Goal: Transaction & Acquisition: Purchase product/service

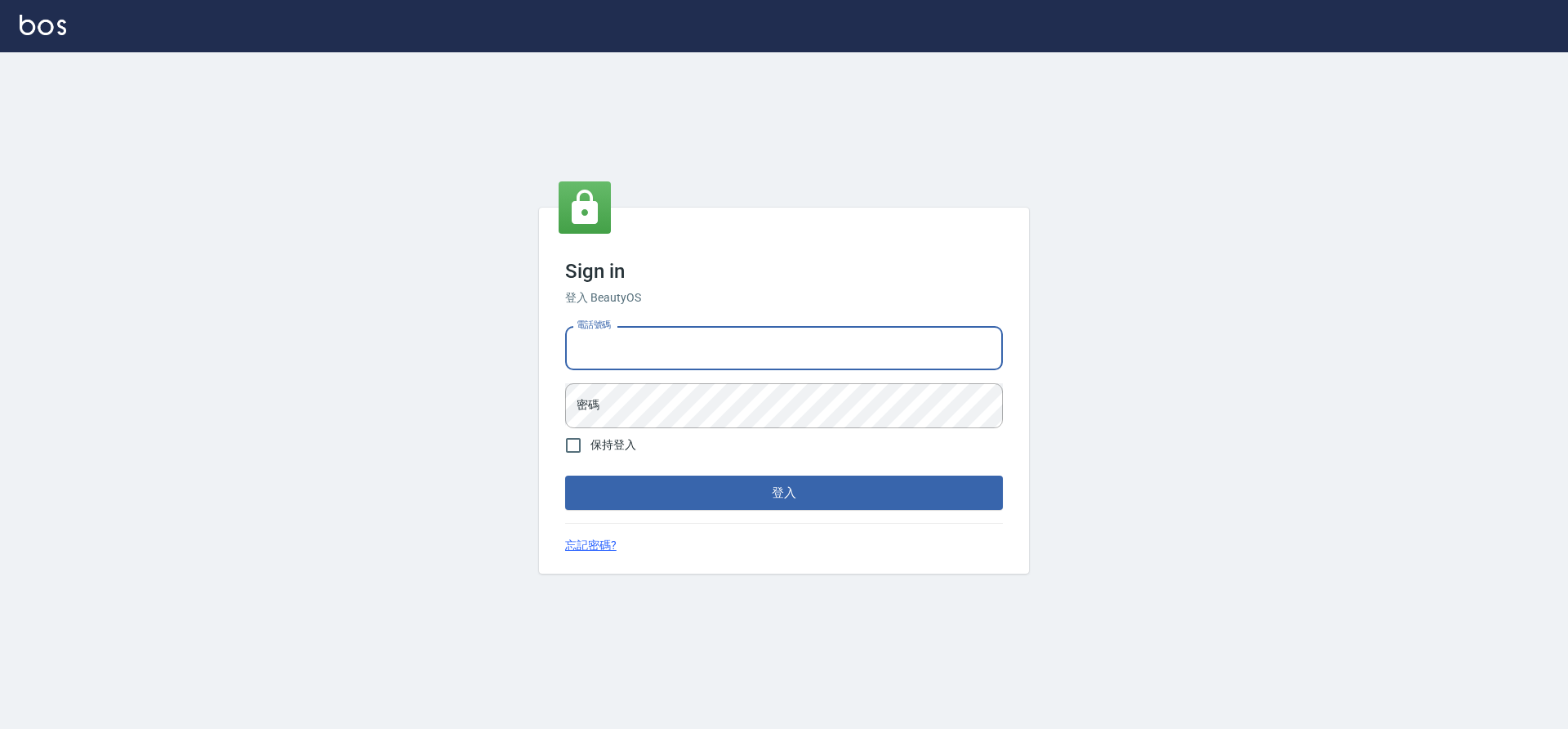
click at [757, 361] on input "電話號碼" at bounding box center [784, 348] width 438 height 44
type input "7805667"
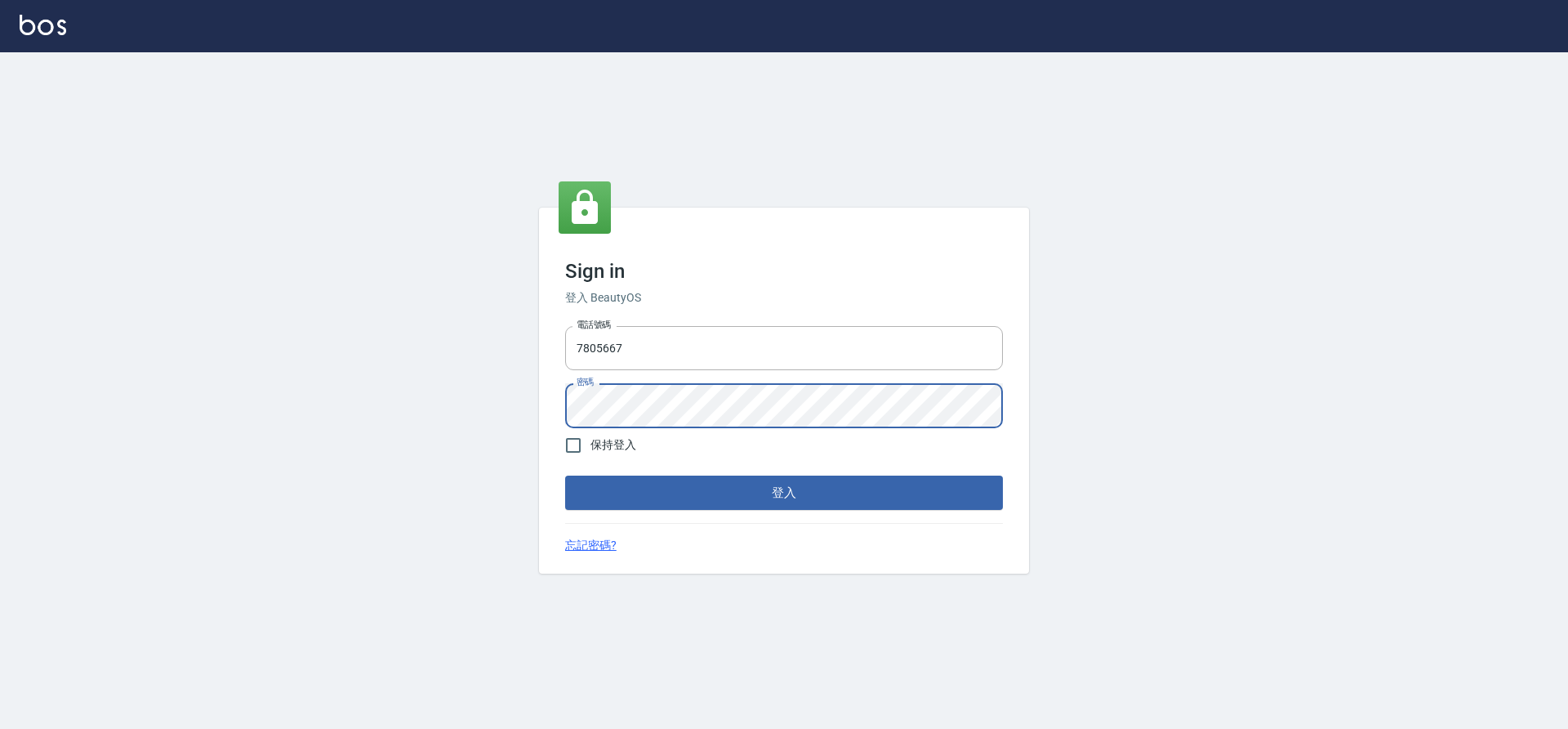
click at [565, 476] on button "登入" at bounding box center [784, 493] width 438 height 35
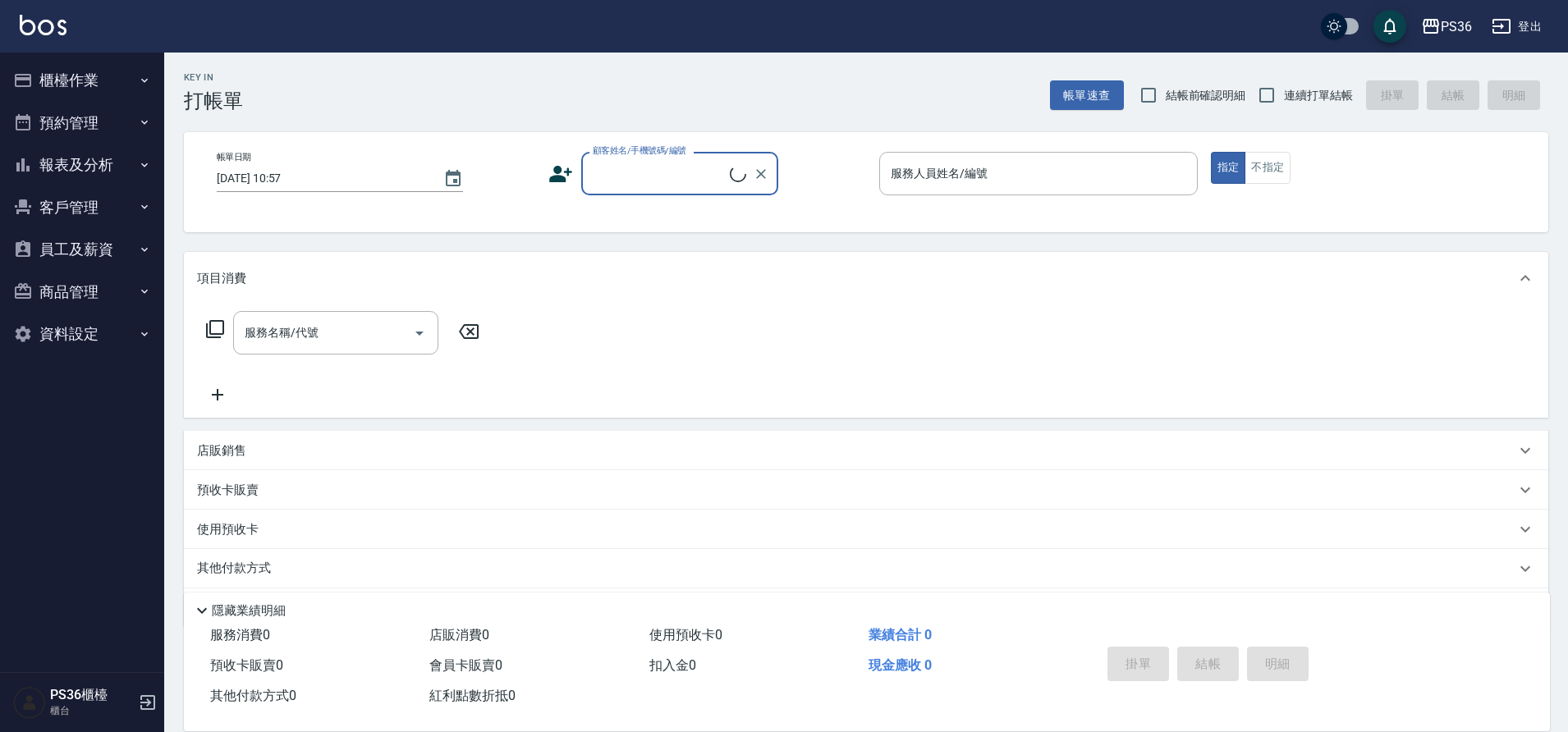
click at [82, 88] on button "櫃檯作業" at bounding box center [82, 80] width 151 height 42
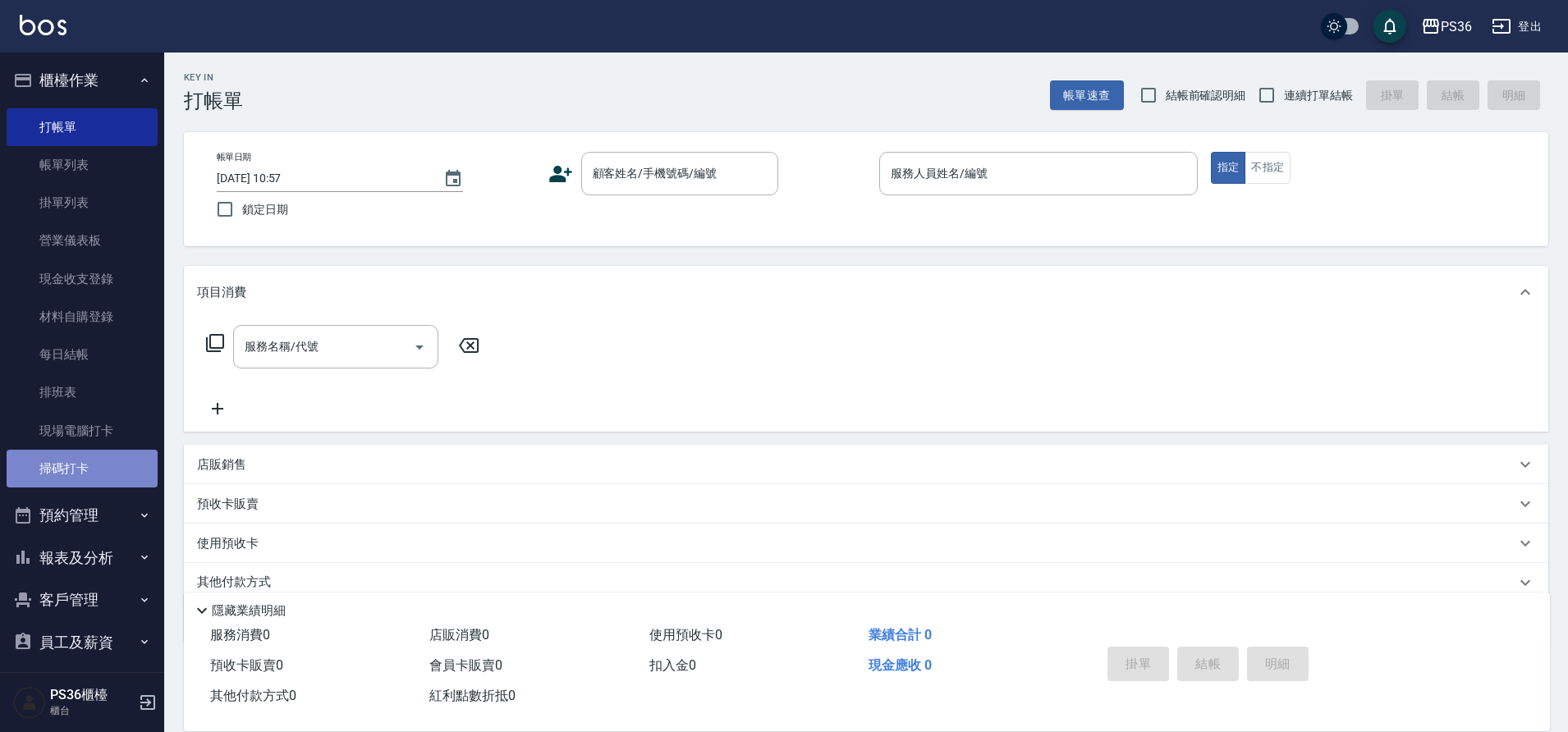
click at [96, 463] on link "掃碼打卡" at bounding box center [82, 468] width 151 height 38
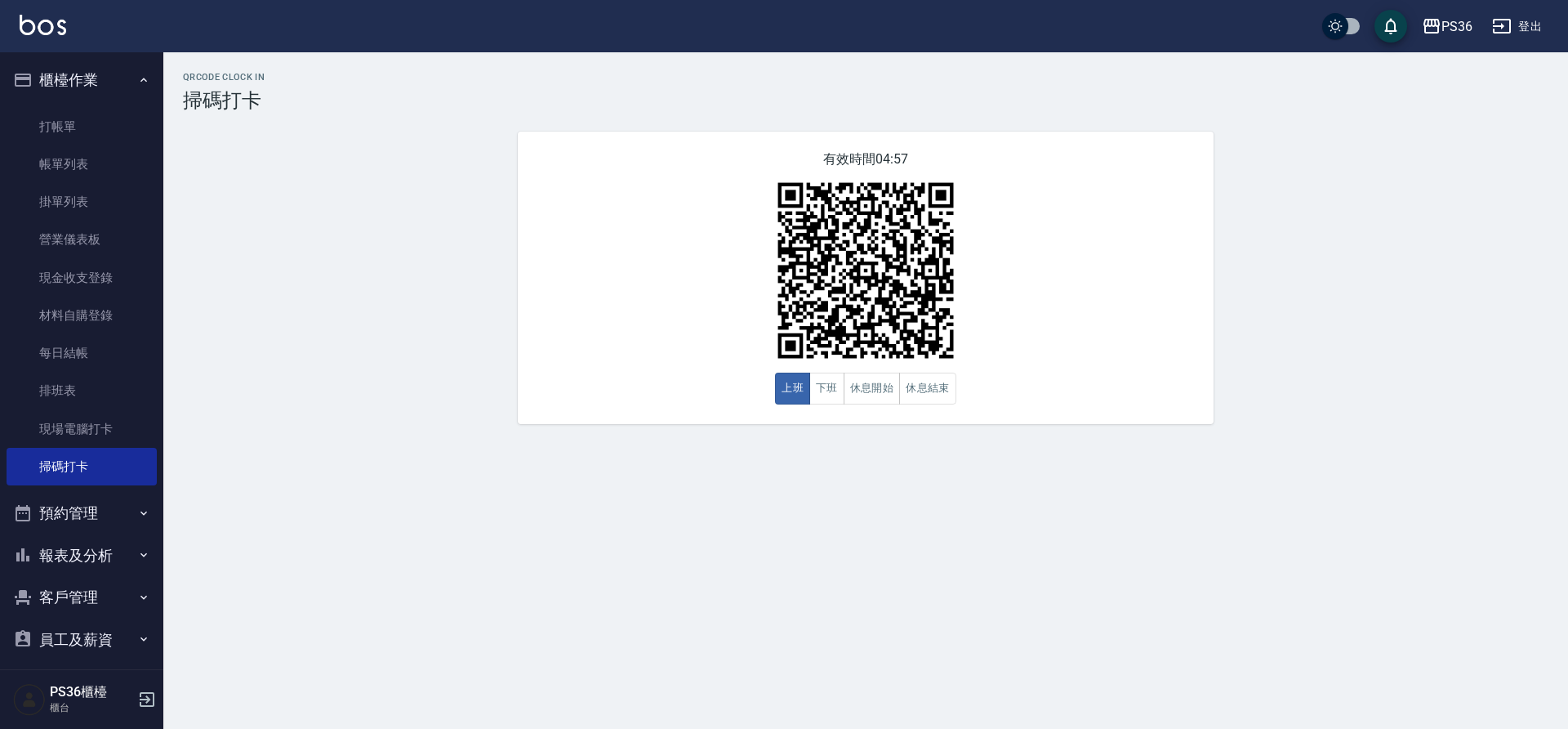
click at [411, 407] on div "QRcode Clock In 掃碼打卡 有效時間 04:57 上班 下班 休息開始 休息結束" at bounding box center [866, 248] width 1405 height 352
click at [411, 407] on div "QRcode Clock In 掃碼打卡 有效時間 04:55 上班 下班 休息開始 休息結束" at bounding box center [866, 248] width 1405 height 352
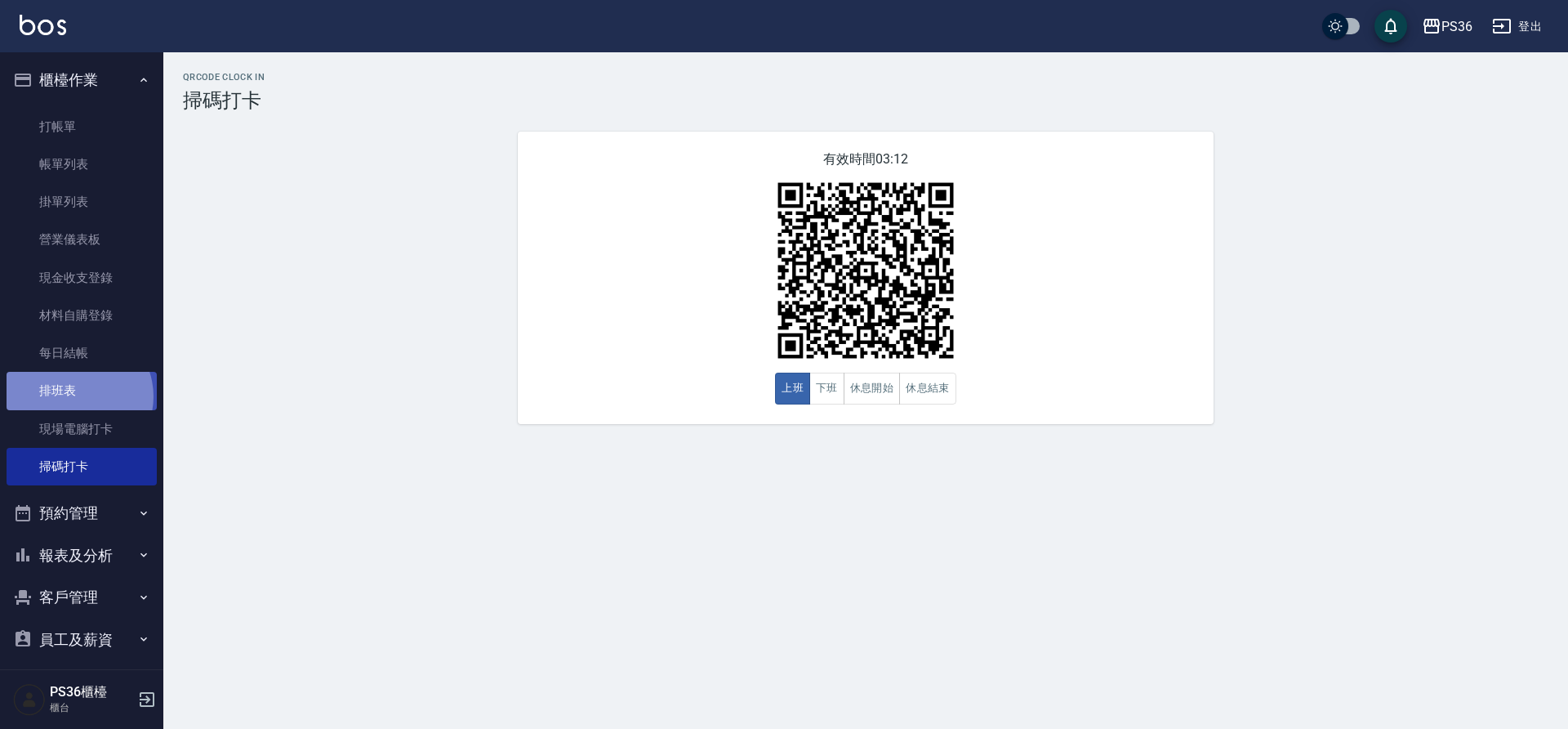
click at [76, 396] on link "排班表" at bounding box center [82, 390] width 150 height 38
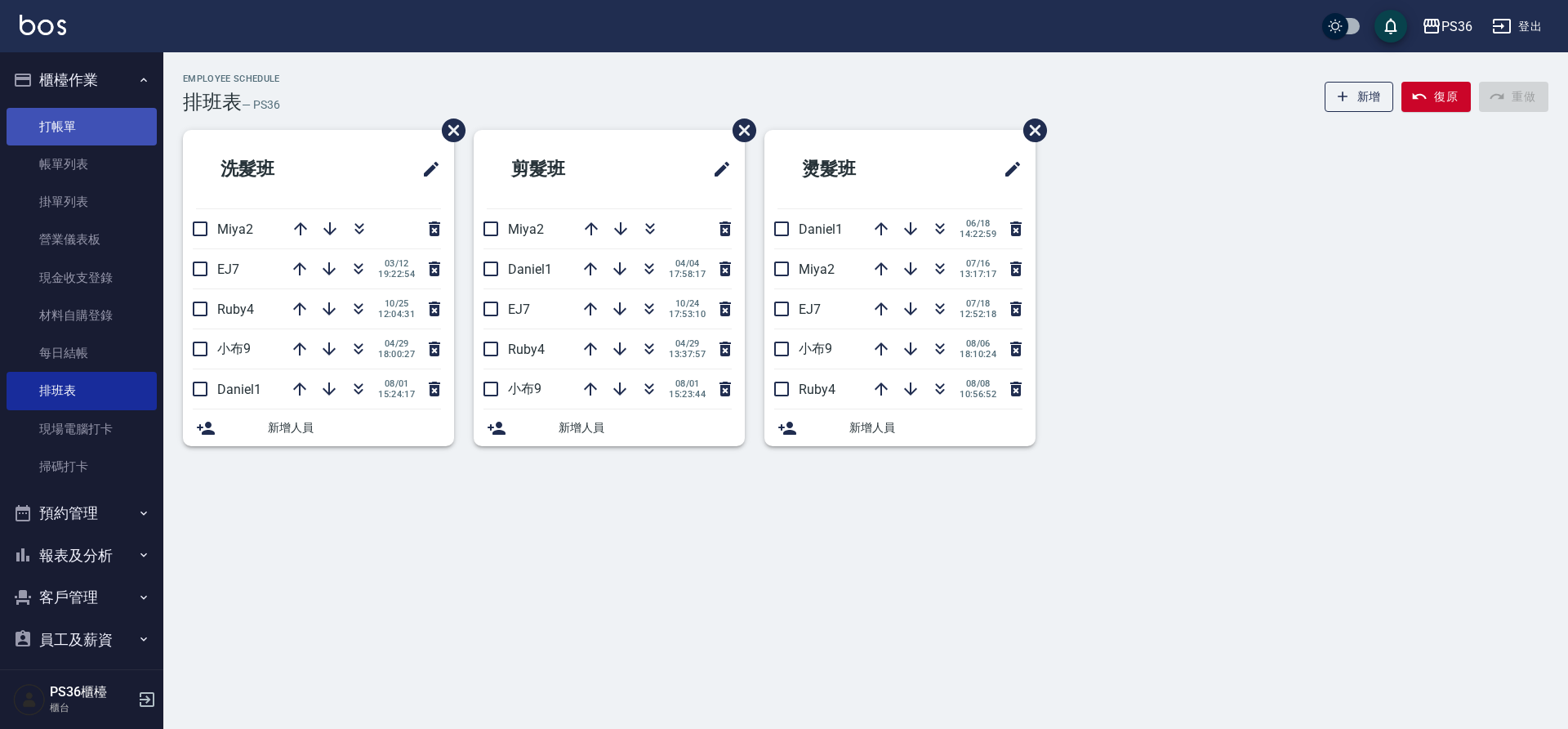
drag, startPoint x: 82, startPoint y: 112, endPoint x: 18, endPoint y: 119, distance: 64.4
click at [18, 119] on link "打帳單" at bounding box center [82, 127] width 150 height 38
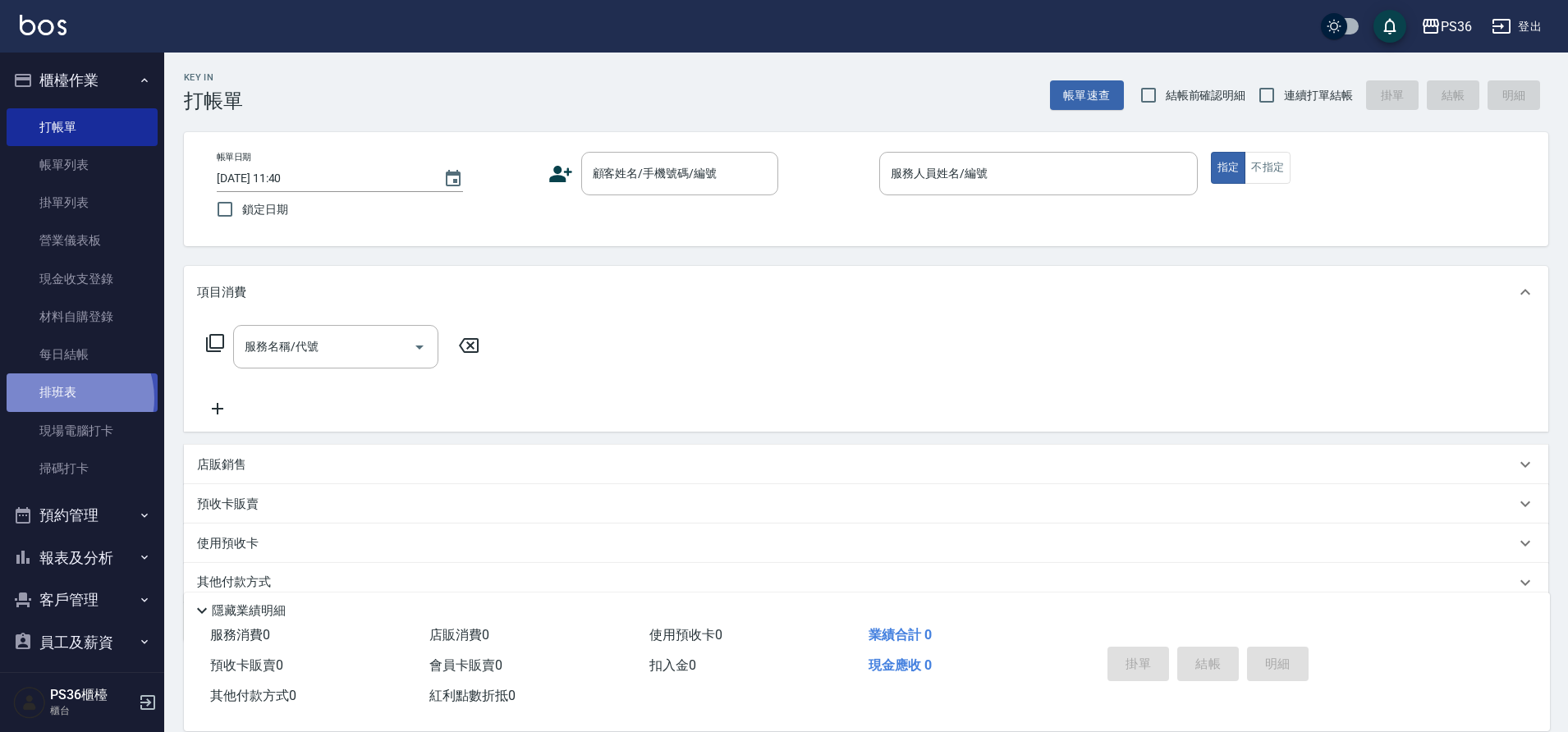
click at [66, 398] on link "排班表" at bounding box center [82, 392] width 151 height 38
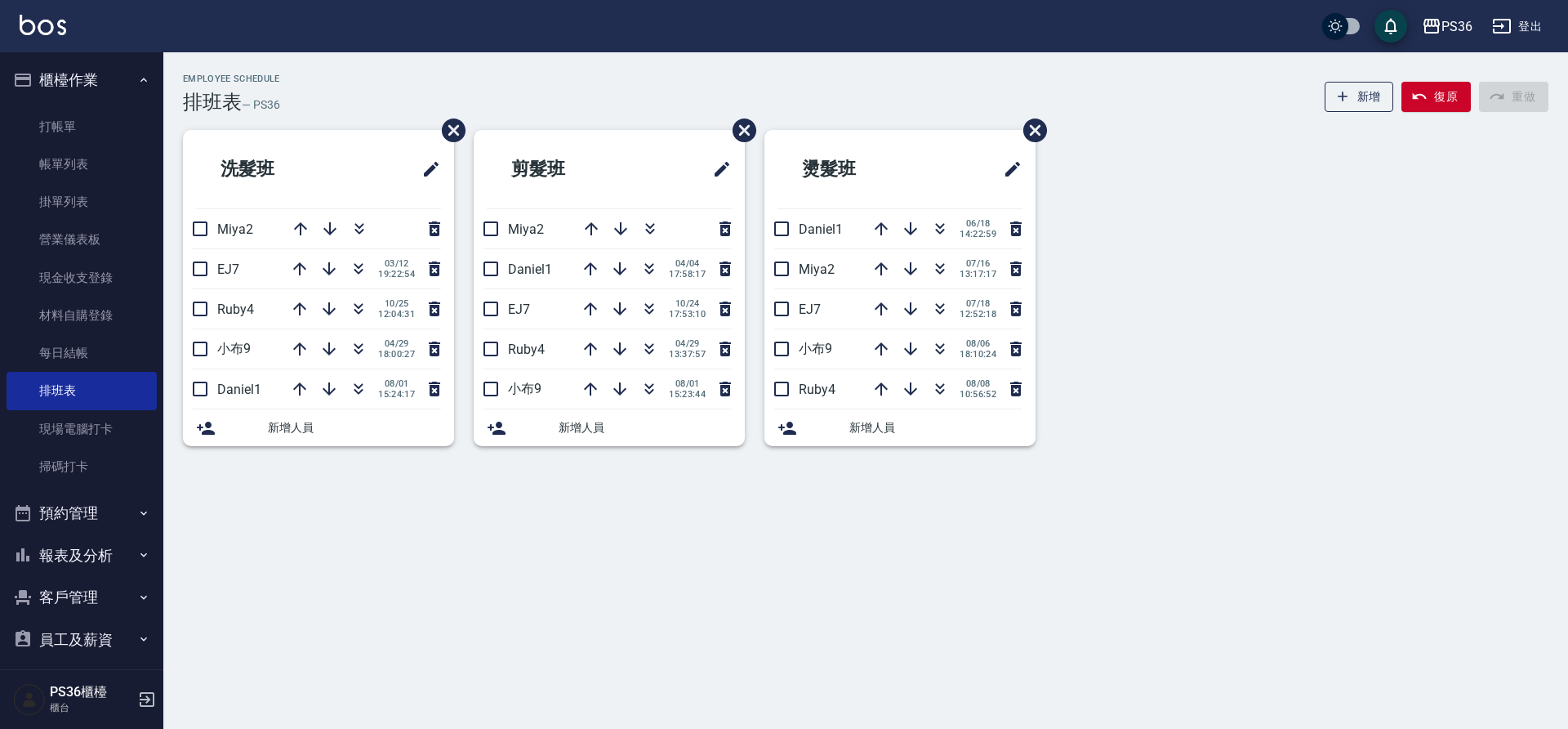
click at [970, 310] on span "12:52:18" at bounding box center [978, 313] width 37 height 10
click at [807, 313] on span "EJ7" at bounding box center [810, 309] width 23 height 16
click at [1238, 328] on div "洗髮班 Miya2 EJ7 03/12 19:22:54 Ruby4 10/25 12:04:31 小布9 04/29 18:00:27 Daniel1 08…" at bounding box center [855, 298] width 1385 height 336
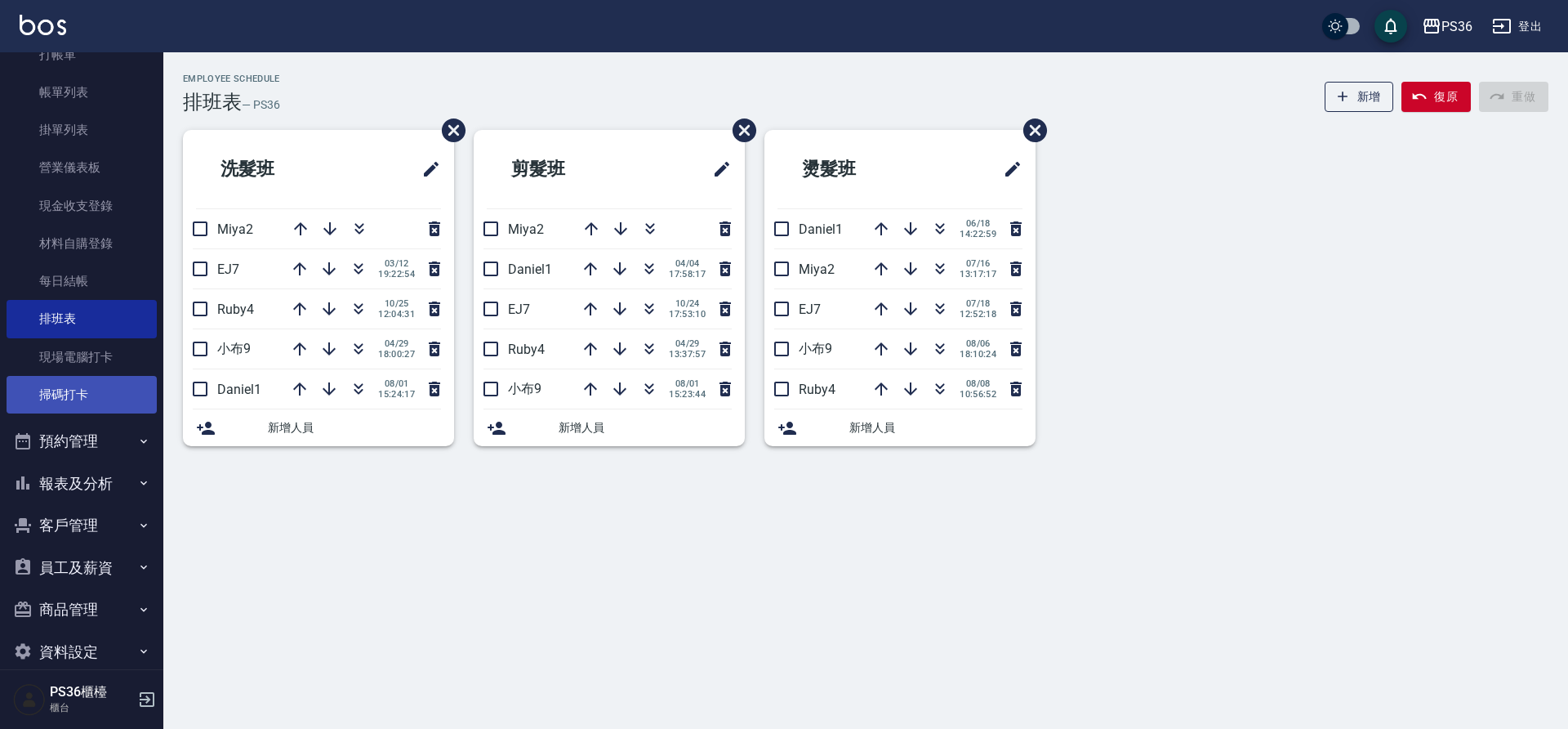
scroll to position [95, 0]
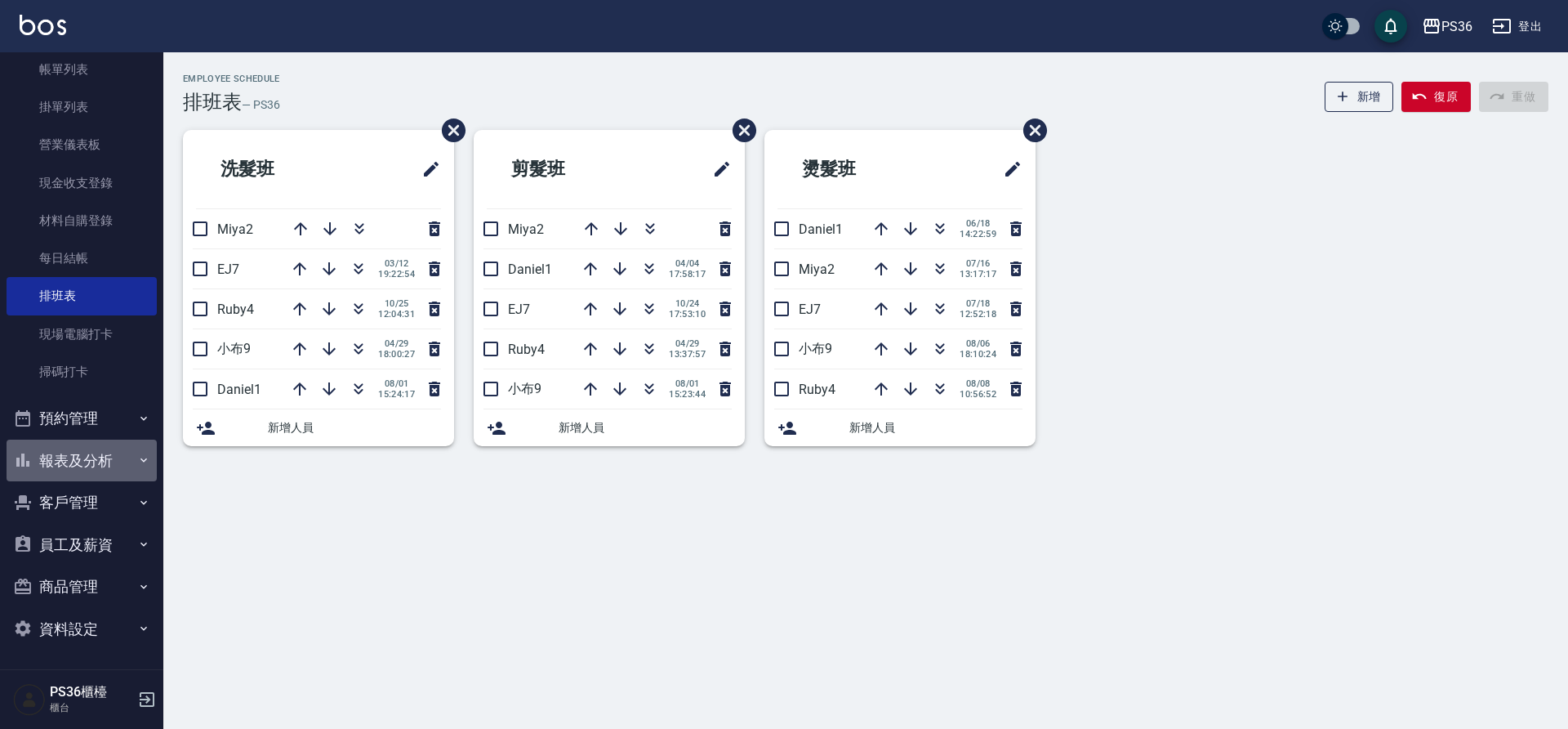
click at [88, 465] on button "報表及分析" at bounding box center [82, 461] width 150 height 42
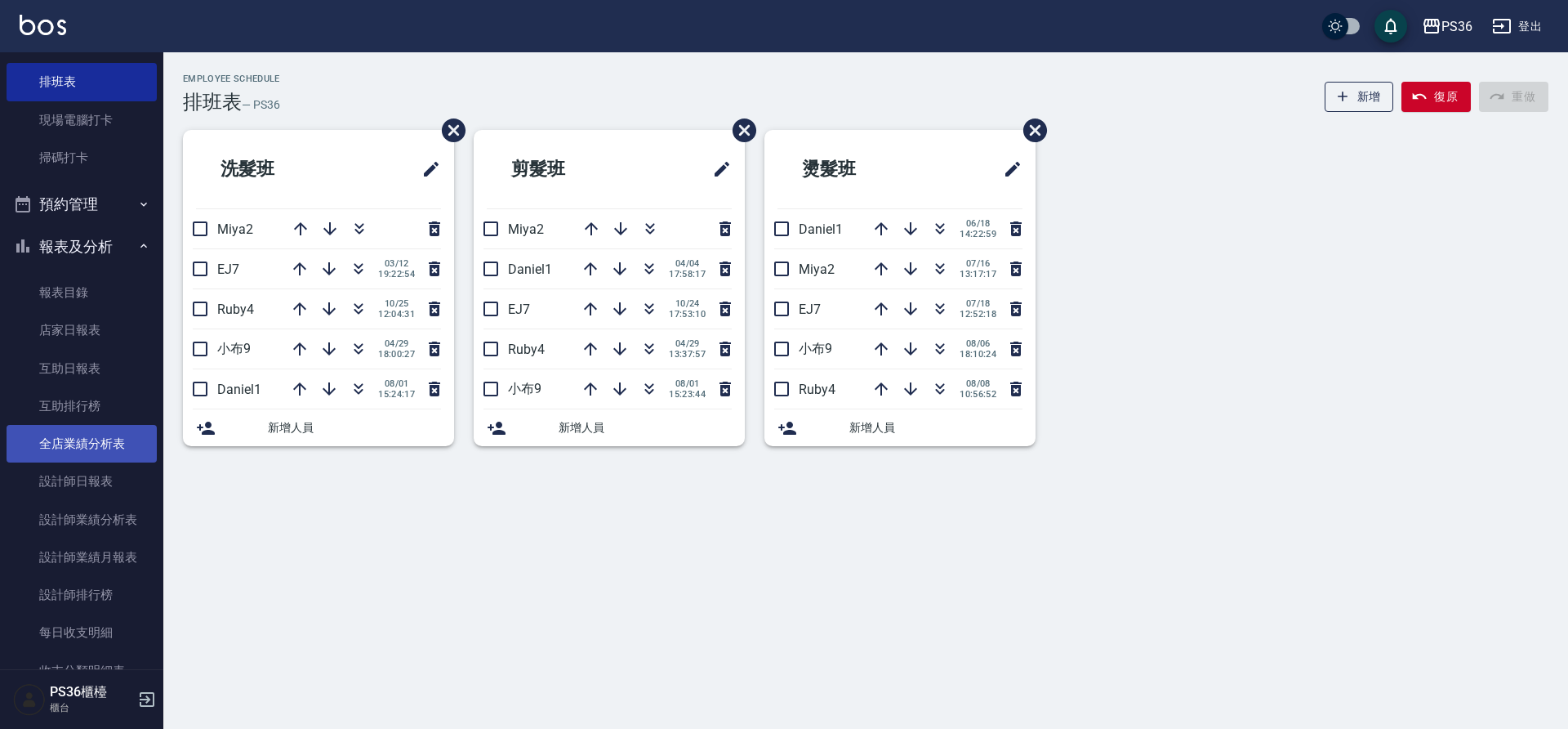
scroll to position [340, 0]
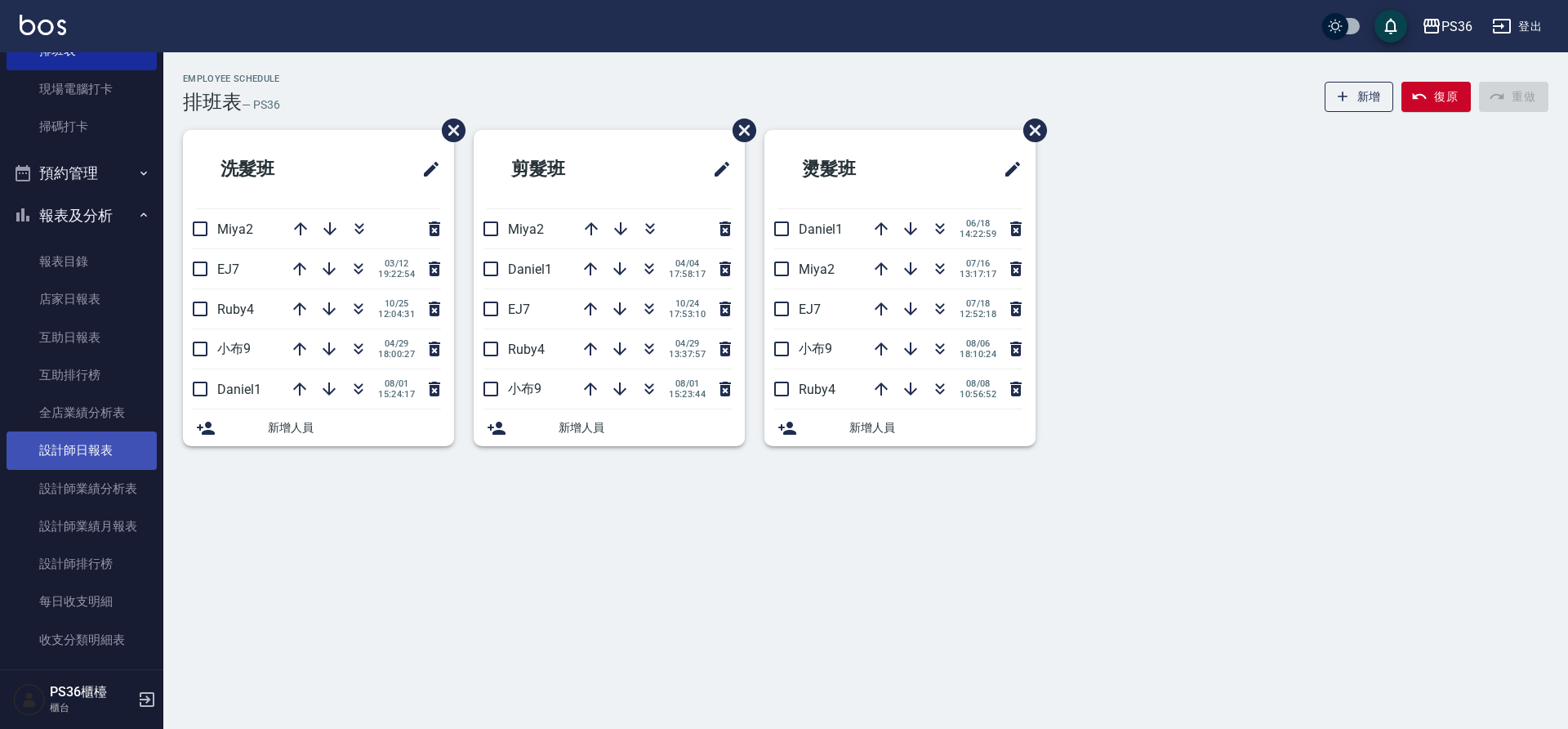
click at [95, 441] on link "設計師日報表" at bounding box center [82, 450] width 150 height 38
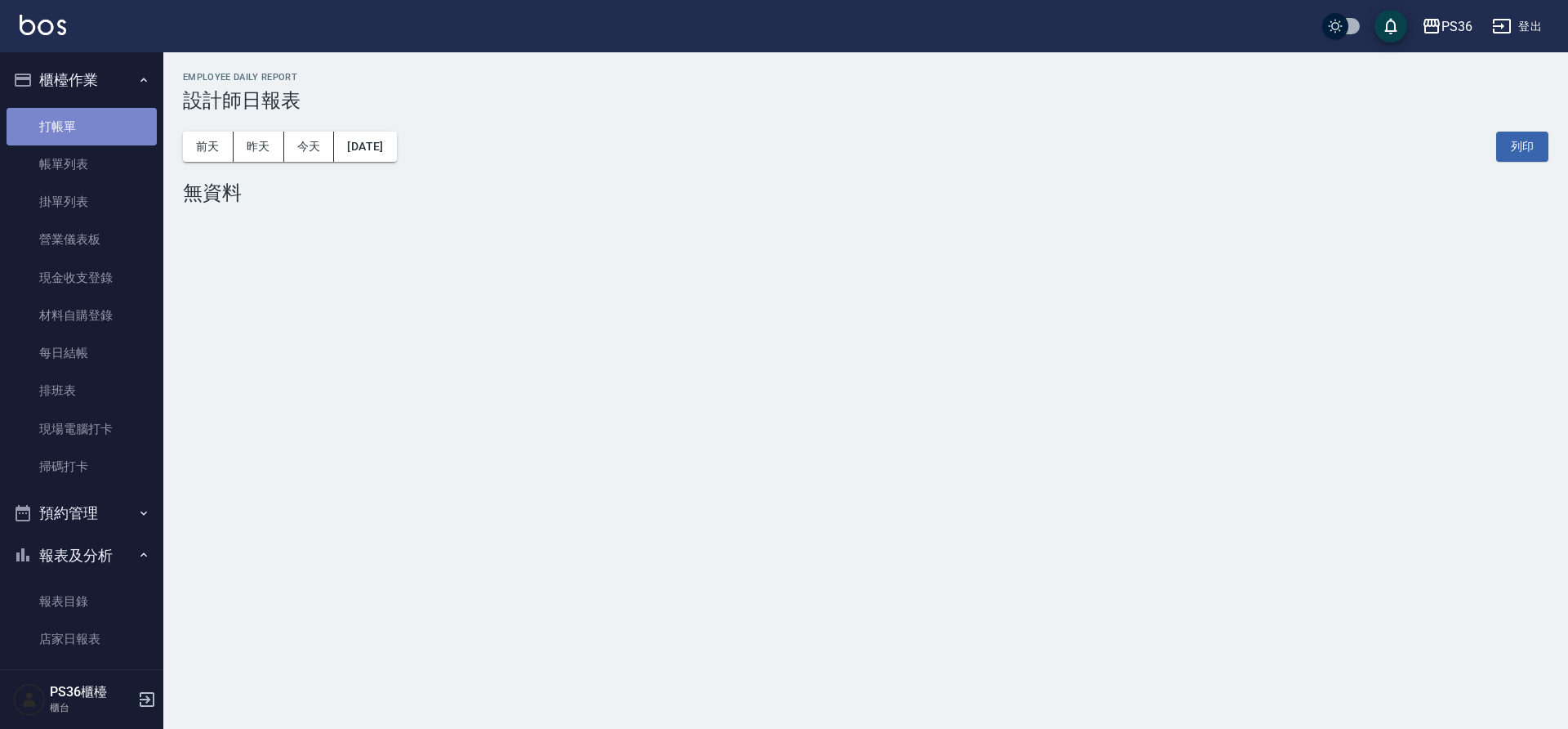
click at [82, 122] on link "打帳單" at bounding box center [82, 127] width 150 height 38
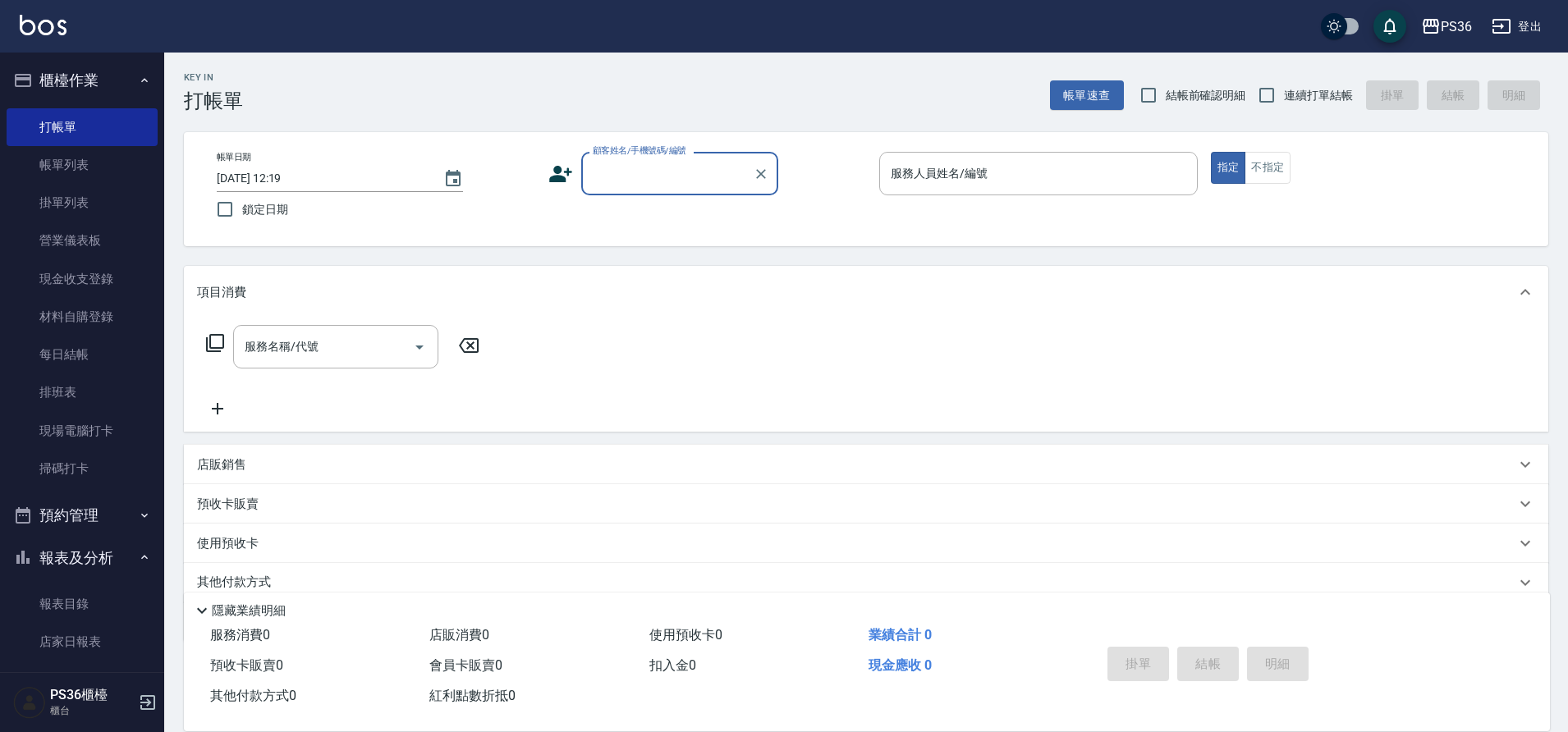
click at [684, 182] on input "顧客姓名/手機號碼/編號" at bounding box center [667, 173] width 157 height 28
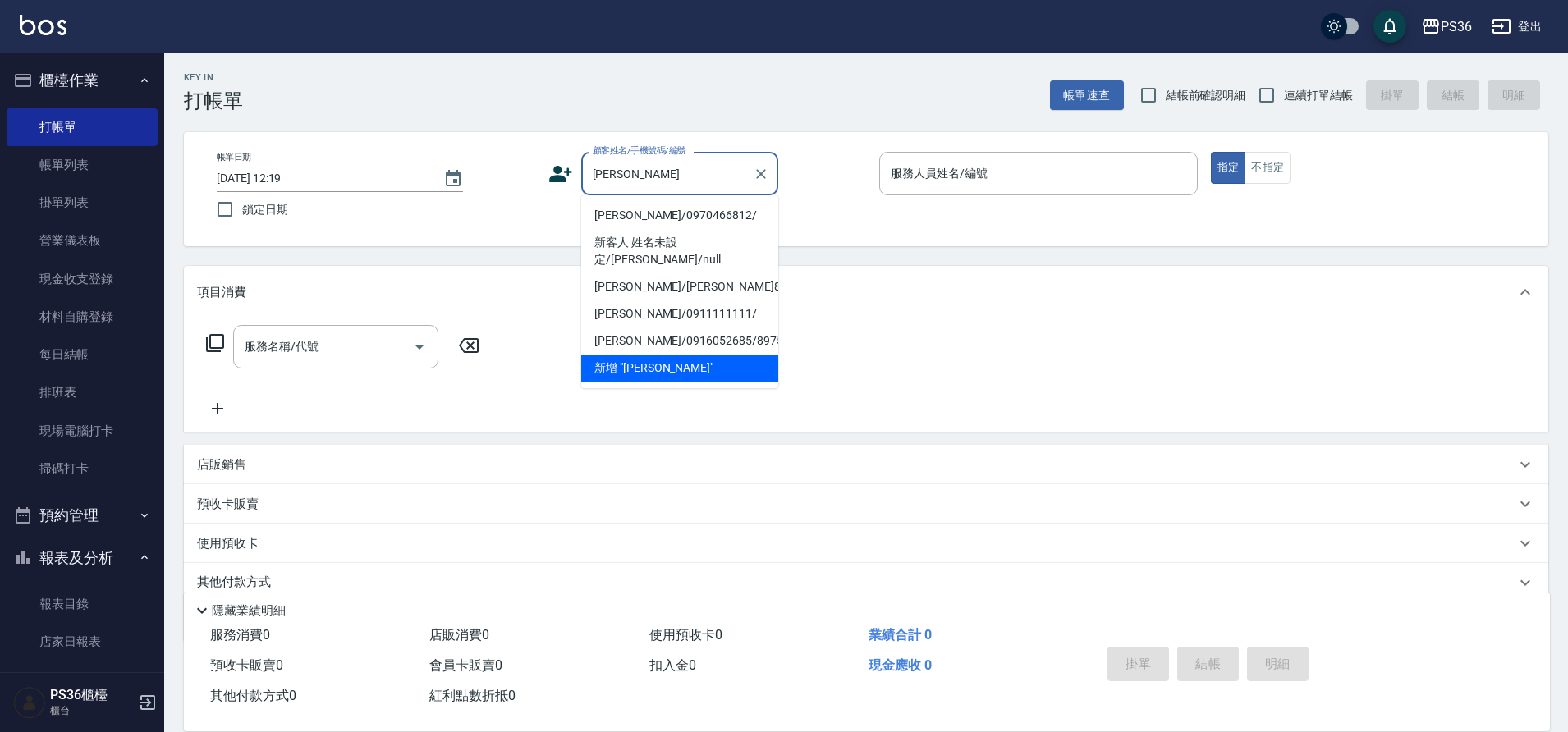
click at [628, 215] on li "[PERSON_NAME]/0970466812/" at bounding box center [679, 215] width 197 height 27
type input "[PERSON_NAME]/0970466812/"
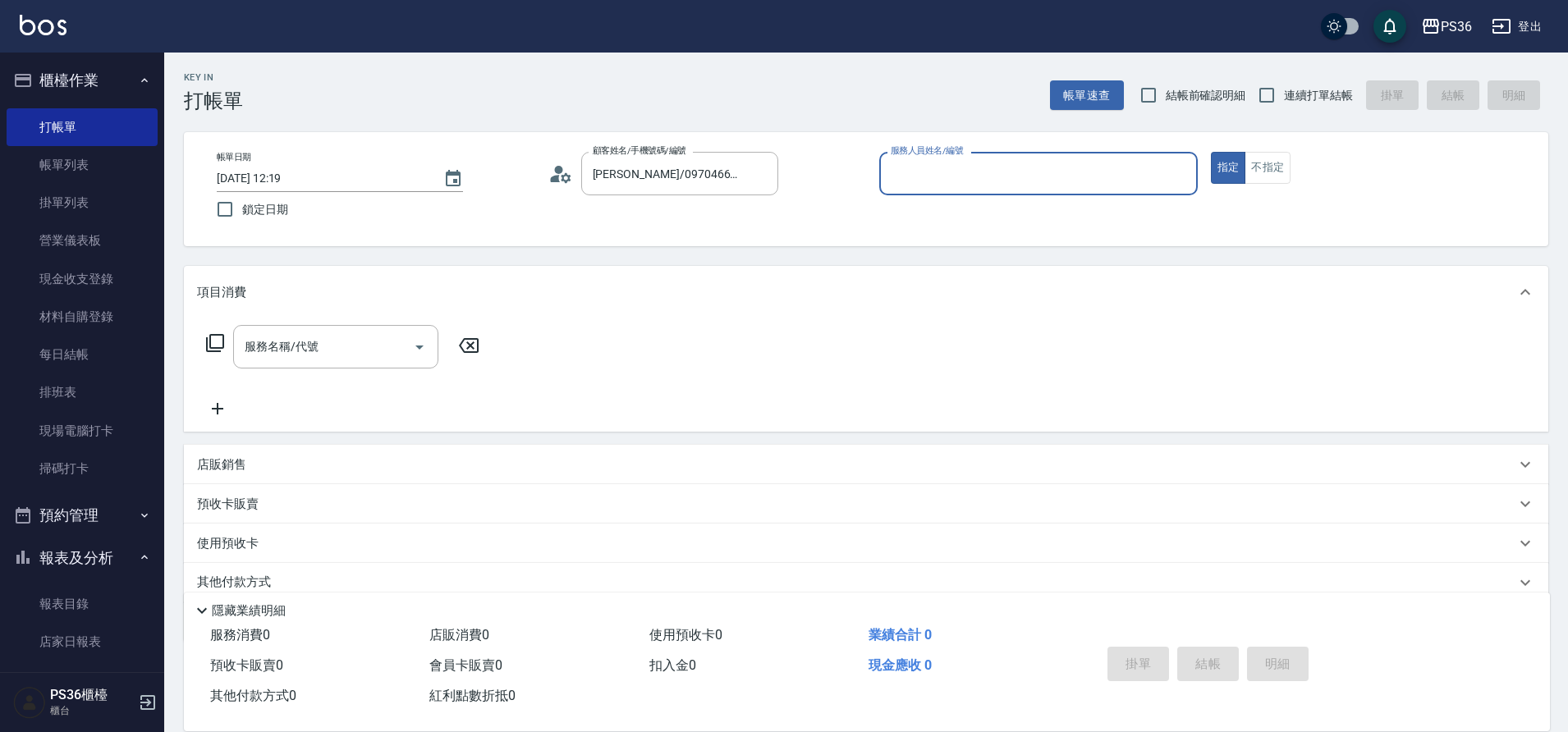
type input "小布-9"
click at [321, 350] on input "服務名稱/代號" at bounding box center [323, 347] width 166 height 28
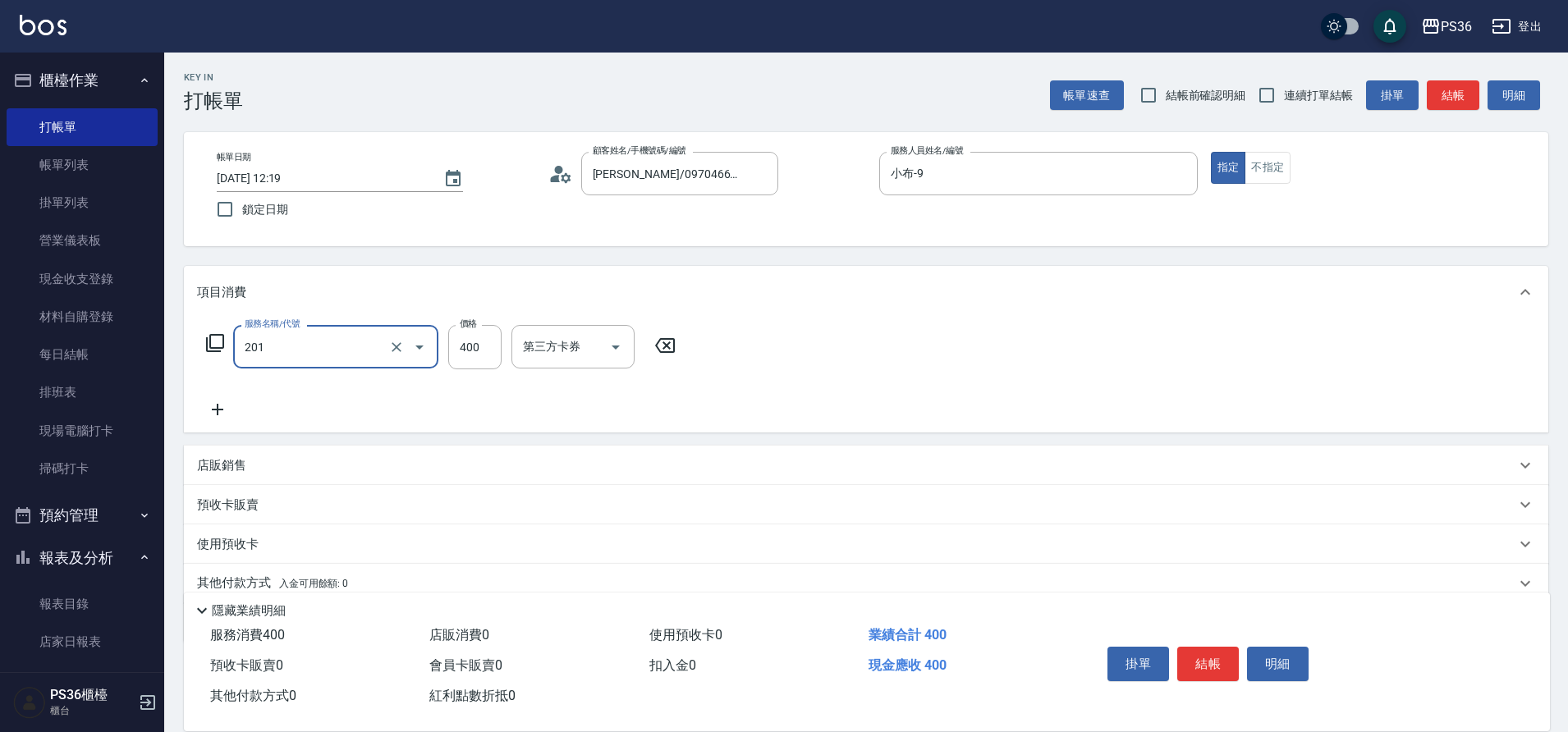
type input "C級洗剪(201)"
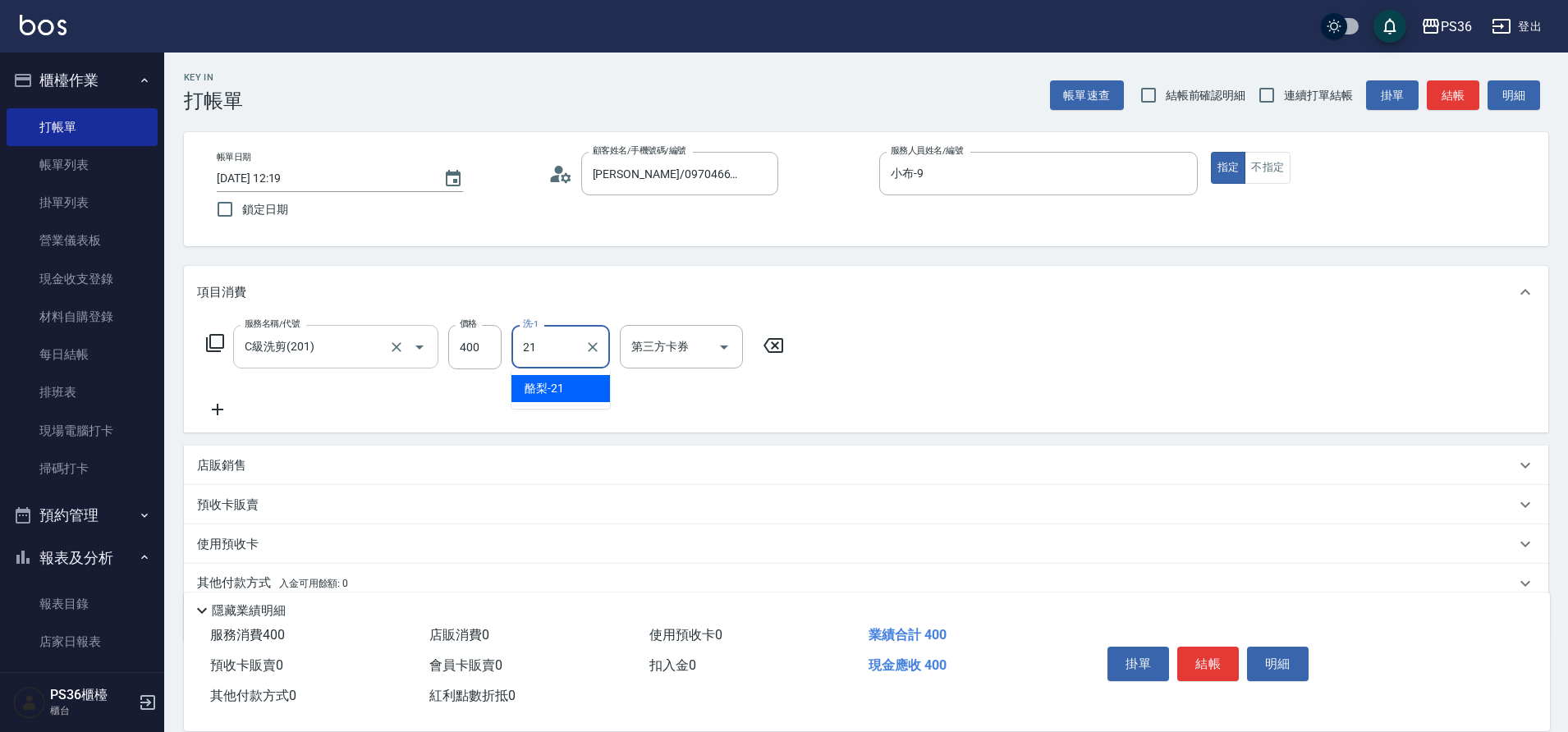
type input "酪梨-21"
click at [1198, 651] on button "結帳" at bounding box center [1207, 663] width 61 height 35
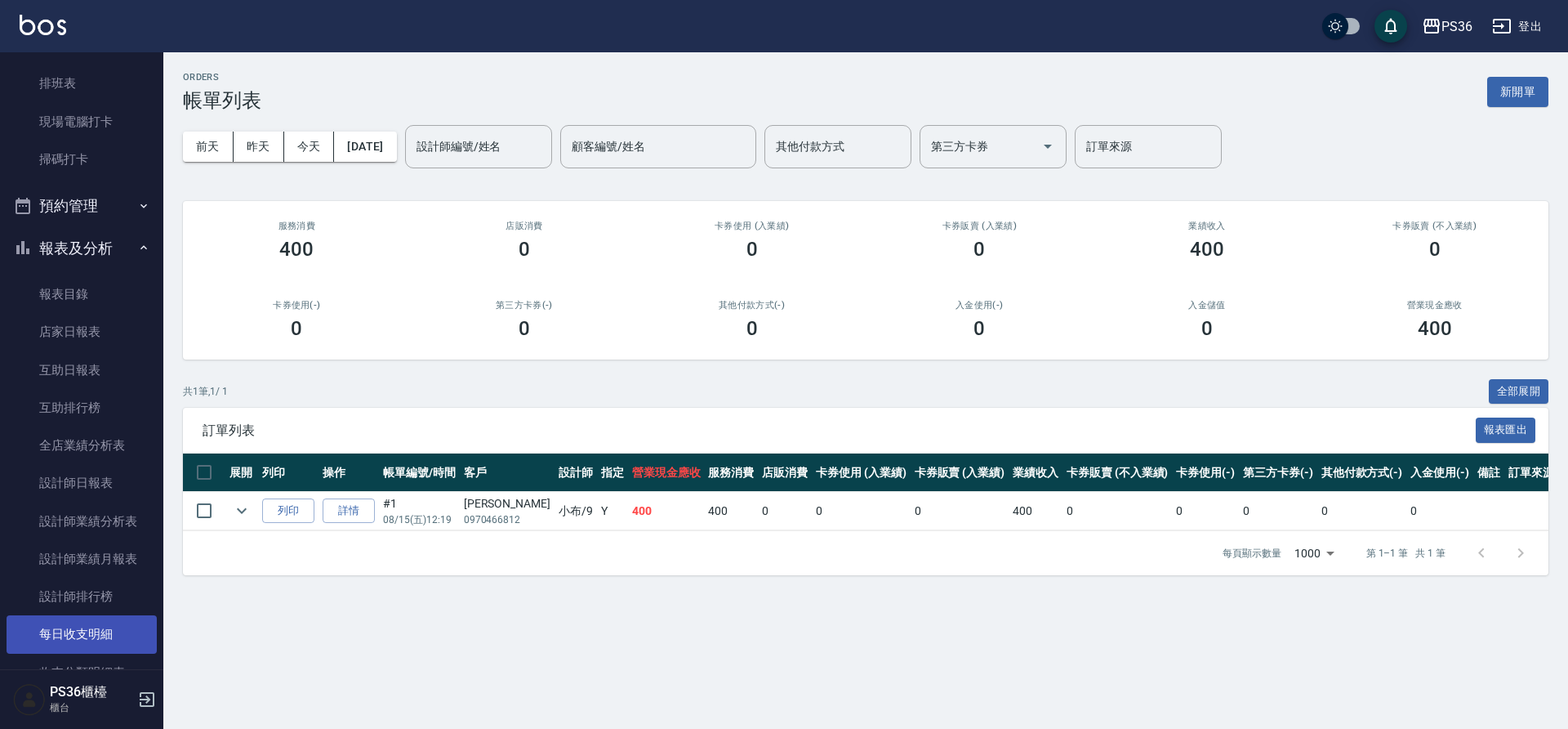
scroll to position [524, 0]
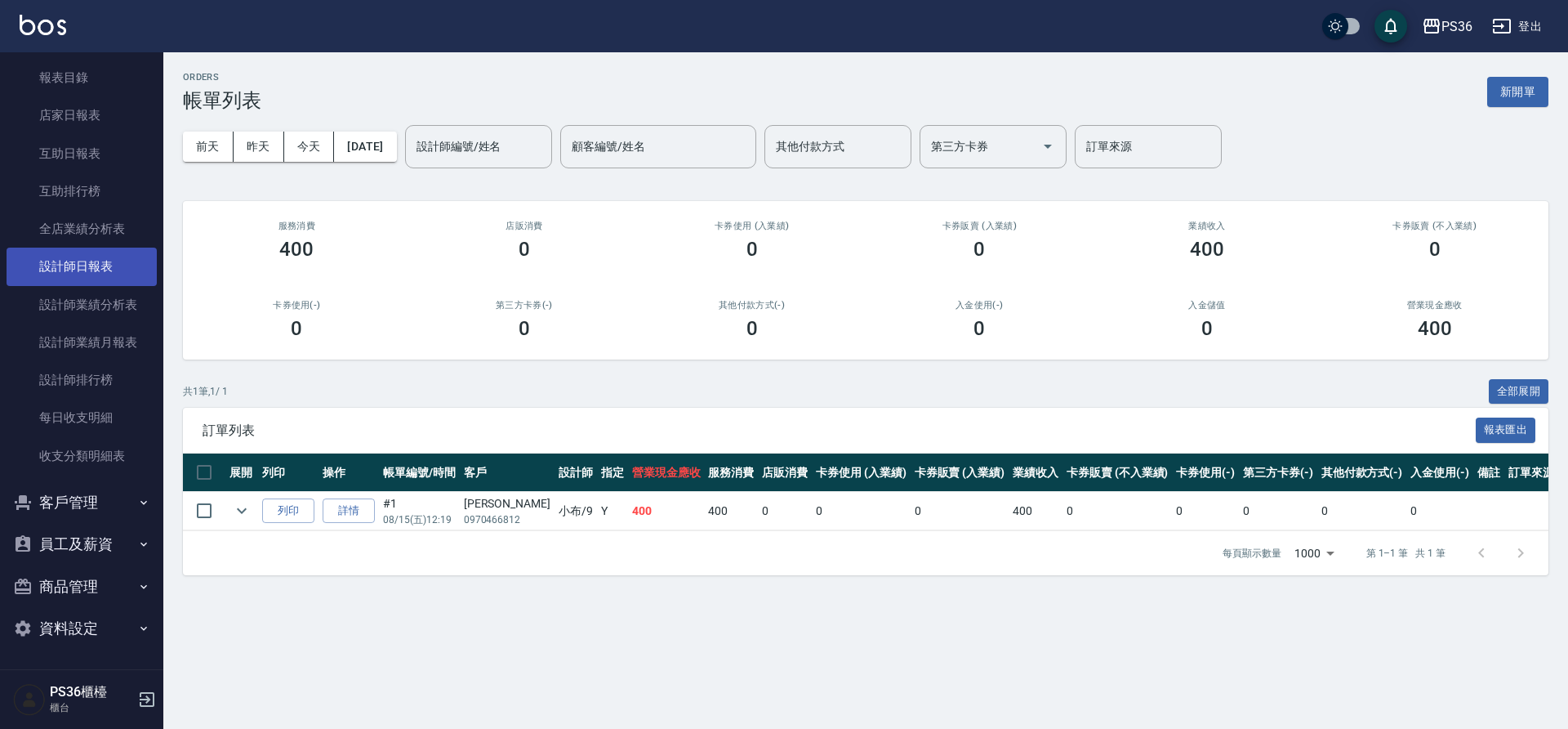
click at [89, 256] on link "設計師日報表" at bounding box center [82, 266] width 150 height 38
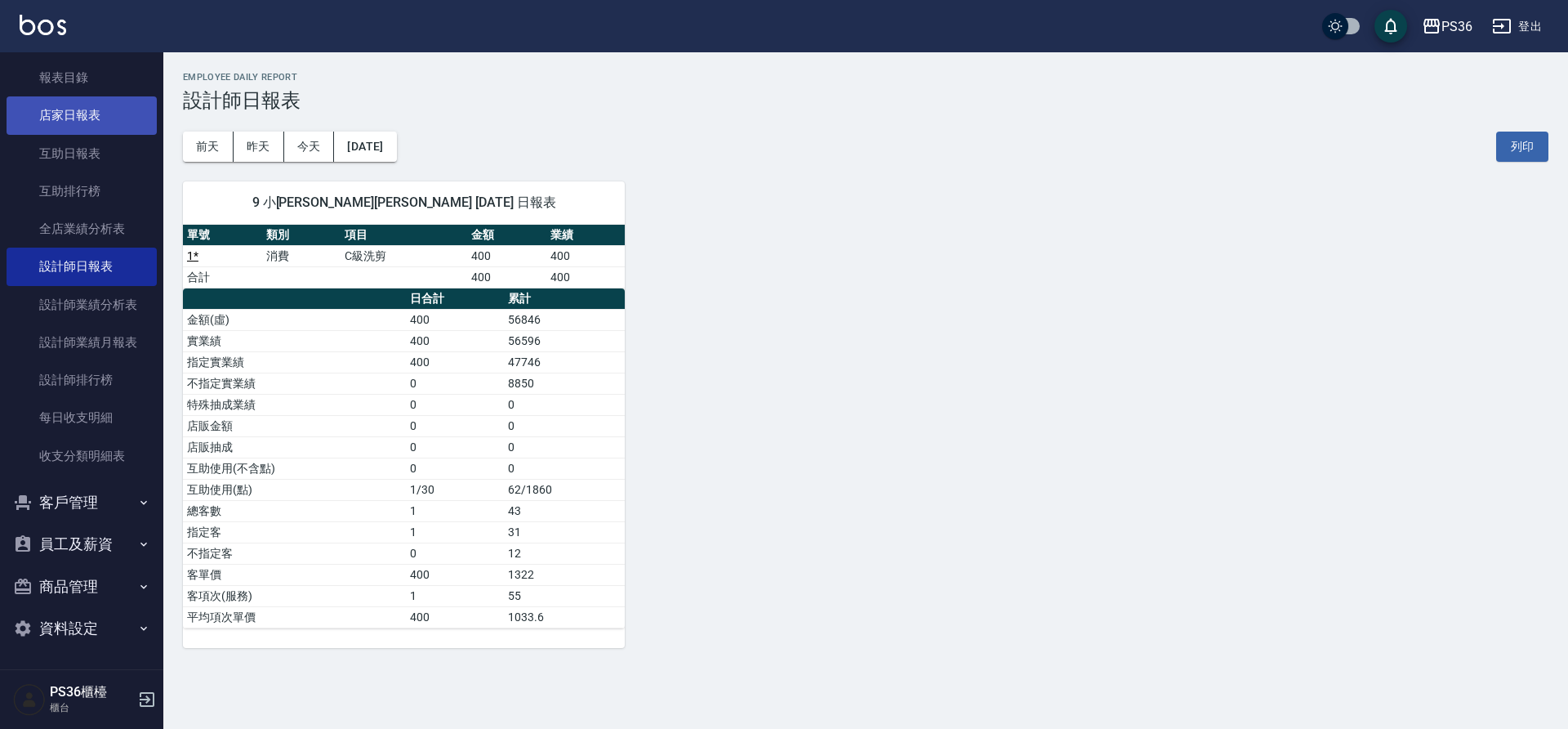
click at [43, 97] on link "店家日報表" at bounding box center [82, 115] width 150 height 38
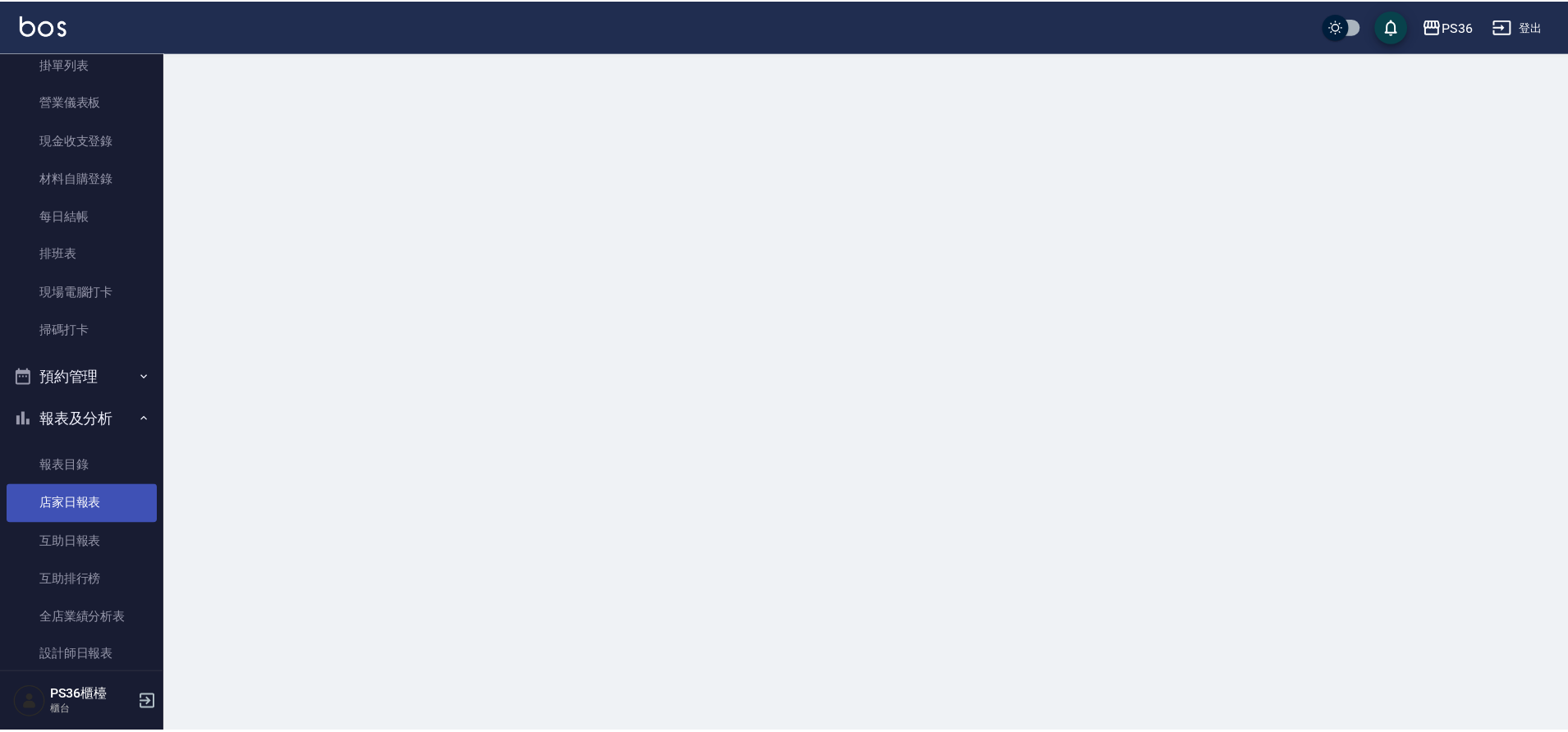
scroll to position [34, 0]
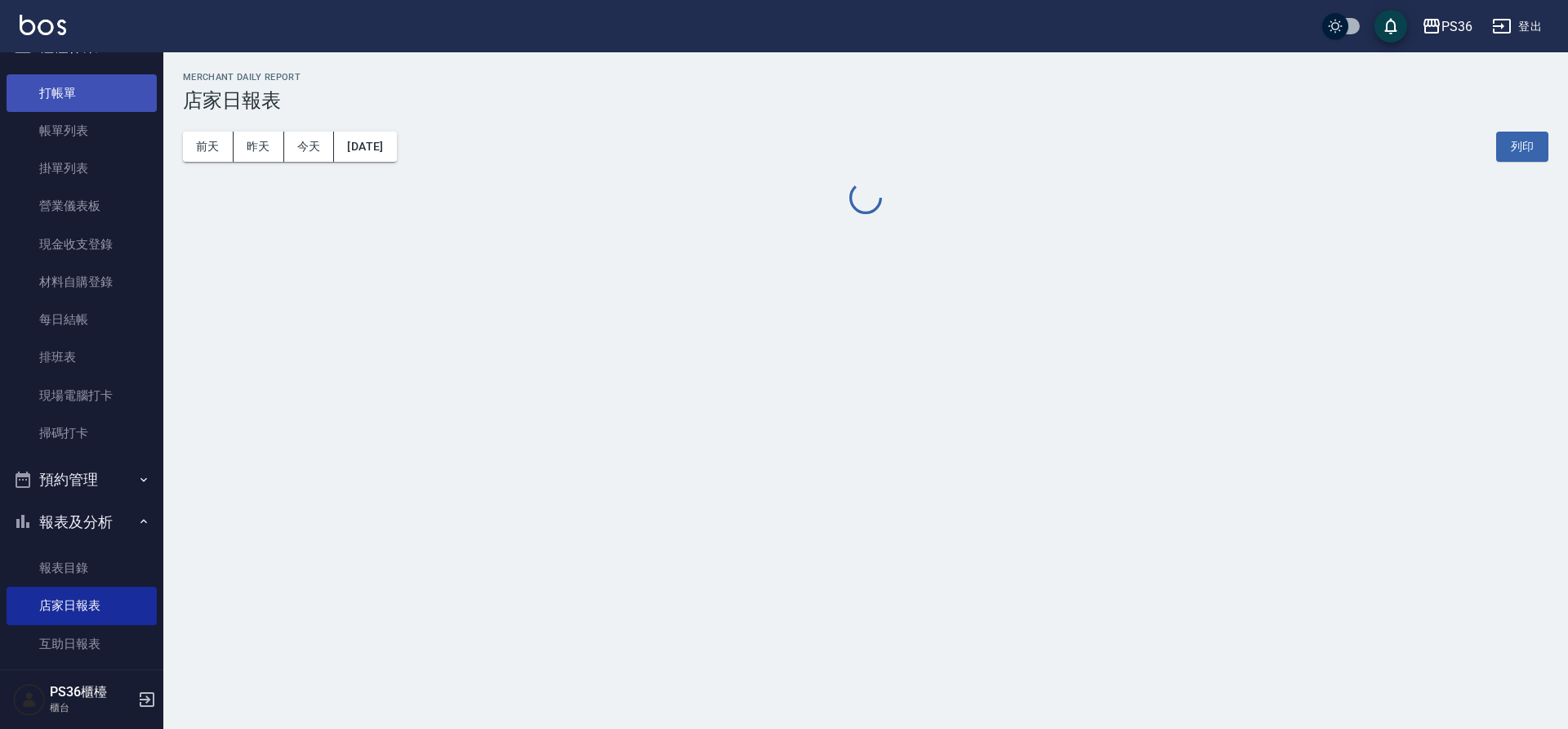
drag, startPoint x: 55, startPoint y: 113, endPoint x: 59, endPoint y: 100, distance: 13.6
click at [55, 113] on link "帳單列表" at bounding box center [82, 130] width 150 height 38
click at [55, 104] on link "打帳單" at bounding box center [82, 93] width 150 height 38
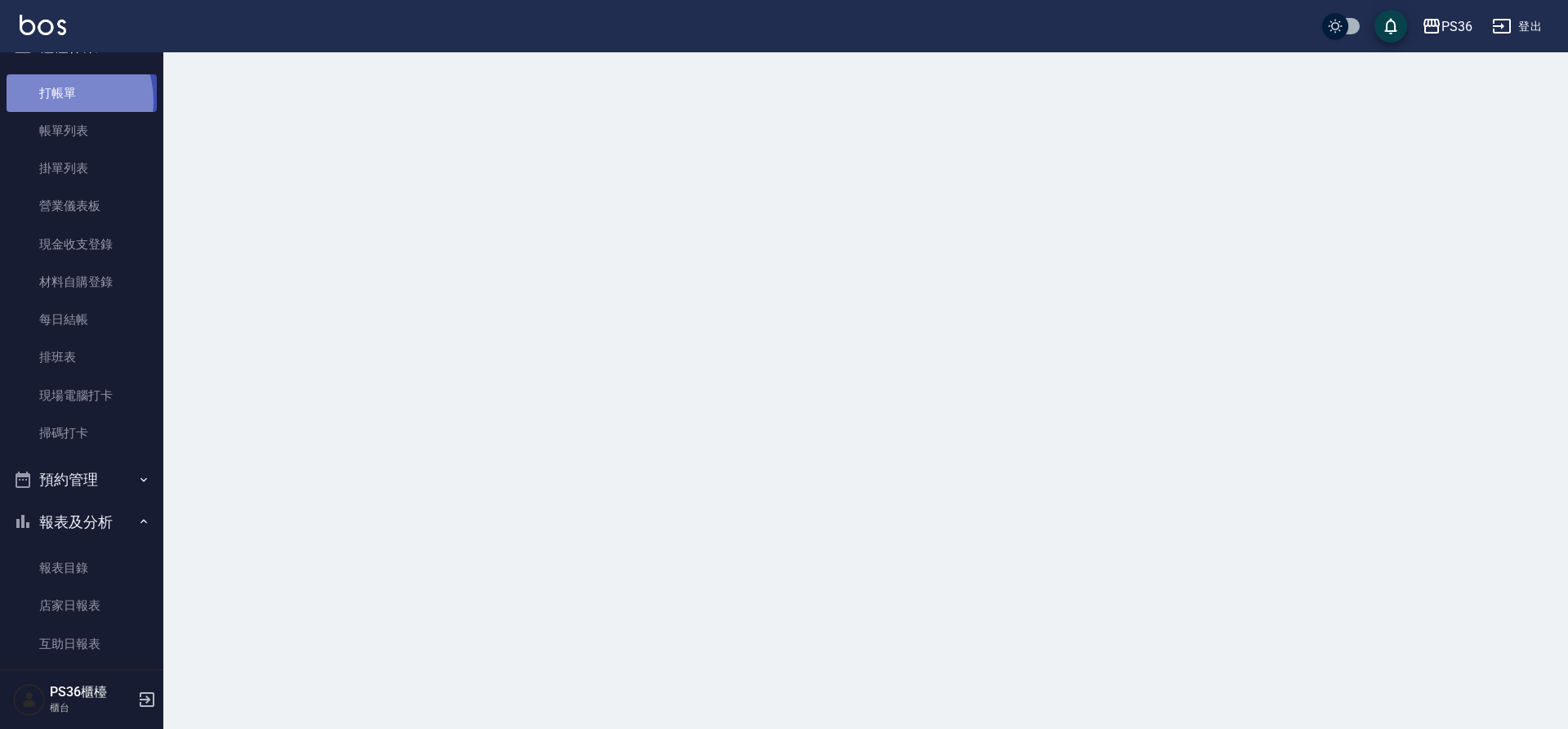
click at [59, 100] on link "打帳單" at bounding box center [82, 93] width 150 height 38
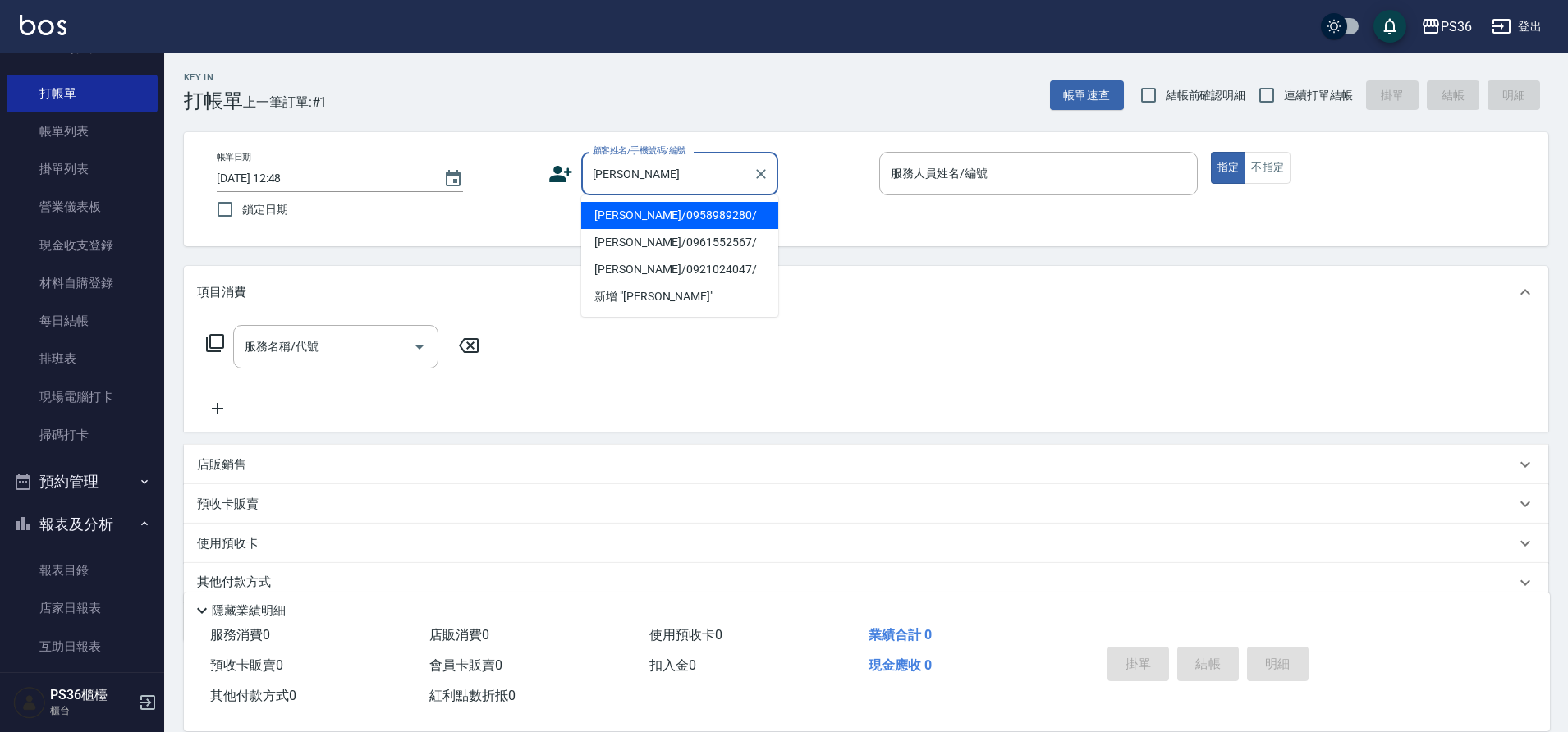
click at [712, 220] on li "[PERSON_NAME]/0958989280/" at bounding box center [679, 215] width 197 height 27
type input "[PERSON_NAME]/0958989280/"
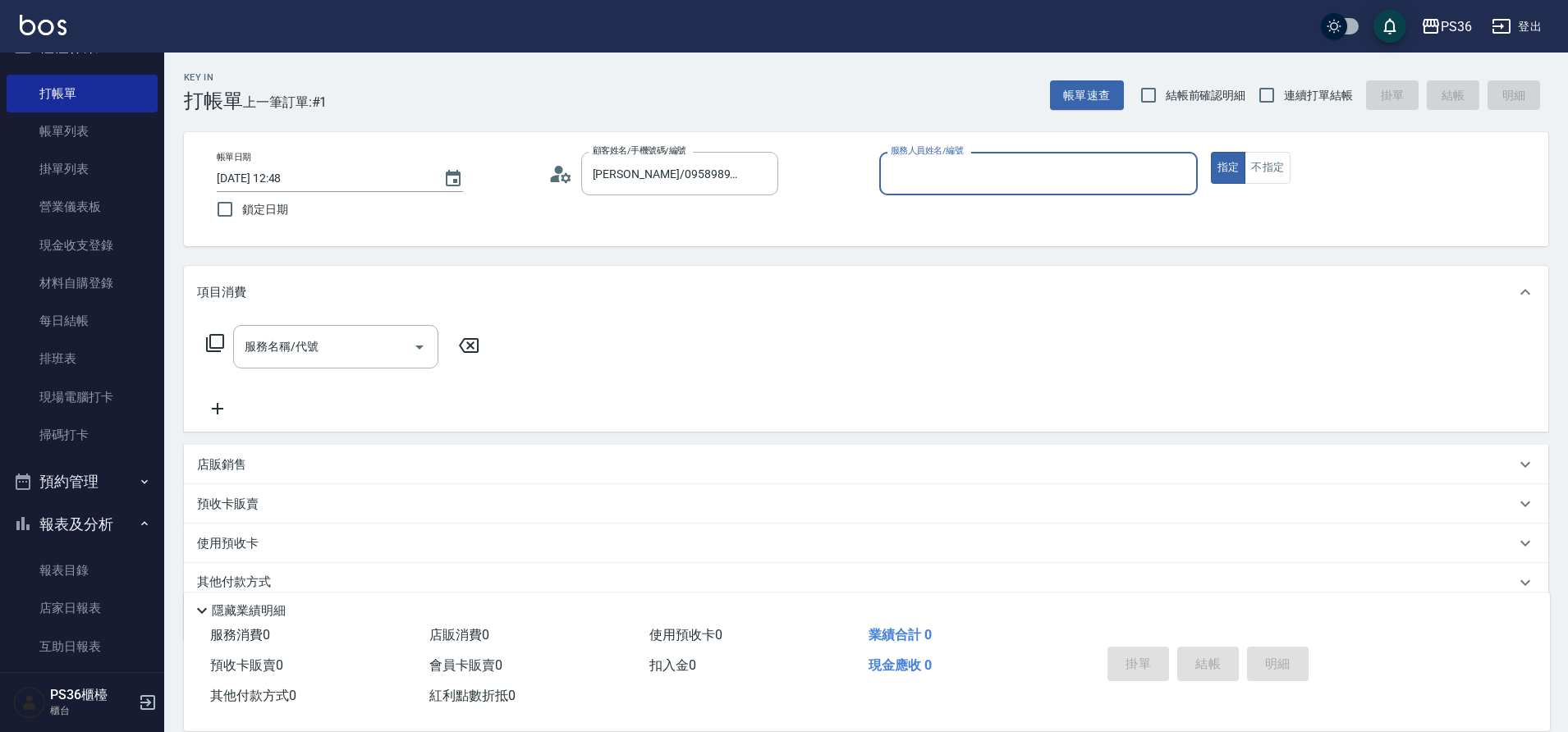
type input "Ruby-4"
click at [370, 350] on input "服務名稱/代號" at bounding box center [323, 347] width 166 height 28
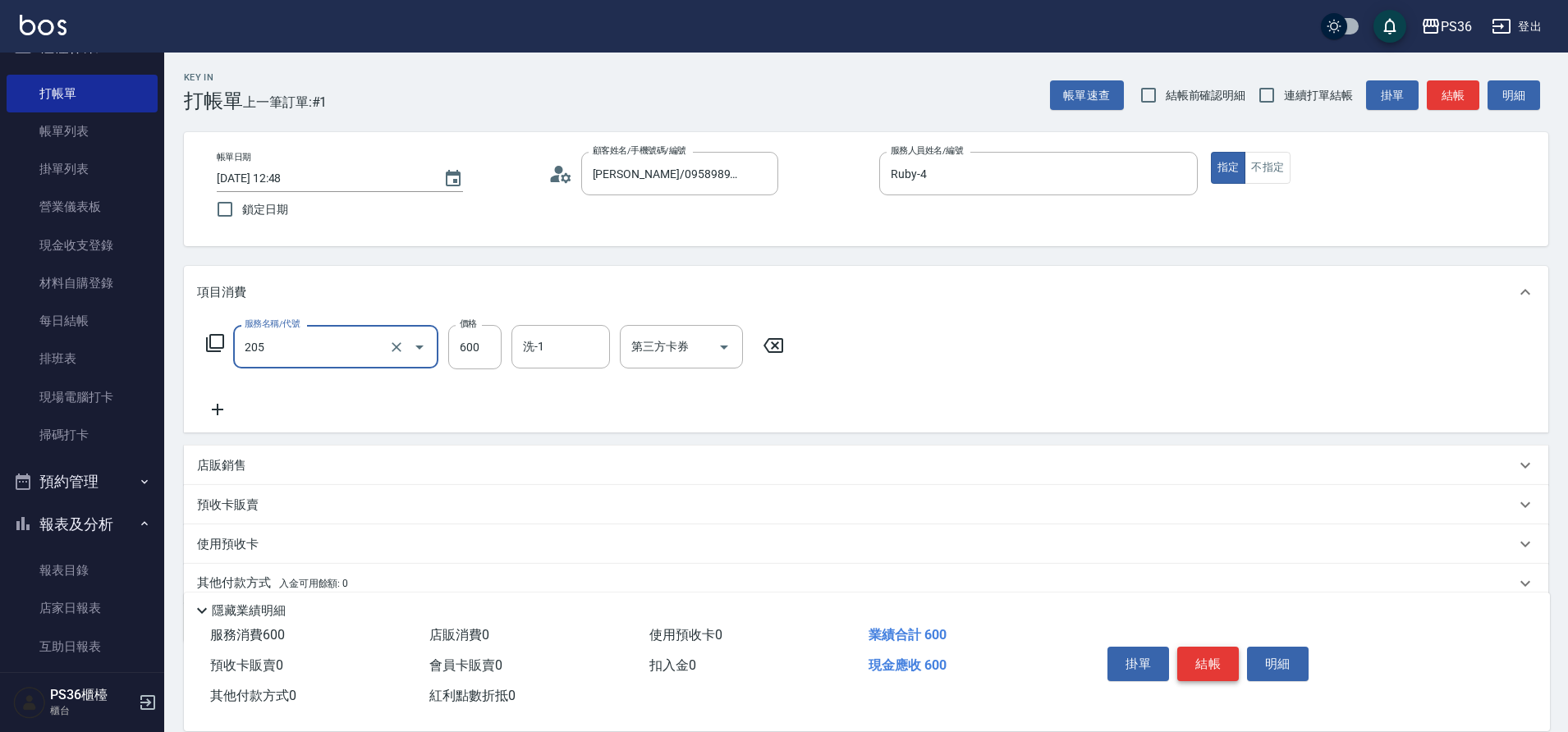
type input "A級洗剪(205)"
click at [1200, 656] on button "結帳" at bounding box center [1207, 663] width 61 height 35
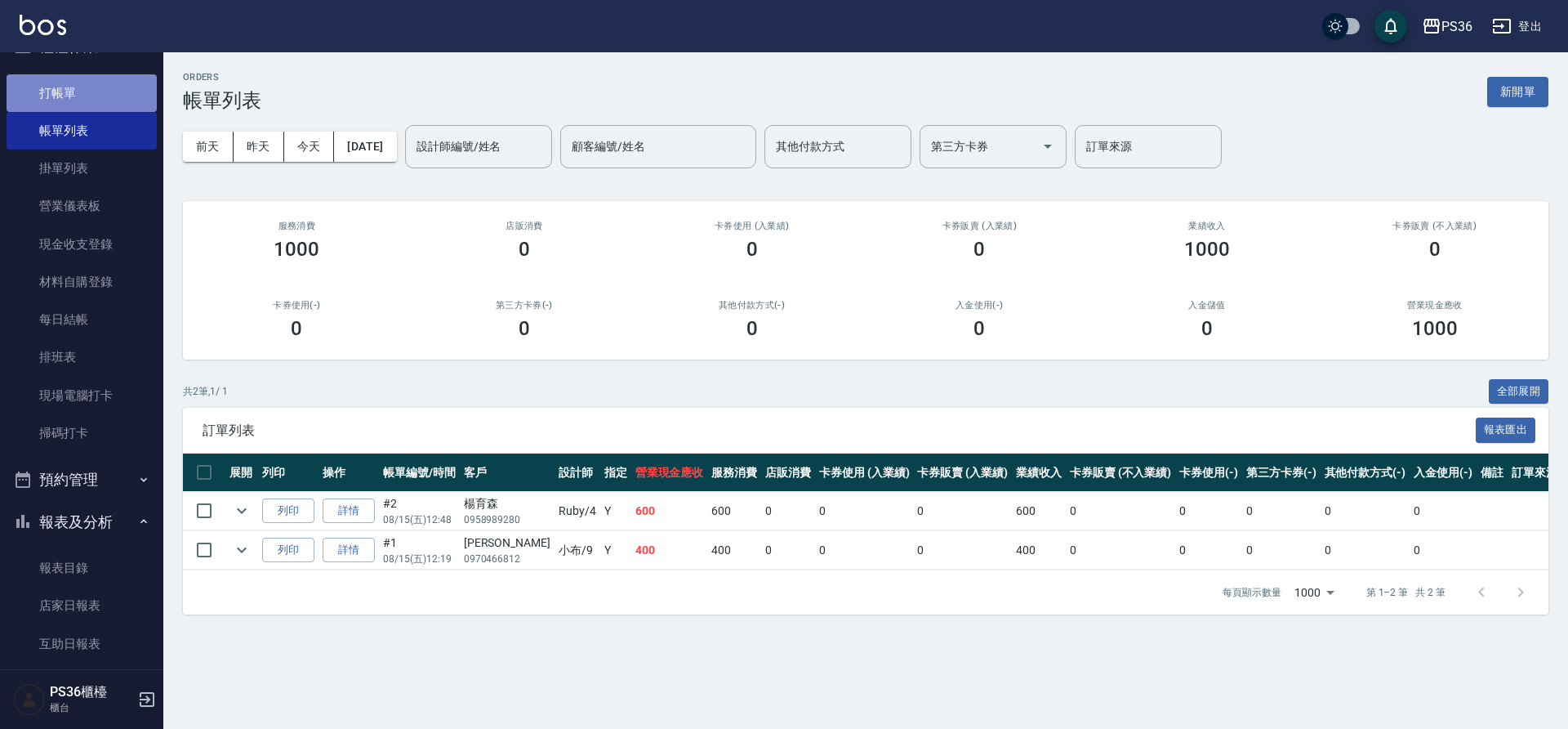
click at [98, 75] on link "打帳單" at bounding box center [82, 93] width 150 height 38
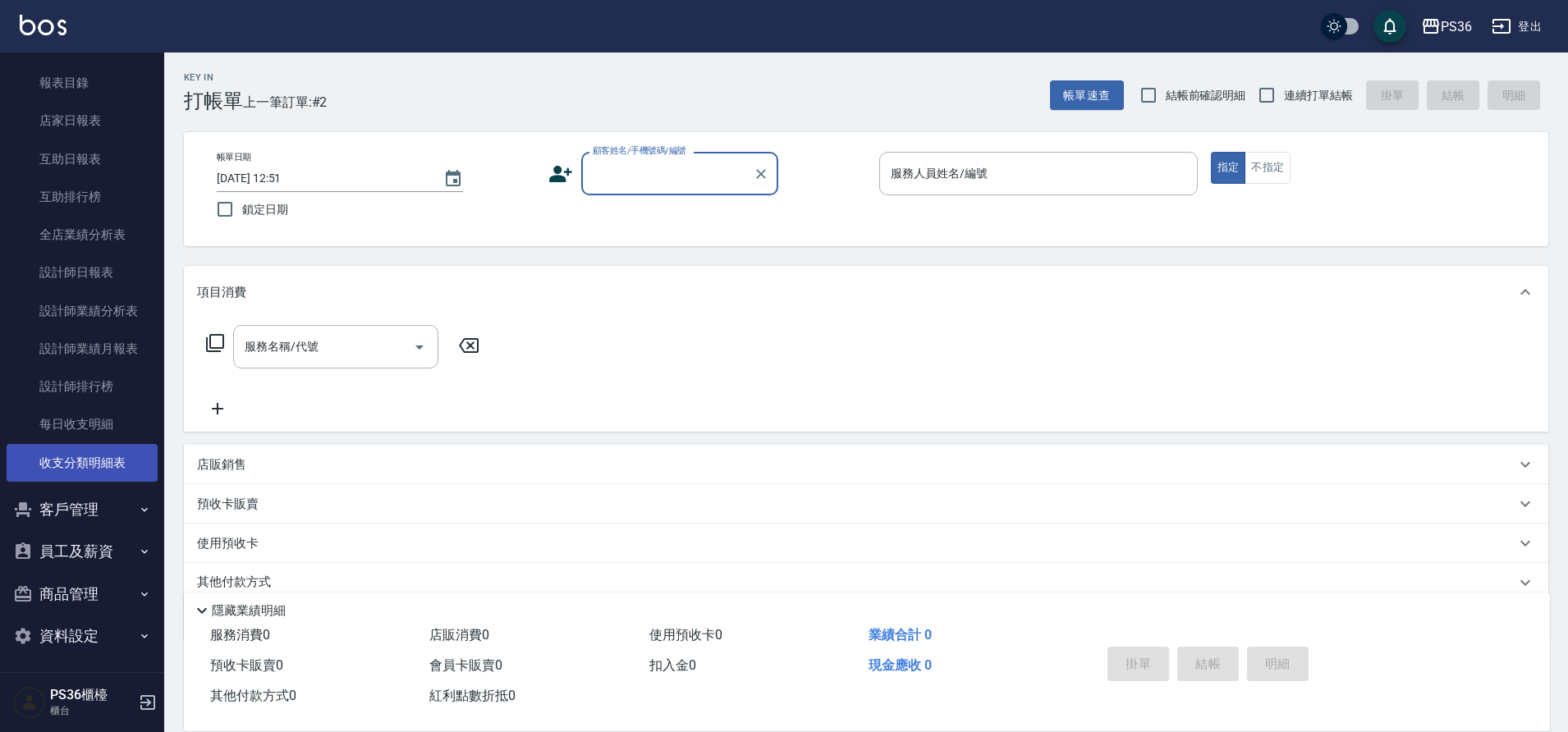
scroll to position [526, 0]
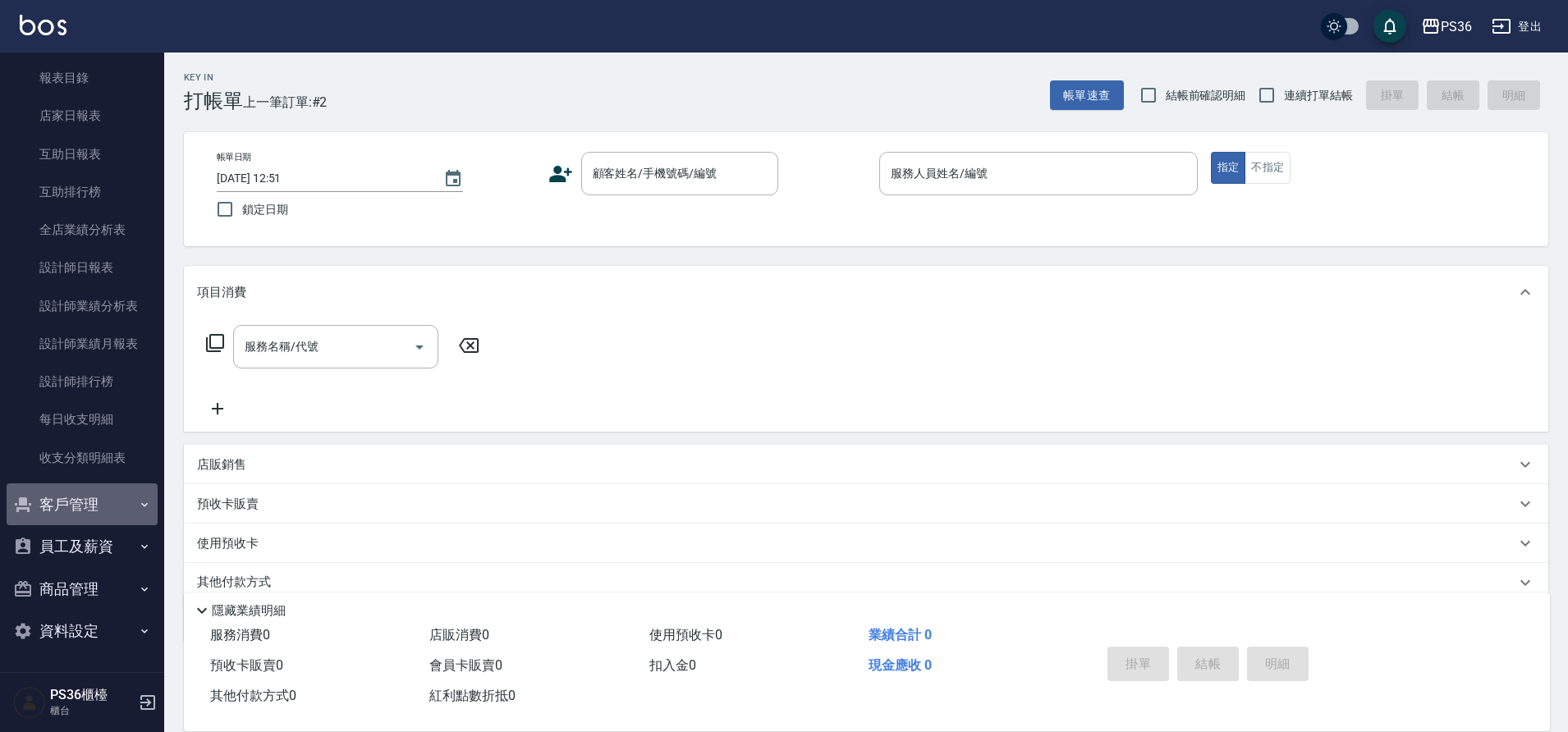
click at [117, 507] on button "客戶管理" at bounding box center [82, 504] width 151 height 42
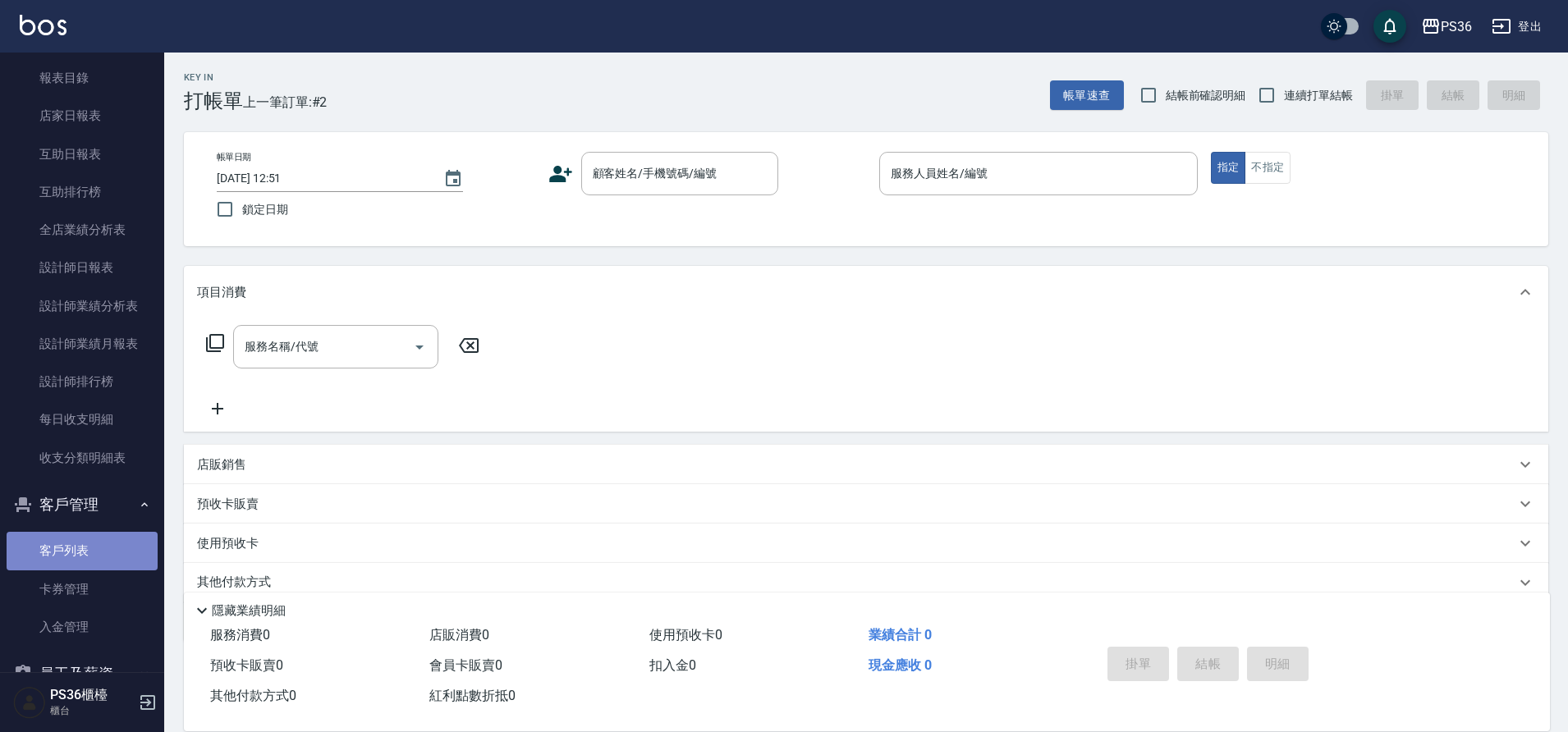
click at [93, 557] on link "客戶列表" at bounding box center [82, 550] width 151 height 38
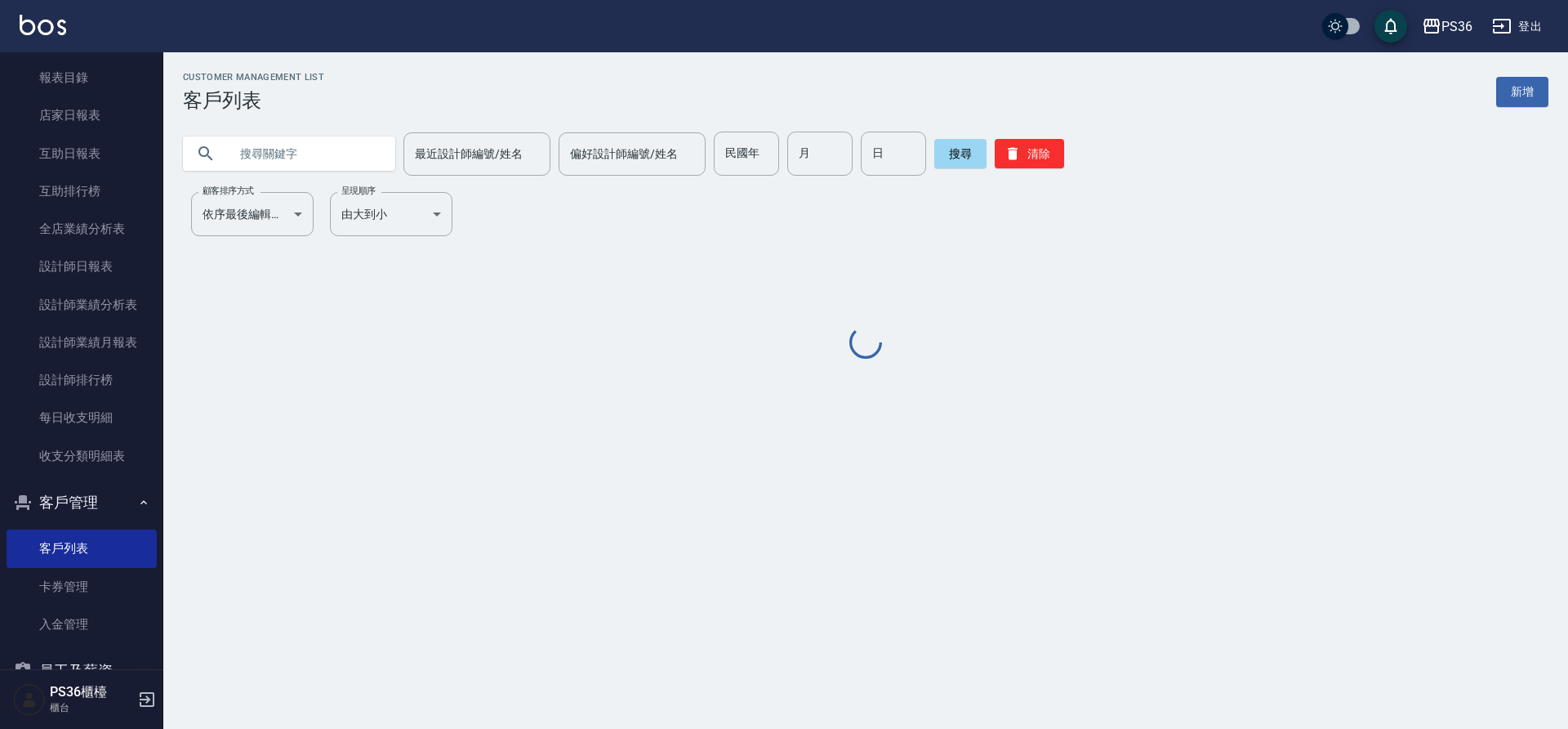
click at [275, 153] on input "text" at bounding box center [306, 153] width 154 height 44
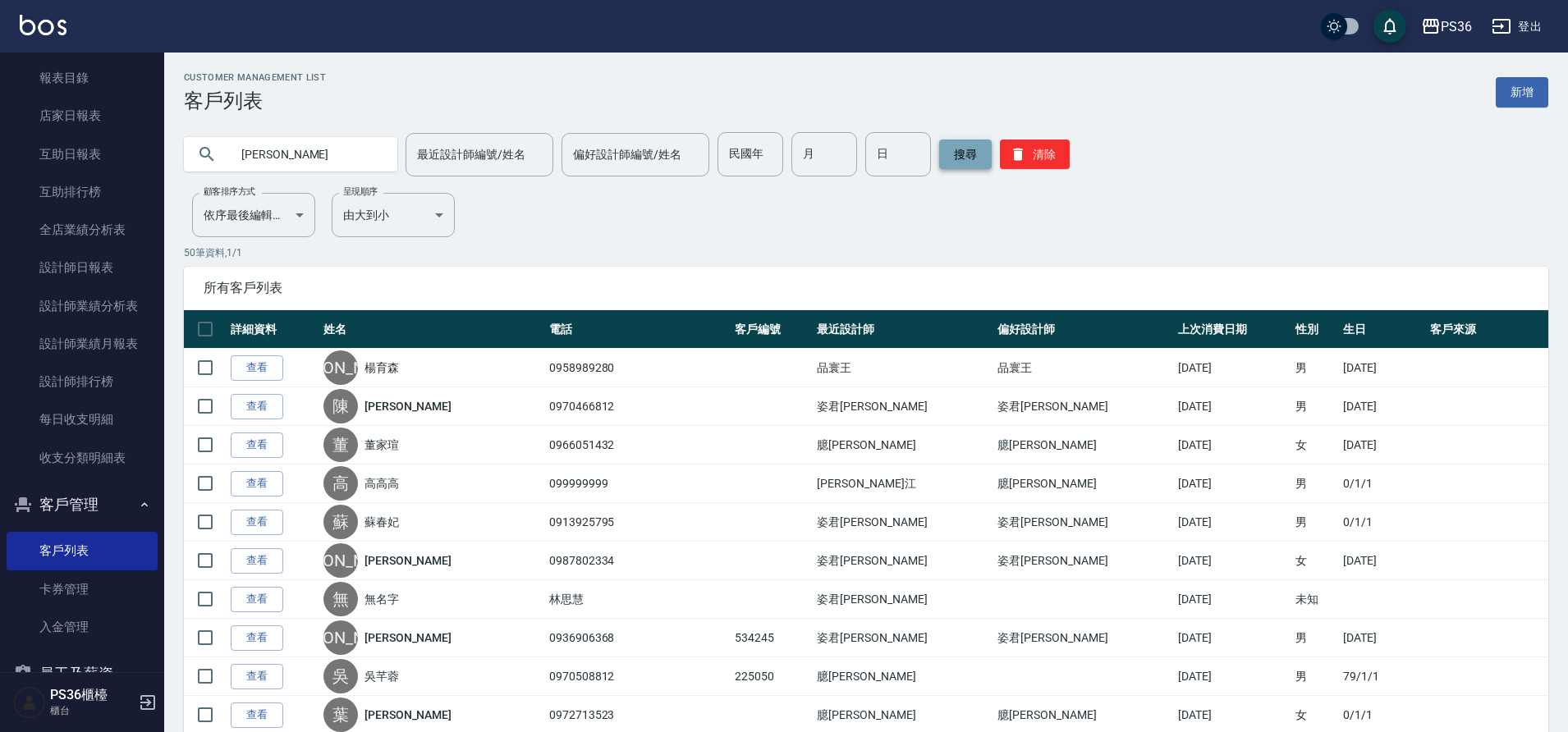
type input "林小"
click at [972, 152] on button "搜尋" at bounding box center [966, 154] width 53 height 29
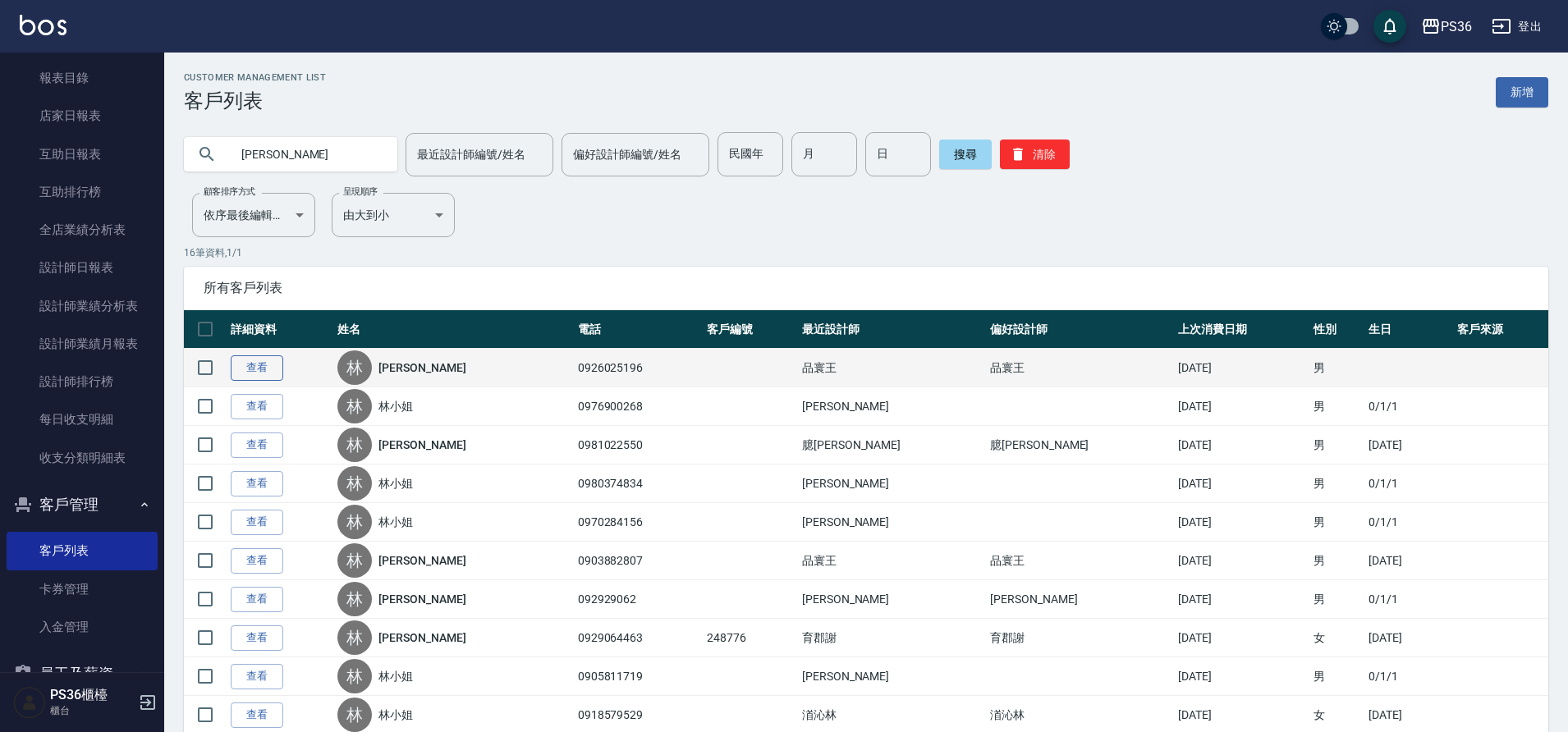
click at [254, 362] on link "查看" at bounding box center [257, 367] width 53 height 25
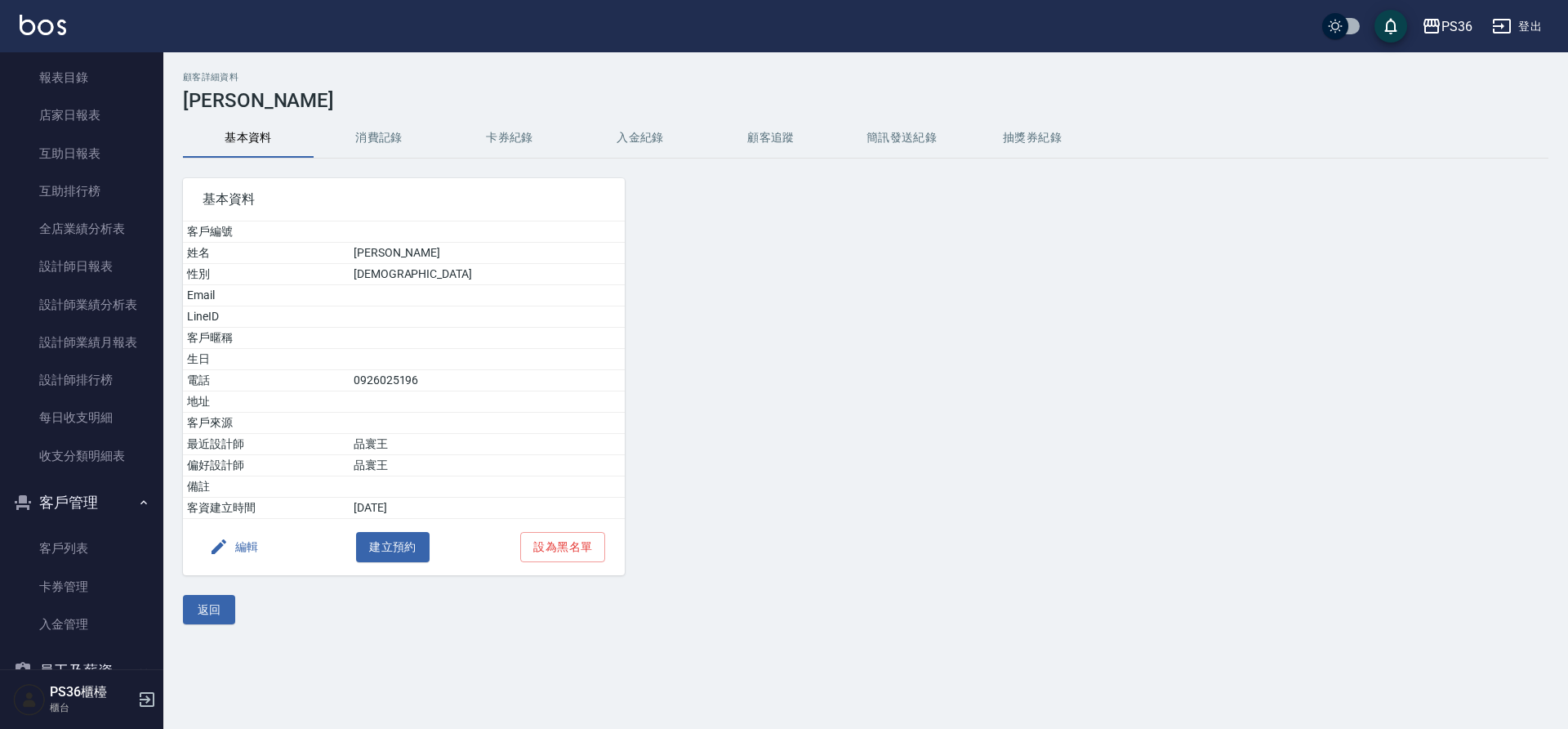
click at [385, 136] on button "消費記錄" at bounding box center [378, 138] width 130 height 39
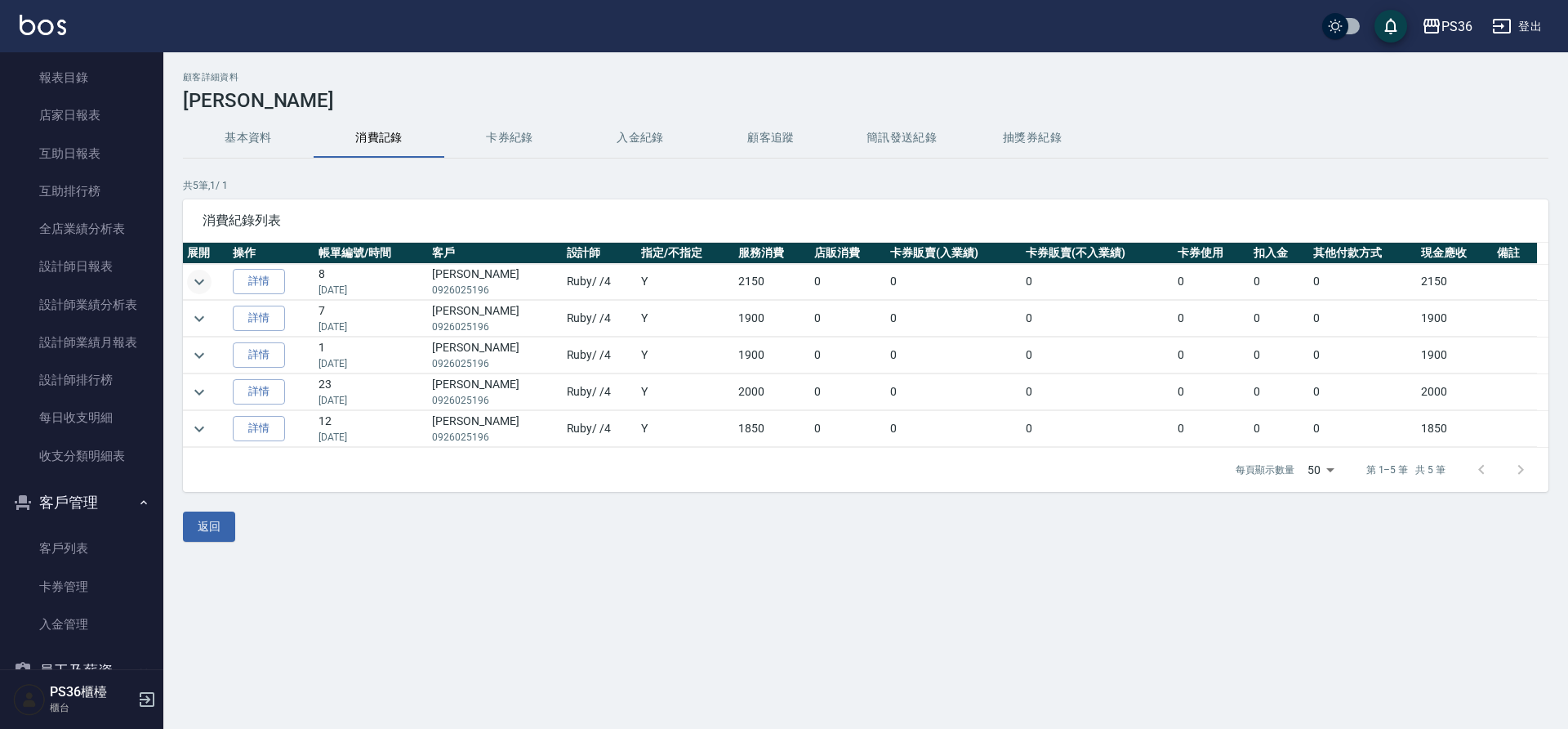
click at [193, 270] on button "expand row" at bounding box center [199, 281] width 24 height 24
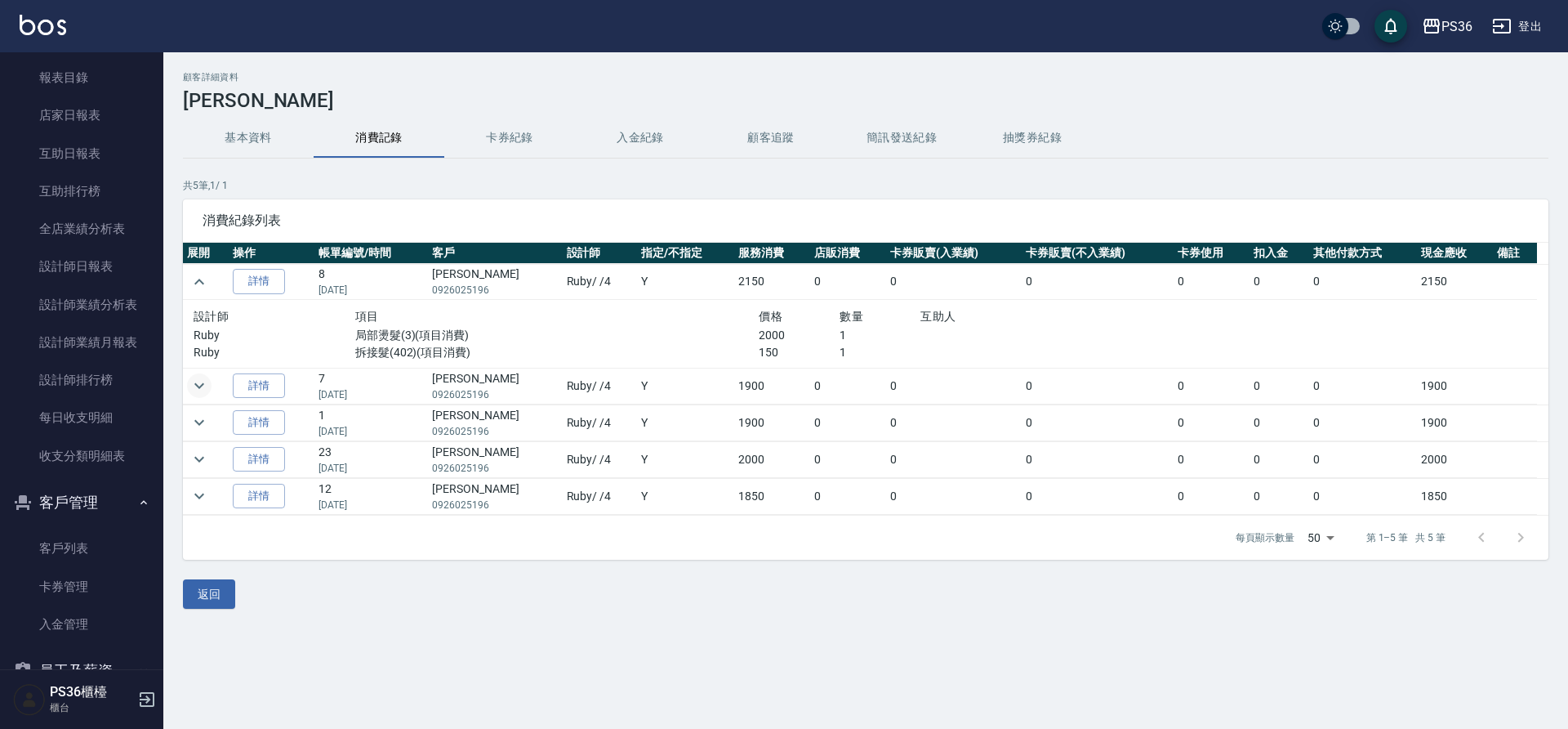
click at [195, 387] on icon "expand row" at bounding box center [199, 386] width 20 height 20
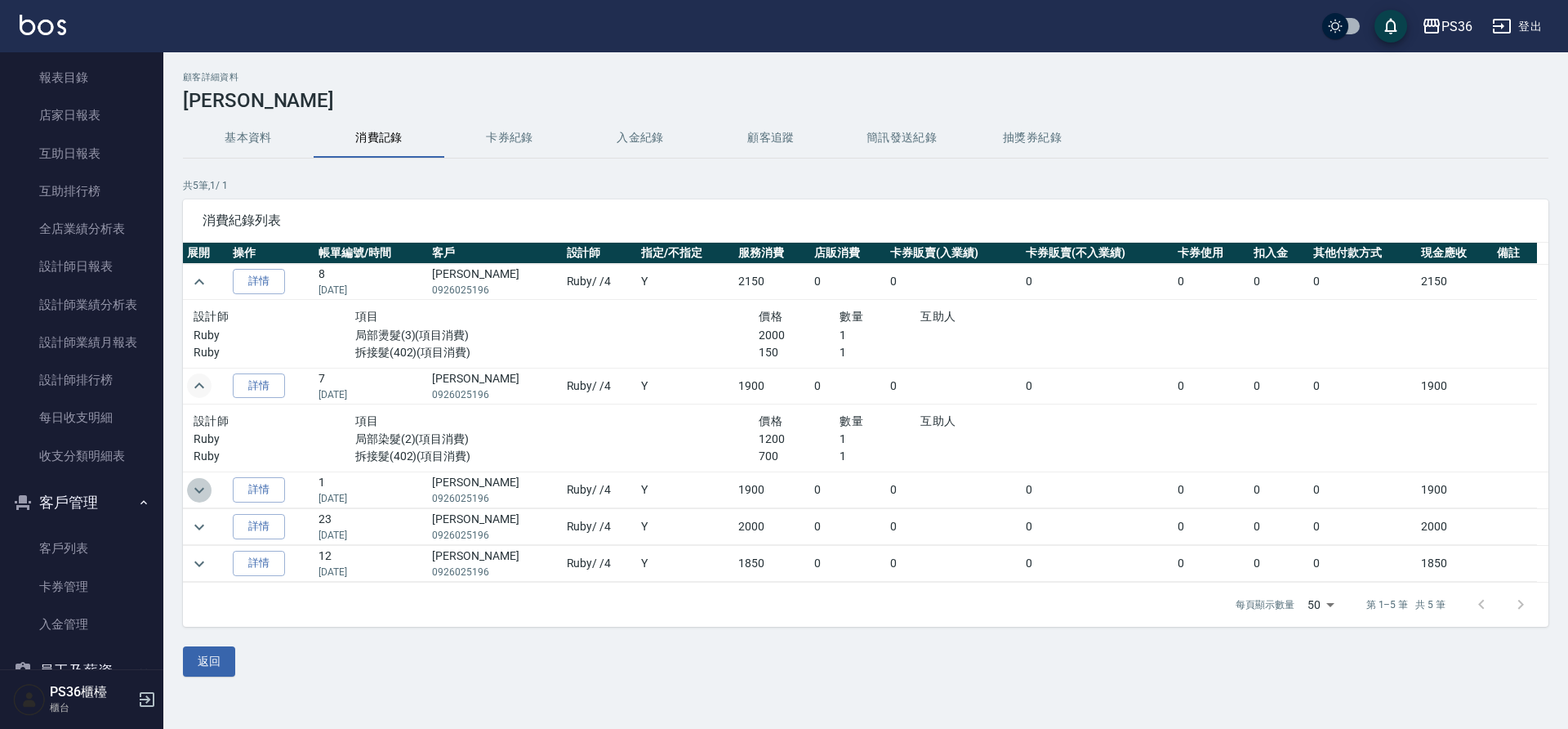
click at [206, 491] on icon "expand row" at bounding box center [199, 490] width 20 height 20
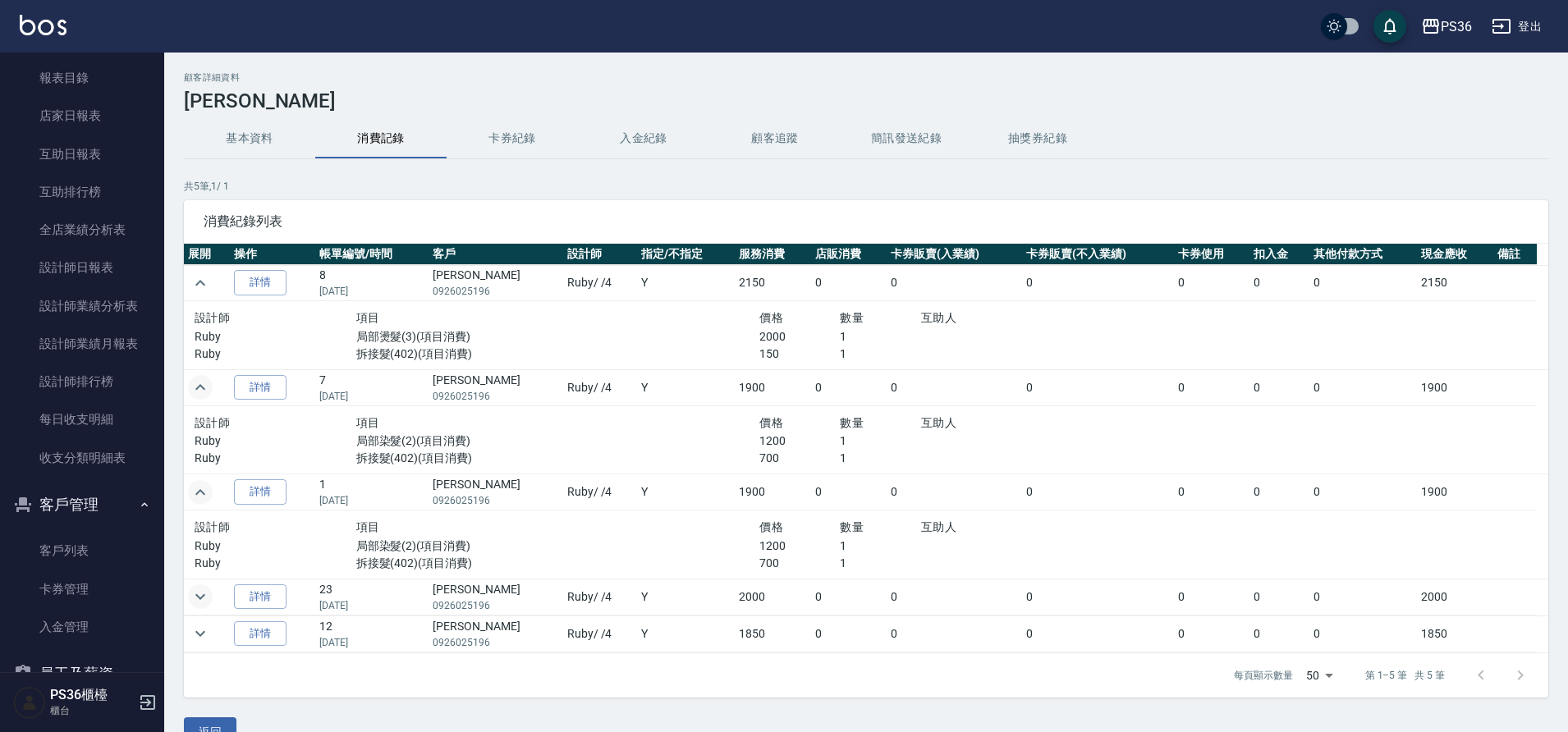
click at [211, 597] on button "expand row" at bounding box center [200, 596] width 24 height 24
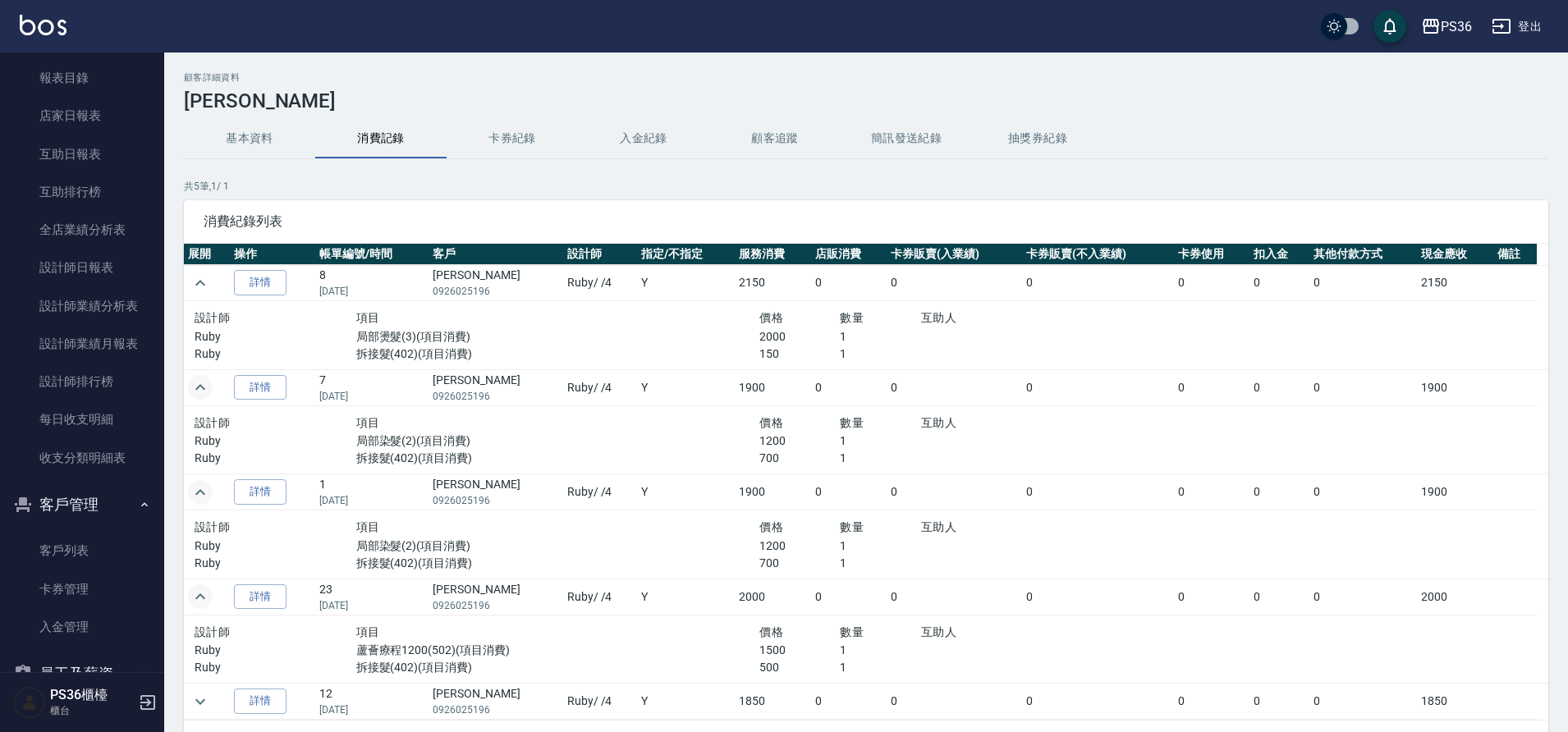
click at [211, 597] on button "expand row" at bounding box center [200, 596] width 24 height 24
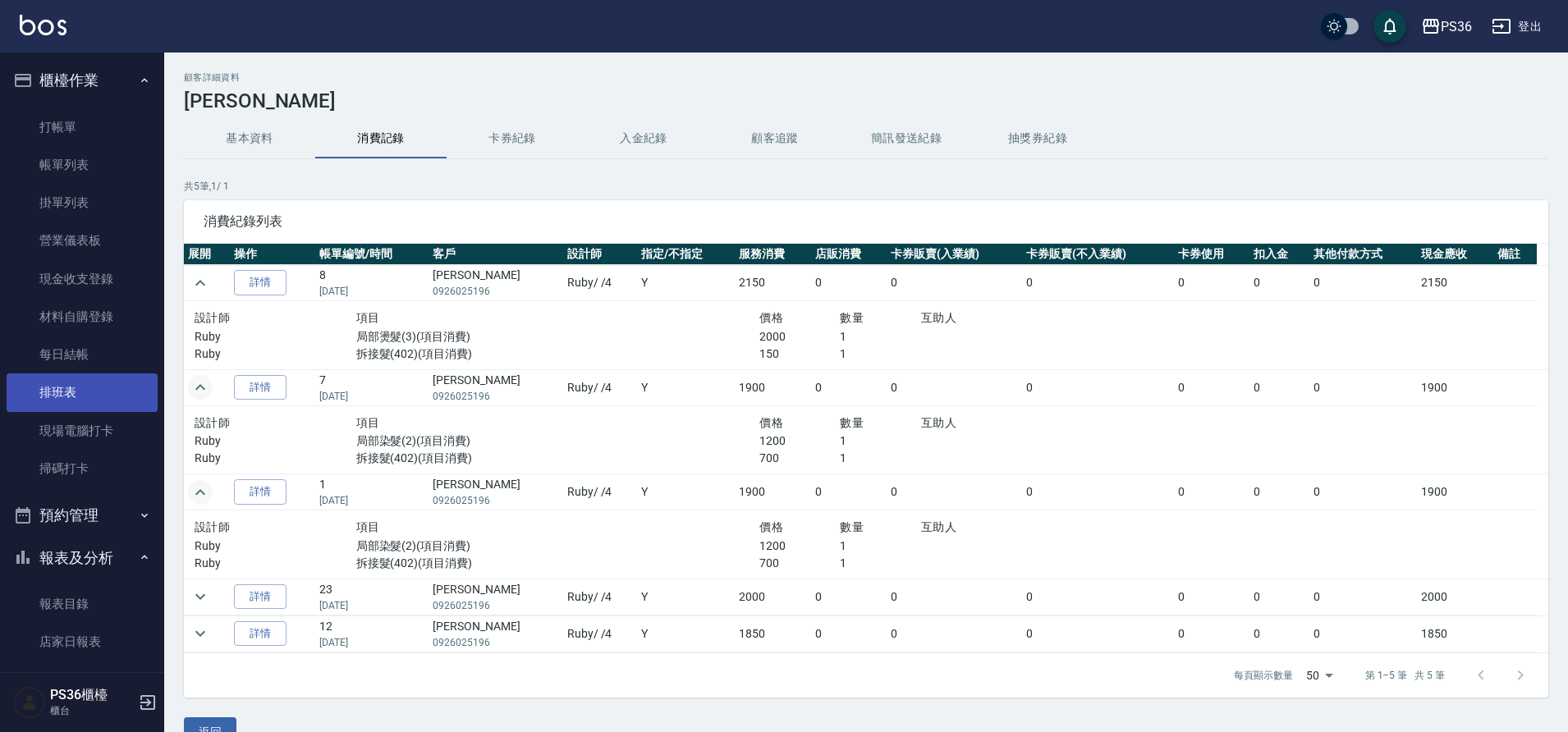
click at [120, 375] on link "排班表" at bounding box center [82, 392] width 151 height 38
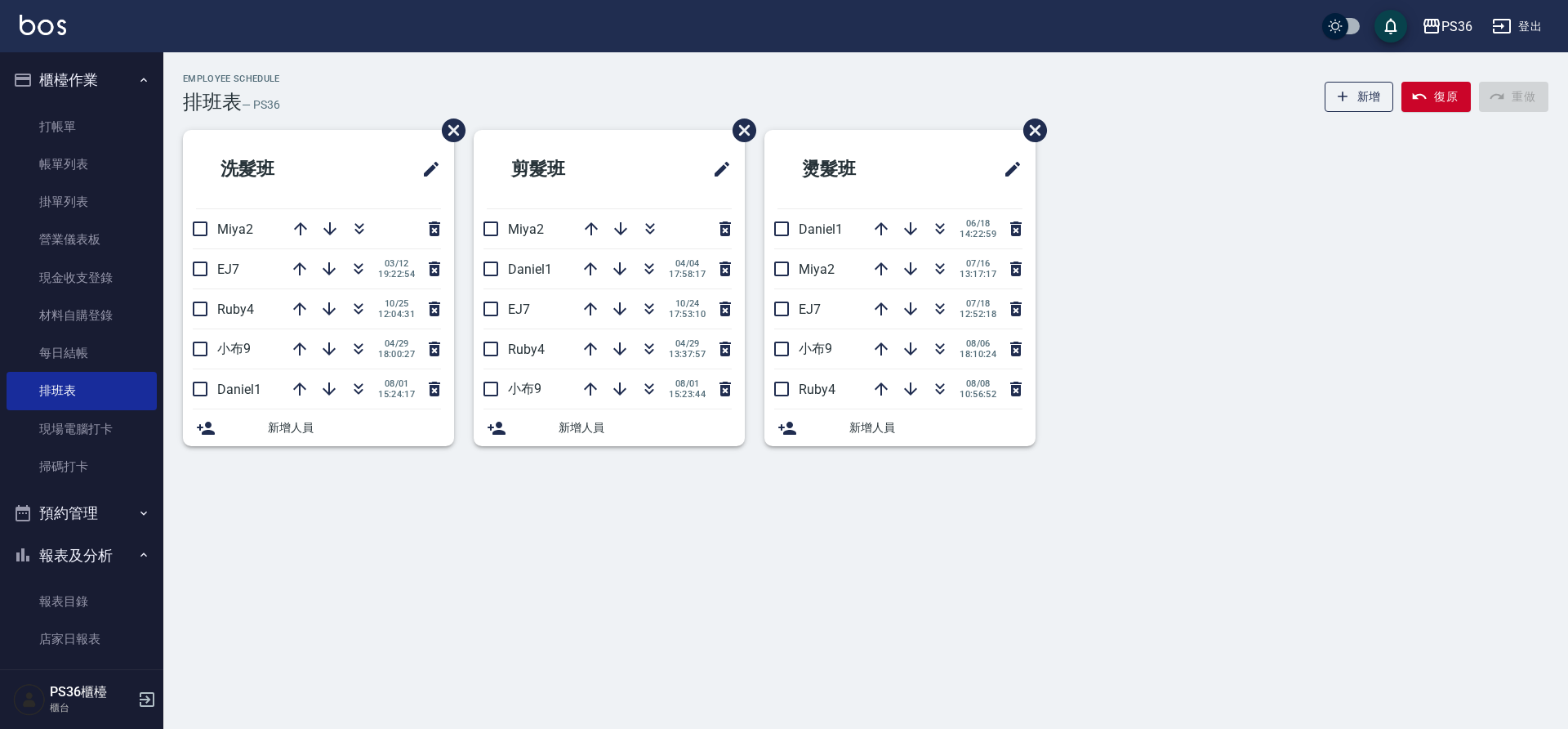
click at [1416, 570] on div "Employee Schedule 排班表 — PS36 新增 復原 重做 洗髮班 Miya2 EJ7 03/12 19:22:54 Ruby4 10/25 …" at bounding box center [784, 364] width 1568 height 729
click at [89, 180] on link "帳單列表" at bounding box center [82, 164] width 150 height 38
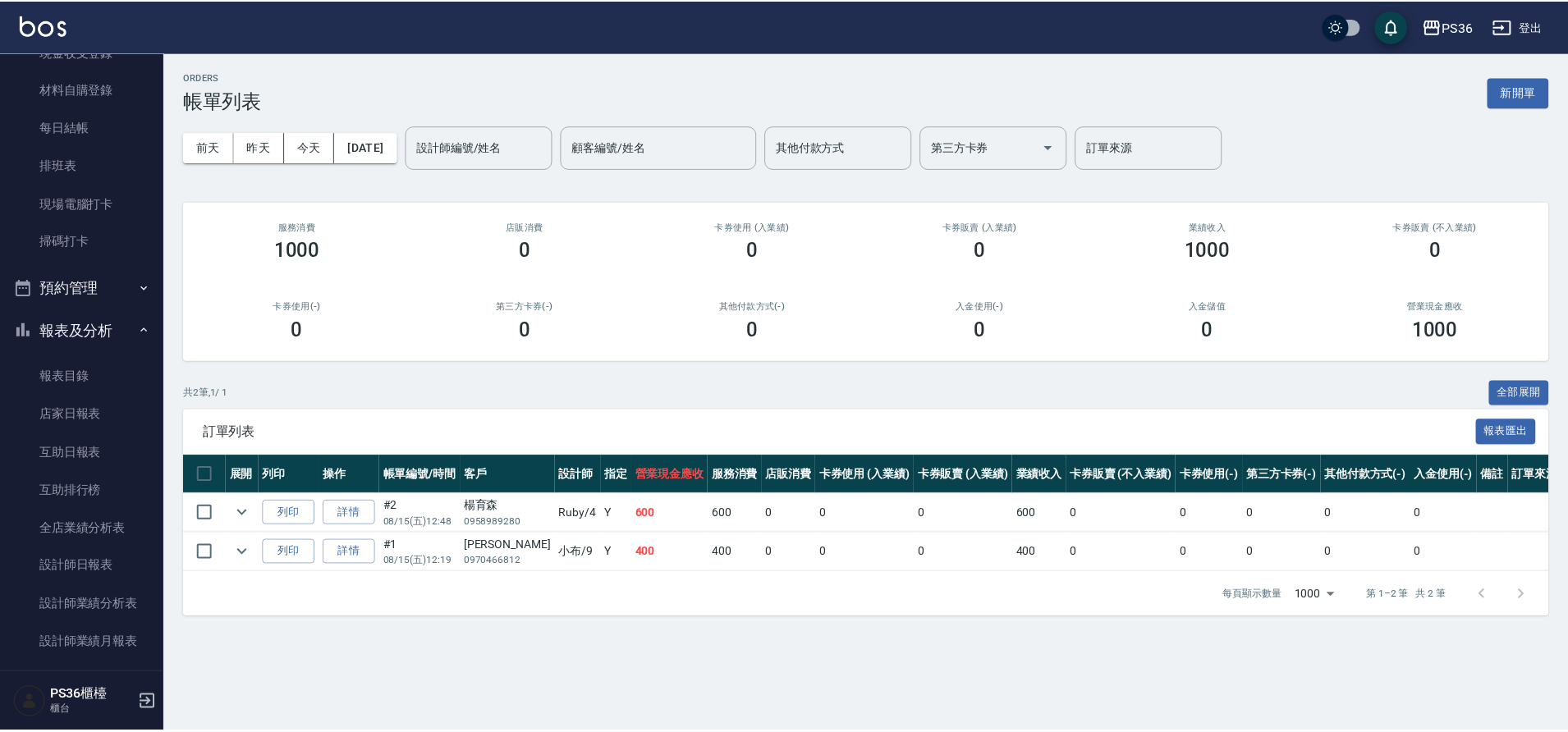
scroll to position [328, 0]
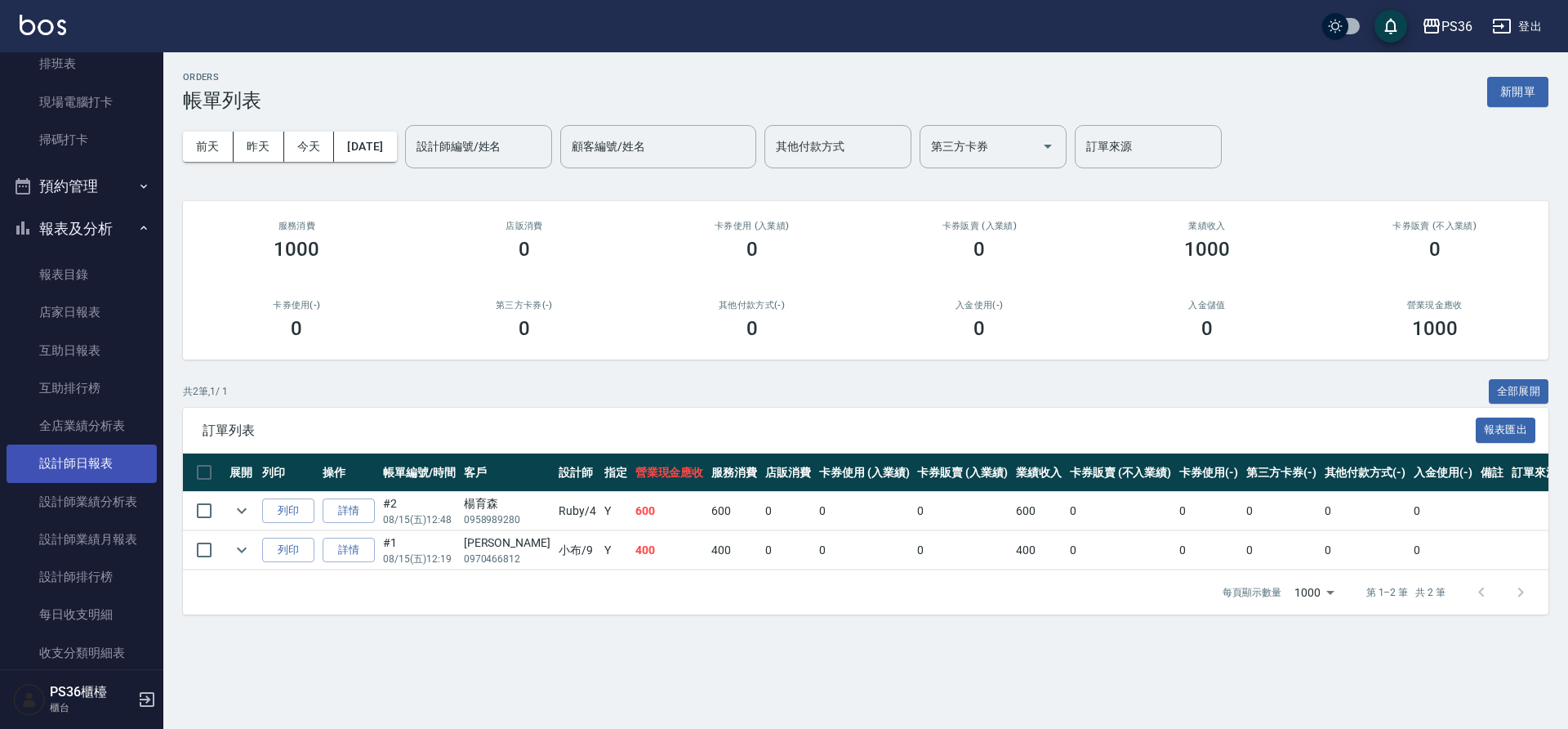
click at [92, 464] on link "設計師日報表" at bounding box center [82, 463] width 150 height 38
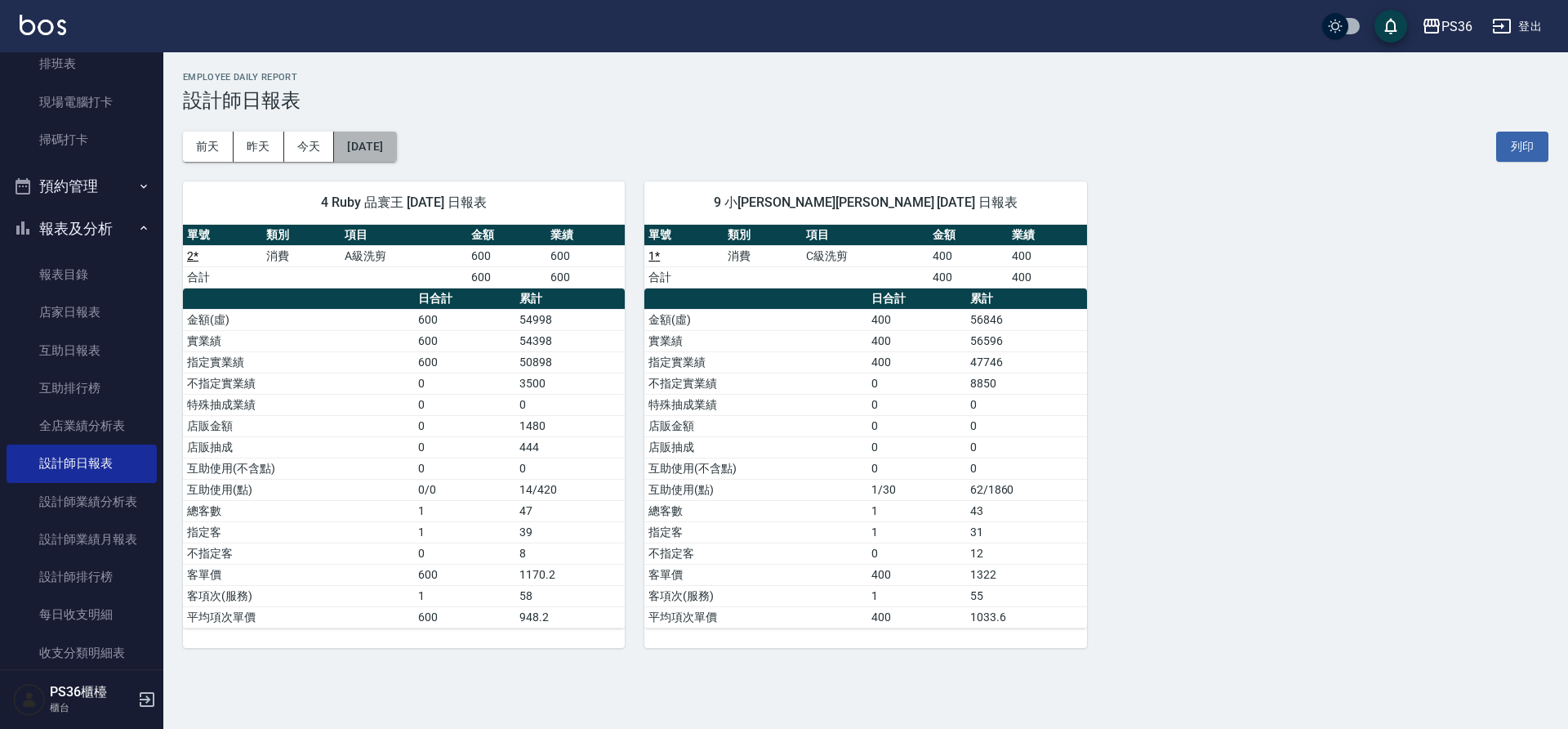
click at [369, 150] on button "[DATE]" at bounding box center [365, 146] width 62 height 30
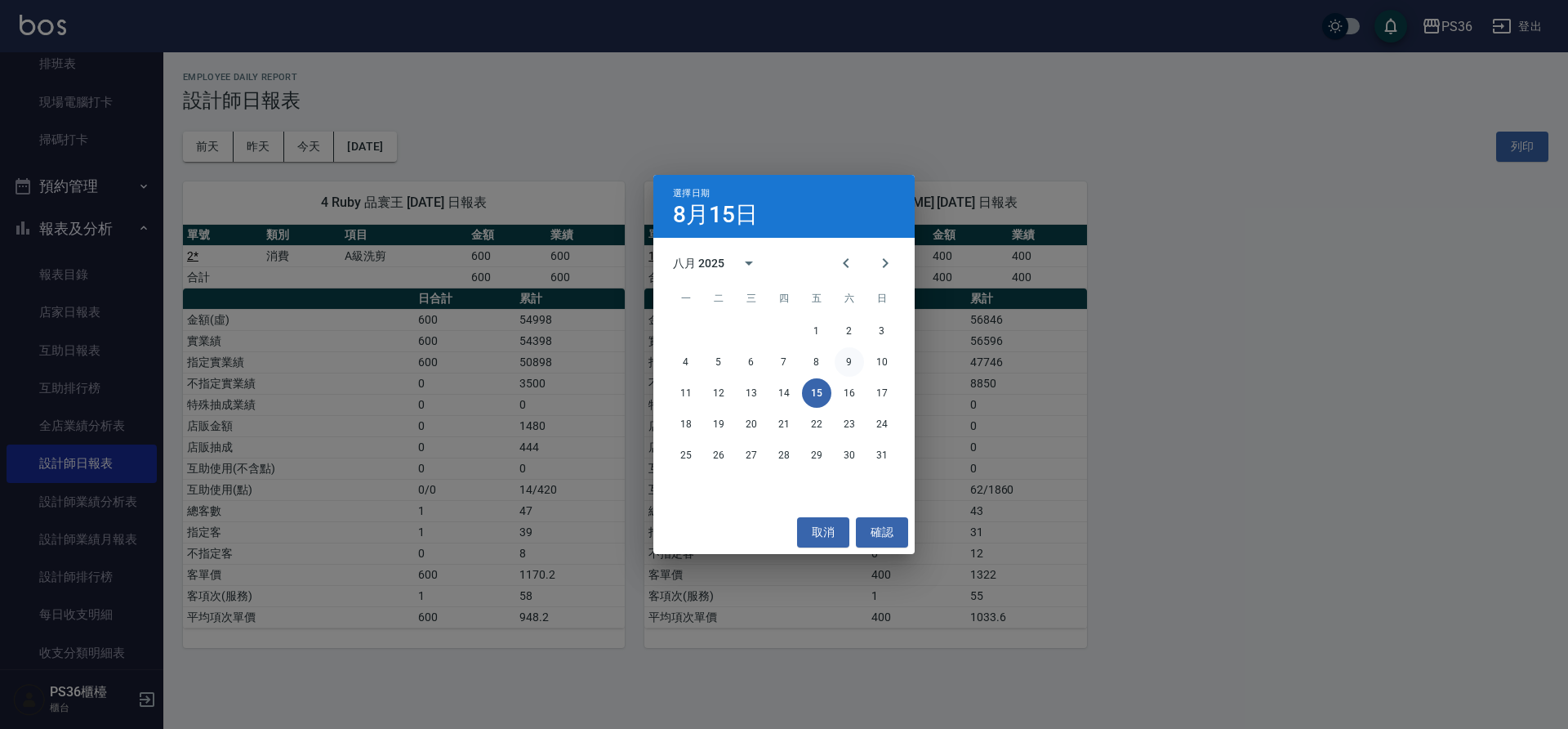
click at [854, 365] on button "9" at bounding box center [849, 361] width 29 height 29
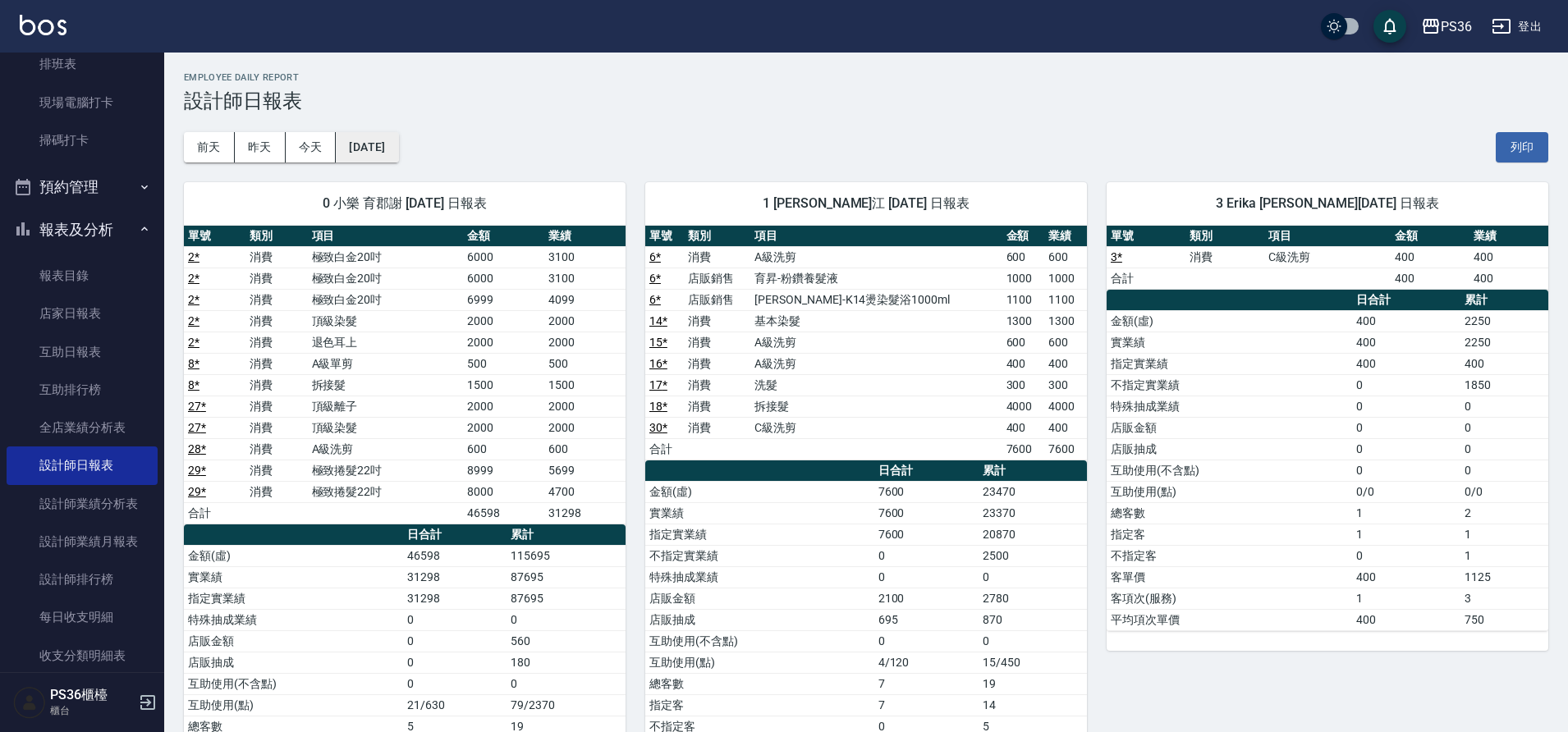
click at [387, 155] on button "[DATE]" at bounding box center [367, 147] width 62 height 30
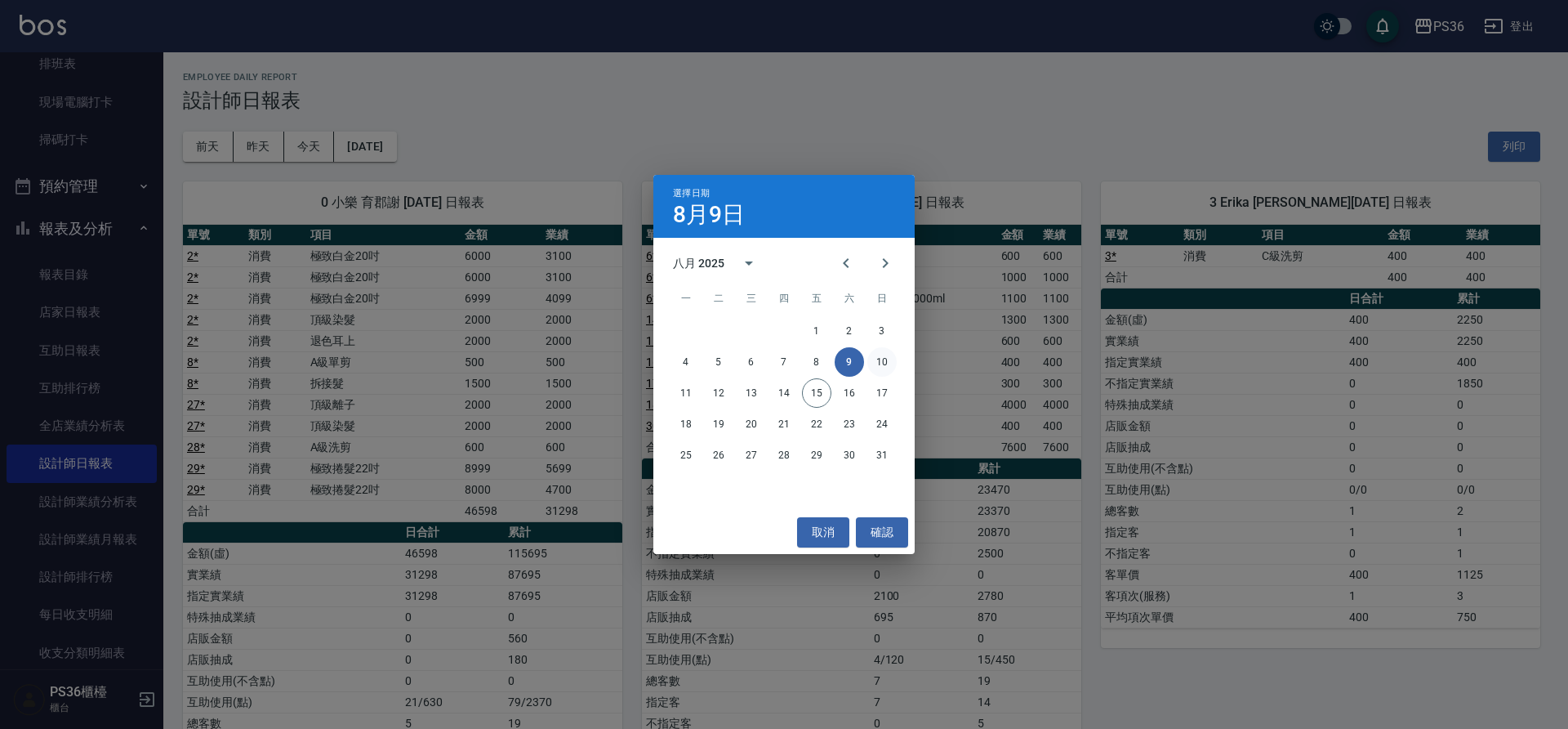
click at [886, 357] on button "10" at bounding box center [882, 361] width 29 height 29
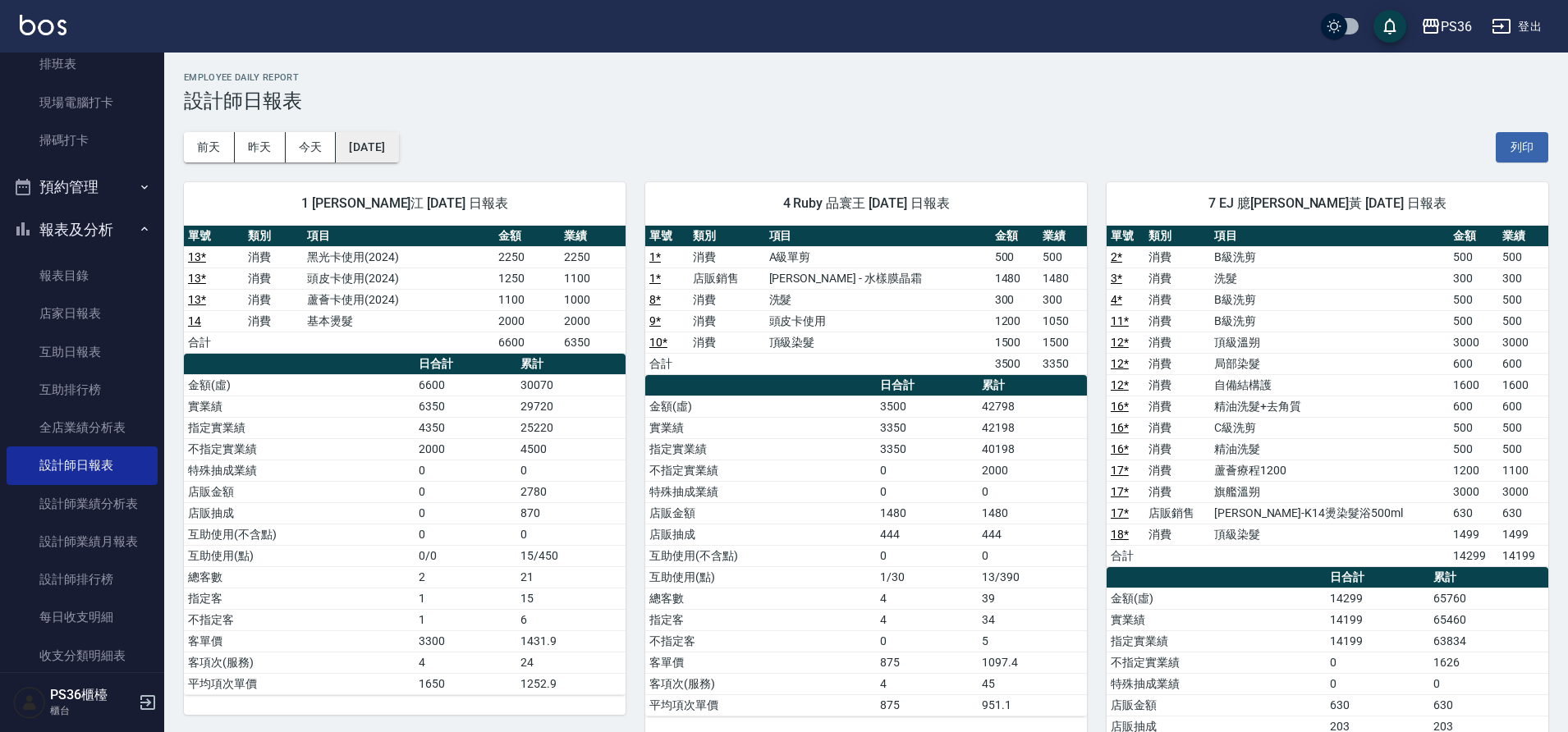
click at [384, 155] on button "[DATE]" at bounding box center [367, 147] width 62 height 30
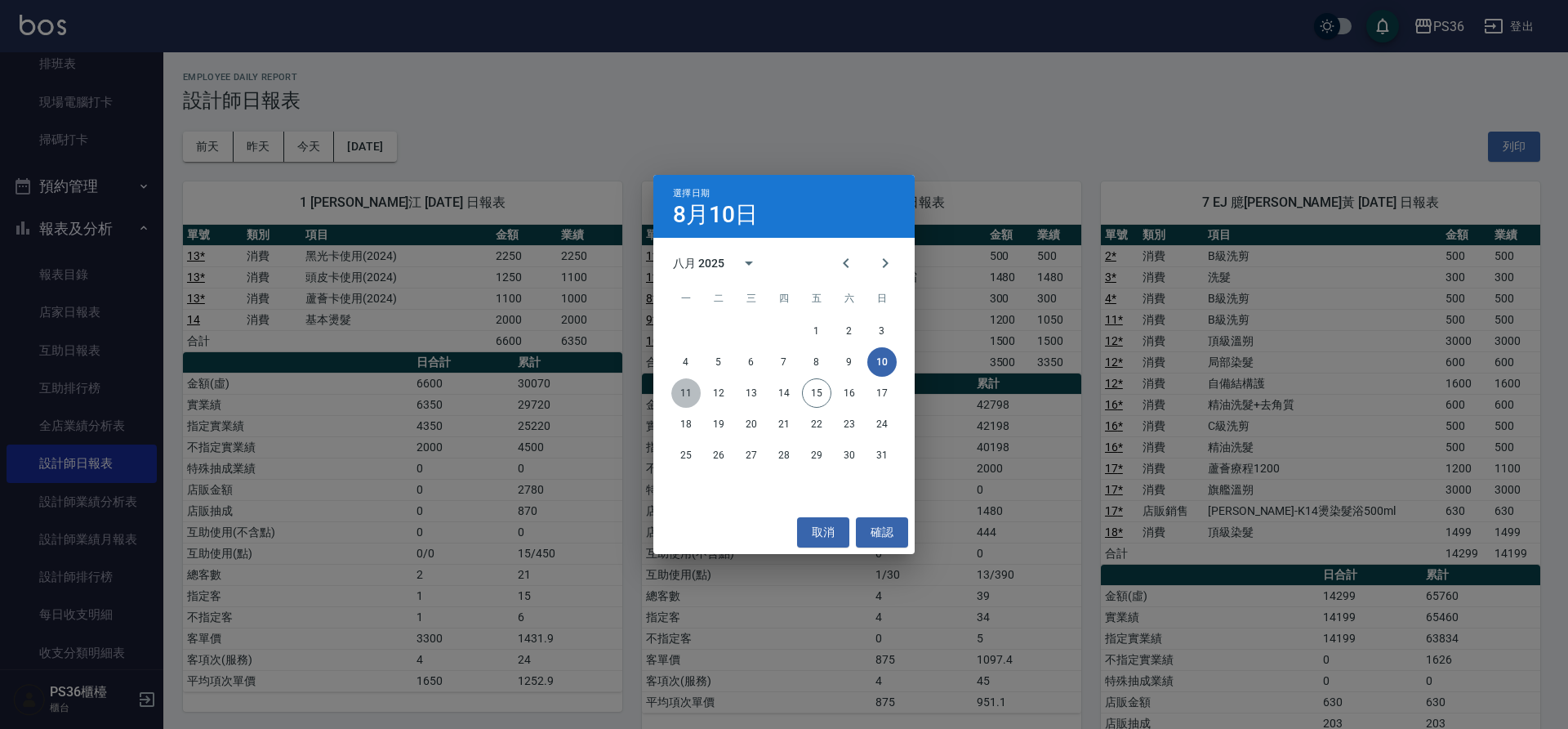
click at [680, 381] on button "11" at bounding box center [686, 392] width 29 height 29
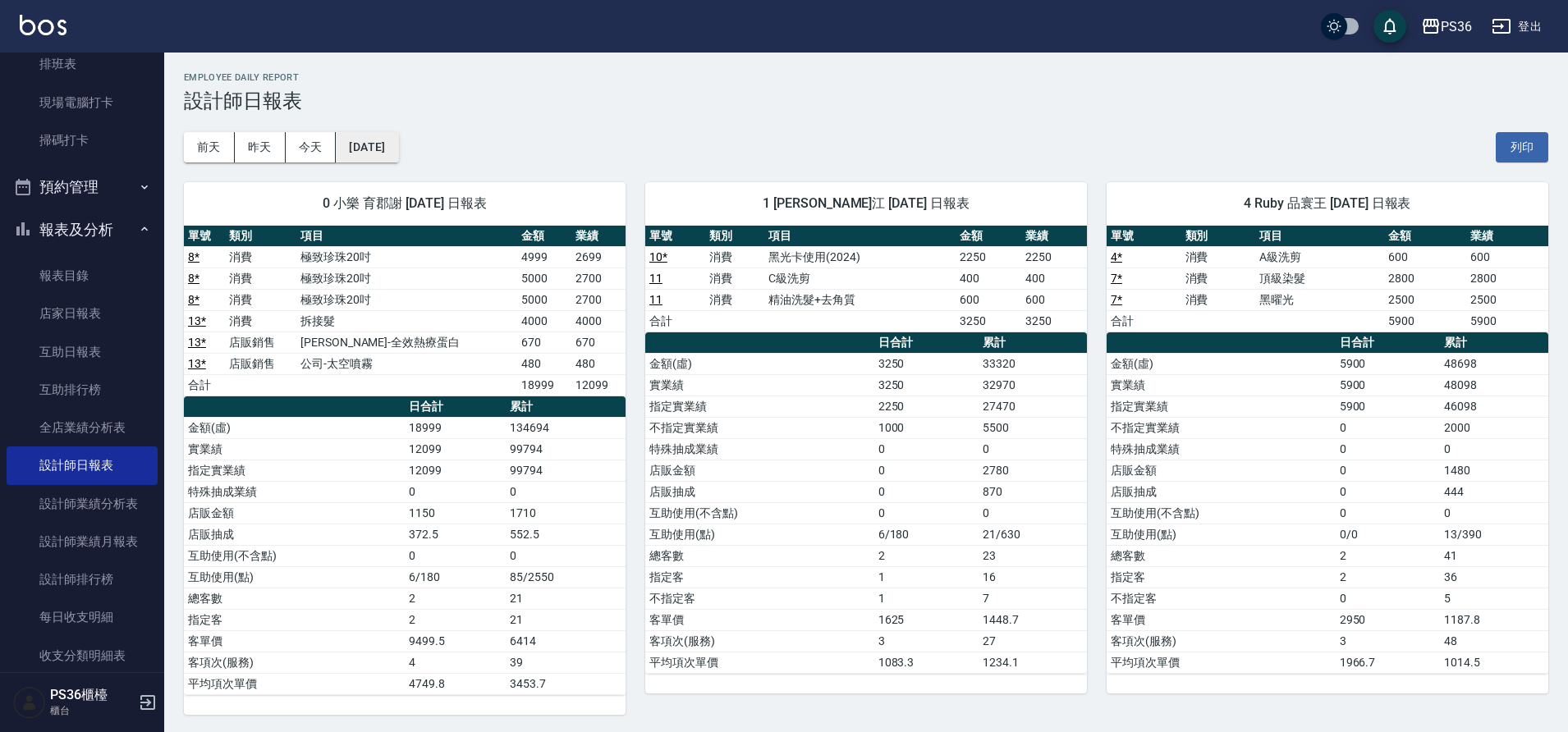
click at [397, 150] on button "[DATE]" at bounding box center [367, 147] width 62 height 30
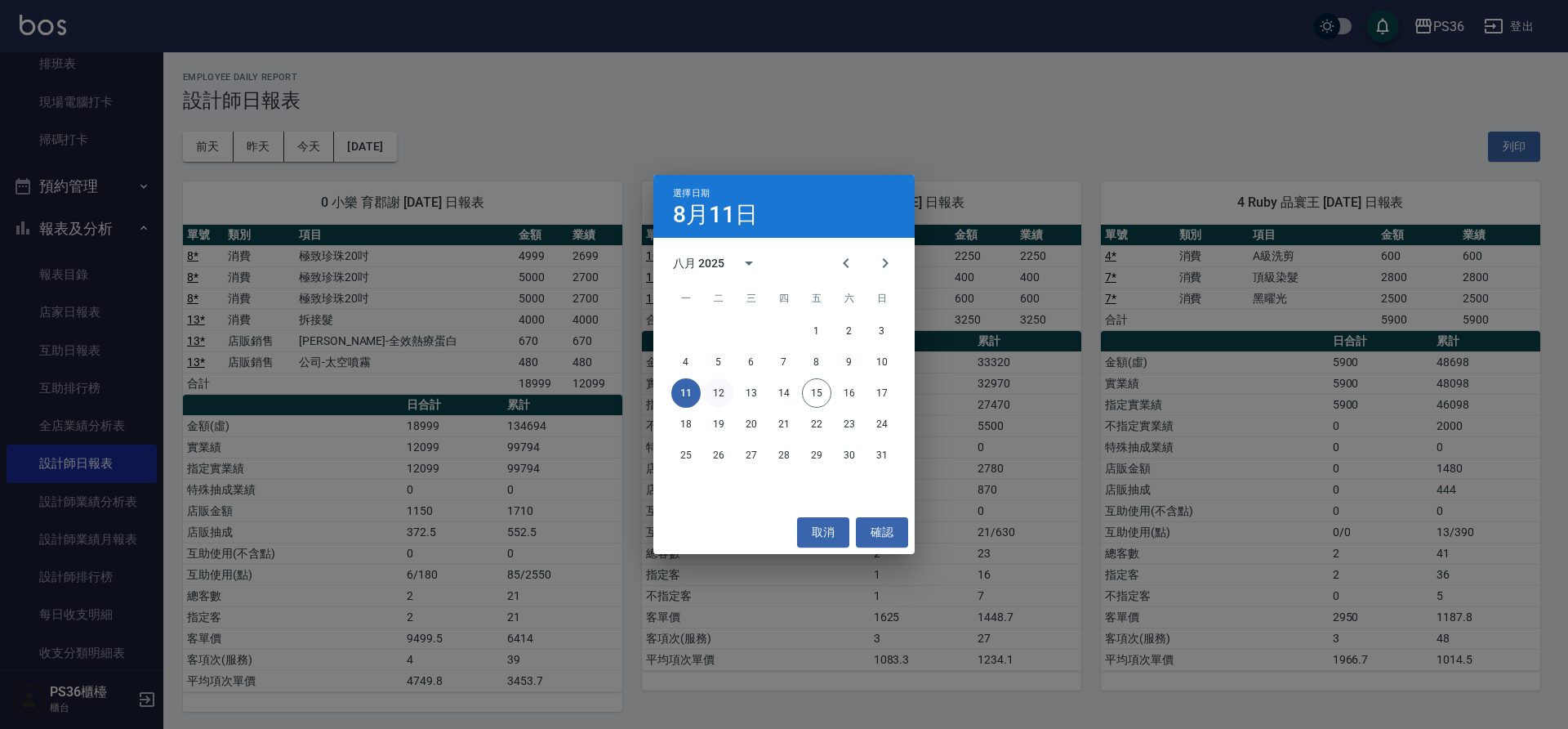
click at [728, 392] on button "12" at bounding box center [718, 392] width 29 height 29
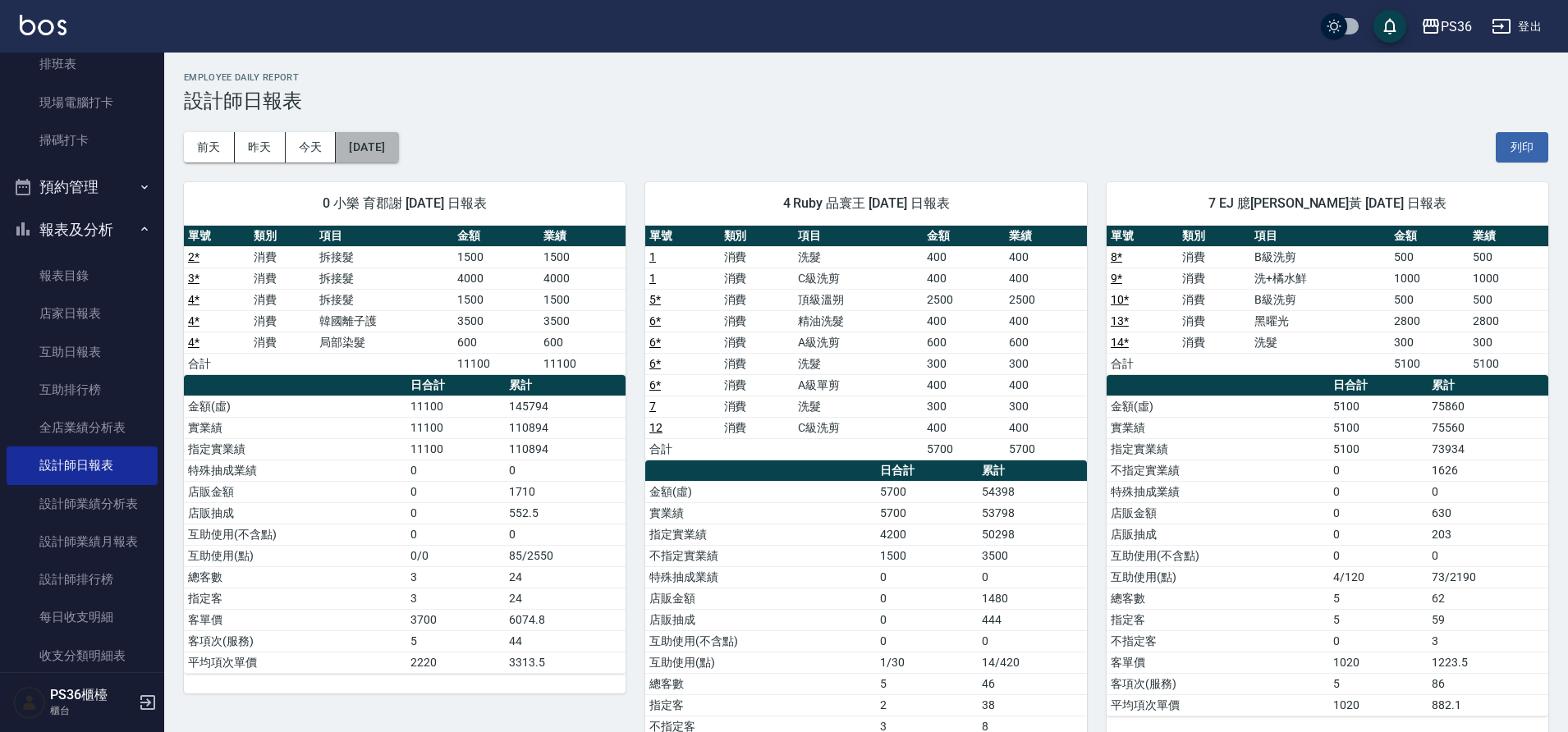
click at [375, 155] on button "[DATE]" at bounding box center [367, 147] width 62 height 30
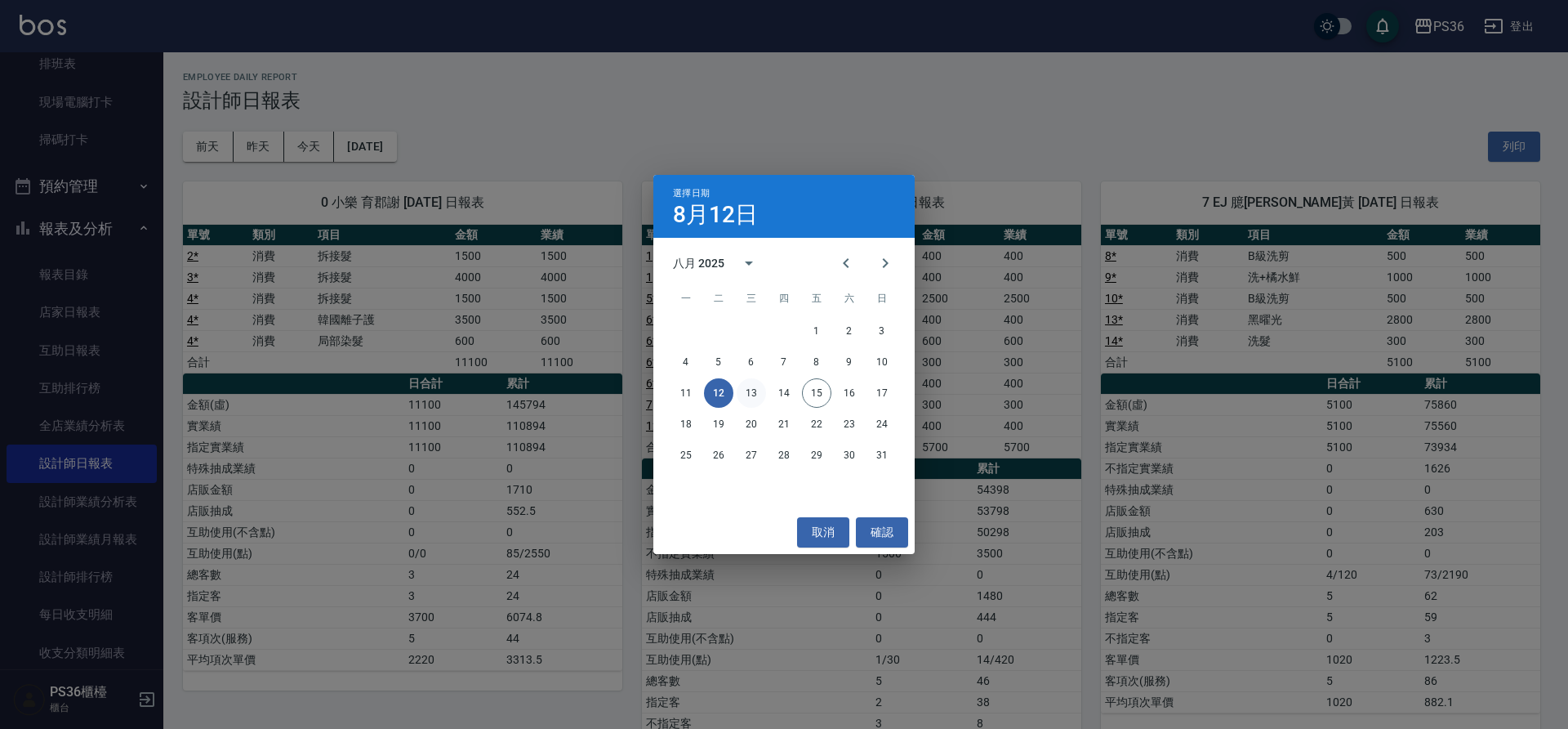
click at [743, 391] on button "13" at bounding box center [751, 392] width 29 height 29
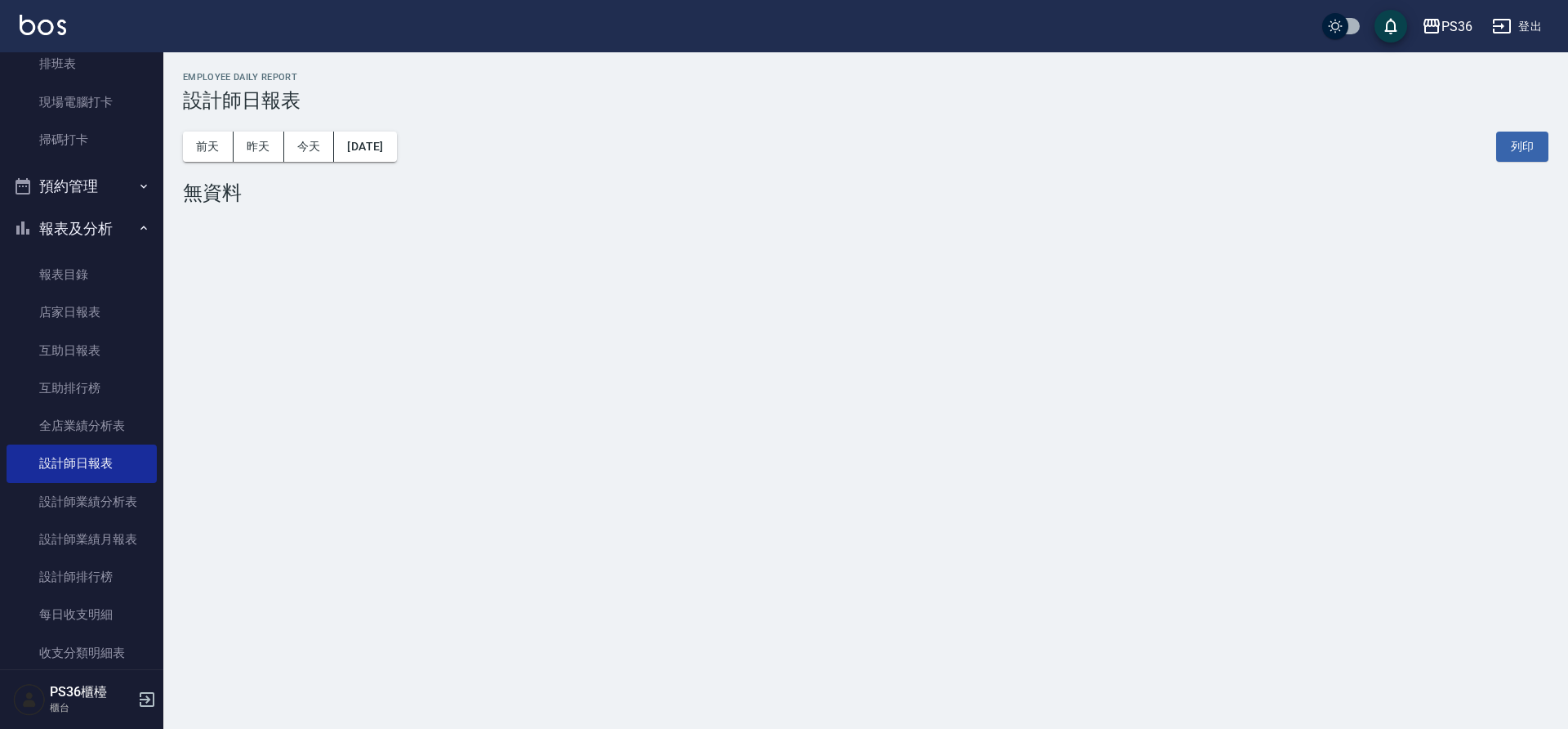
click at [396, 169] on div "前天 昨天 今天 2025/08/13 列印" at bounding box center [866, 146] width 1365 height 69
click at [394, 161] on div "前天 昨天 今天 2025/08/13 列印" at bounding box center [866, 146] width 1365 height 69
click at [396, 159] on button "[DATE]" at bounding box center [365, 146] width 62 height 30
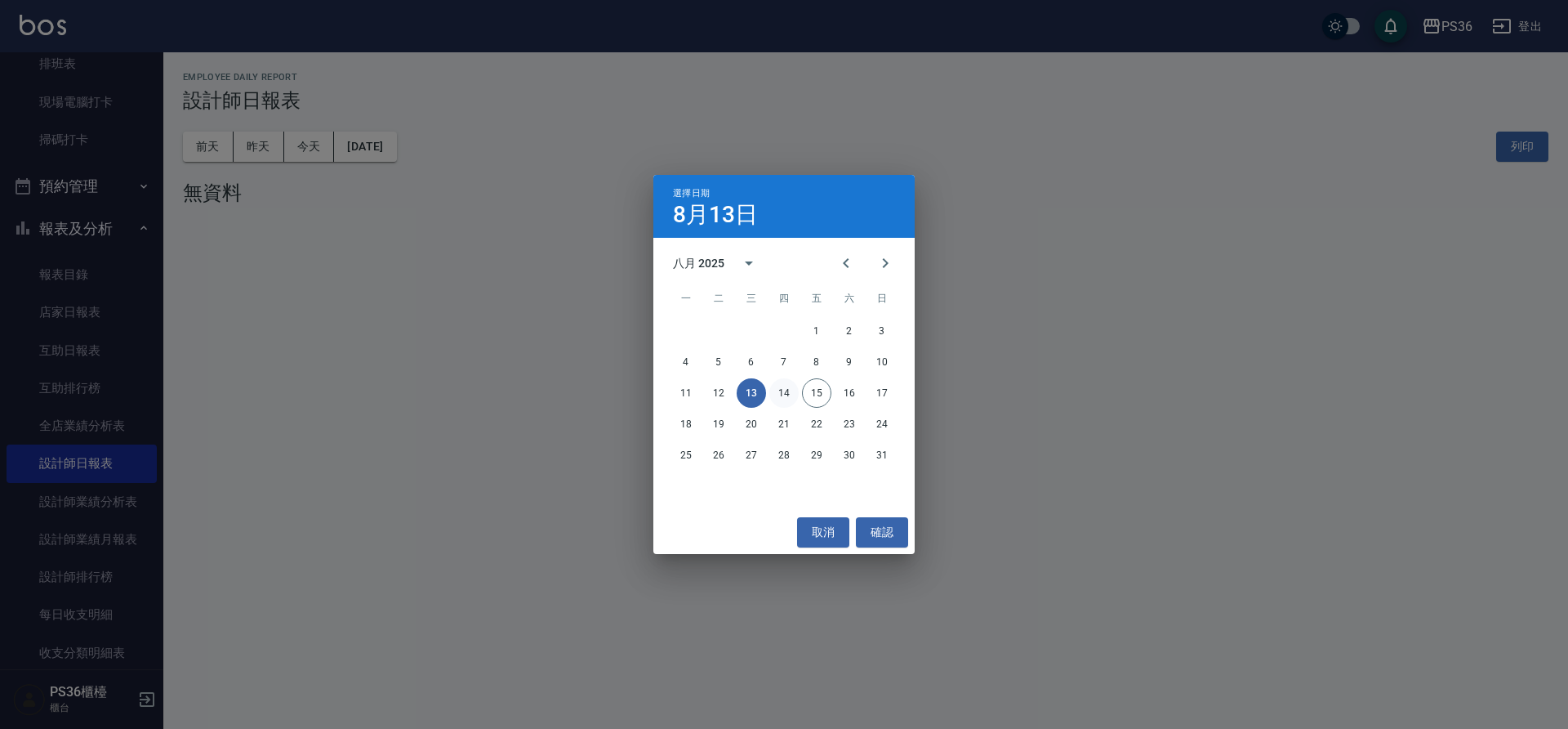
click at [780, 387] on button "14" at bounding box center [784, 392] width 29 height 29
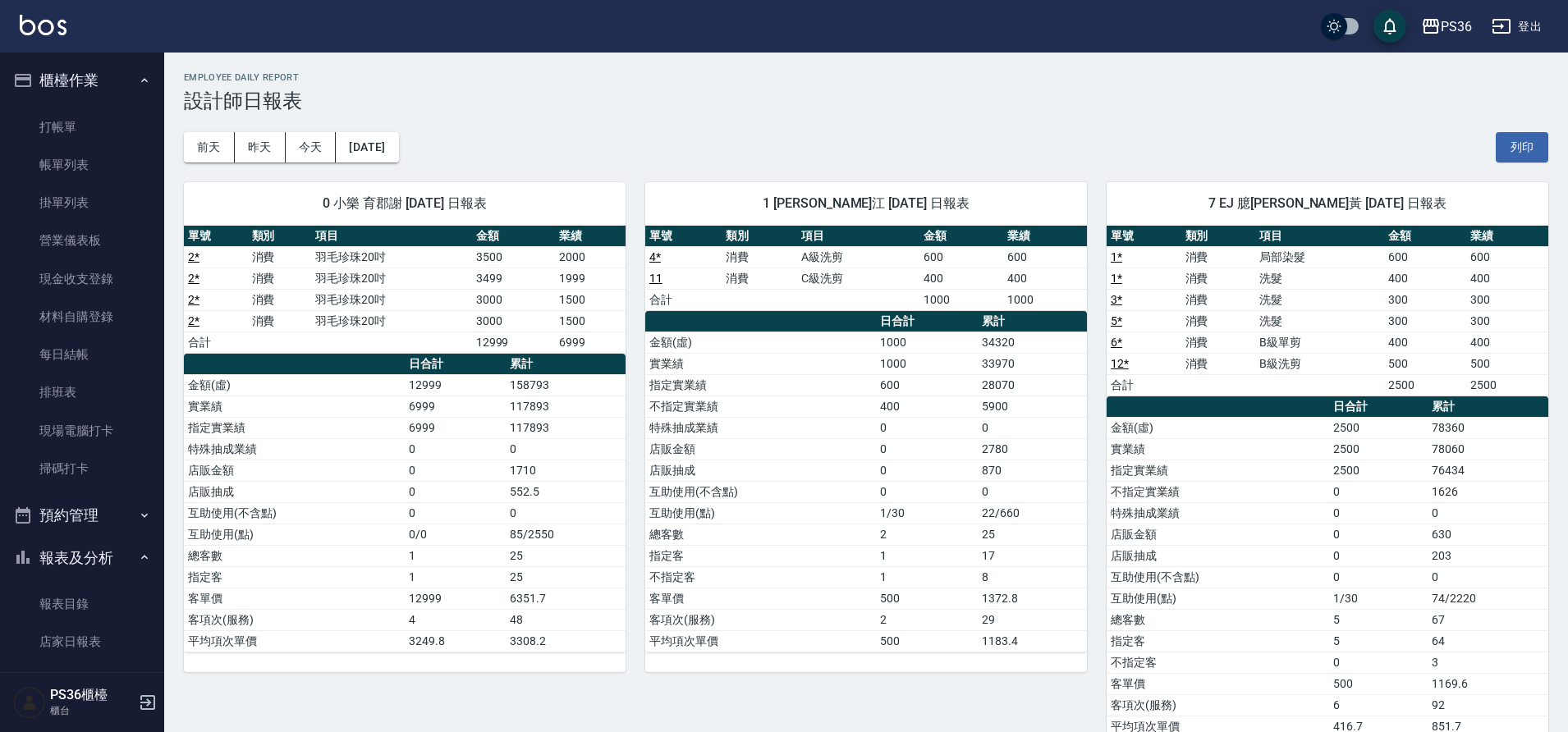
click at [14, 172] on link "帳單列表" at bounding box center [82, 165] width 151 height 38
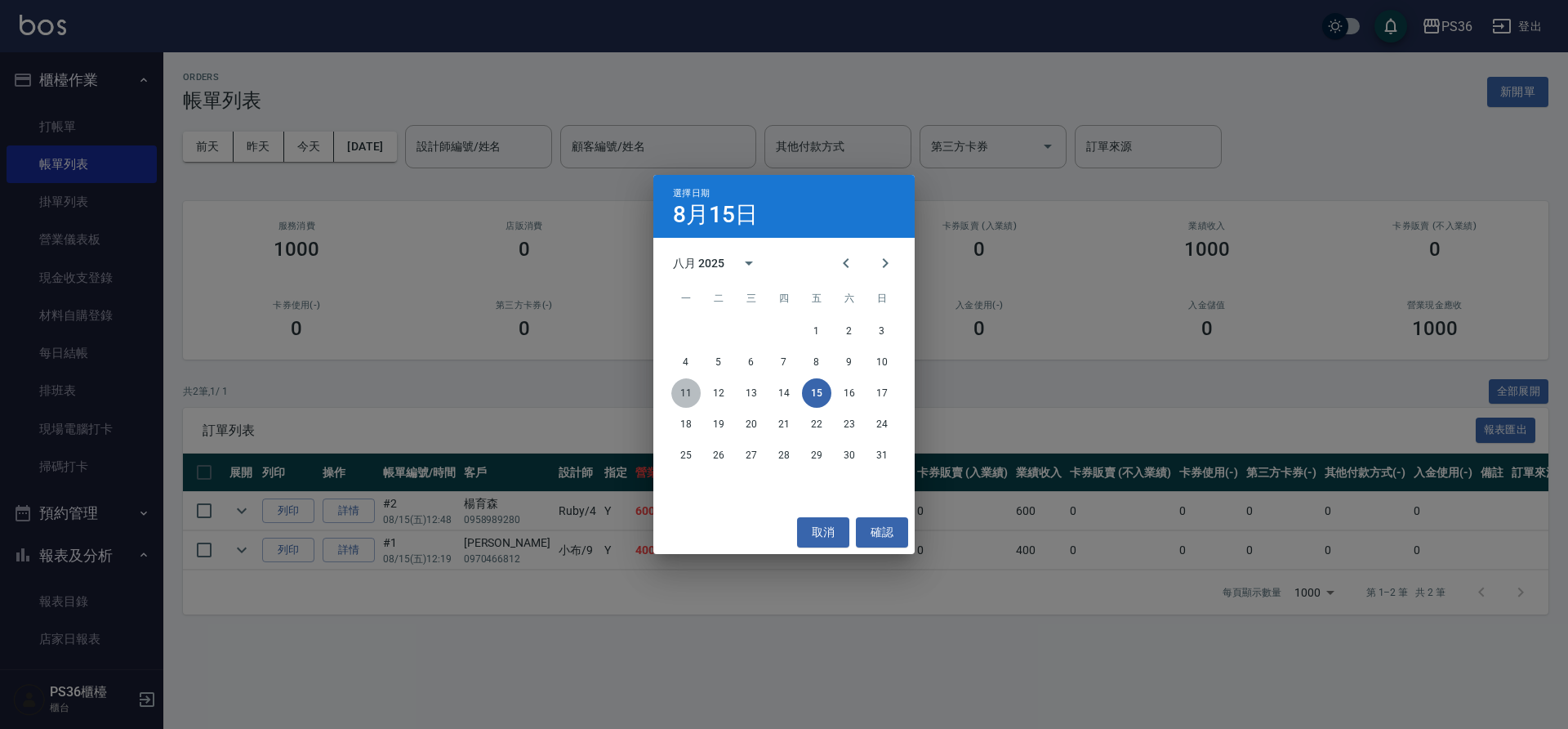
click at [694, 391] on button "11" at bounding box center [686, 392] width 29 height 29
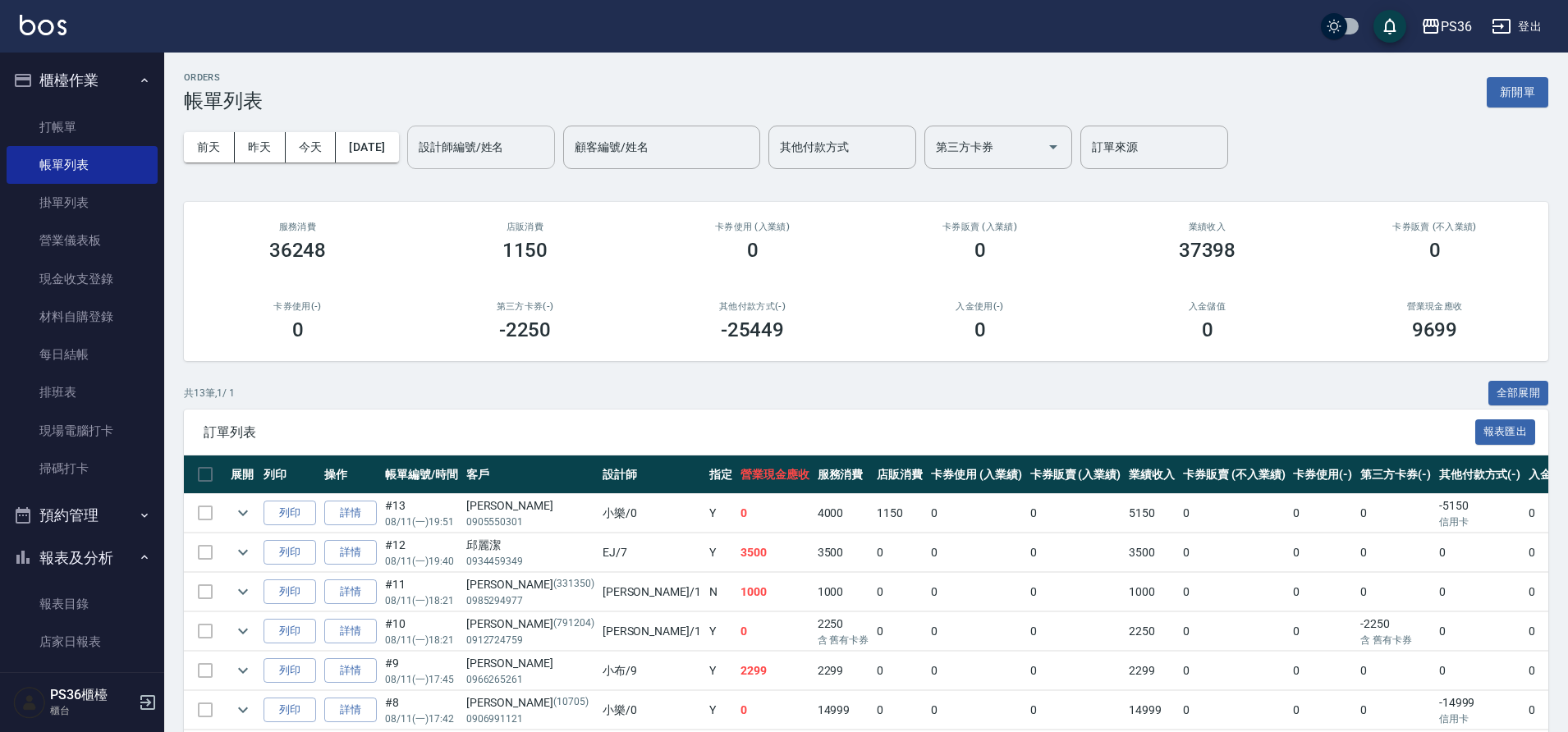
click at [495, 162] on div "設計師編號/姓名" at bounding box center [481, 147] width 148 height 43
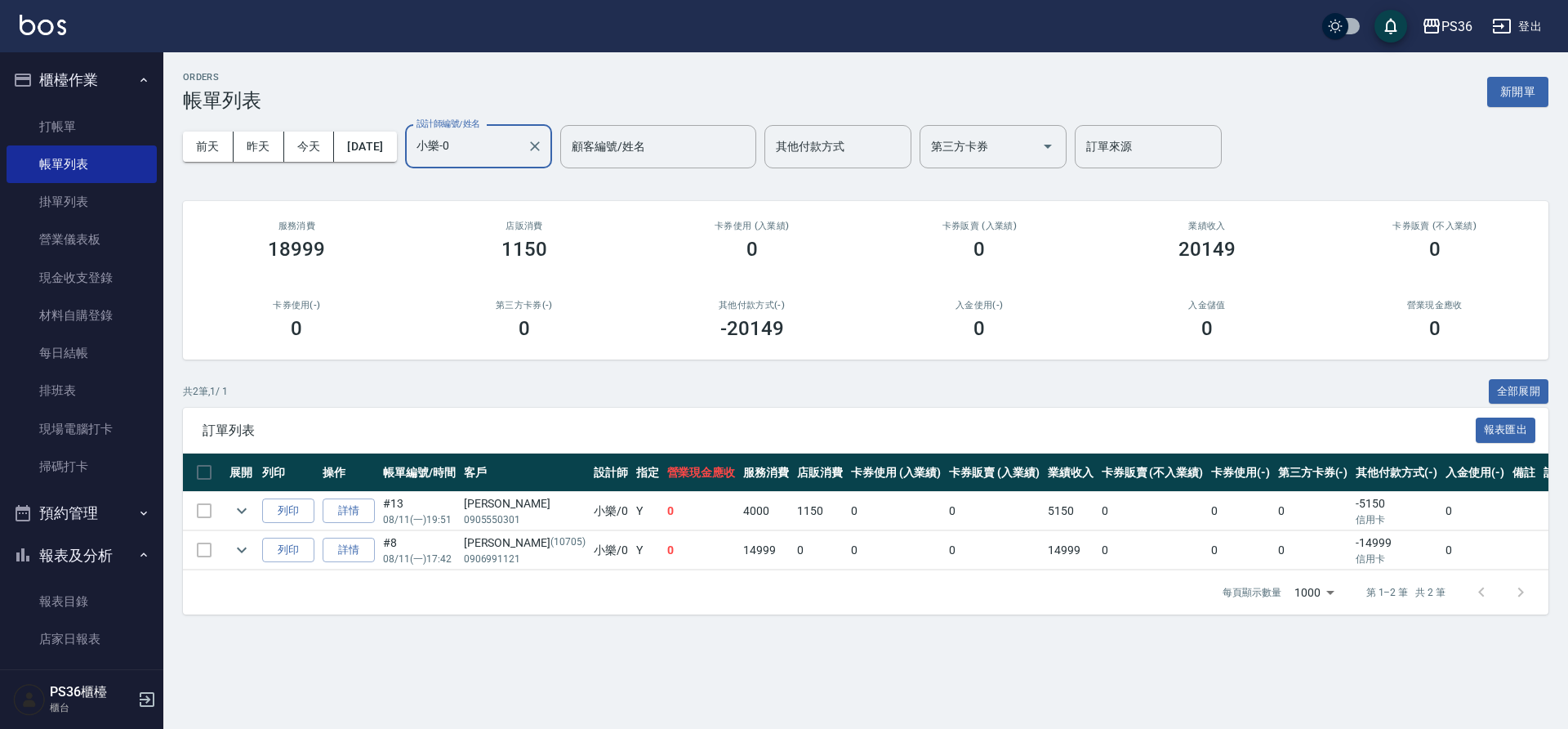
type input "小樂-0"
click at [411, 162] on div "前天 昨天 今天 2025/08/11 設計師編號/姓名 小樂-0 設計師編號/姓名 顧客編號/姓名 顧客編號/姓名 其他付款方式 其他付款方式 第三方卡券 …" at bounding box center [866, 146] width 1365 height 69
click at [396, 156] on button "[DATE]" at bounding box center [365, 146] width 62 height 30
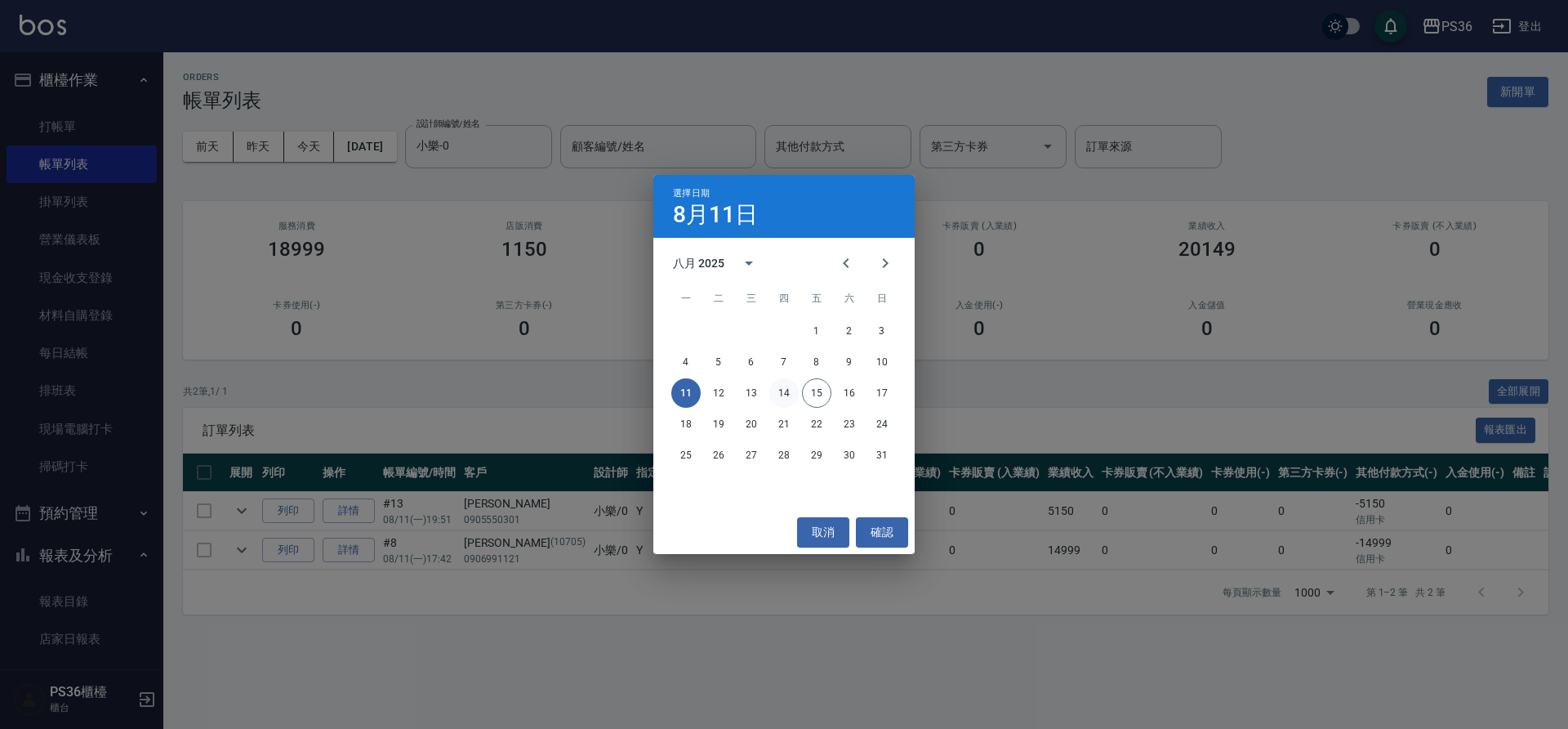
click at [779, 390] on button "14" at bounding box center [784, 392] width 29 height 29
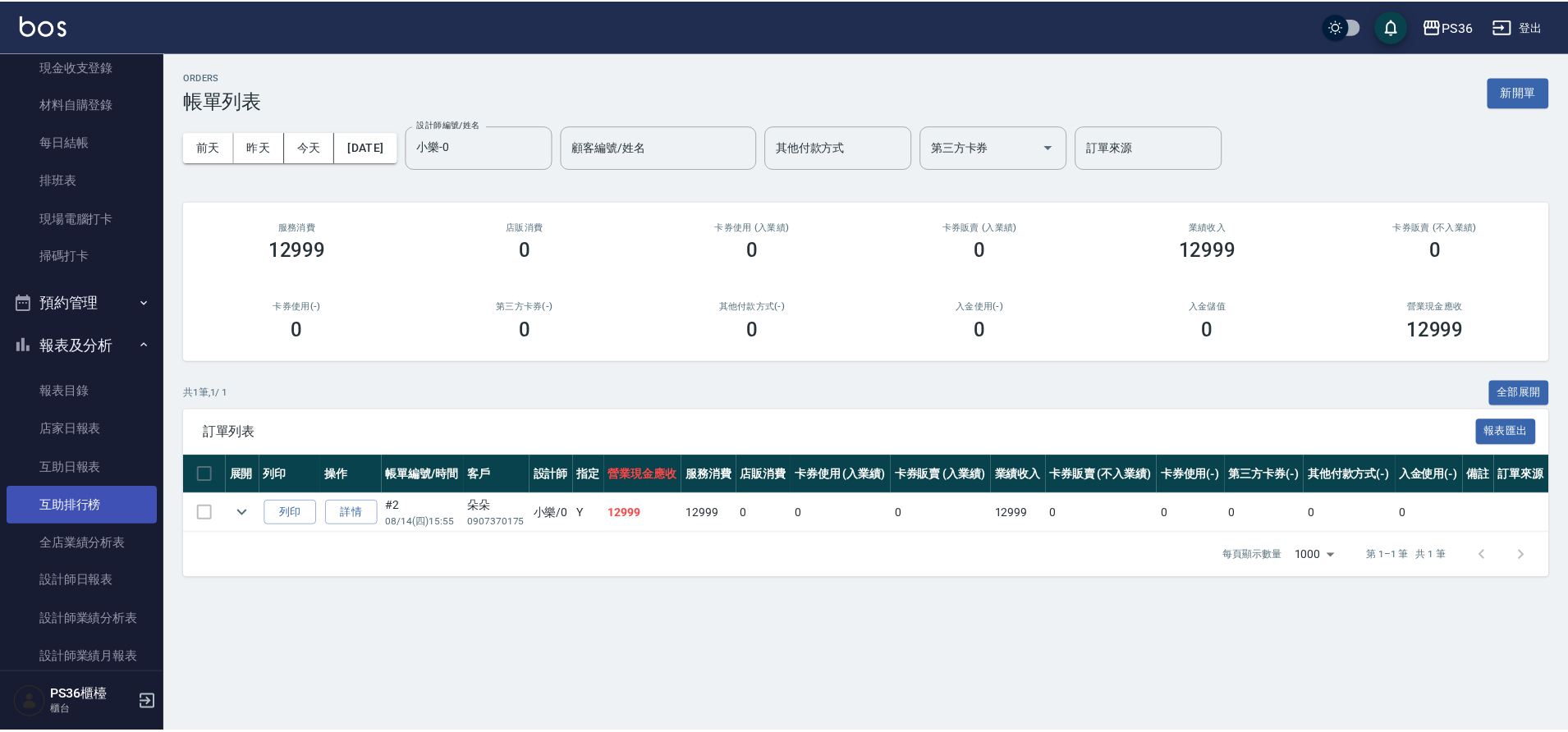
scroll to position [328, 0]
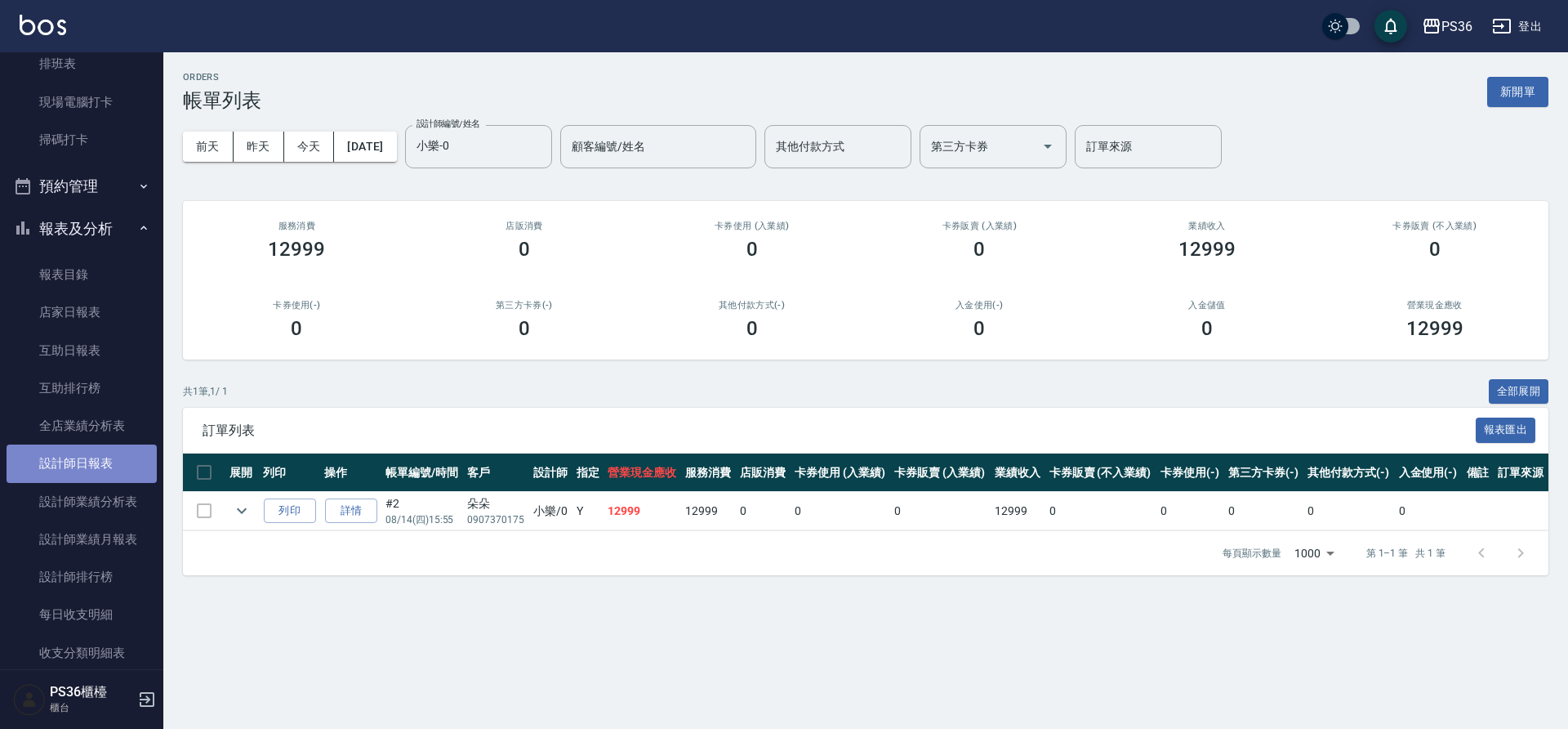
click at [85, 445] on link "設計師日報表" at bounding box center [82, 463] width 150 height 38
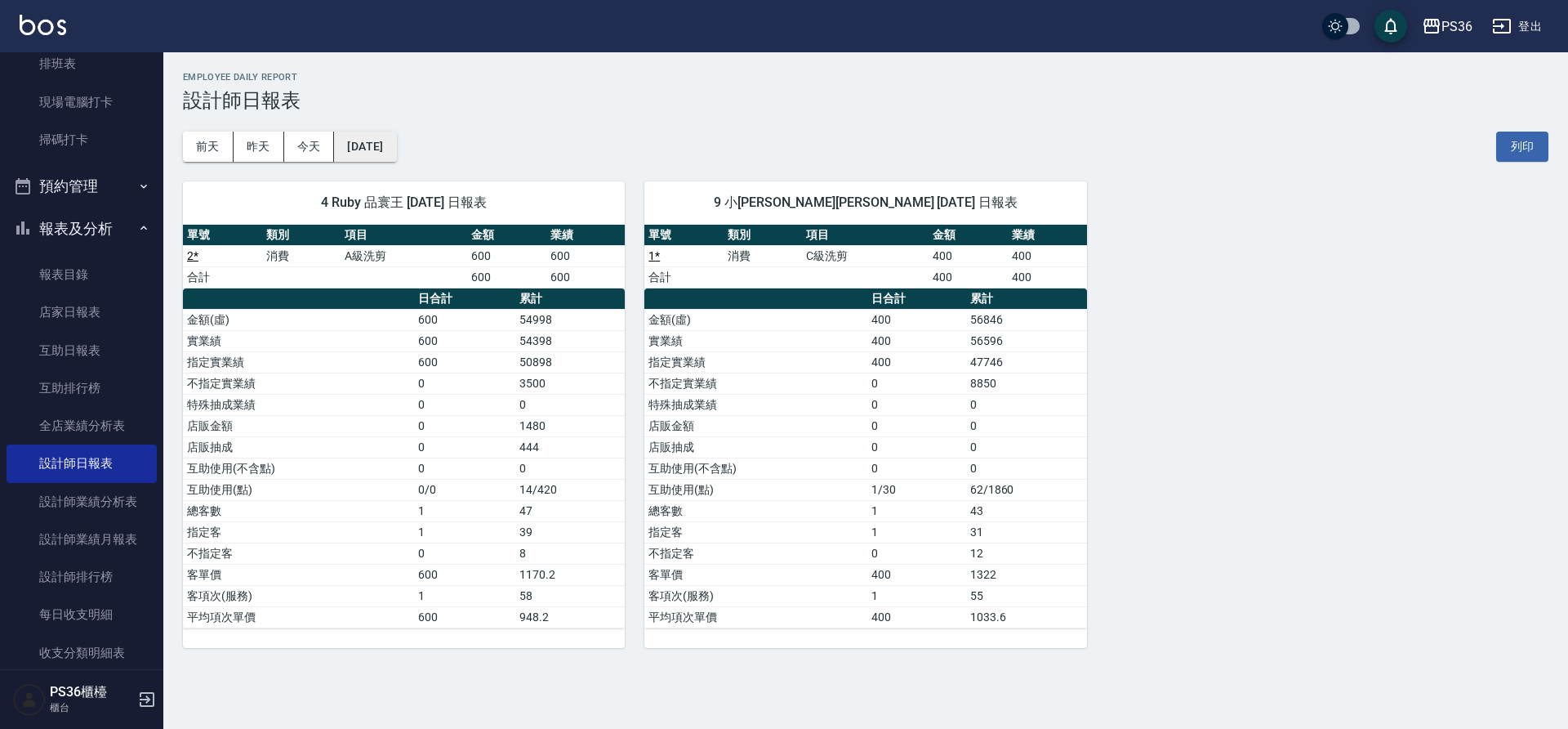
click at [368, 156] on button "[DATE]" at bounding box center [365, 146] width 62 height 30
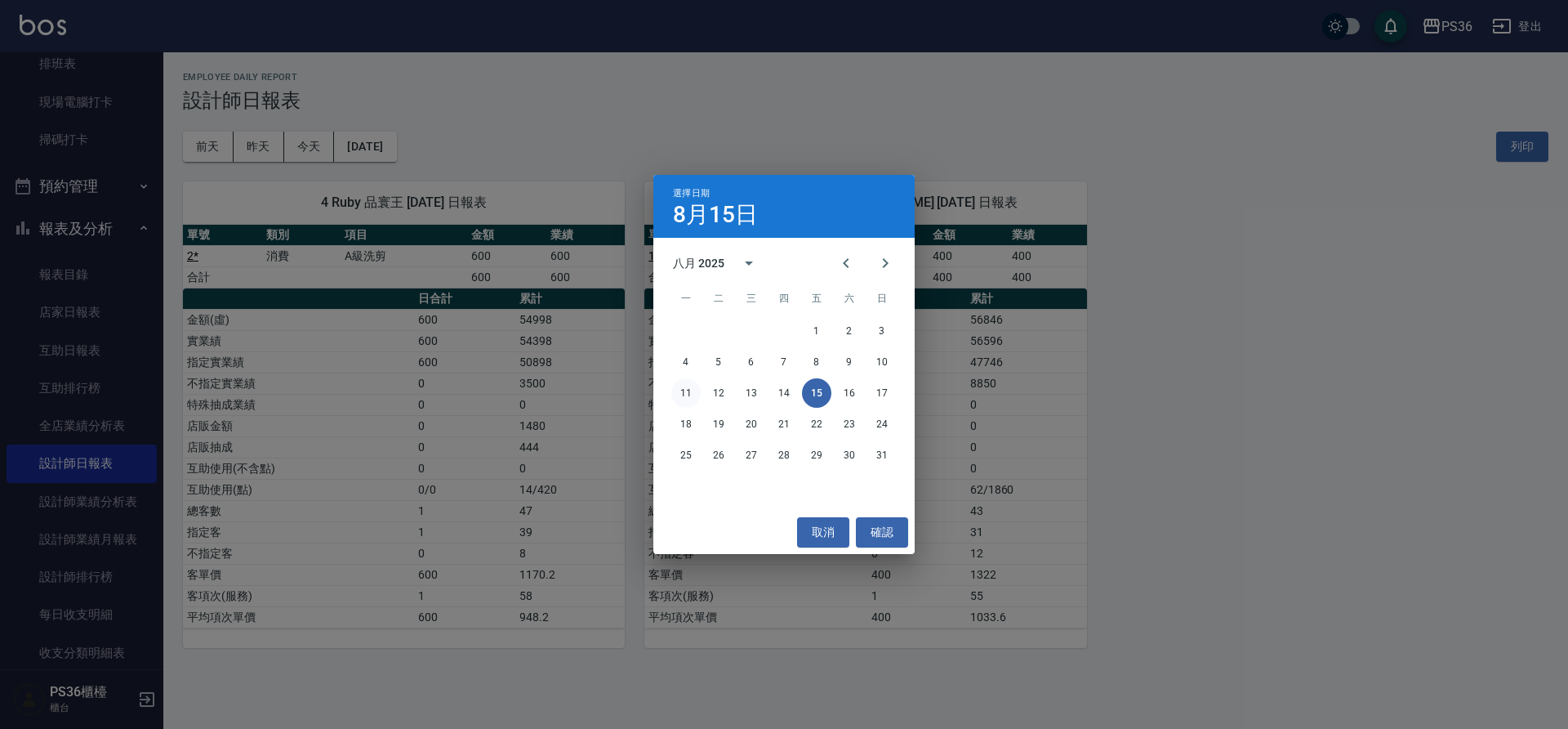
click at [686, 394] on button "11" at bounding box center [686, 392] width 29 height 29
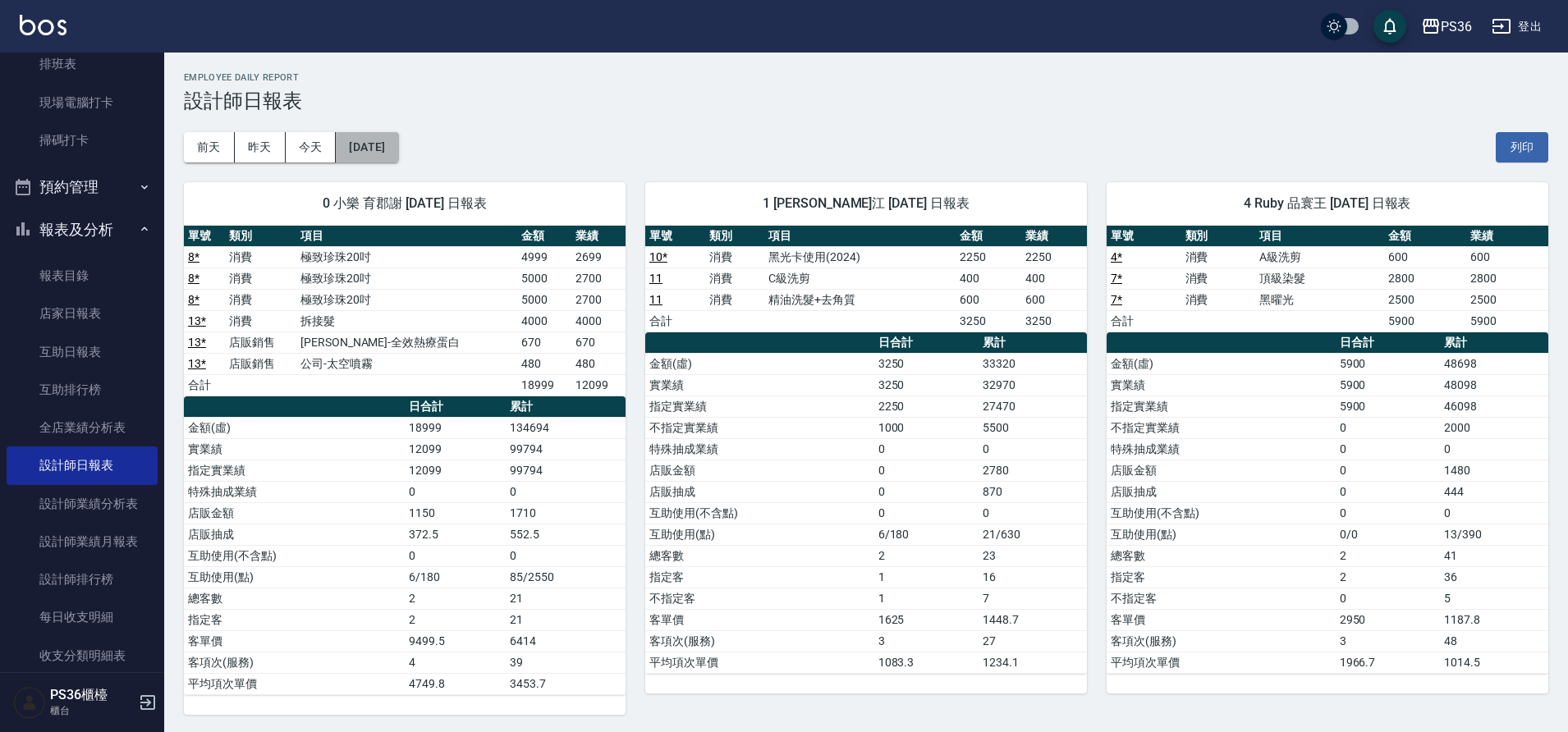
click at [398, 153] on button "[DATE]" at bounding box center [367, 147] width 62 height 30
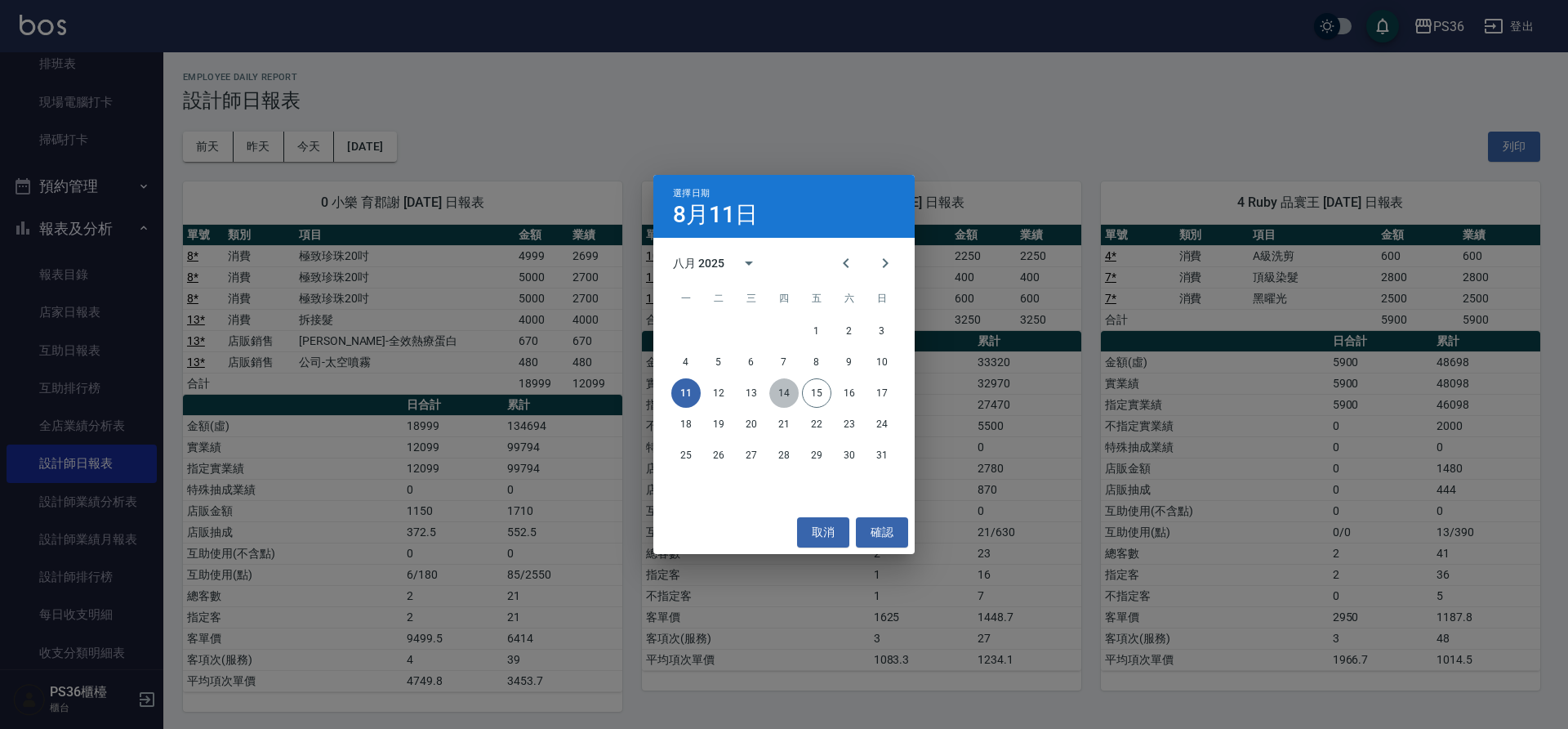
click at [776, 392] on button "14" at bounding box center [784, 392] width 29 height 29
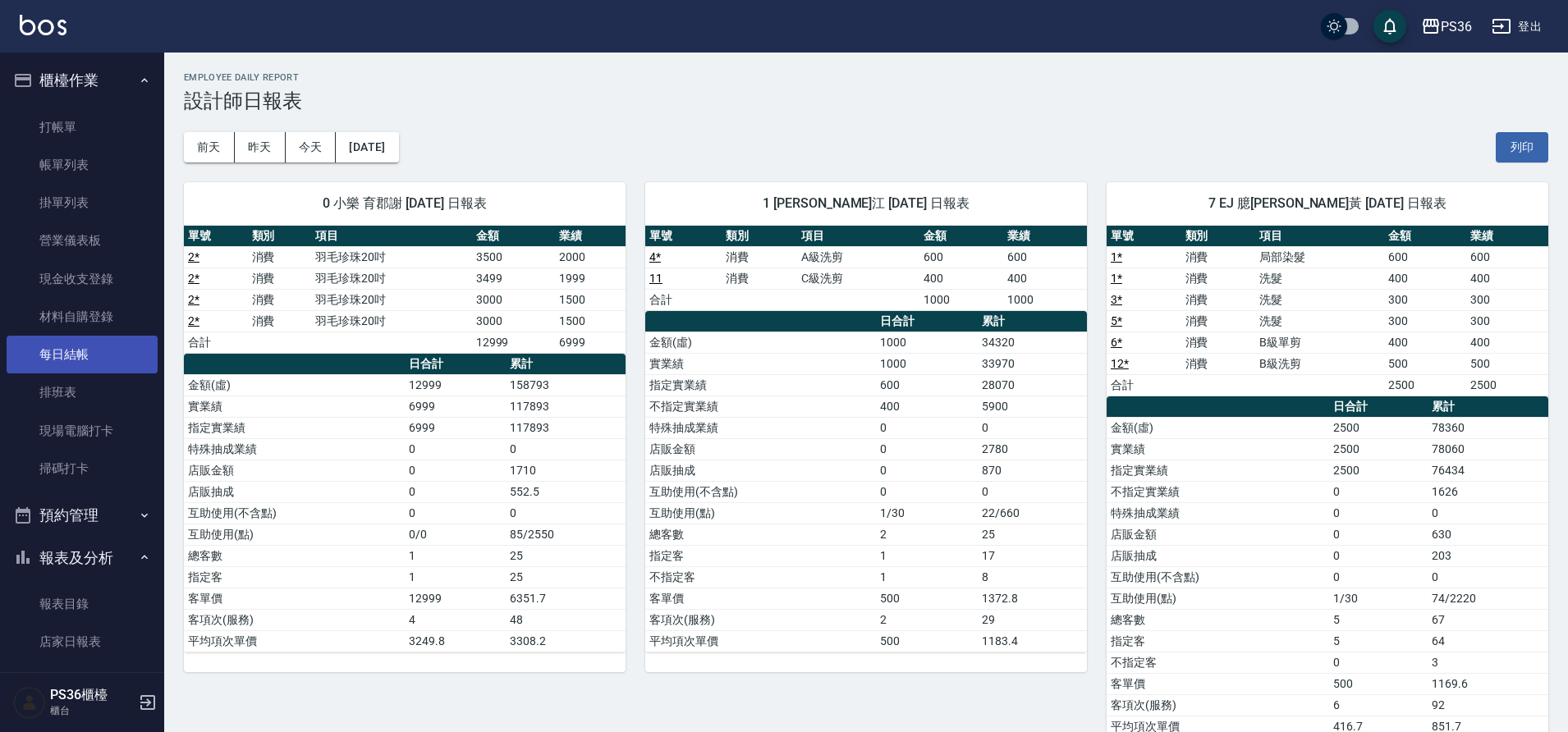
click at [62, 366] on link "每日結帳" at bounding box center [82, 354] width 151 height 38
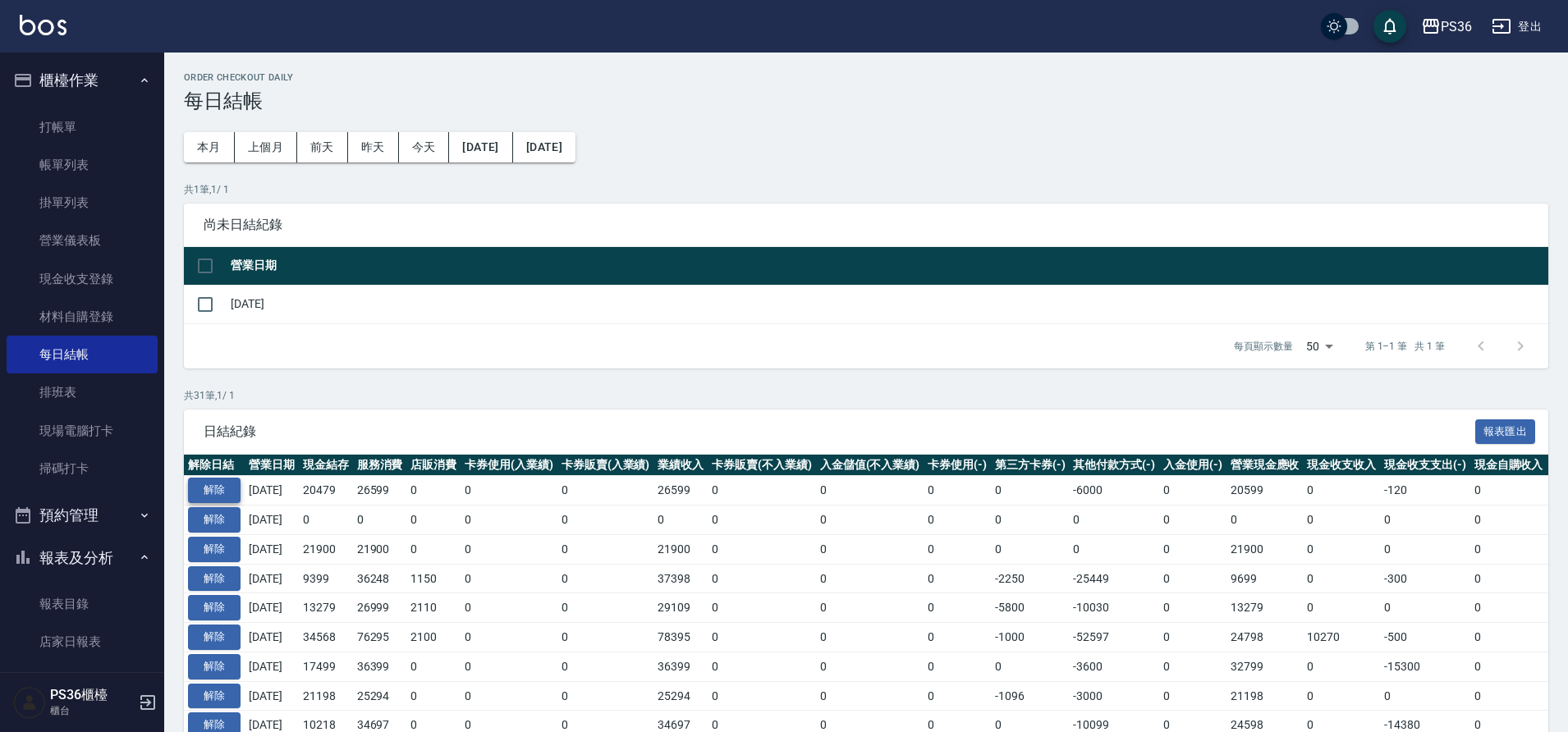
click at [227, 492] on button "解除" at bounding box center [214, 490] width 53 height 25
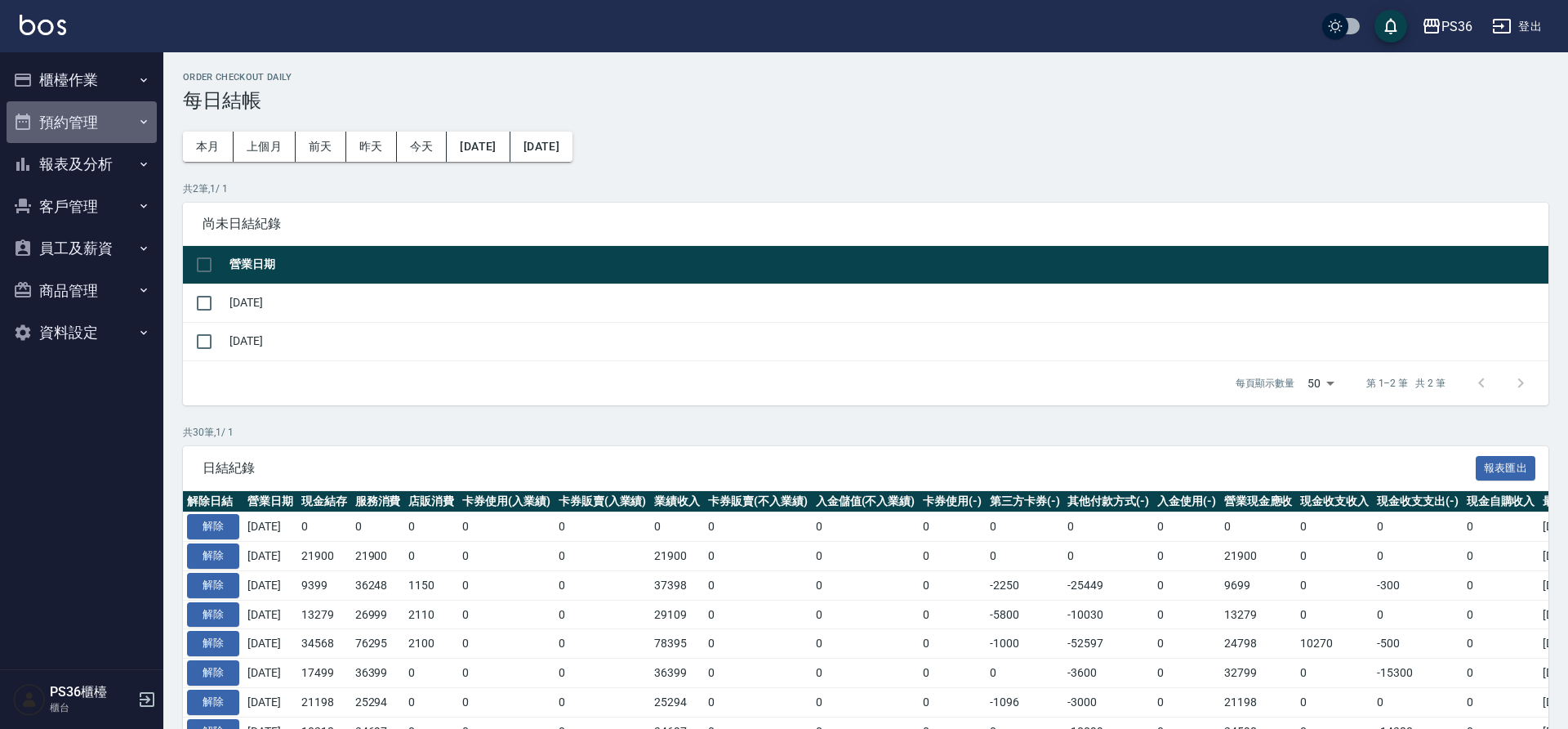
click at [85, 104] on button "預約管理" at bounding box center [82, 122] width 150 height 42
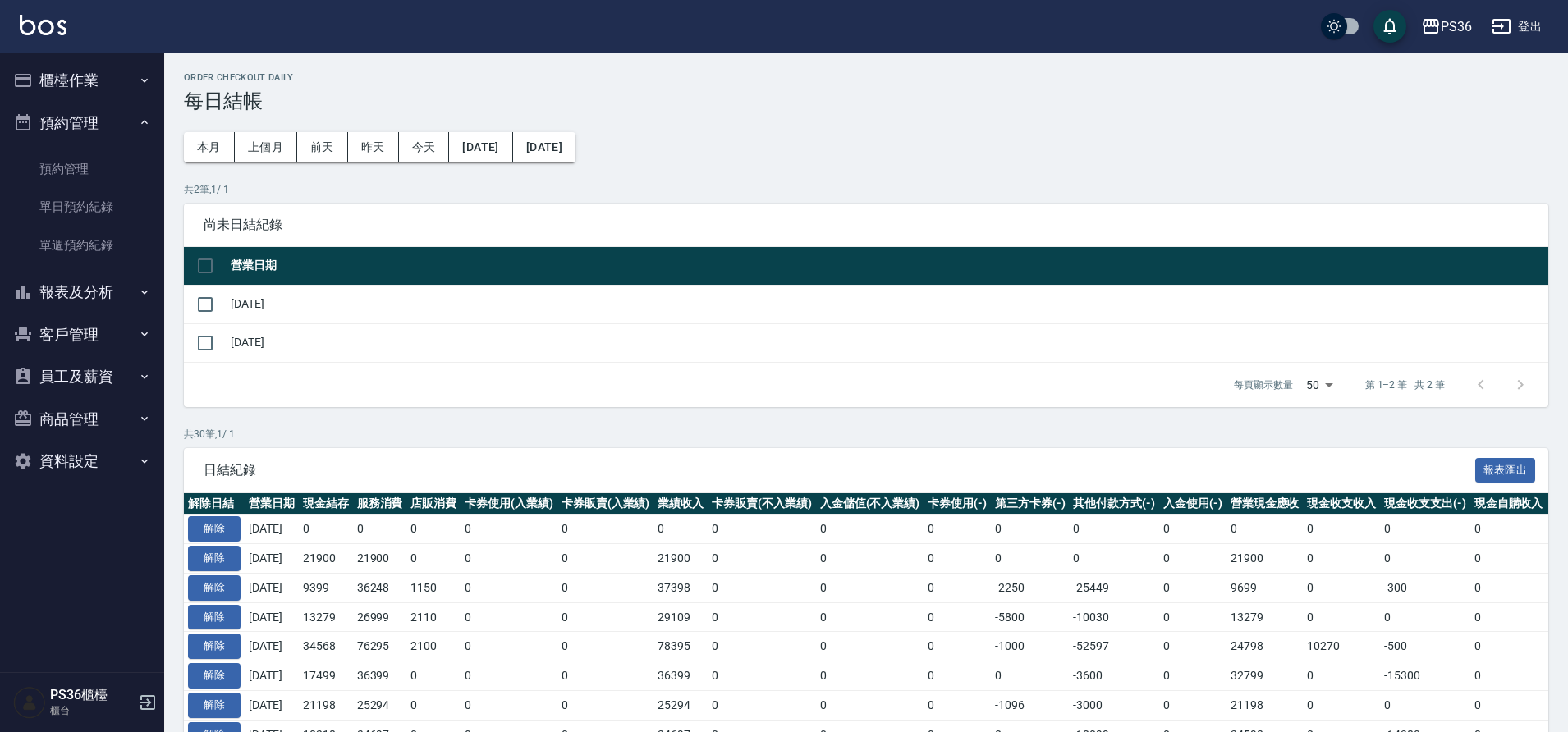
click at [87, 103] on button "預約管理" at bounding box center [82, 122] width 151 height 42
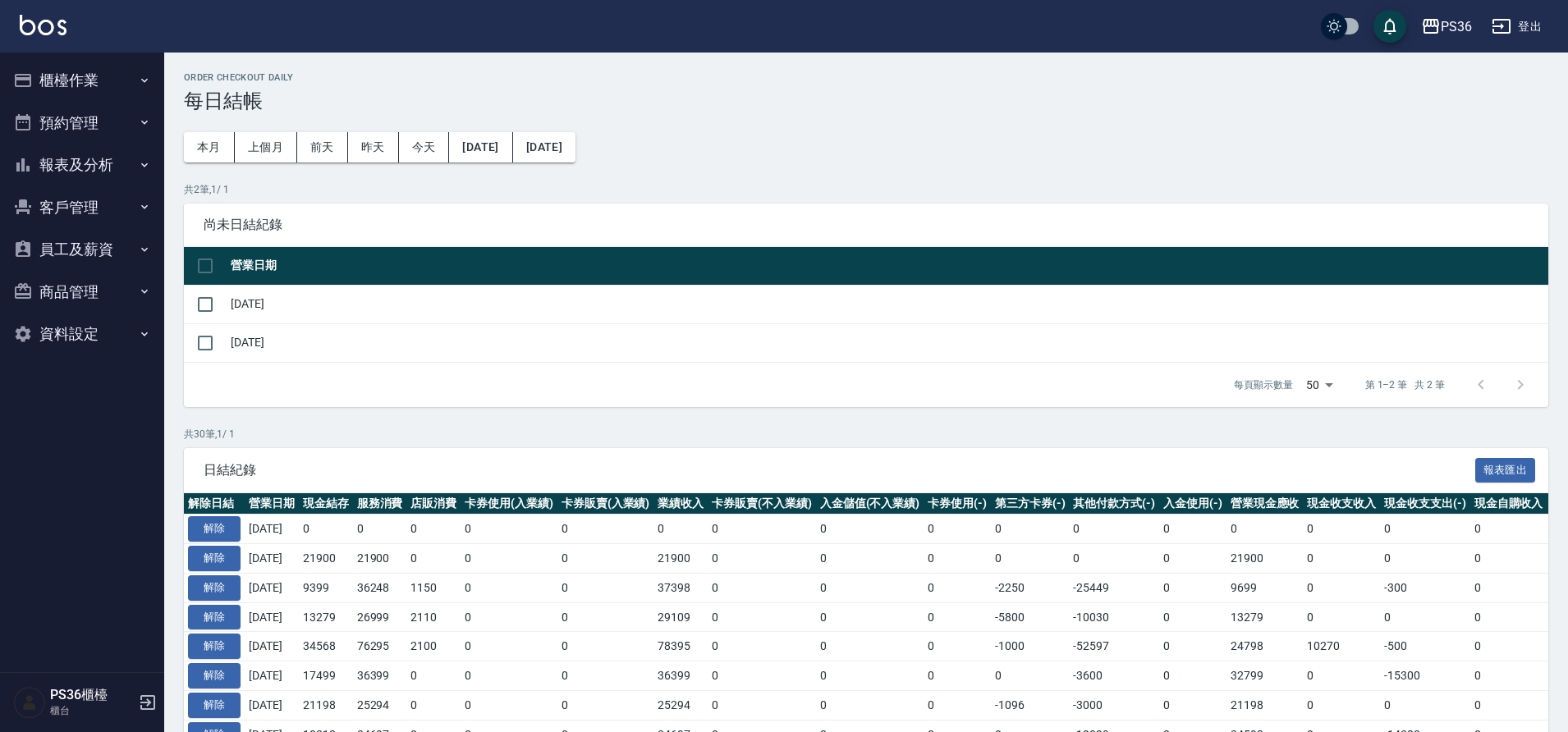
click at [88, 94] on button "櫃檯作業" at bounding box center [82, 80] width 151 height 42
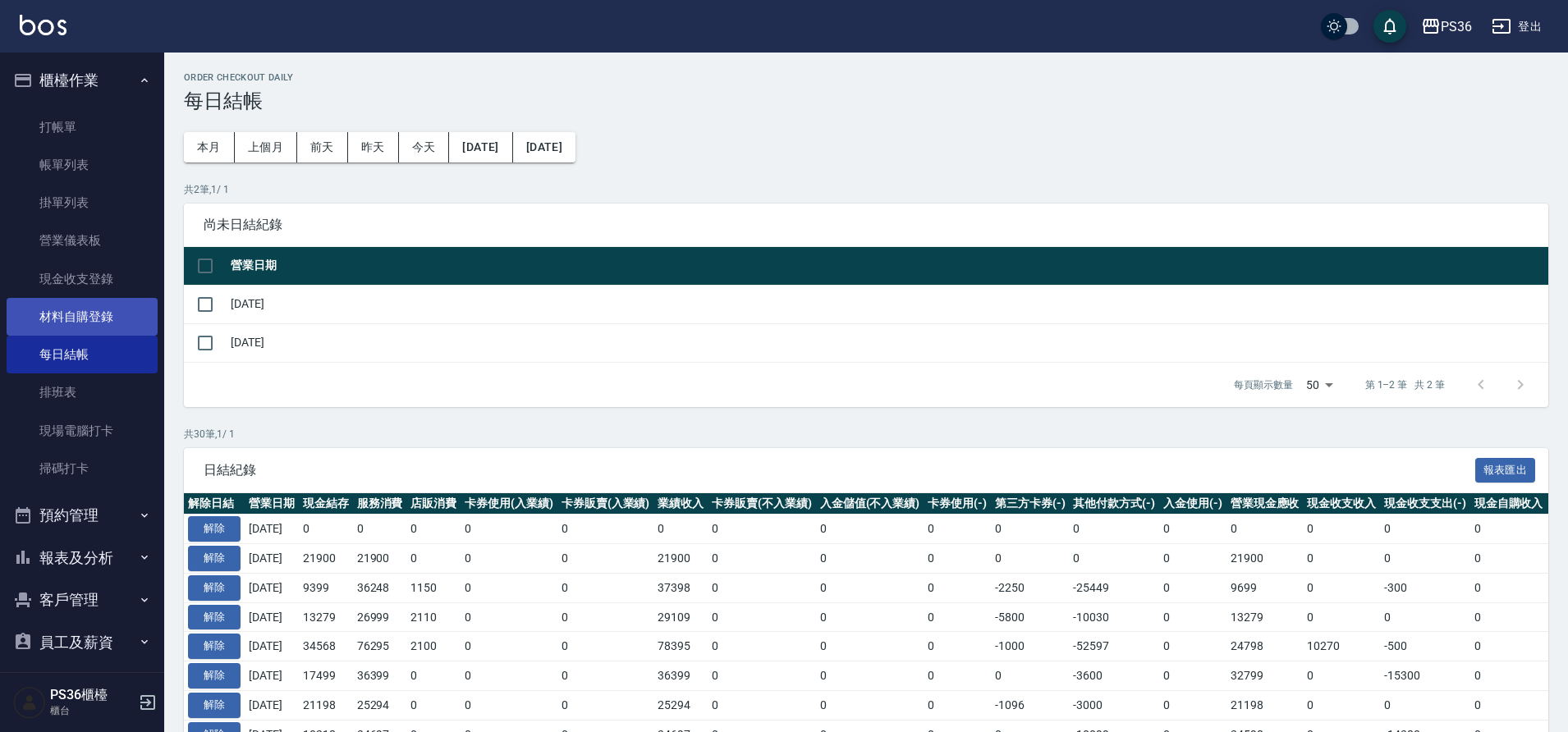
click at [105, 322] on link "材料自購登錄" at bounding box center [82, 317] width 151 height 38
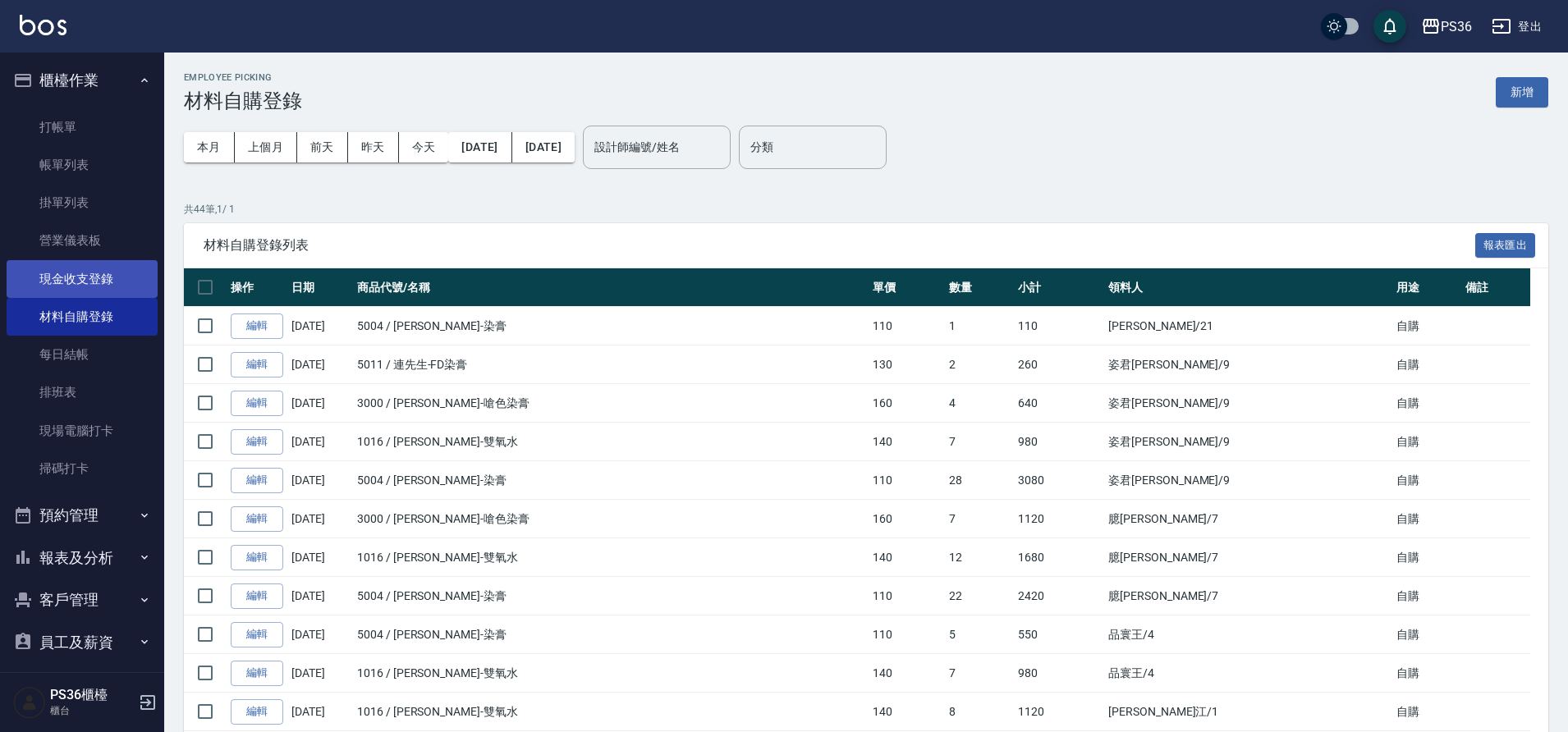
click at [70, 282] on link "現金收支登錄" at bounding box center [82, 279] width 151 height 38
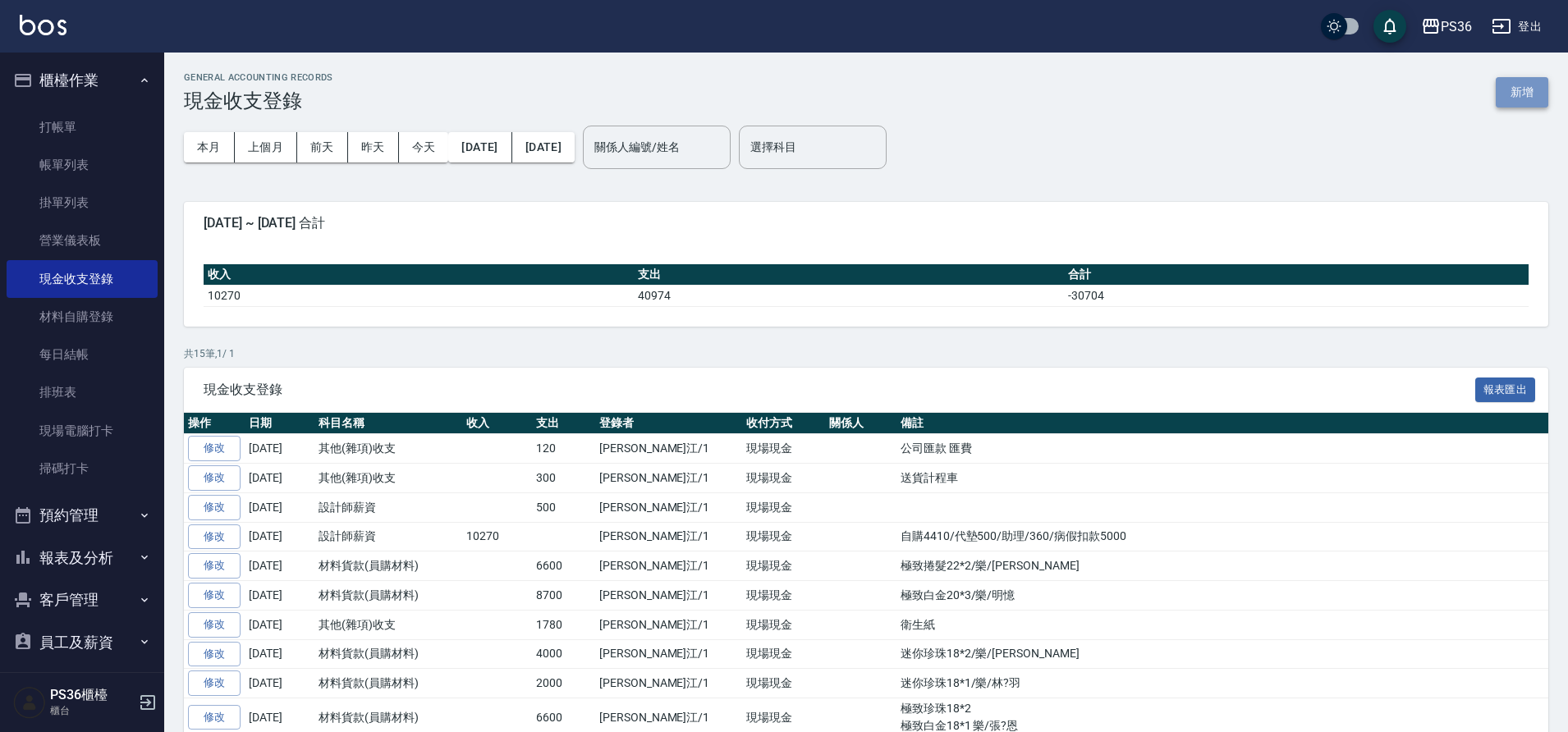
click at [1499, 94] on button "新增" at bounding box center [1522, 92] width 53 height 30
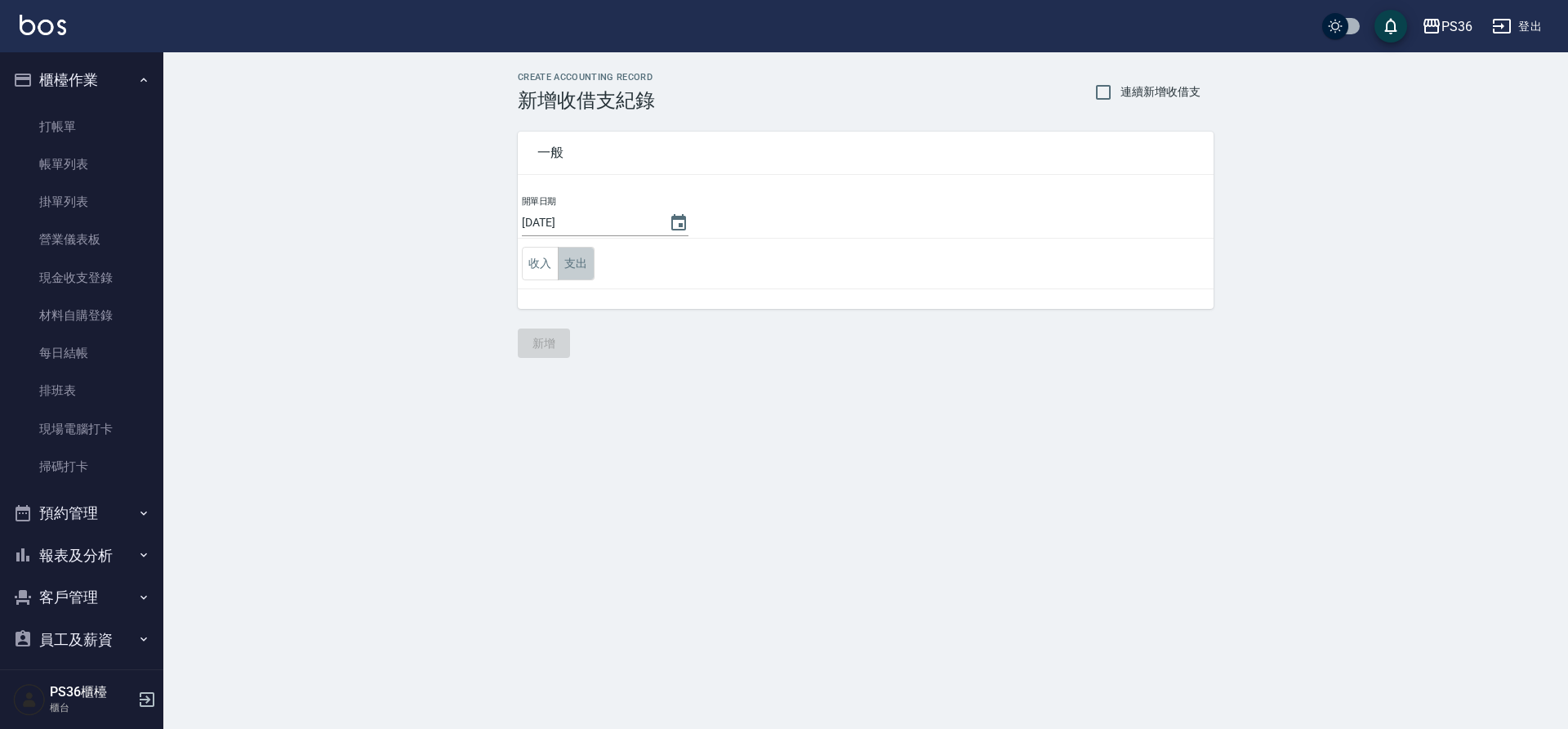
click at [581, 265] on button "支出" at bounding box center [576, 264] width 37 height 34
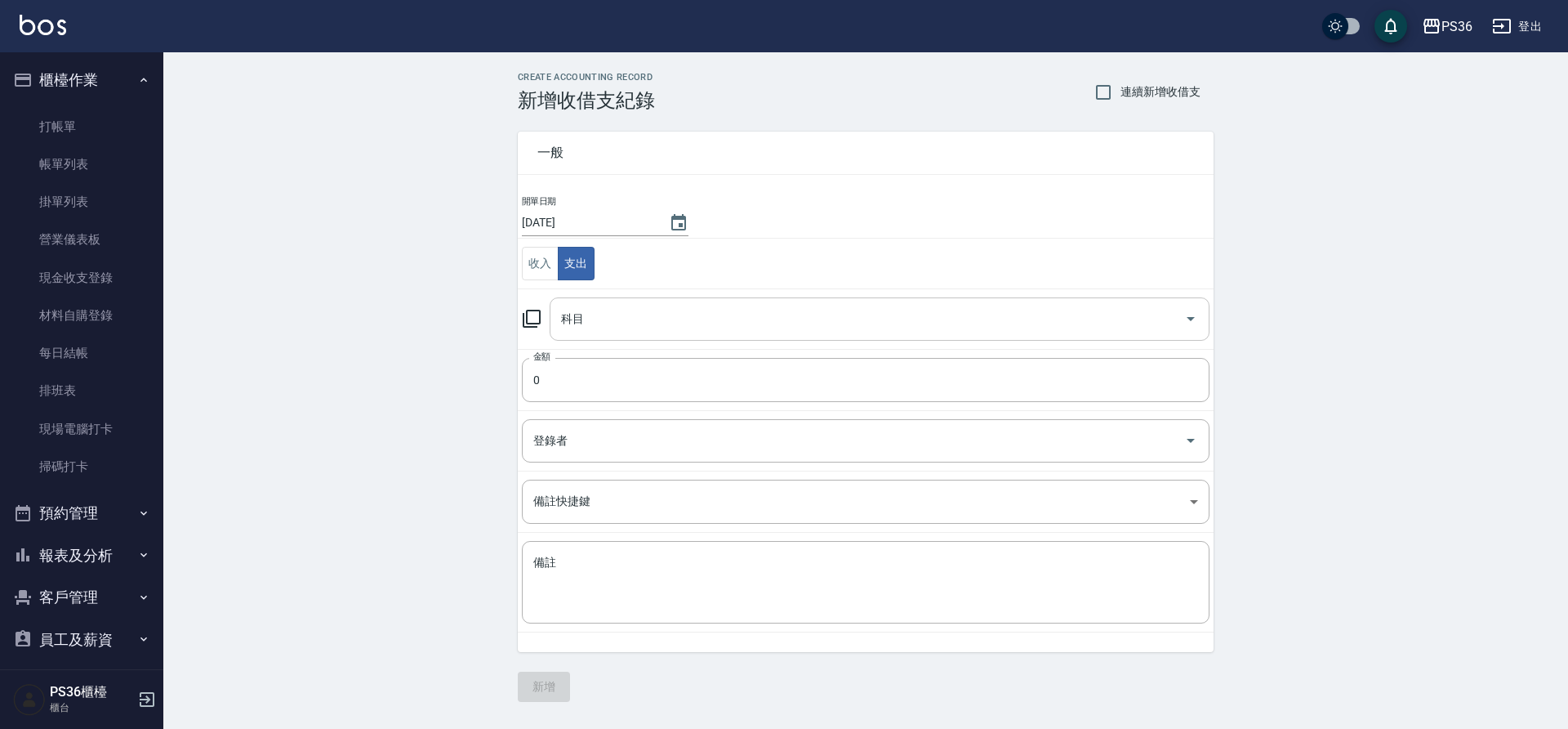
click at [609, 324] on input "科目" at bounding box center [867, 319] width 621 height 28
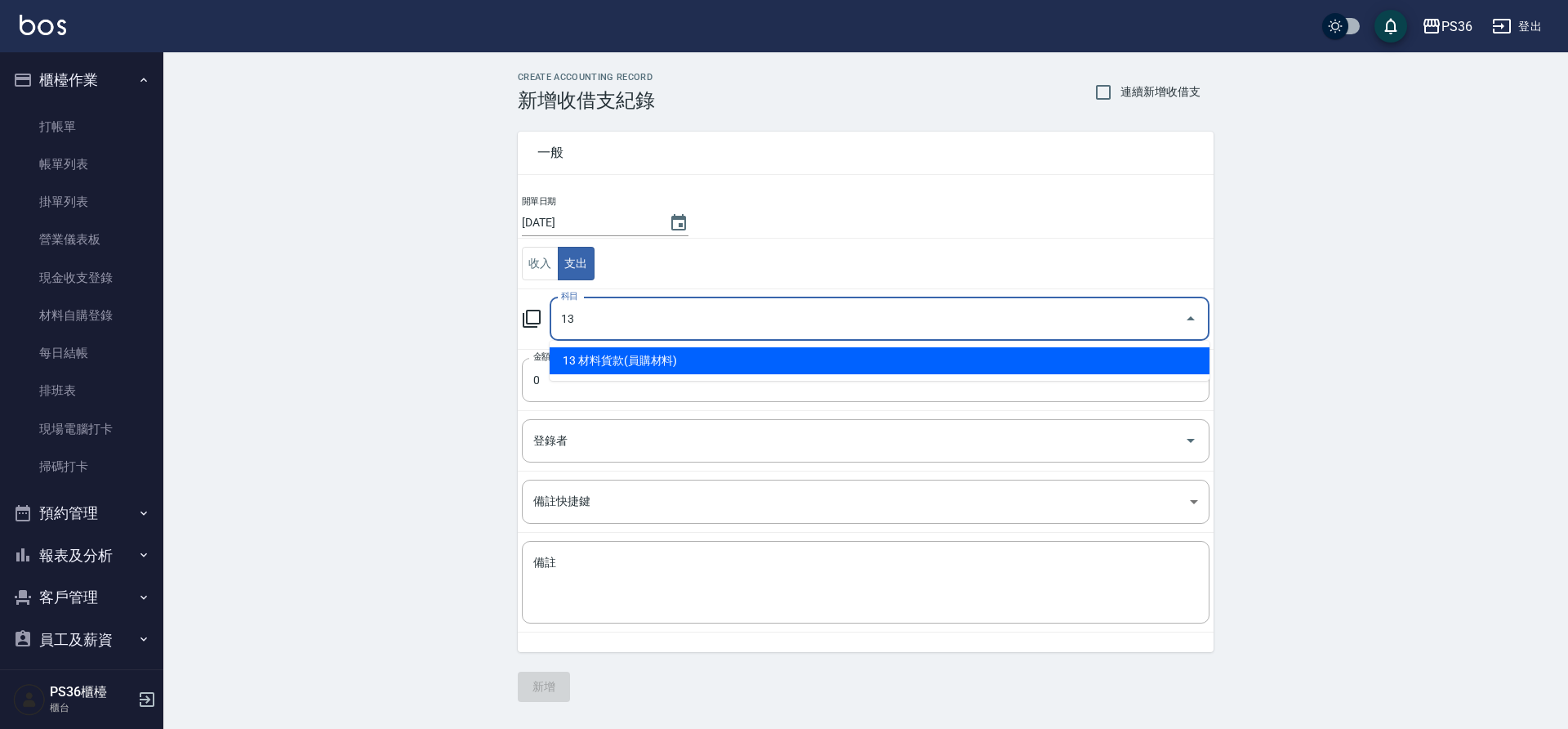
click at [618, 355] on li "13 材料貨款(員購材料)" at bounding box center [880, 360] width 660 height 27
type input "13 材料貨款(員購材料)"
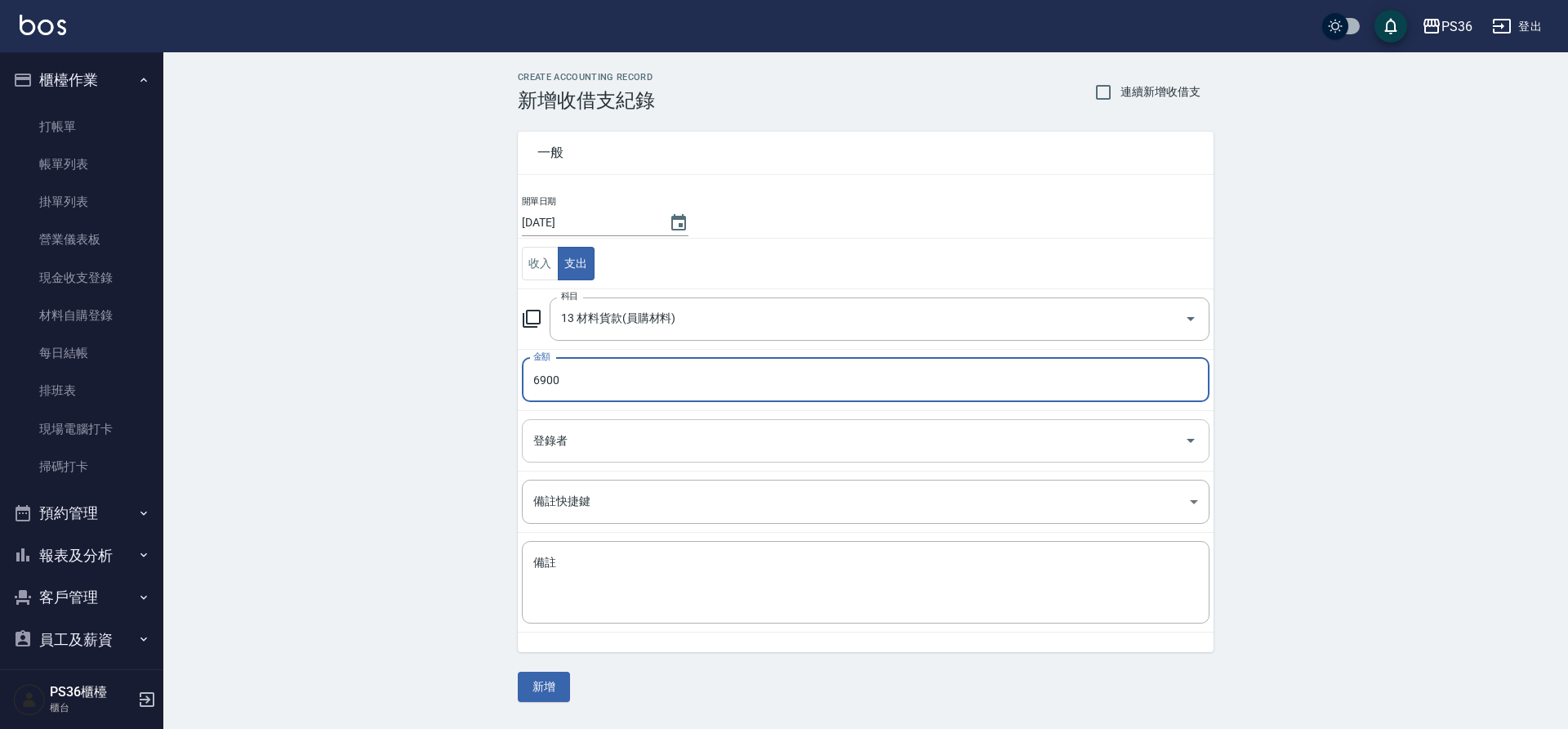
type input "6900"
click at [589, 431] on input "登錄者" at bounding box center [853, 441] width 649 height 28
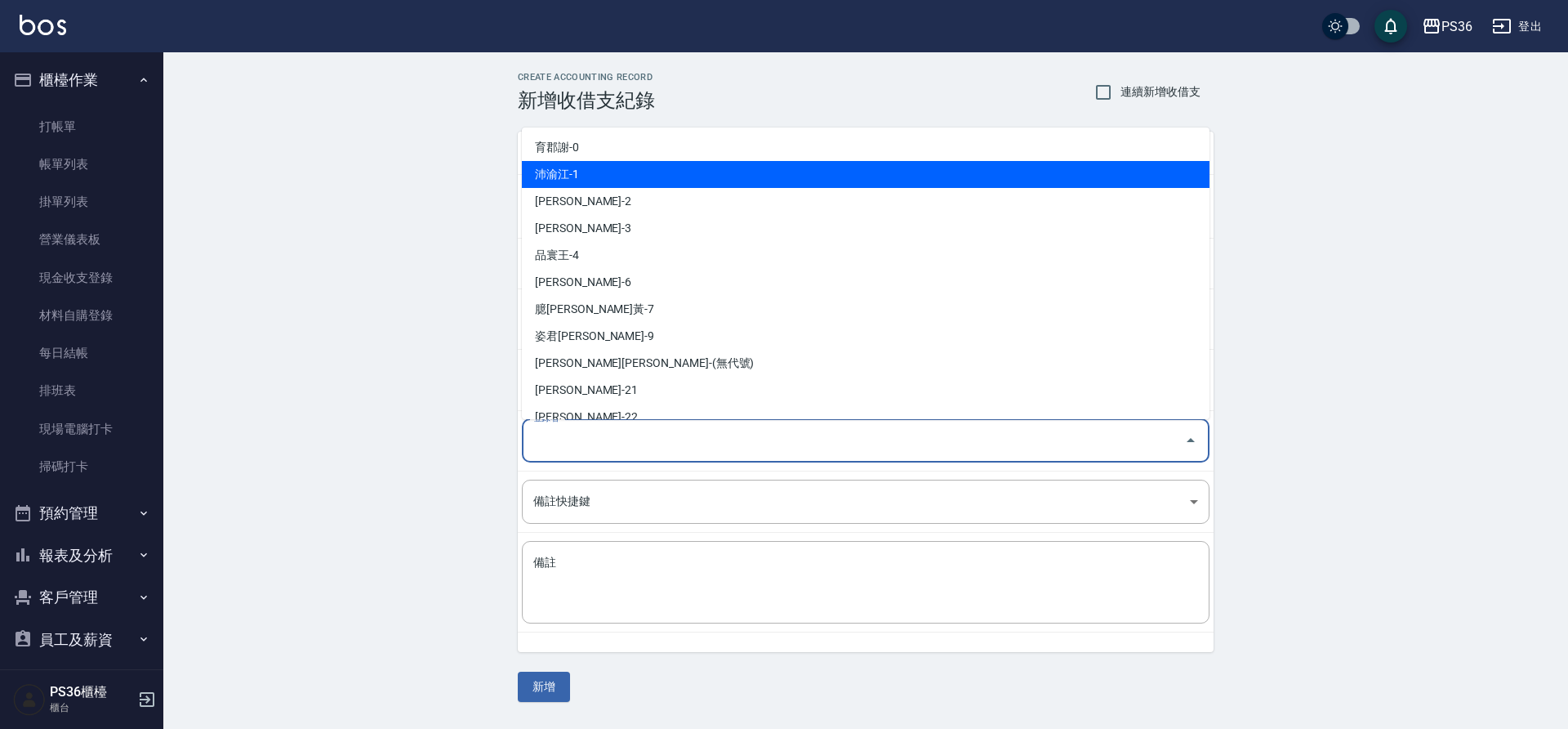
click at [640, 173] on li "沛渝江-1" at bounding box center [866, 175] width 687 height 27
type input "沛渝江-1"
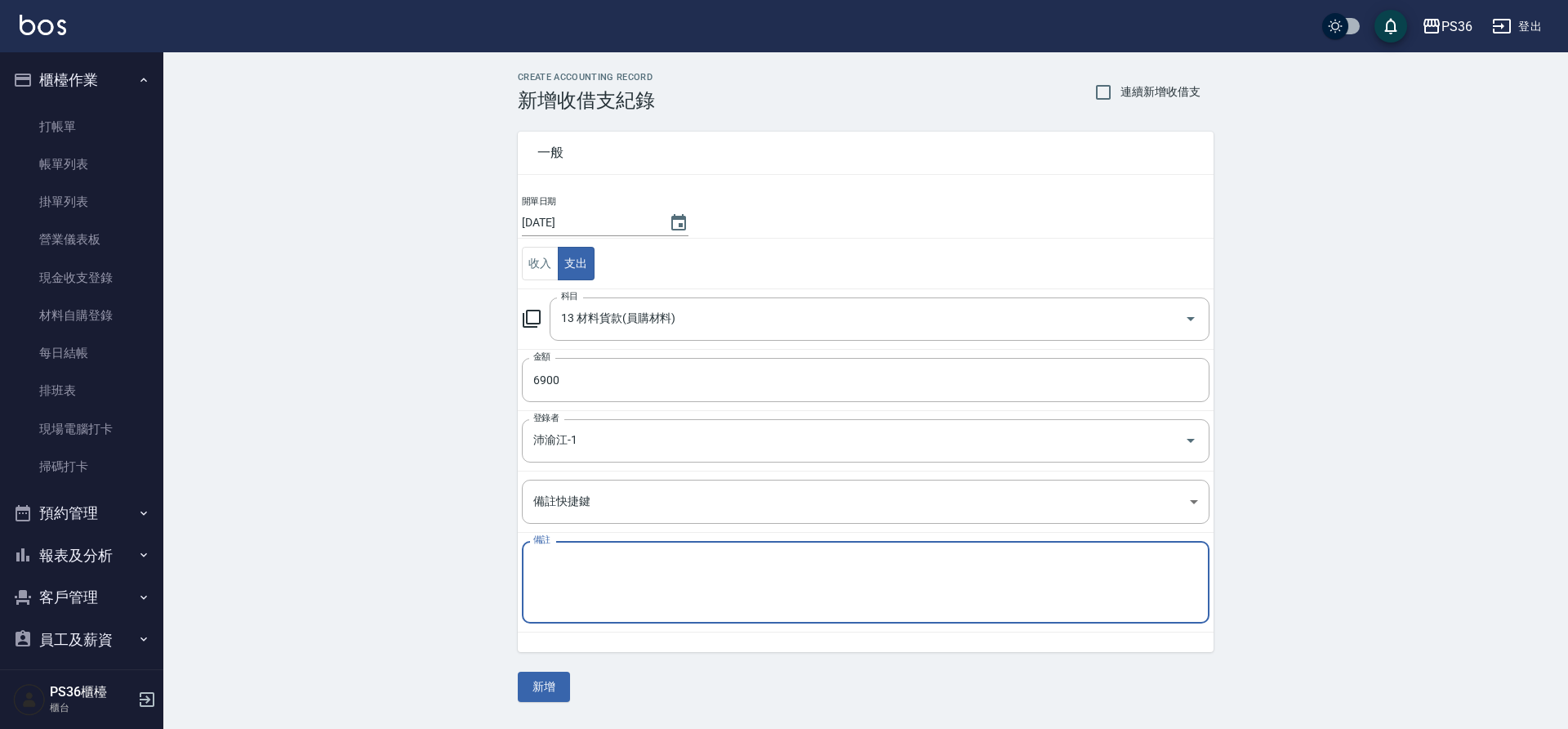
click at [584, 578] on textarea "備註" at bounding box center [866, 582] width 665 height 55
type textarea "極致珍珠20*3樂/啟鳳"
click at [565, 675] on button "新增" at bounding box center [544, 687] width 53 height 30
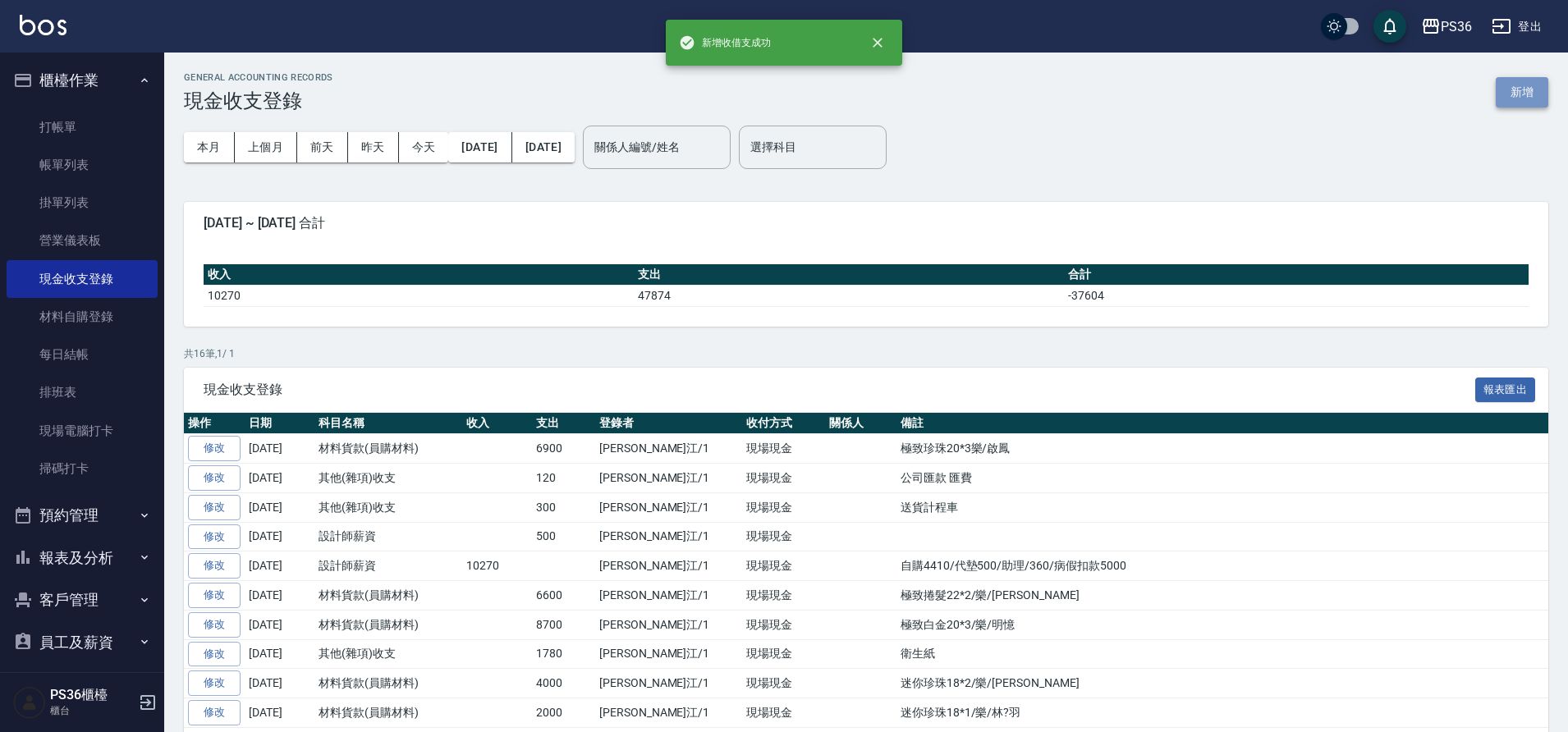
click at [1544, 104] on button "新增" at bounding box center [1522, 92] width 53 height 30
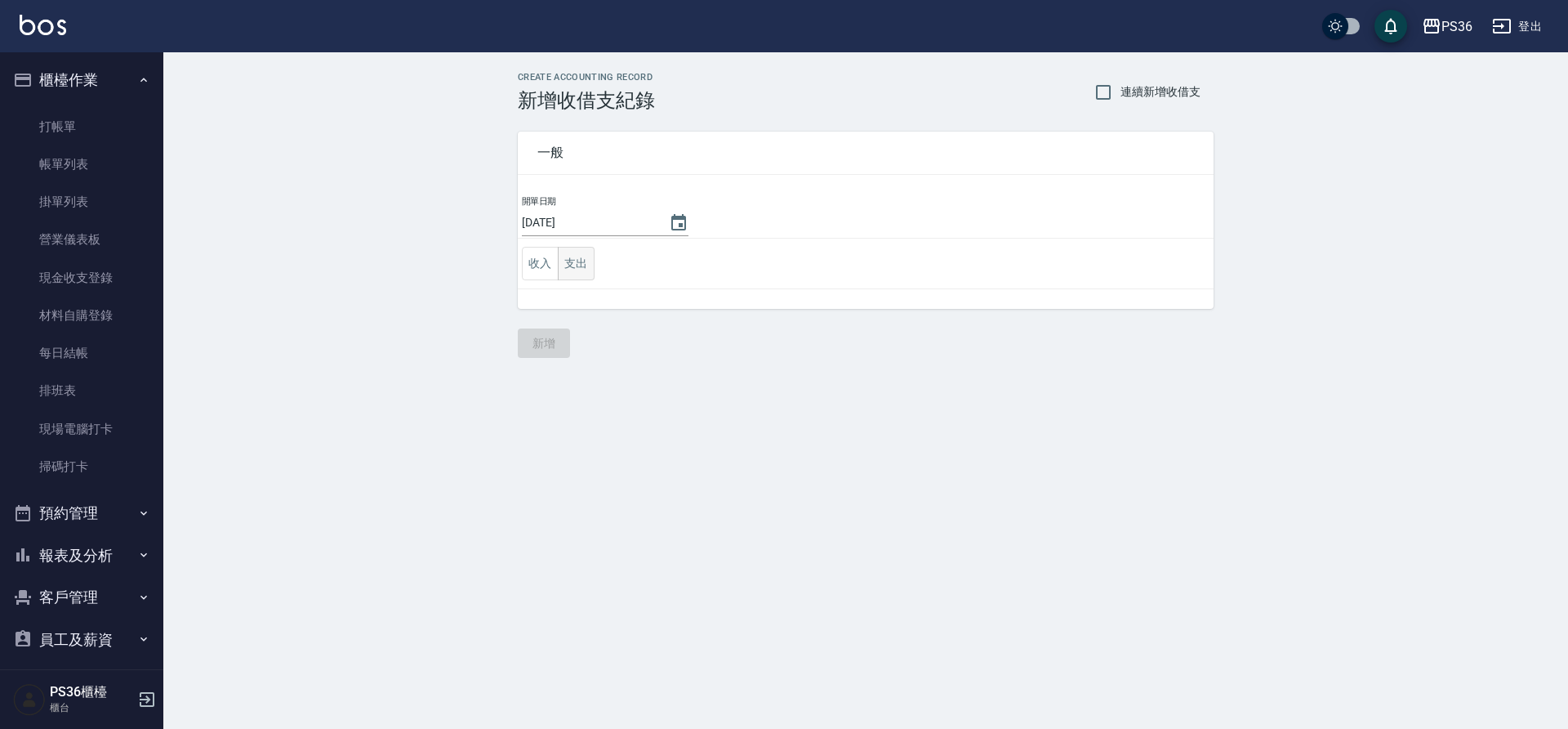
click at [590, 269] on button "支出" at bounding box center [576, 264] width 37 height 34
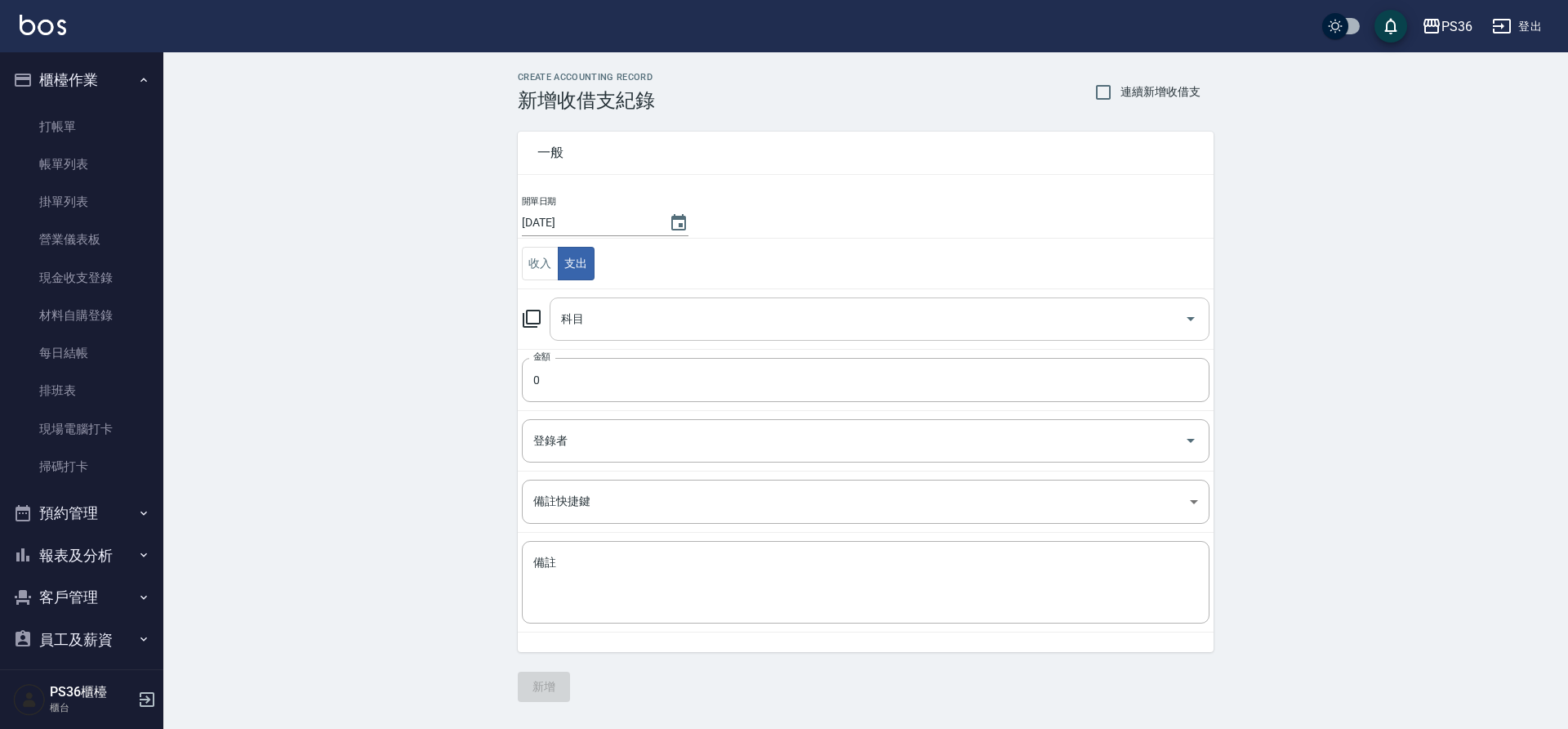
click at [596, 327] on input "科目" at bounding box center [867, 319] width 621 height 28
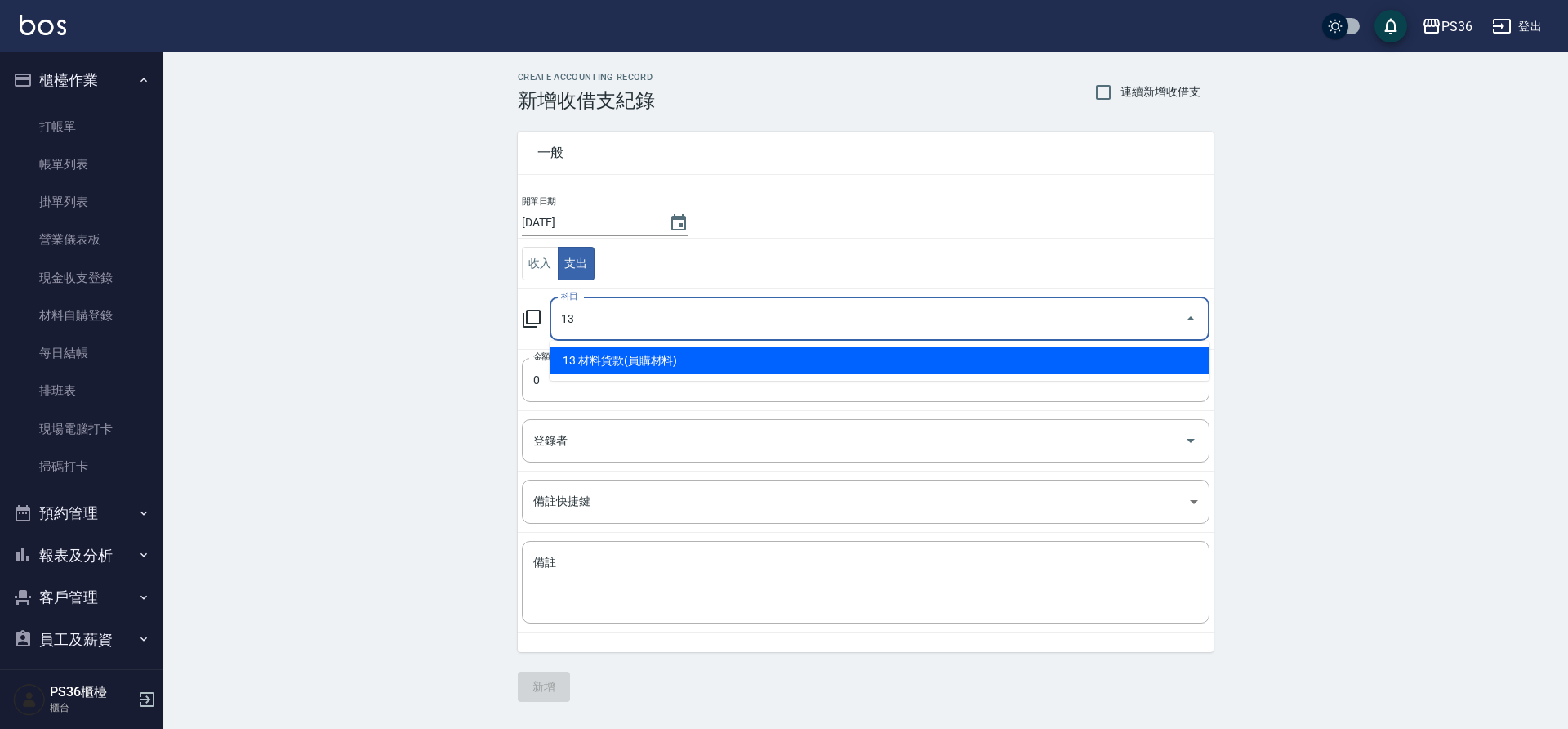
click at [604, 349] on li "13 材料貨款(員購材料)" at bounding box center [880, 360] width 660 height 27
type input "13 材料貨款(員購材料)"
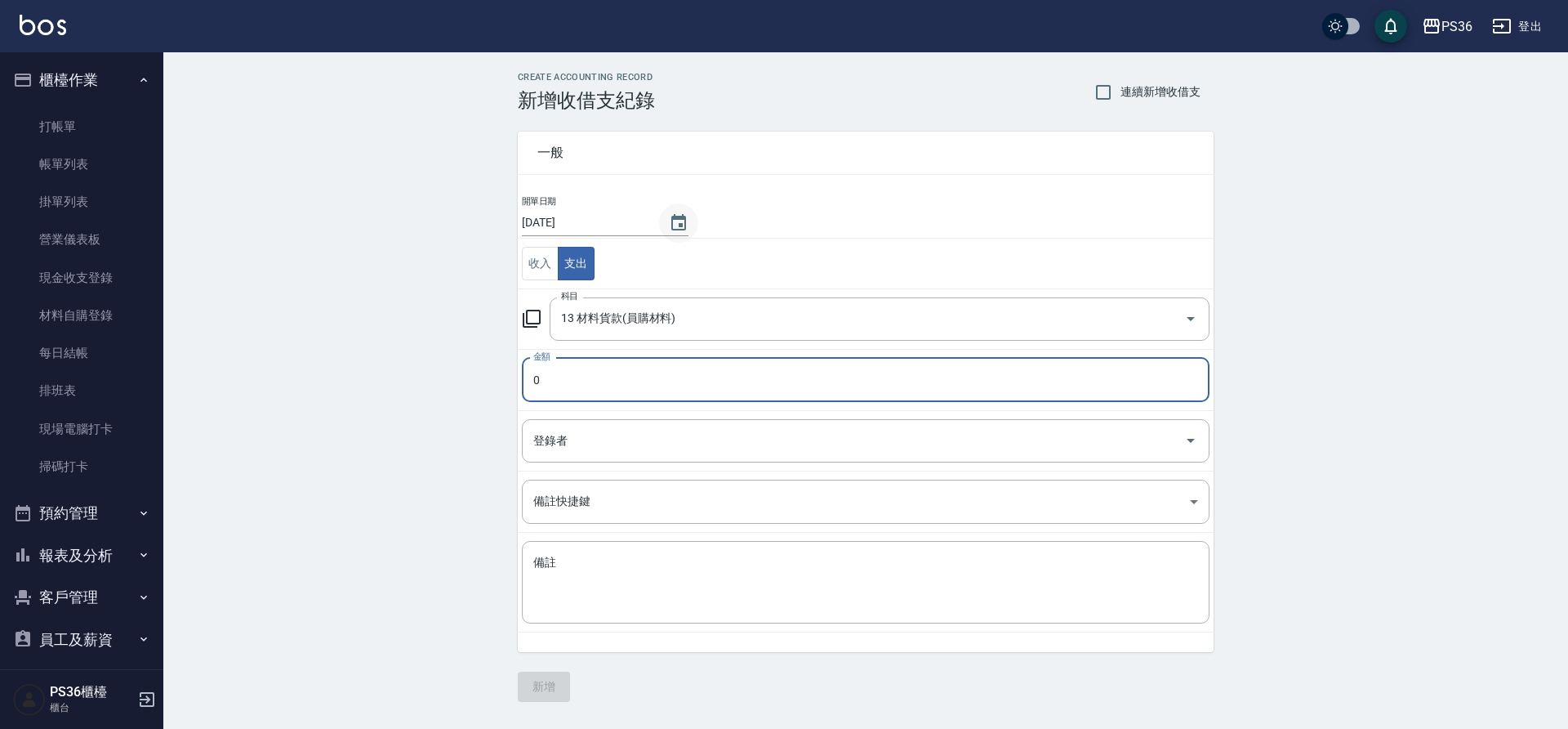
click at [676, 214] on icon "Choose date, selected date is 2025-08-15" at bounding box center [678, 222] width 20 height 20
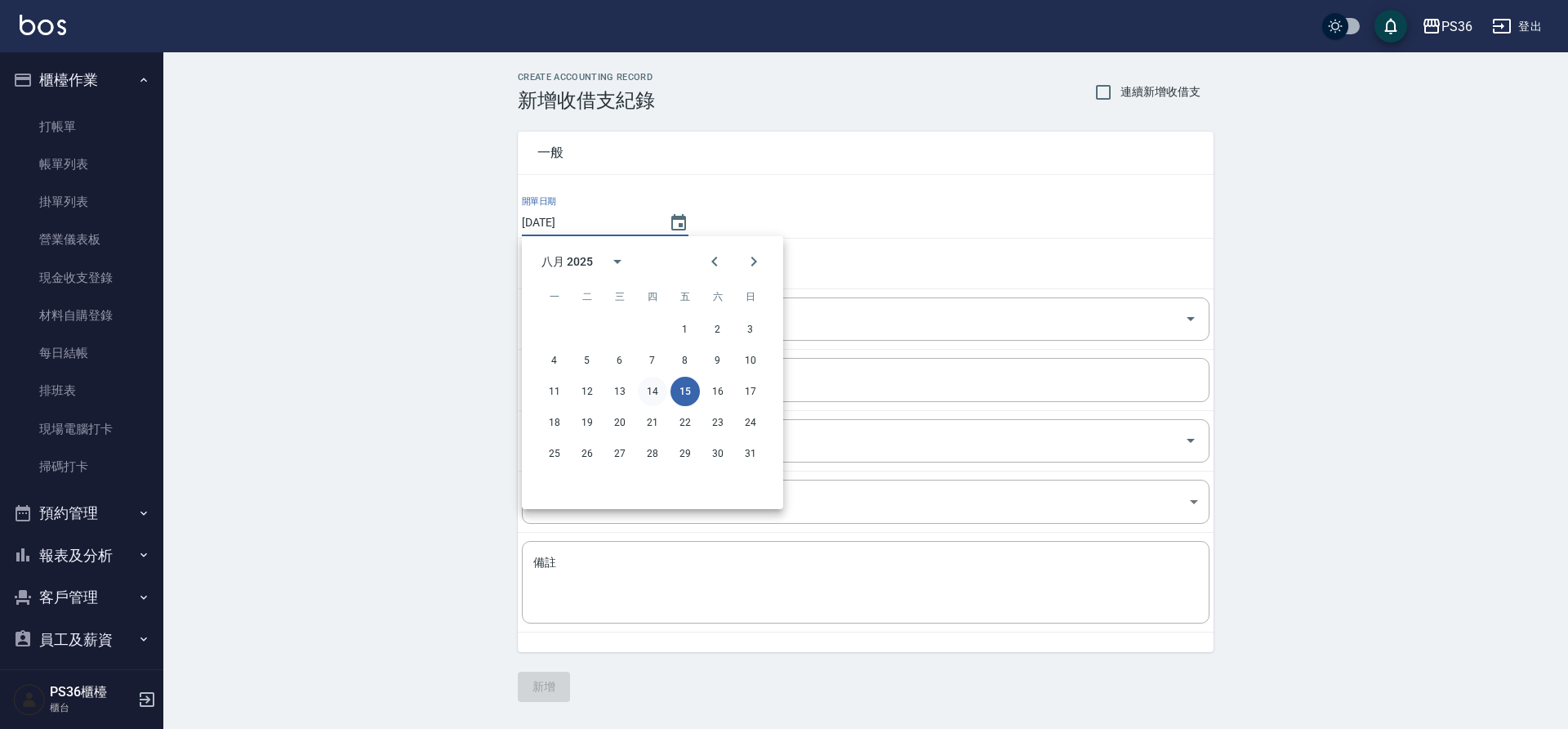
click at [660, 393] on button "14" at bounding box center [652, 391] width 29 height 29
type input "[DATE]"
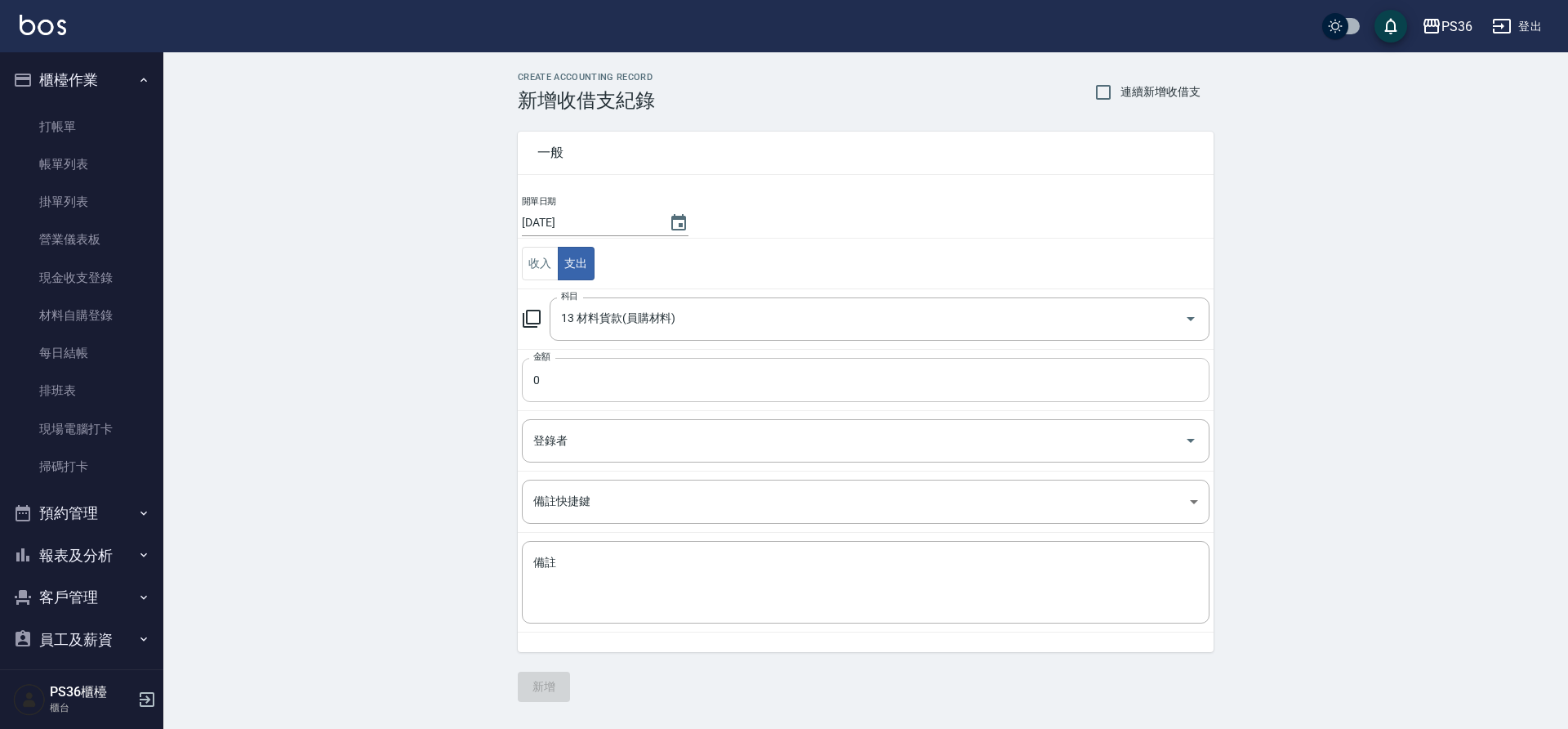
click at [609, 376] on input "0" at bounding box center [866, 380] width 687 height 44
type input "05600"
click at [607, 434] on input "登錄者" at bounding box center [853, 441] width 649 height 28
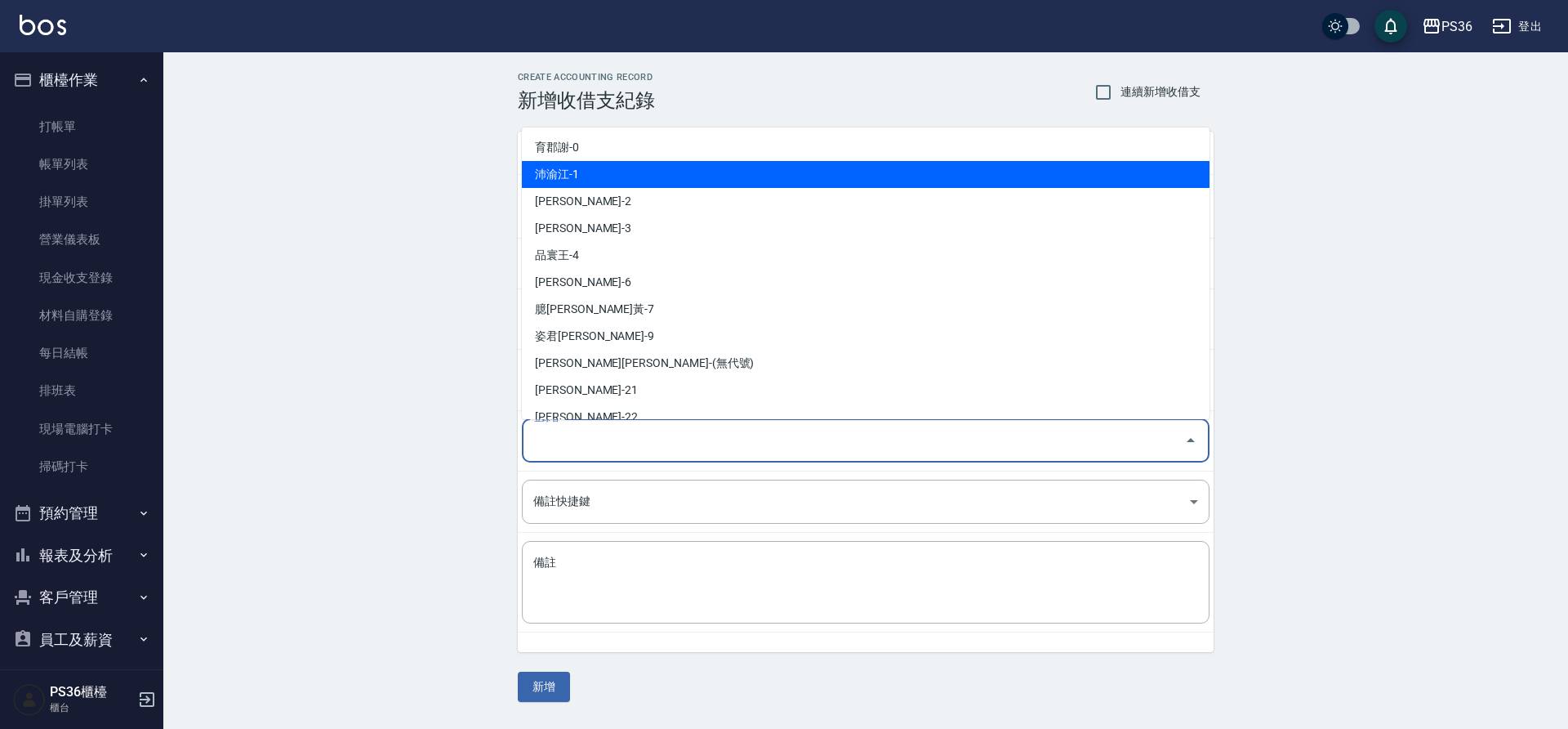
click at [626, 163] on li "沛渝江-1" at bounding box center [866, 175] width 687 height 27
type input "沛渝江-1"
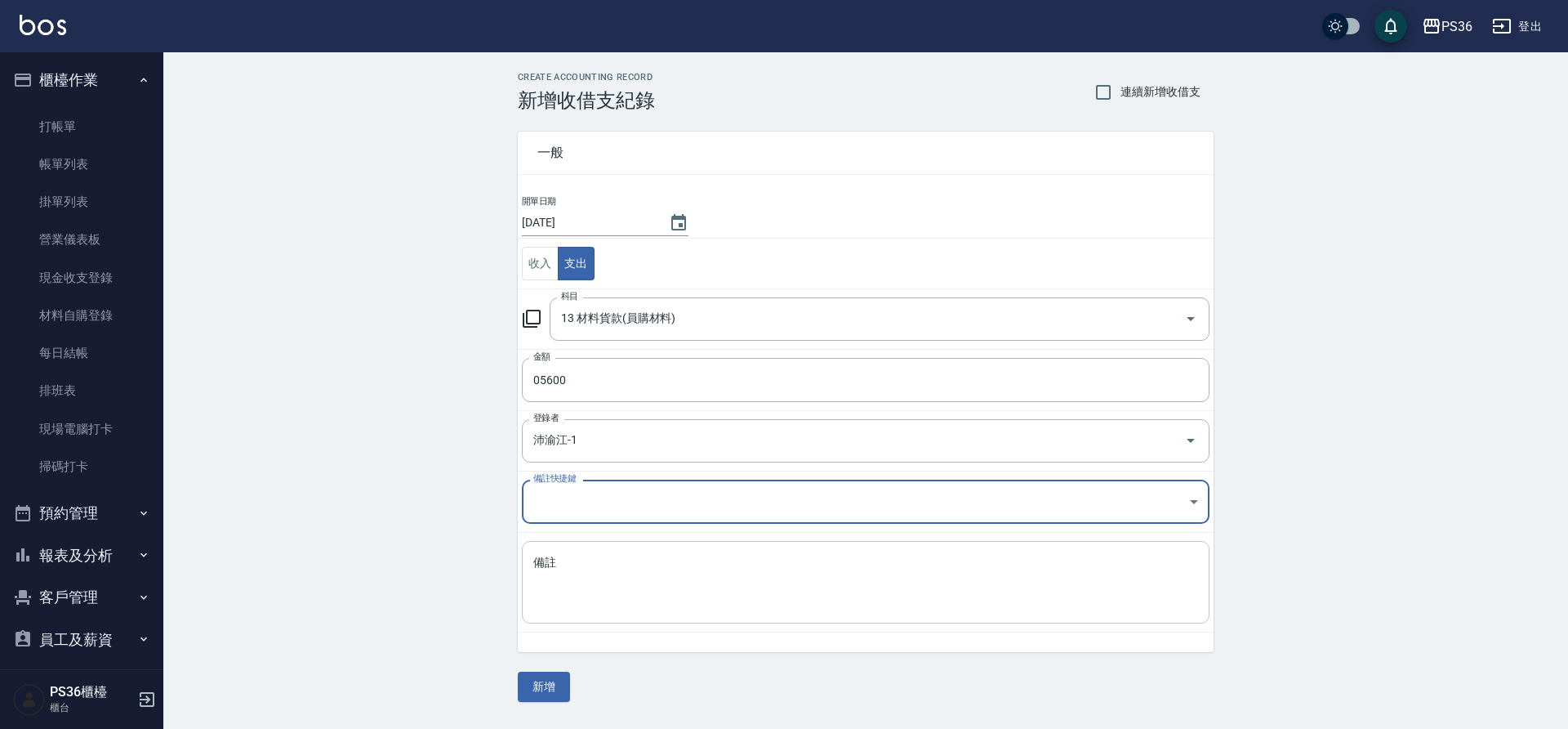
click at [542, 585] on textarea "備註" at bounding box center [866, 582] width 665 height 55
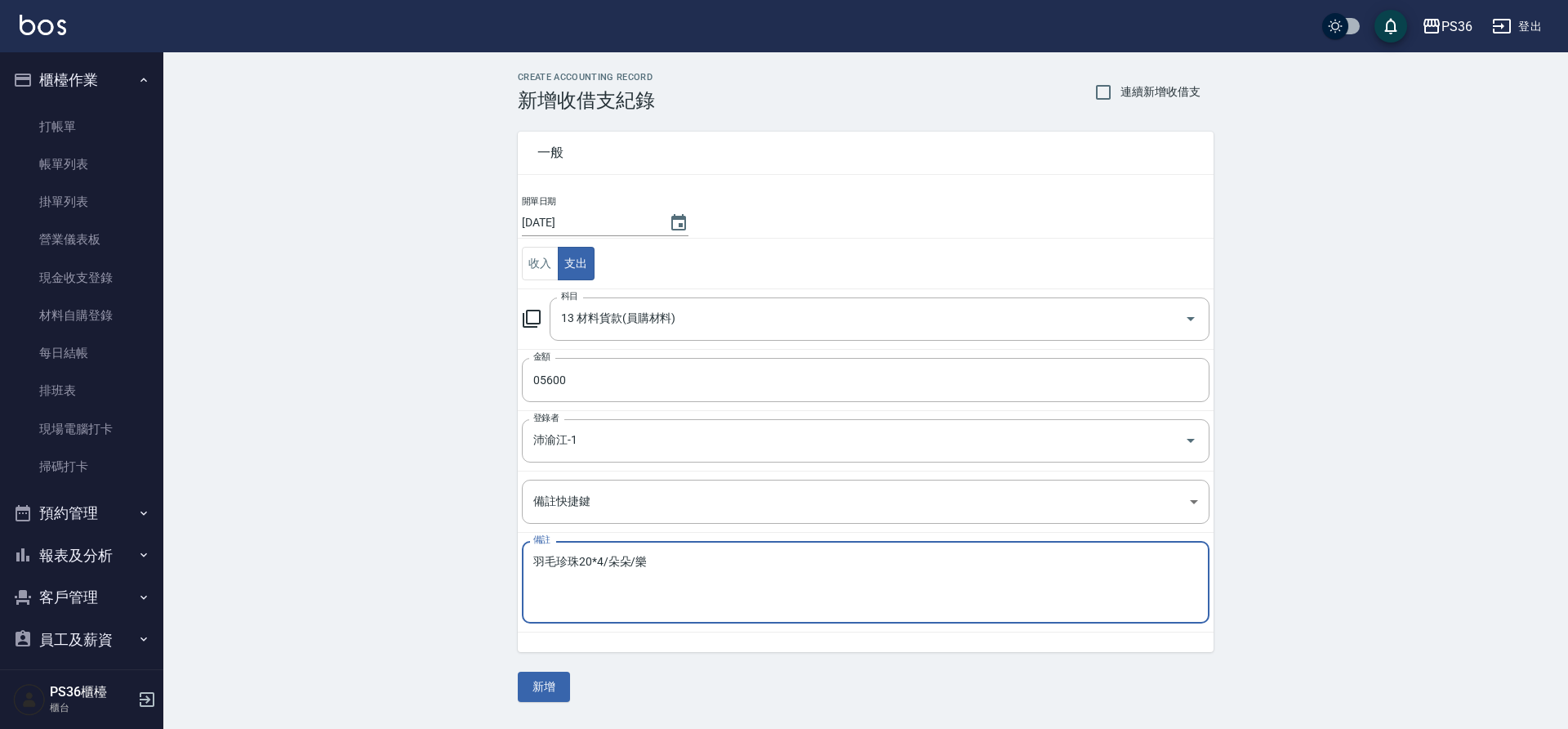
type textarea "羽毛珍珠20*4/朵朵/樂"
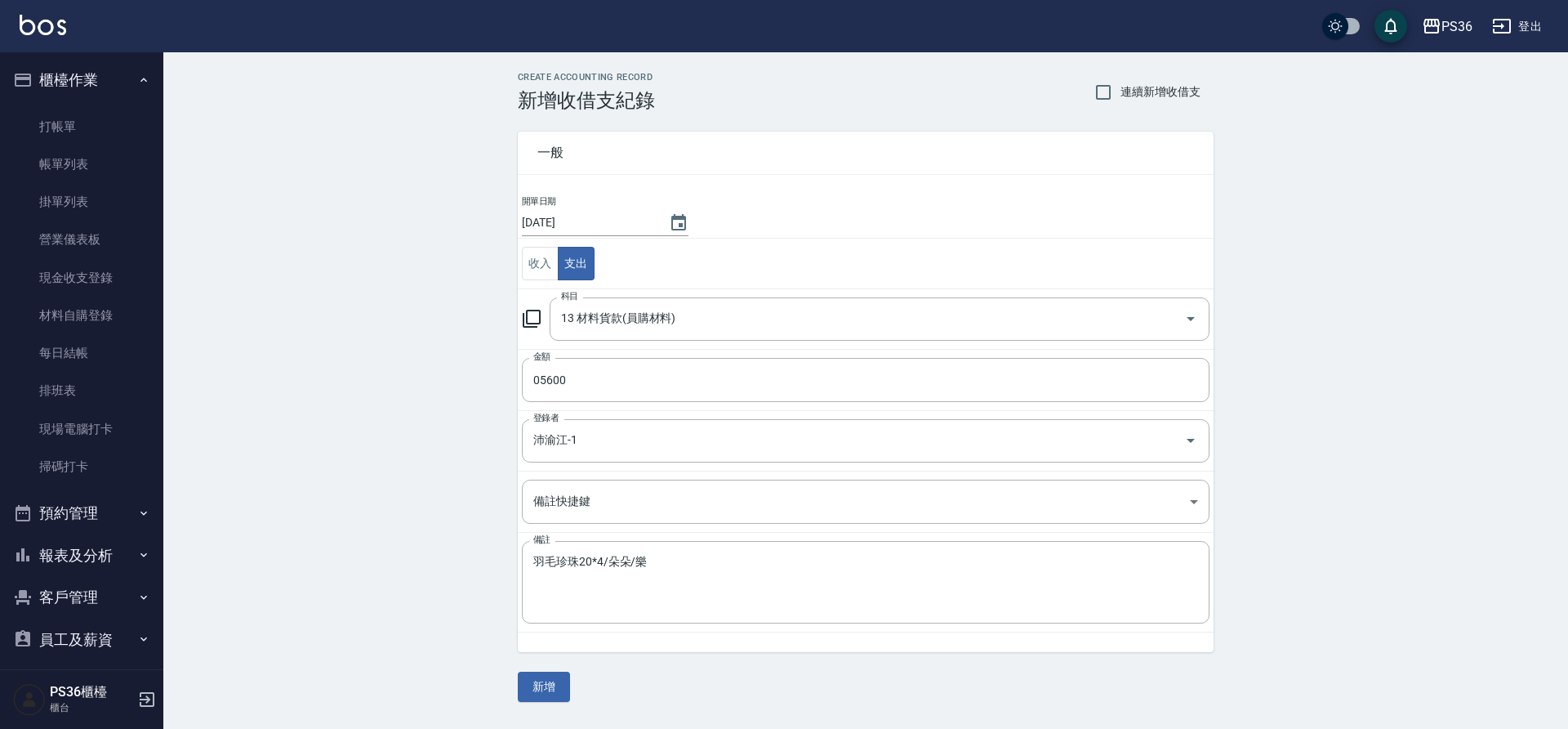
click at [533, 669] on div "一般 開單日期 2025/08/14 收入 支出 科目 13 材料貨款(員購材料) 科目 金額 05600 金額 登錄者 沛渝江-1 登錄者 備註快捷鍵 ​ …" at bounding box center [866, 406] width 696 height 590
click at [517, 681] on div "CREATE ACCOUNTING RECORD 新增收借支紀錄 連續新增收借支 一般 開單日期 2025/08/14 收入 支出 科目 13 材料貨款(員購…" at bounding box center [866, 387] width 735 height 630
click at [526, 688] on button "新增" at bounding box center [544, 687] width 53 height 30
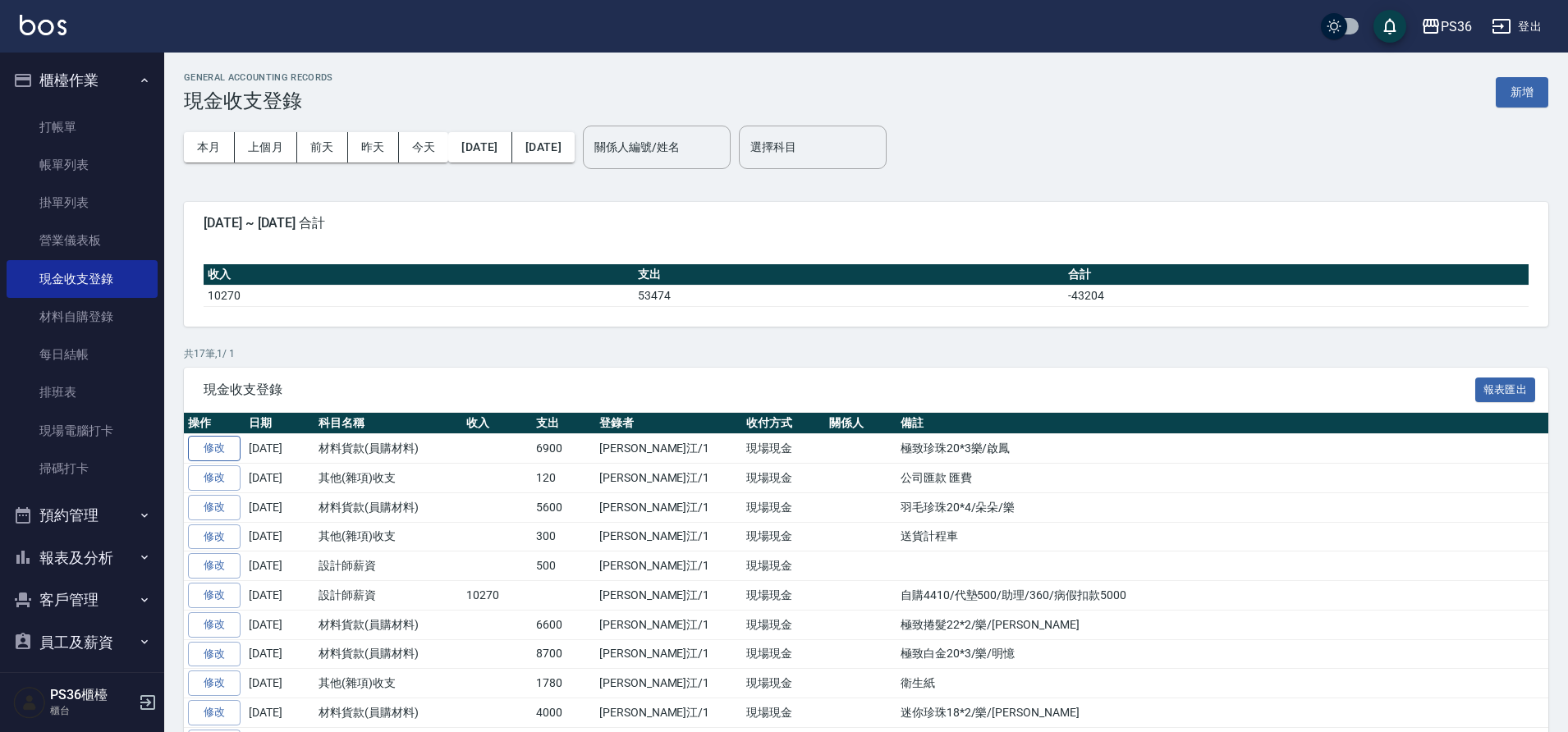
click at [233, 447] on link "修改" at bounding box center [214, 448] width 53 height 25
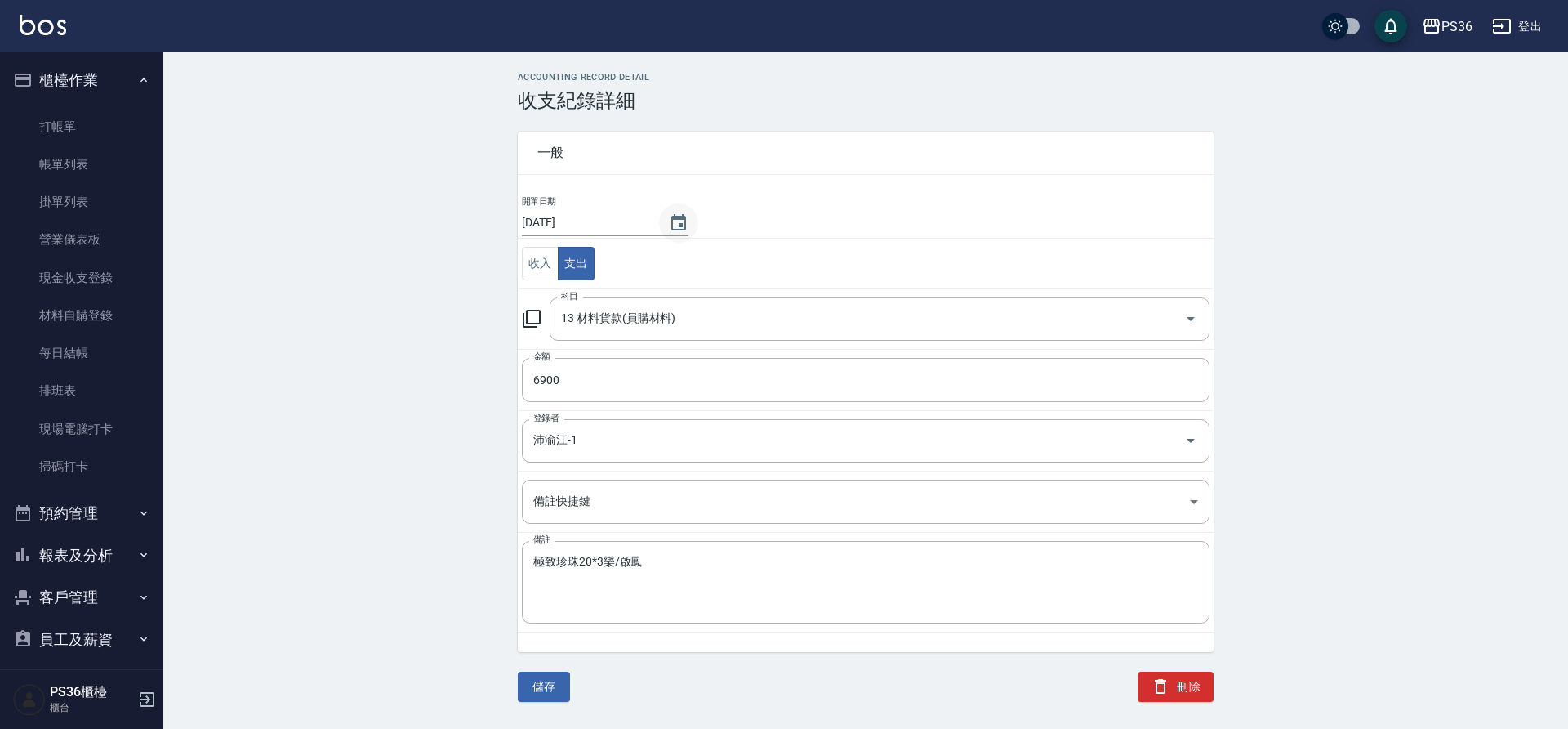
click at [668, 228] on button "Choose date, selected date is 2025-08-15" at bounding box center [679, 223] width 39 height 39
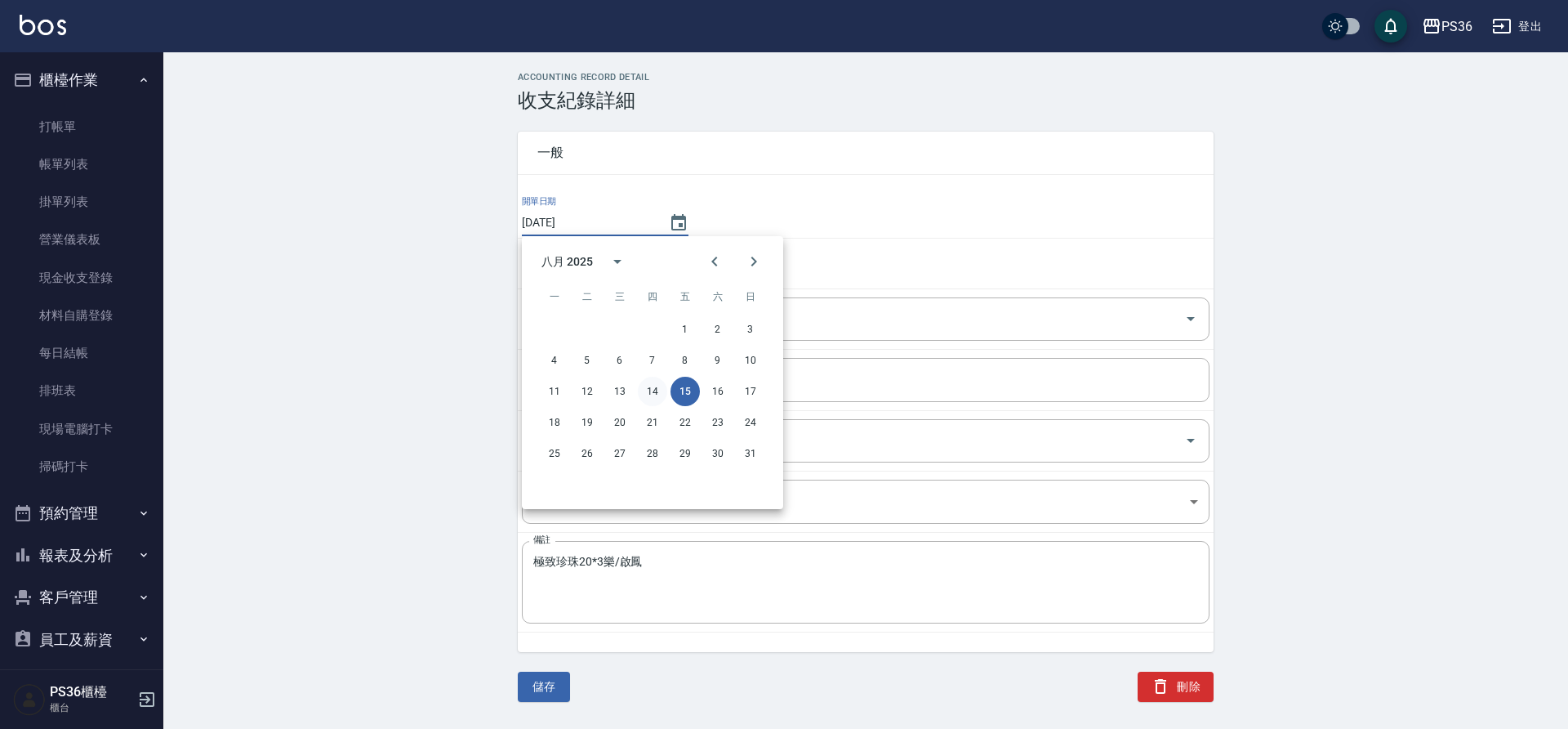
click at [653, 384] on button "14" at bounding box center [652, 391] width 29 height 29
type input "[DATE]"
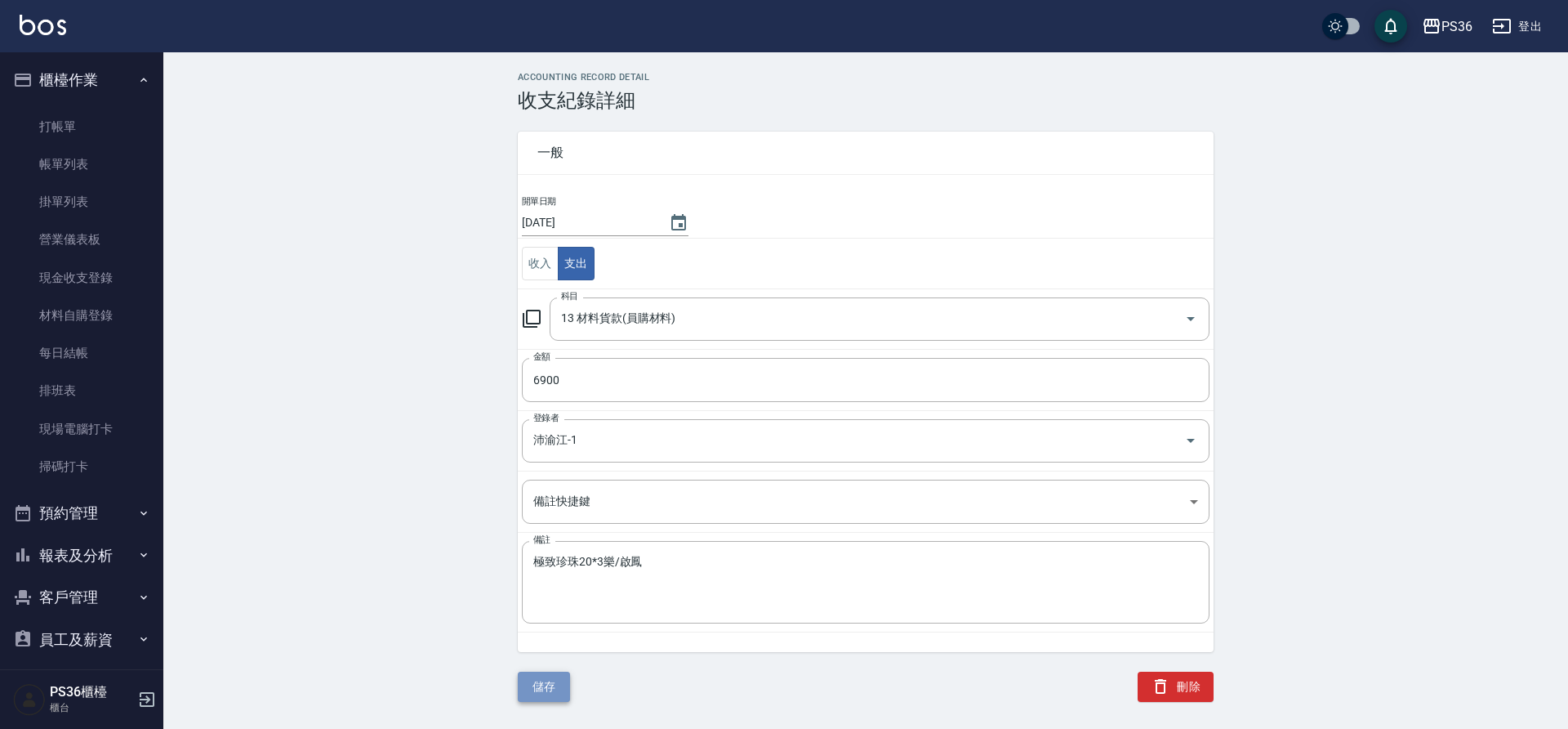
click at [542, 678] on button "儲存" at bounding box center [544, 687] width 53 height 30
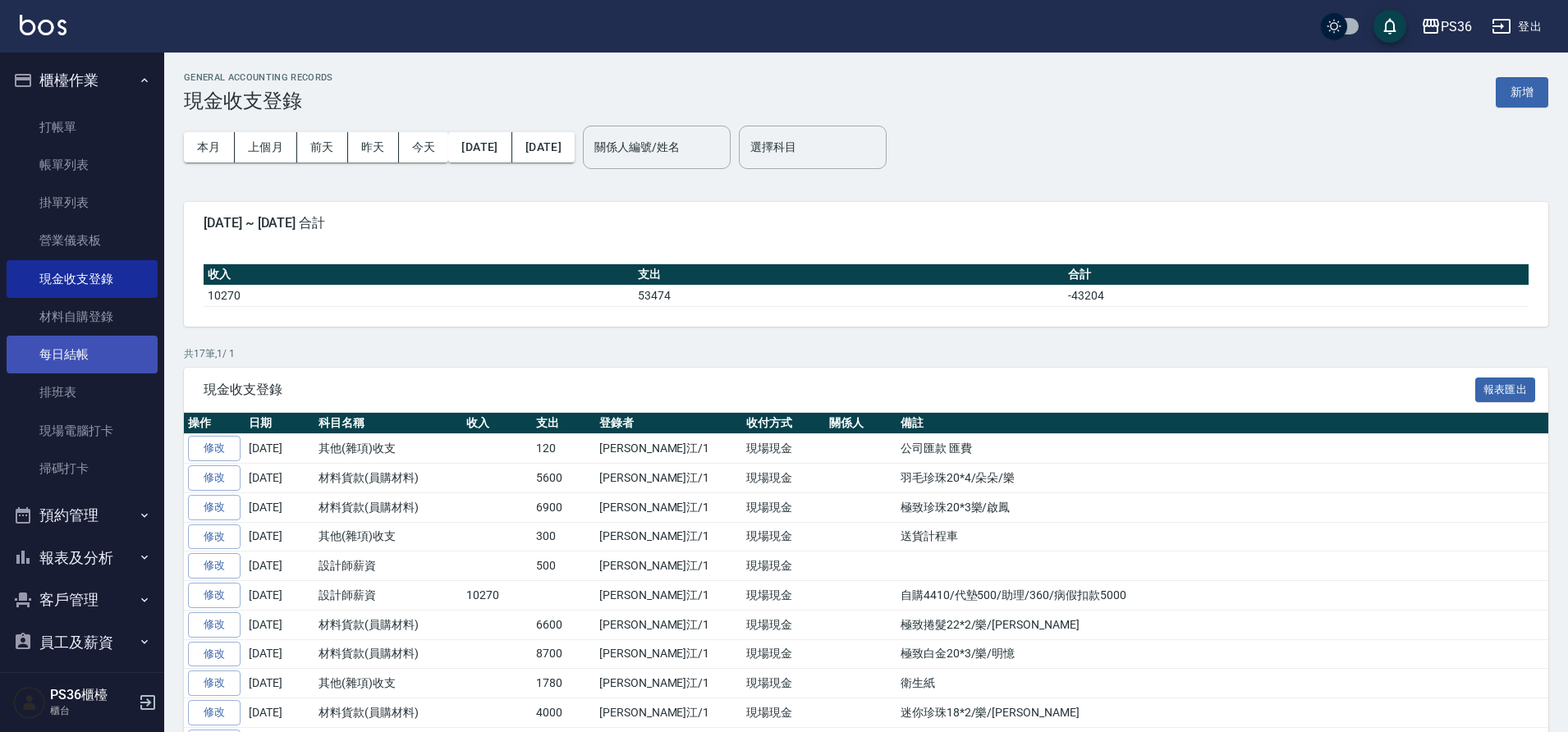
click at [64, 369] on link "每日結帳" at bounding box center [82, 354] width 151 height 38
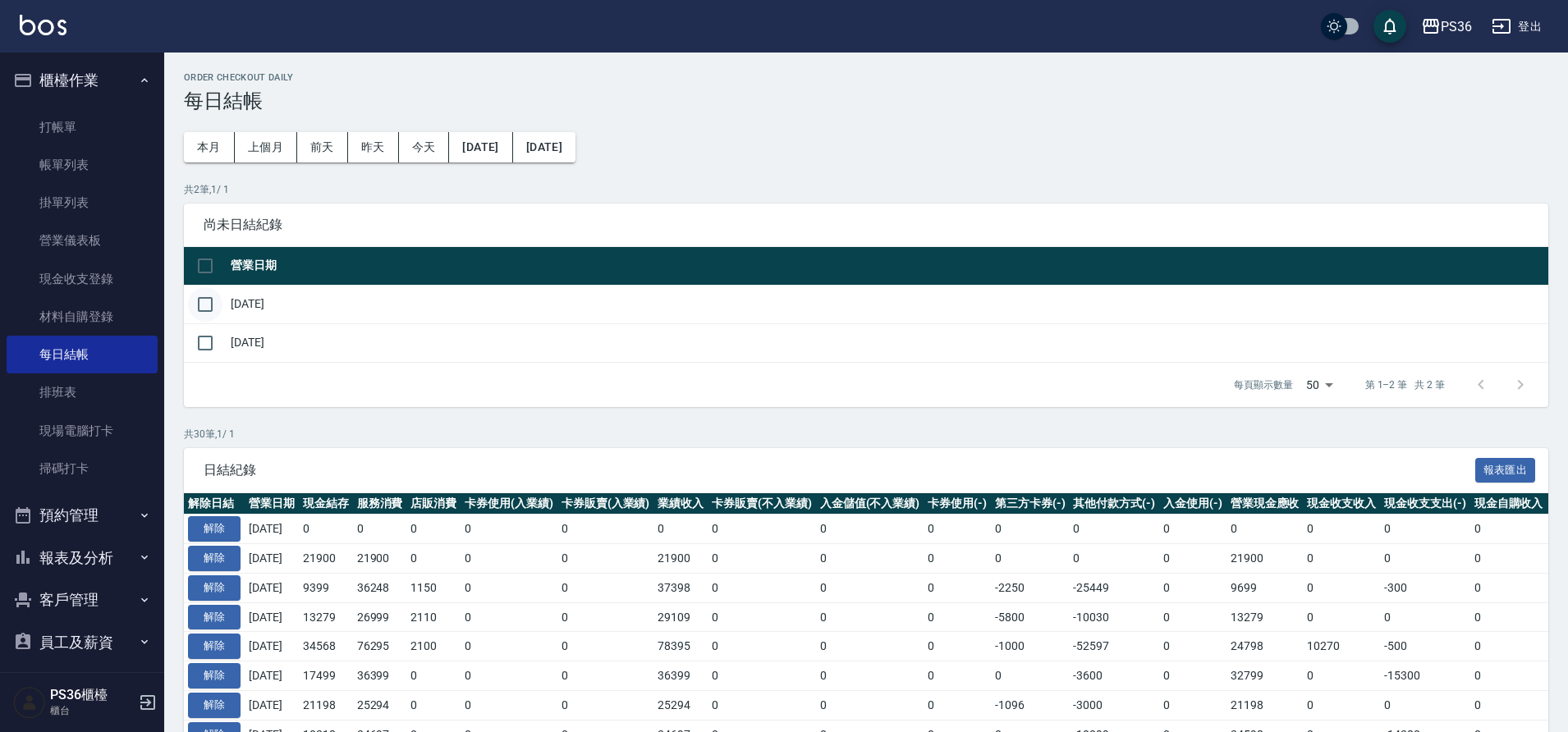
click at [218, 313] on input "checkbox" at bounding box center [204, 304] width 35 height 35
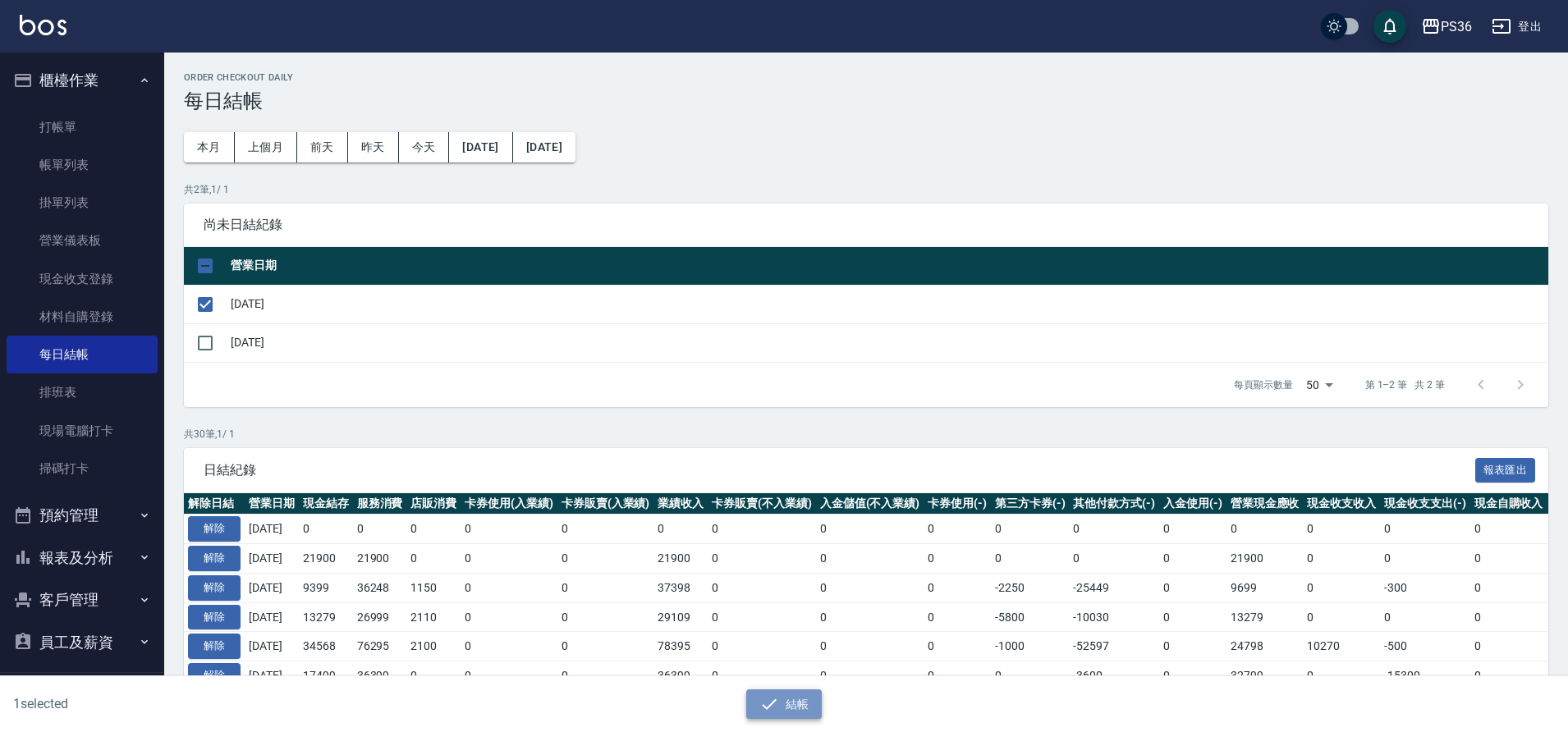
click at [746, 697] on button "結帳" at bounding box center [784, 705] width 76 height 30
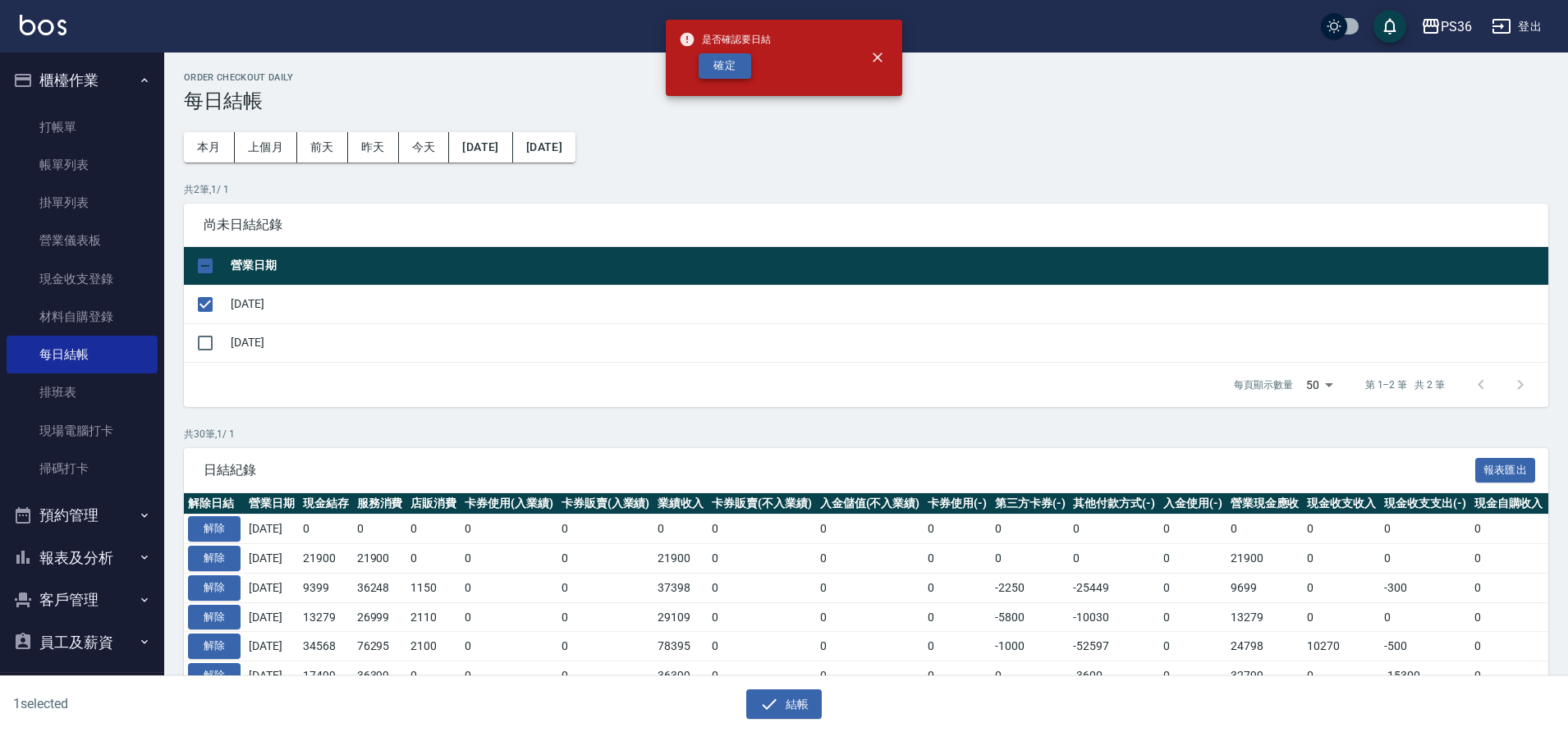
click at [710, 60] on button "確定" at bounding box center [725, 66] width 53 height 25
checkbox input "false"
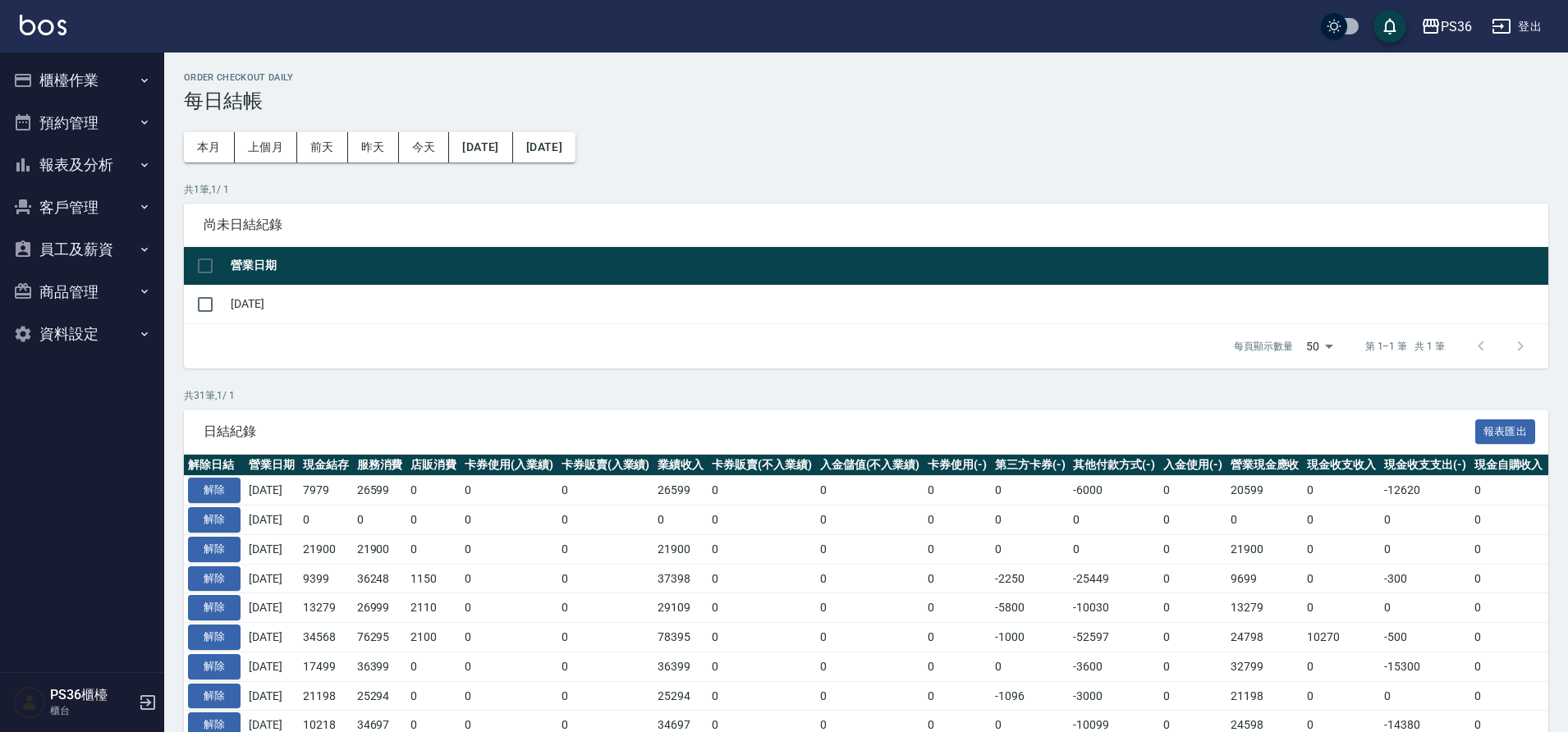
click at [78, 78] on button "櫃檯作業" at bounding box center [82, 80] width 151 height 42
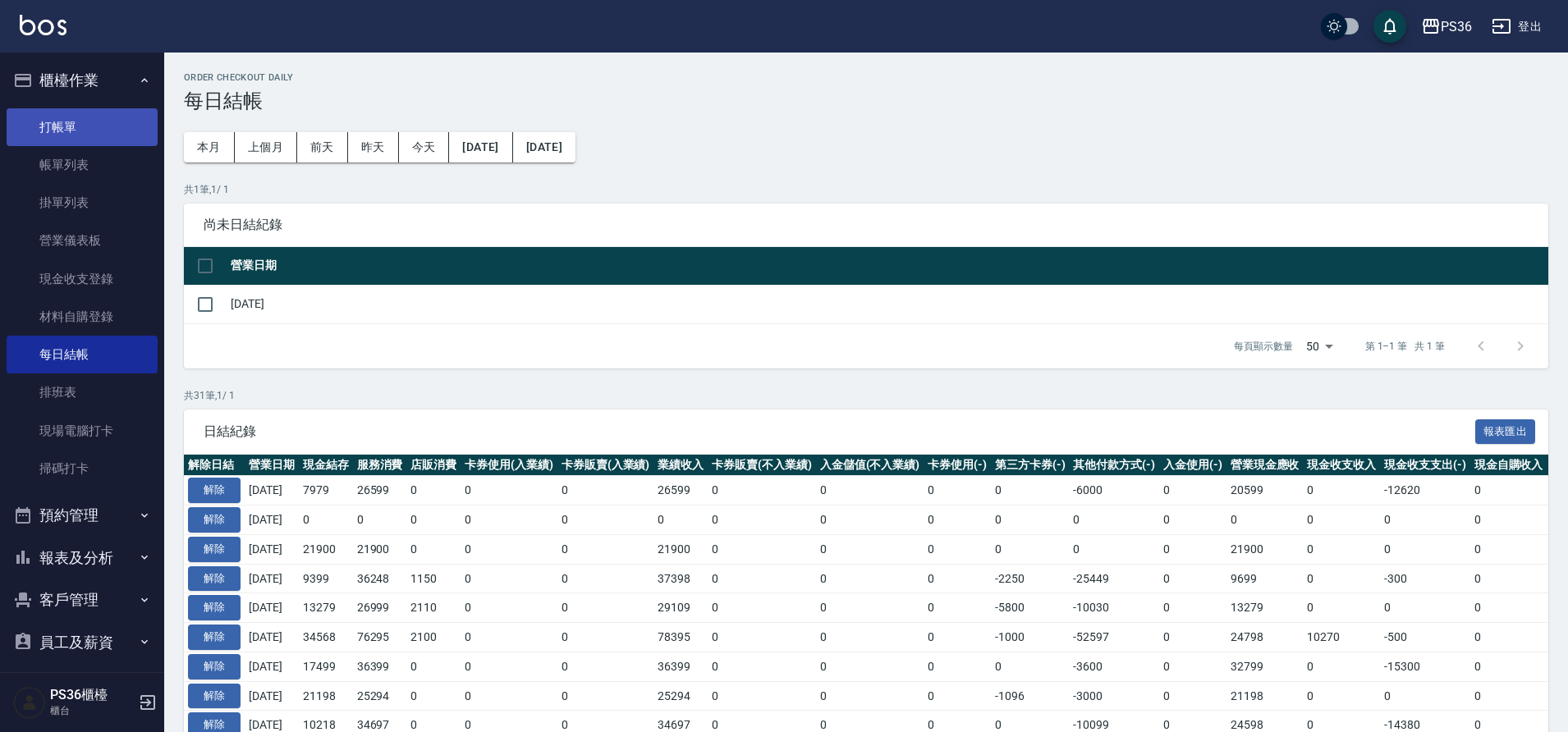
click at [80, 138] on link "打帳單" at bounding box center [82, 127] width 151 height 38
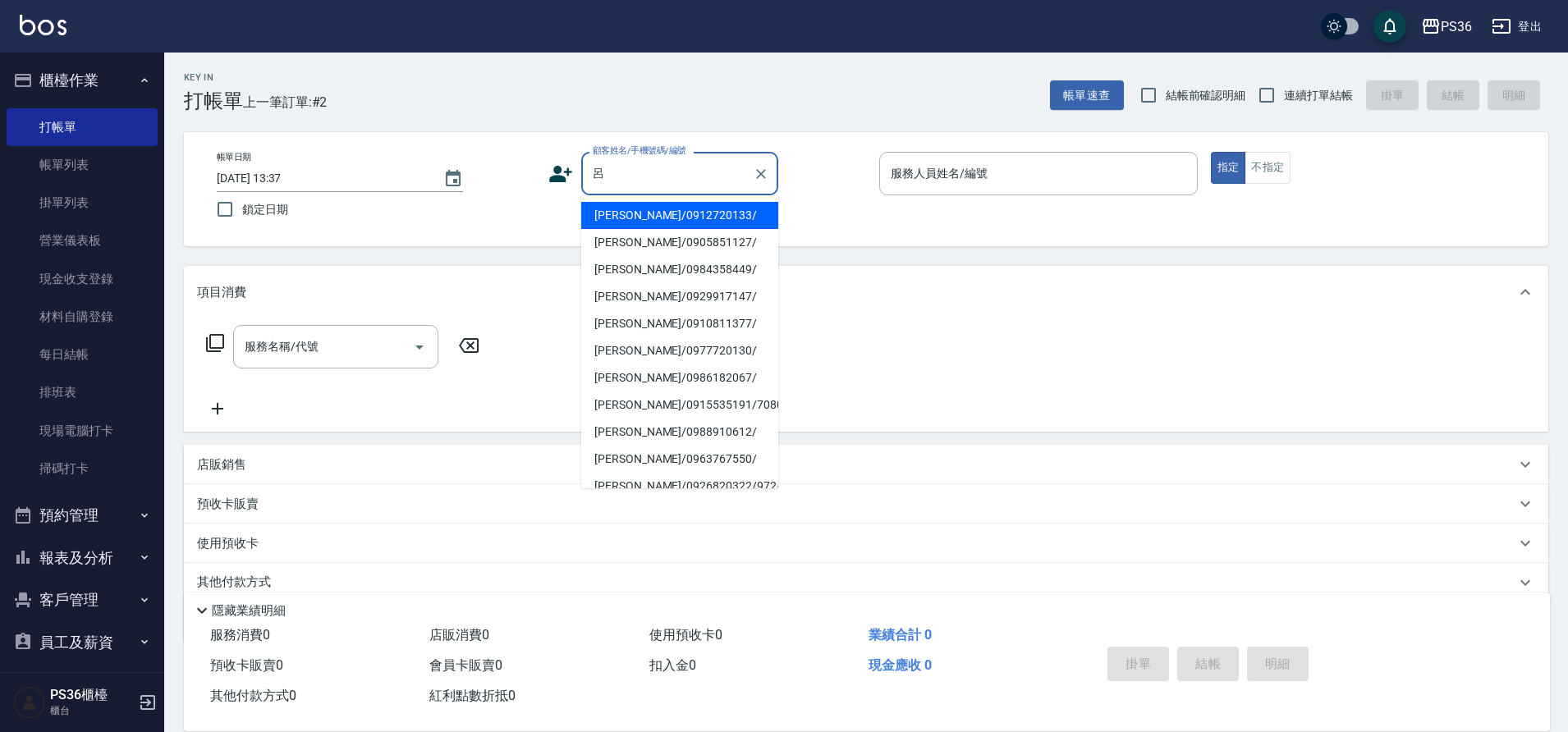
click at [664, 214] on li "[PERSON_NAME]/0912720133/" at bounding box center [679, 215] width 197 height 27
type input "[PERSON_NAME]/0912720133/"
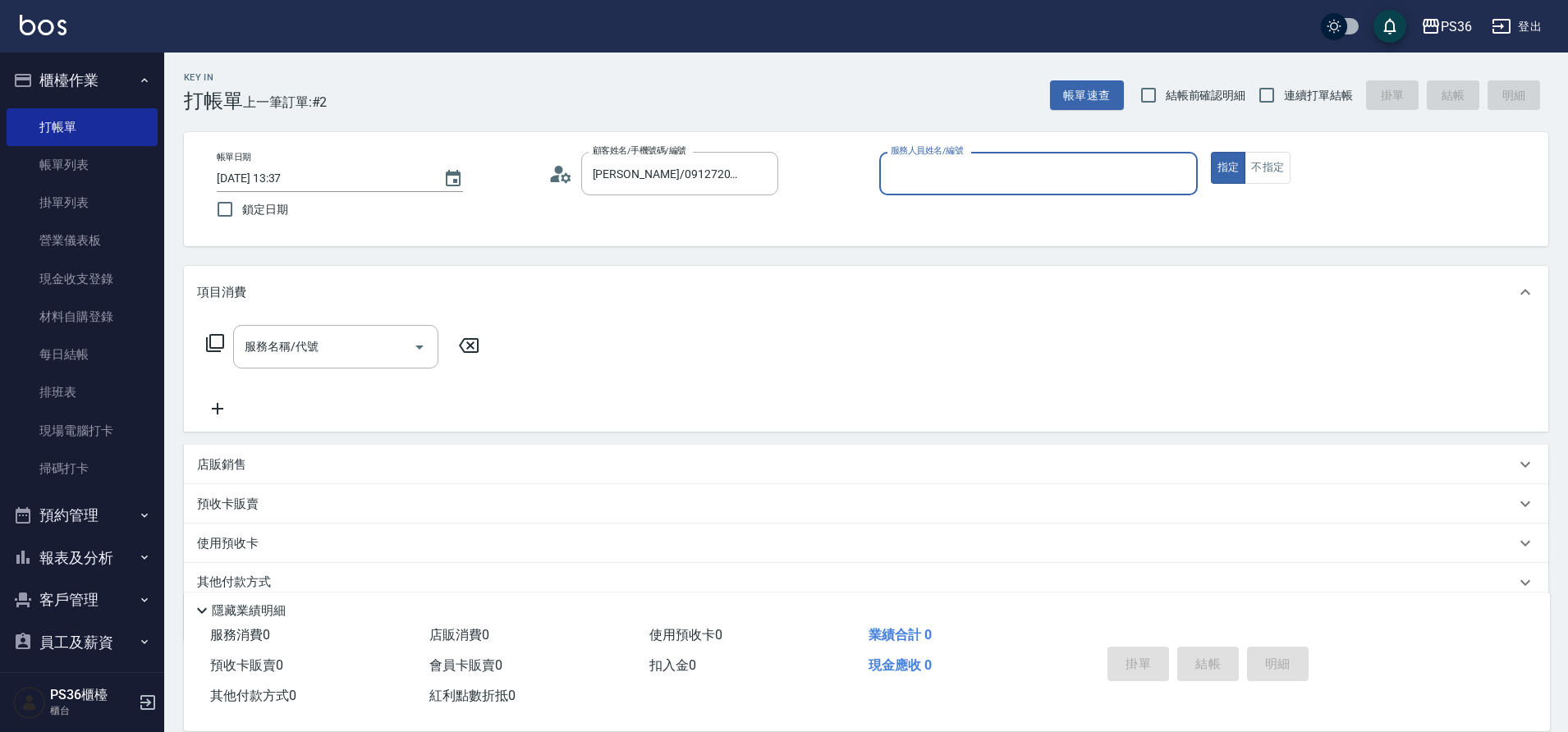
type input "EJ-7"
click at [207, 341] on icon at bounding box center [215, 343] width 18 height 18
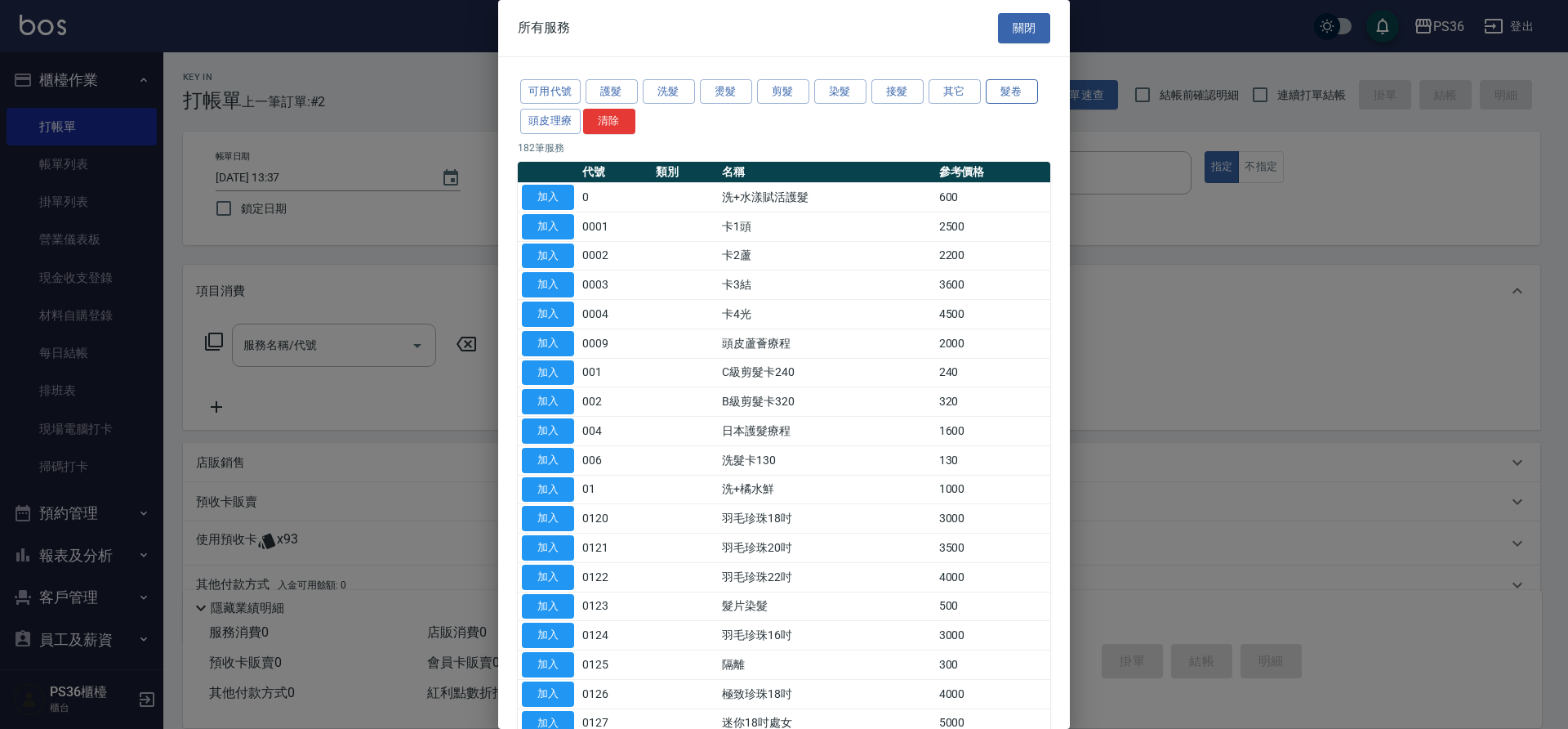
click at [1018, 79] on button "髮卷" at bounding box center [1012, 91] width 53 height 25
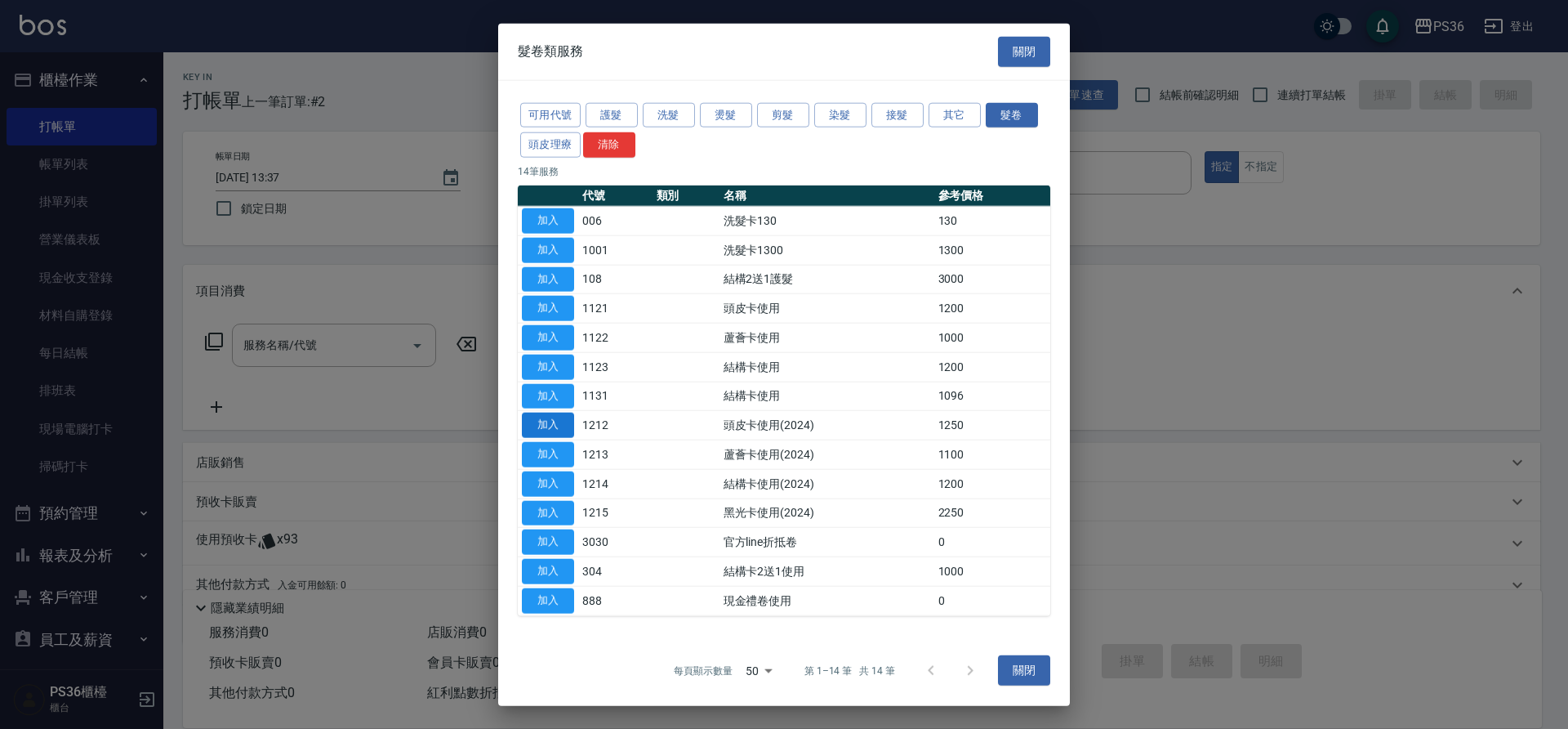
click at [549, 421] on button "加入" at bounding box center [549, 425] width 53 height 25
type input "頭皮卡使用(2024)(1212)"
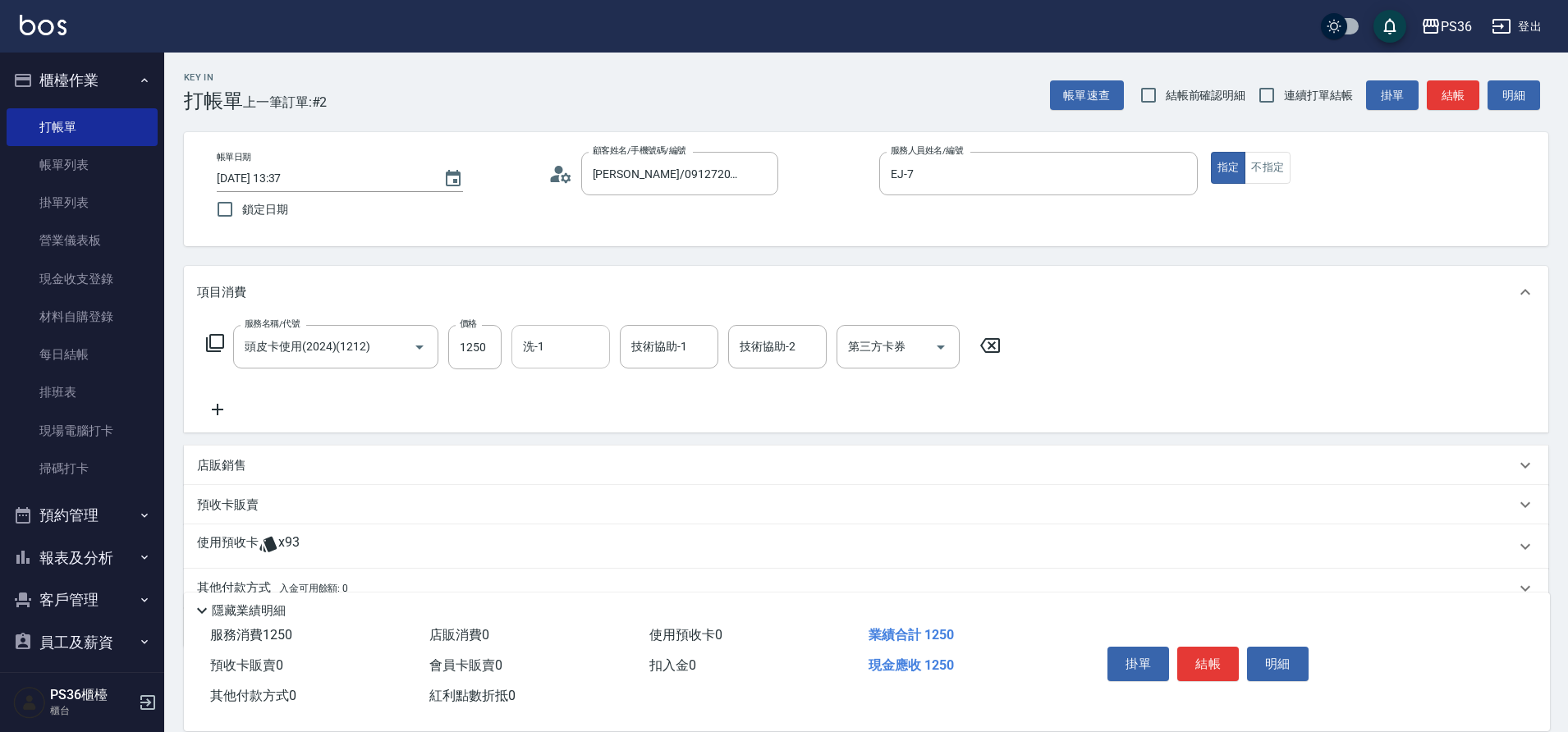
click at [567, 340] on input "洗-1" at bounding box center [561, 347] width 84 height 28
type input "又婕-25"
click at [856, 339] on div "第三方卡券 第三方卡券" at bounding box center [898, 347] width 123 height 43
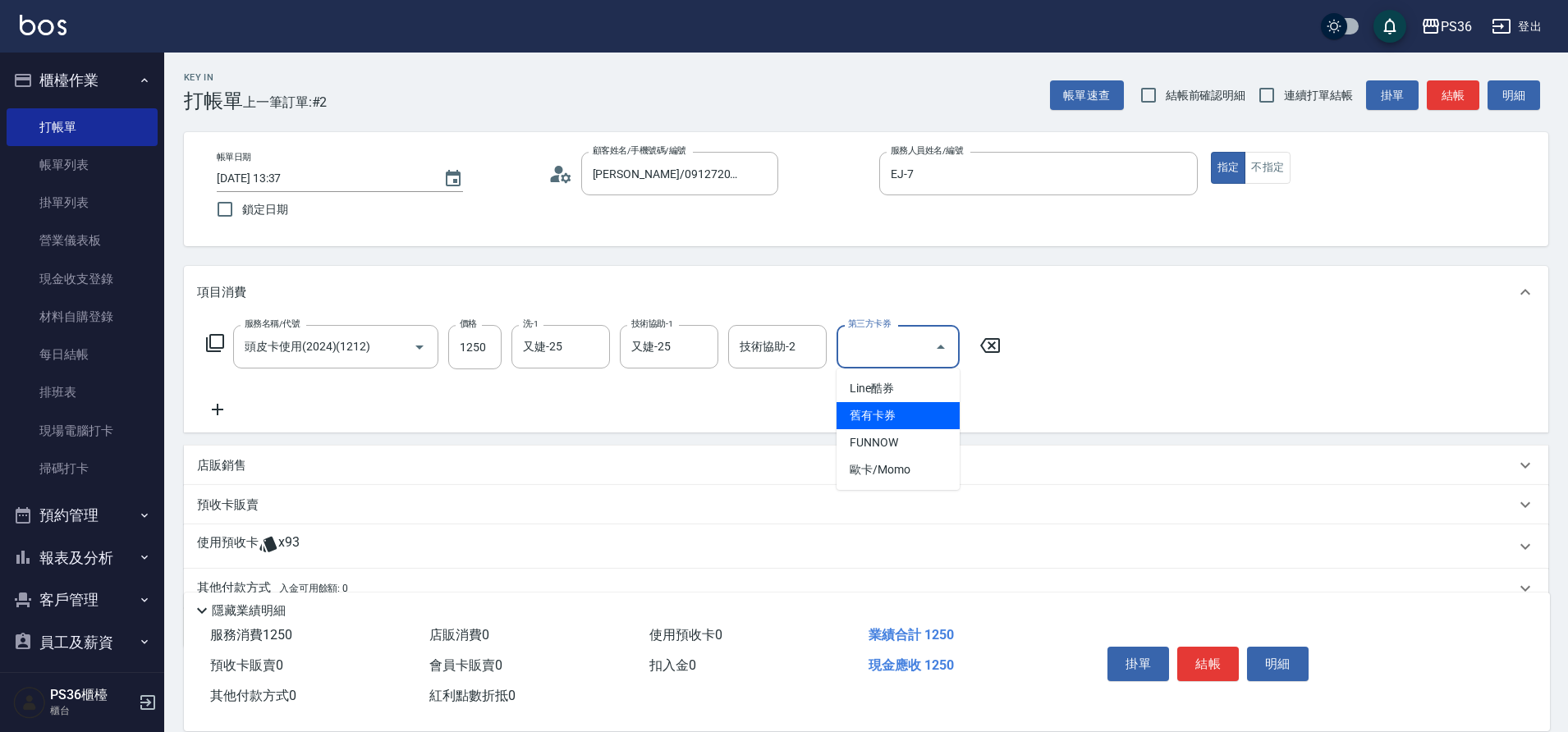
click at [874, 417] on span "舊有卡券" at bounding box center [898, 415] width 123 height 27
type input "舊有卡券"
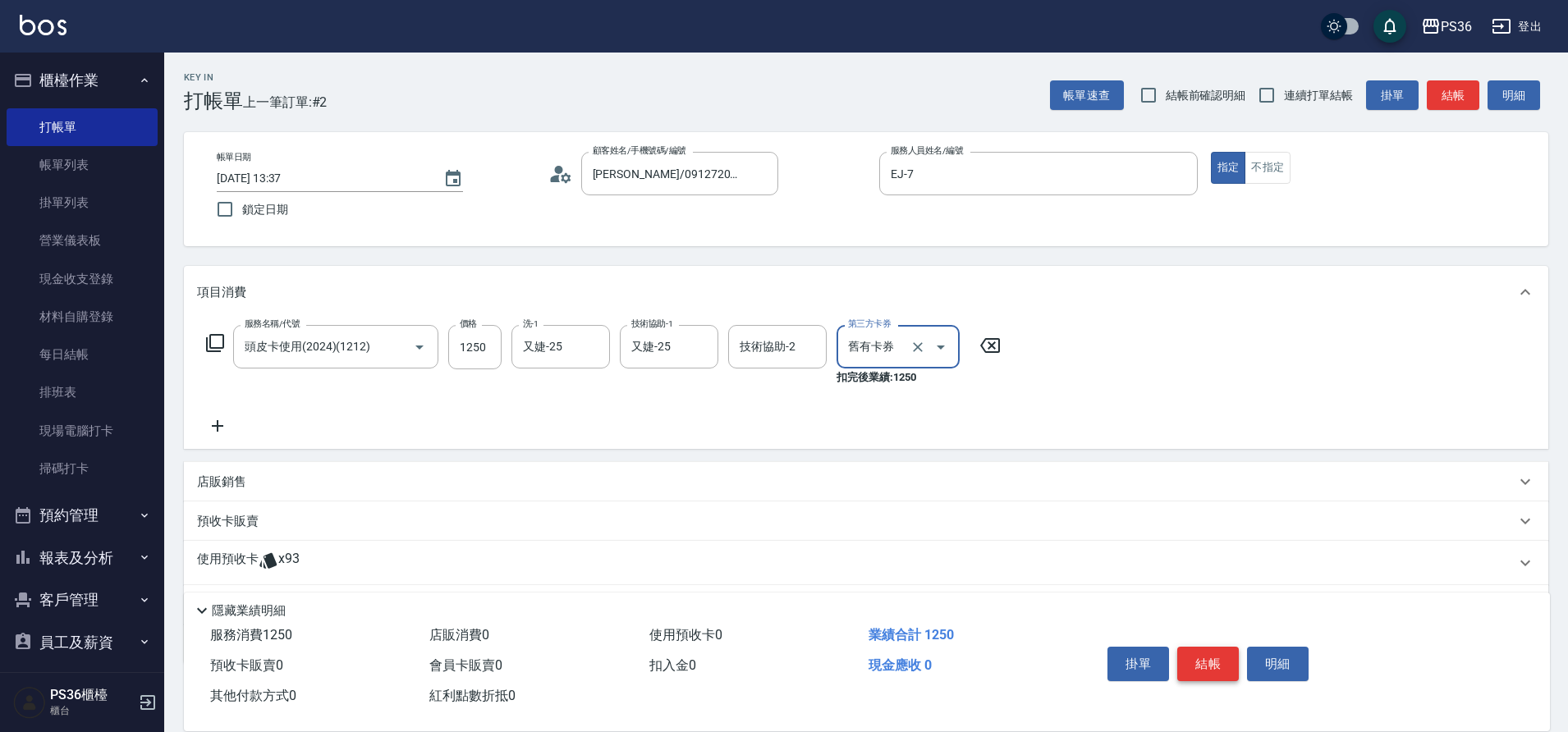
click at [1194, 660] on button "結帳" at bounding box center [1207, 663] width 61 height 35
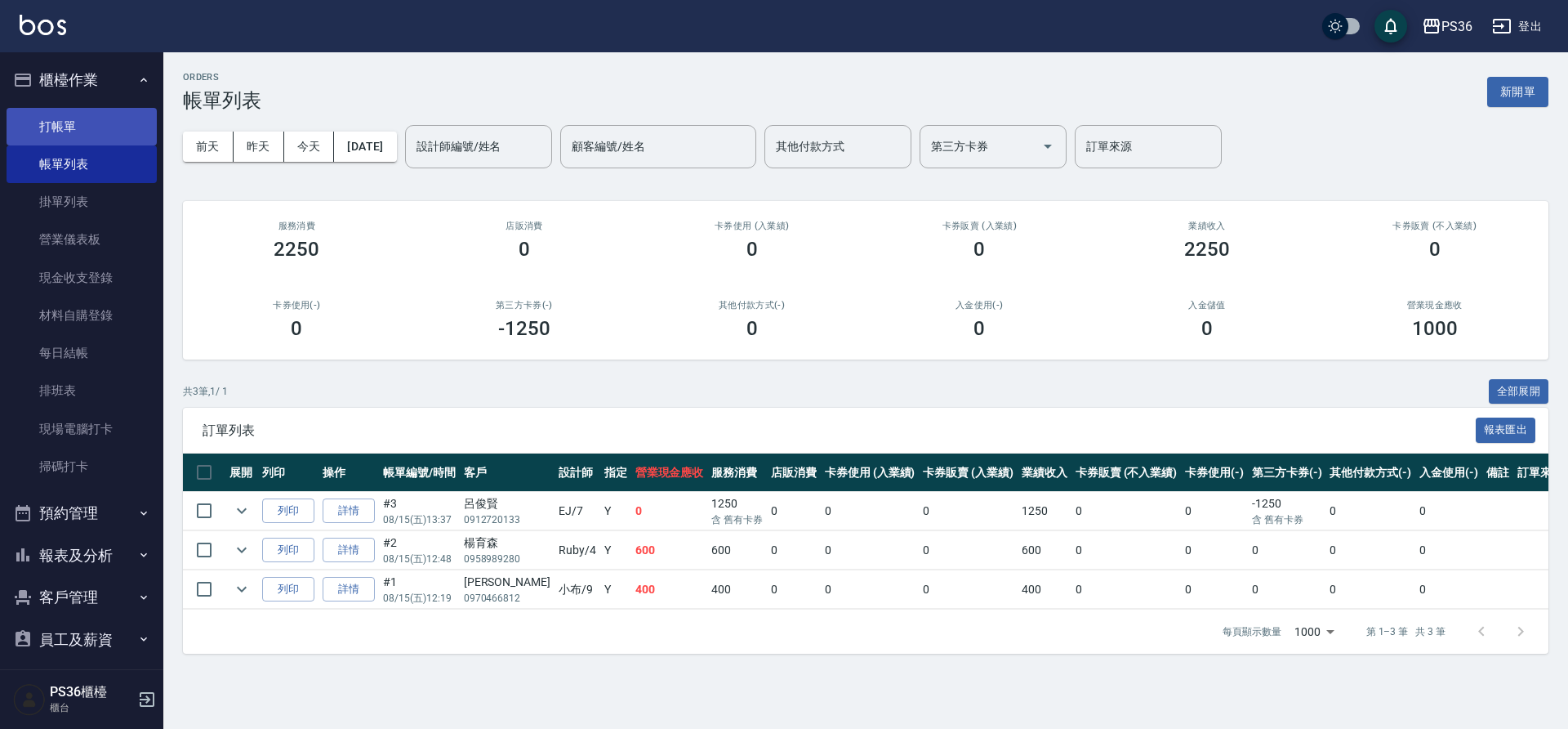
click at [42, 124] on link "打帳單" at bounding box center [82, 127] width 150 height 38
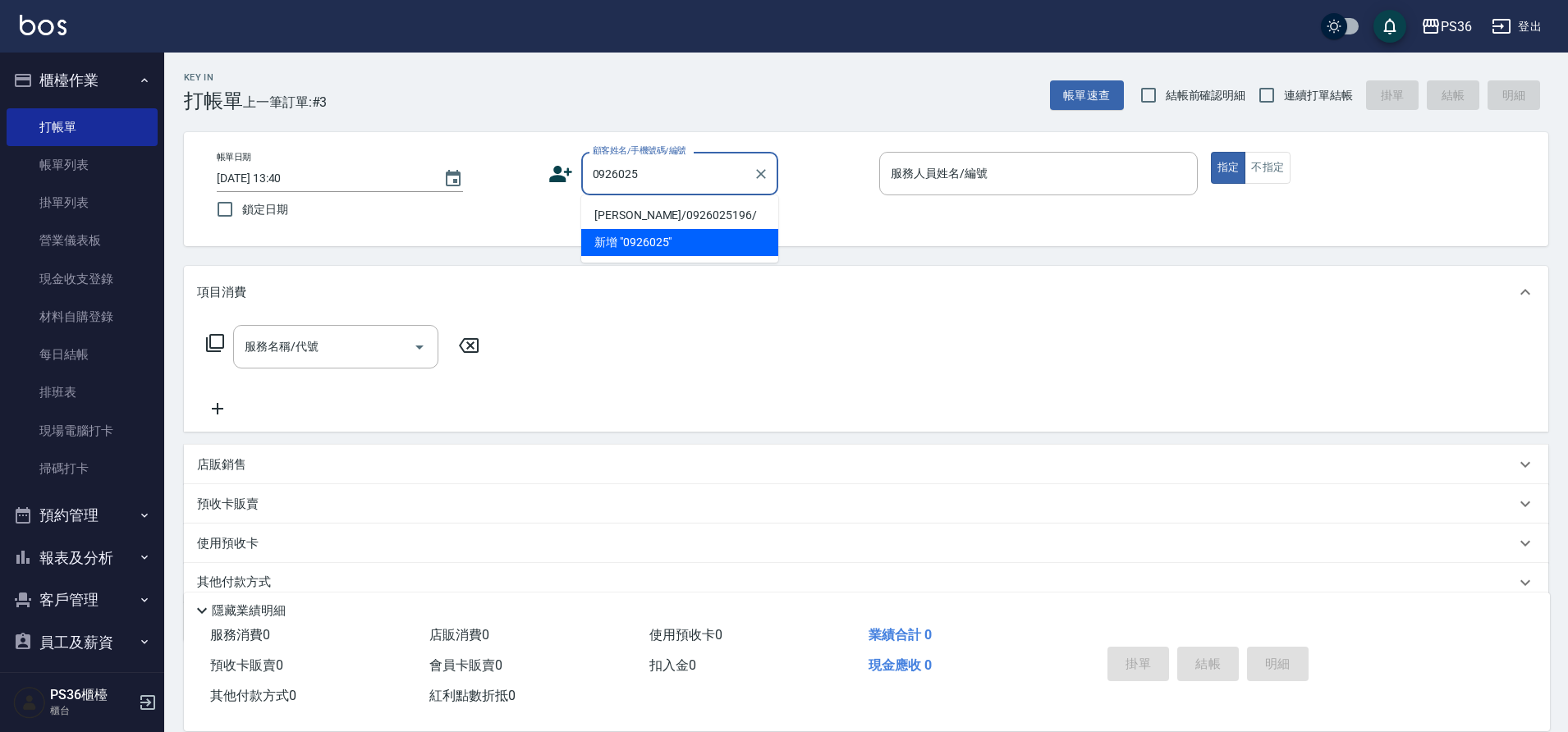
click at [685, 213] on li "[PERSON_NAME]/0926025196/" at bounding box center [679, 215] width 197 height 27
type input "[PERSON_NAME]/0926025196/"
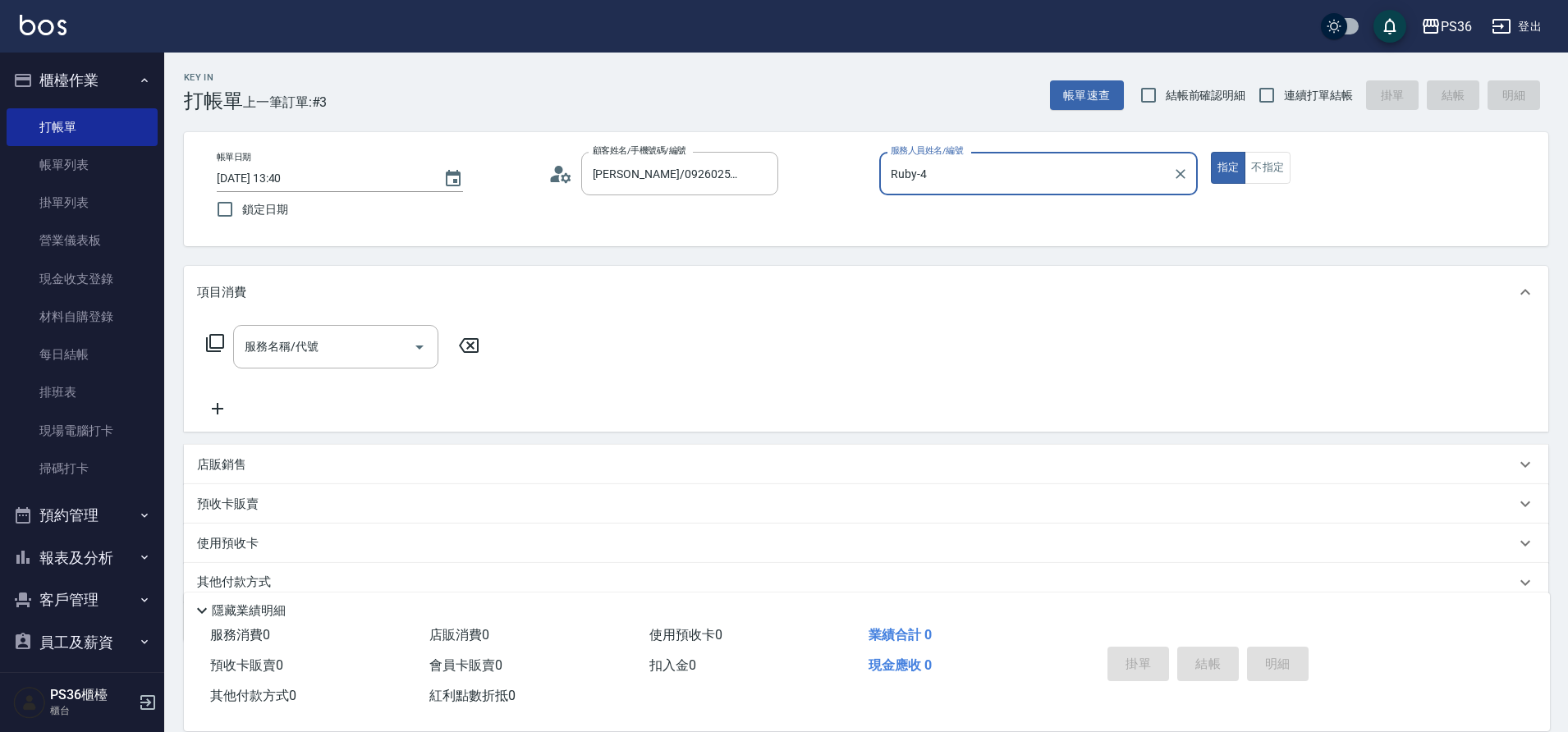
type input "Ruby-4"
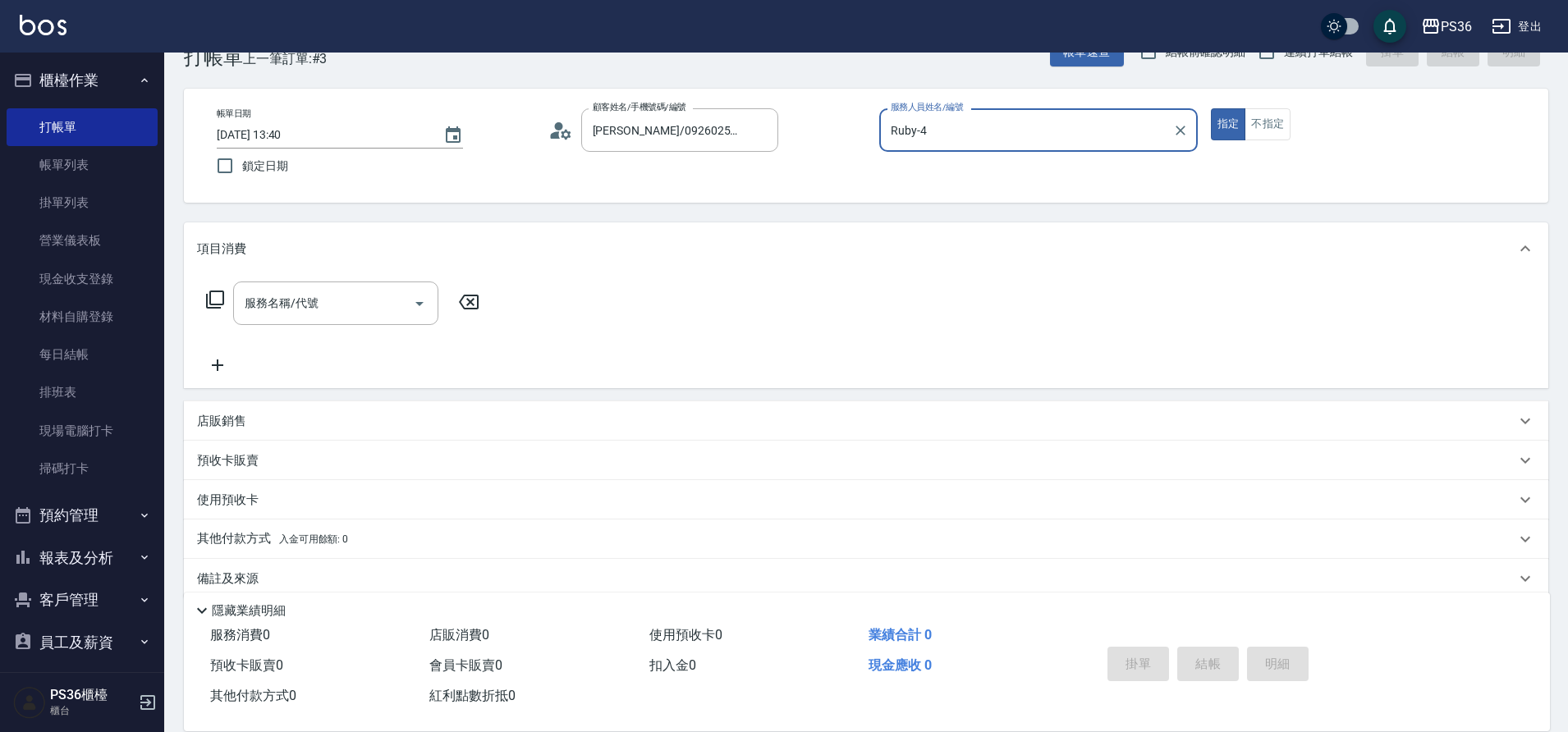
scroll to position [67, 0]
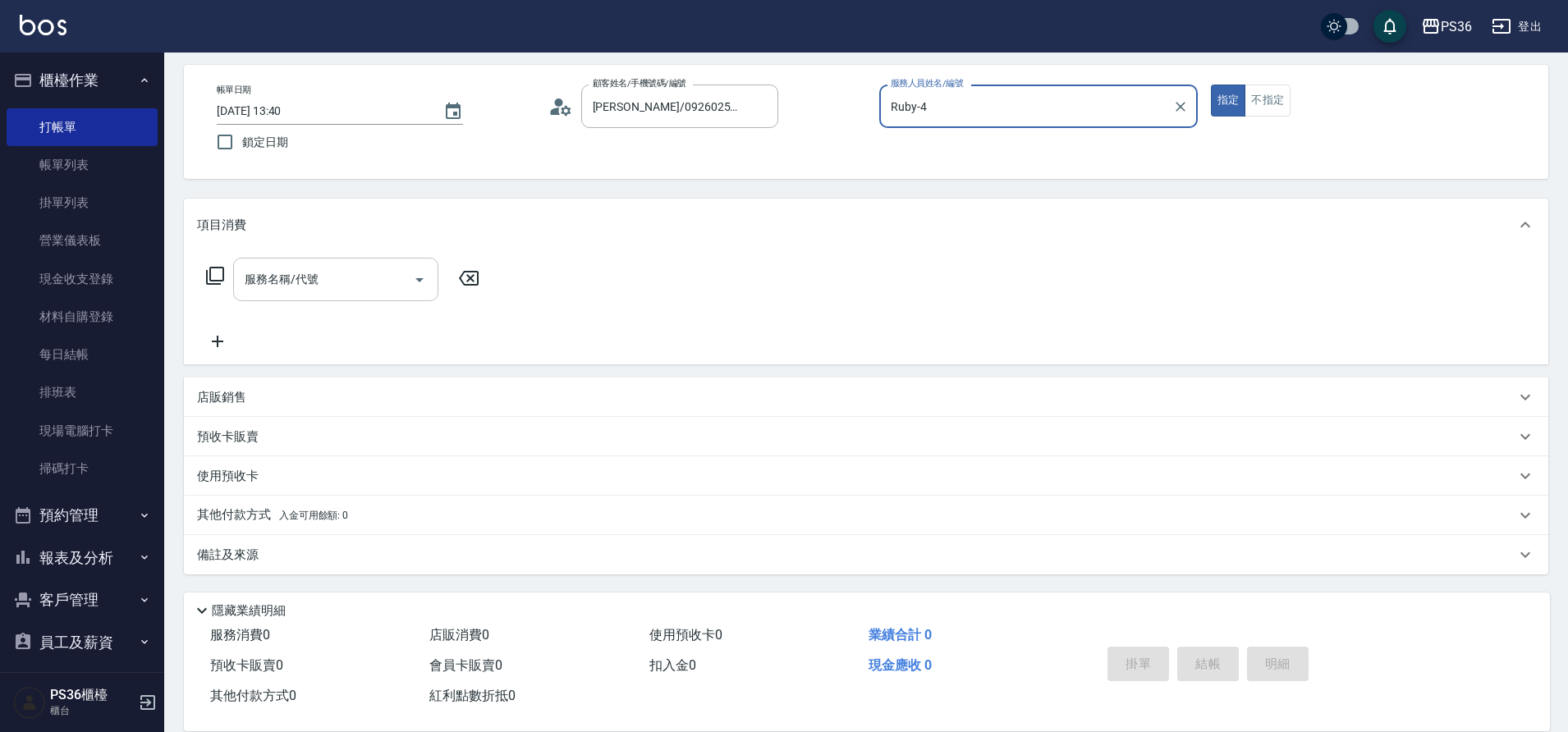
click at [307, 282] on div "服務名稱/代號 服務名稱/代號" at bounding box center [335, 280] width 205 height 43
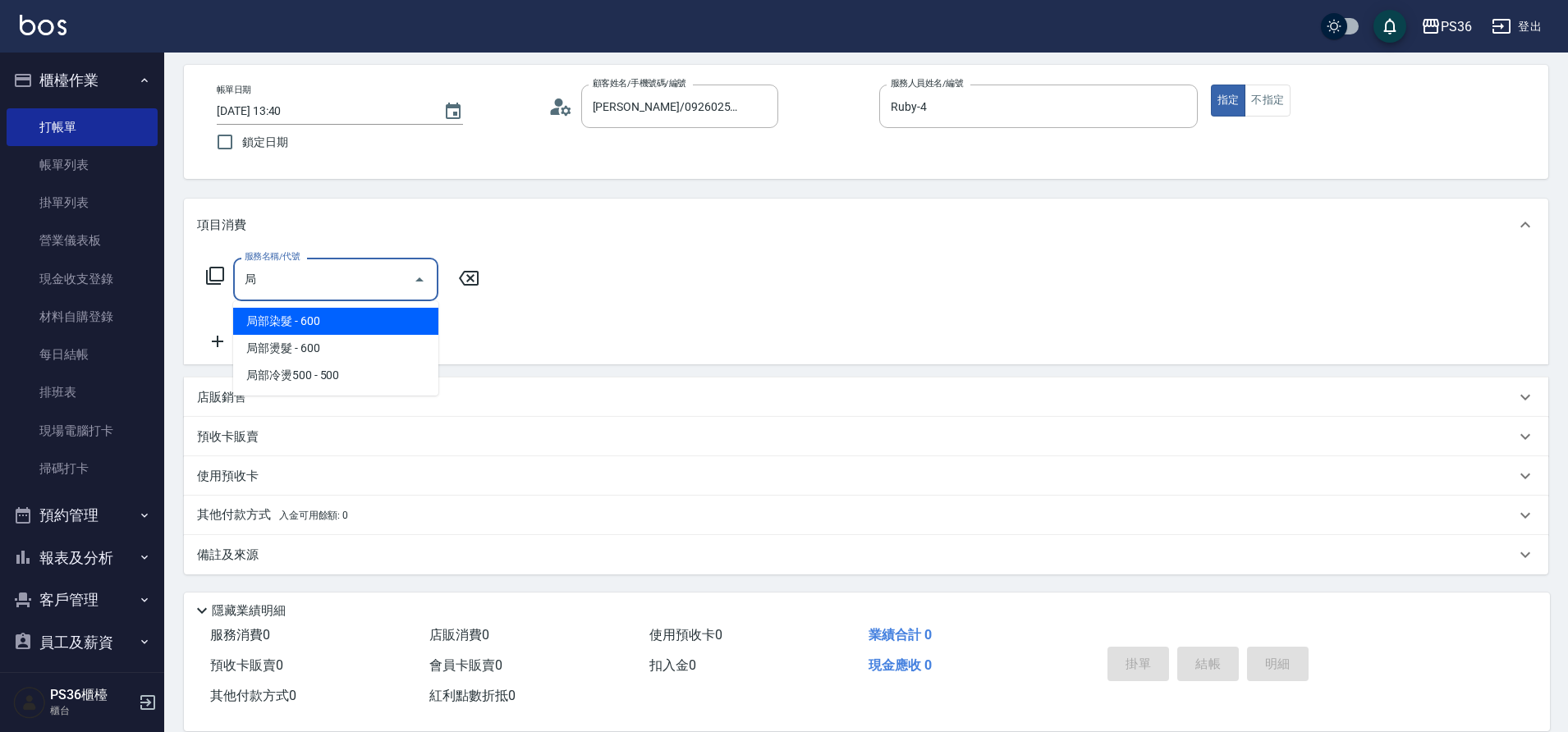
click at [314, 314] on span "局部染髮 - 600" at bounding box center [335, 321] width 205 height 27
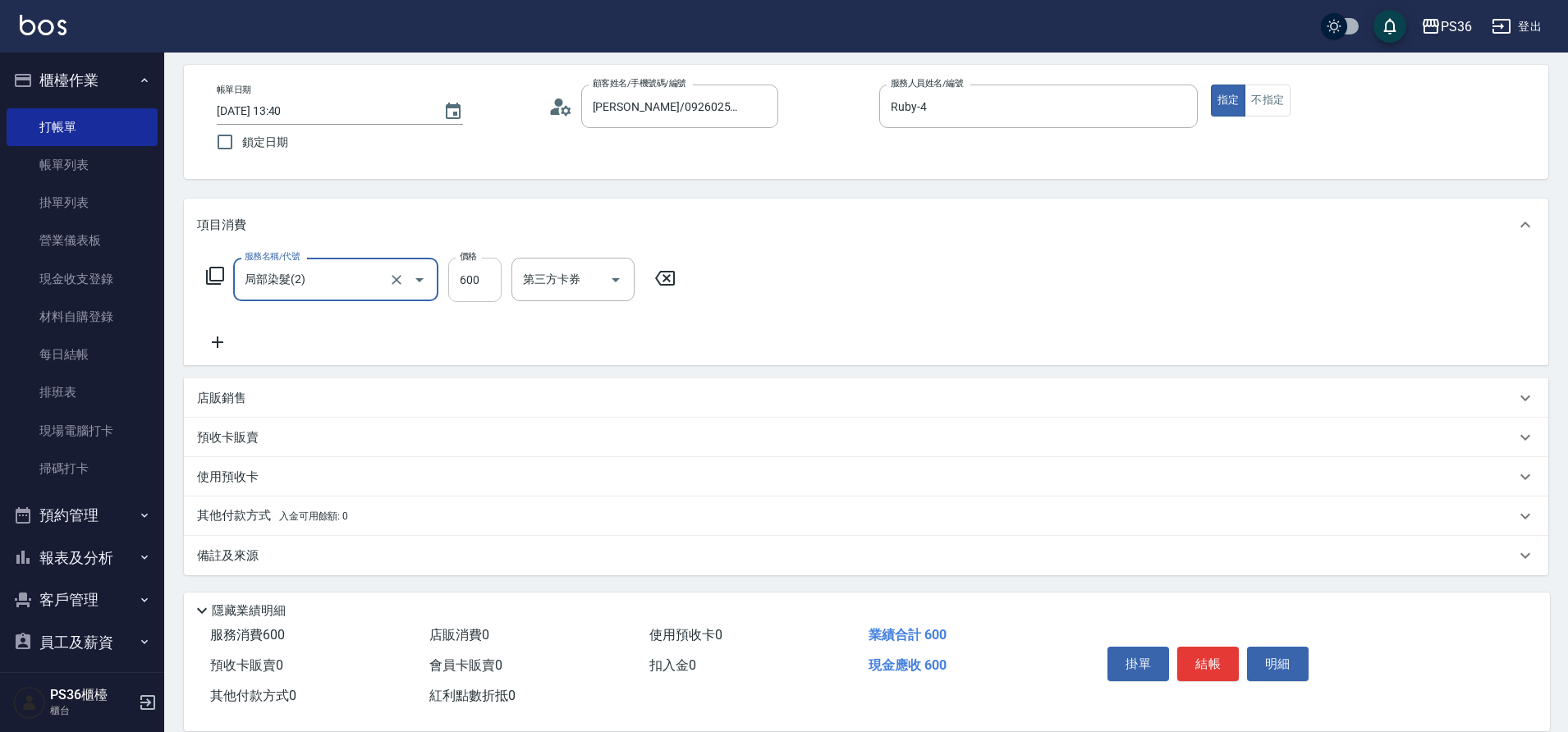
type input "局部染髮(2)"
click at [461, 294] on input "600" at bounding box center [475, 280] width 54 height 44
type input "1200"
click at [235, 342] on icon at bounding box center [218, 341] width 41 height 20
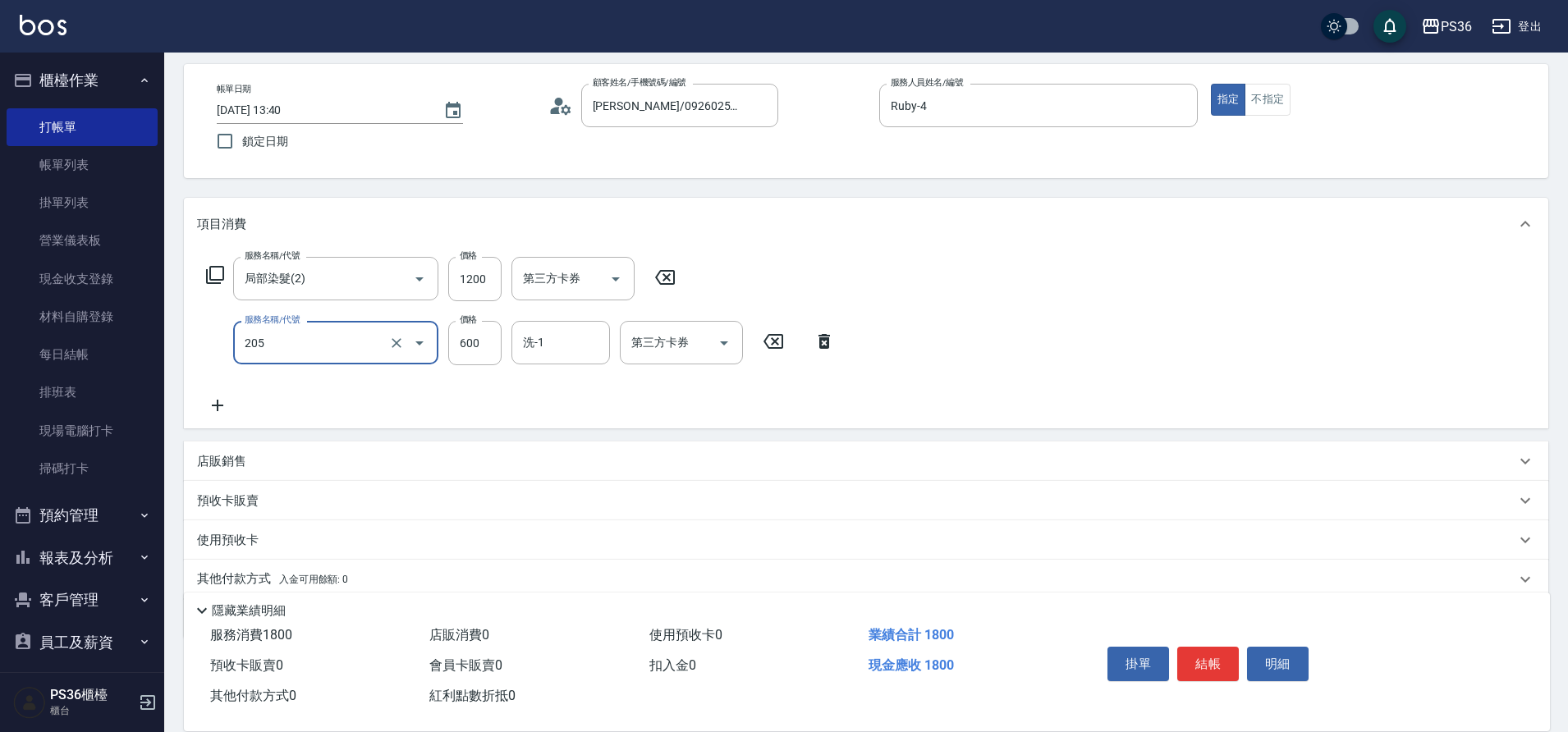
type input "A級洗剪(205)"
click at [222, 404] on icon at bounding box center [218, 405] width 41 height 20
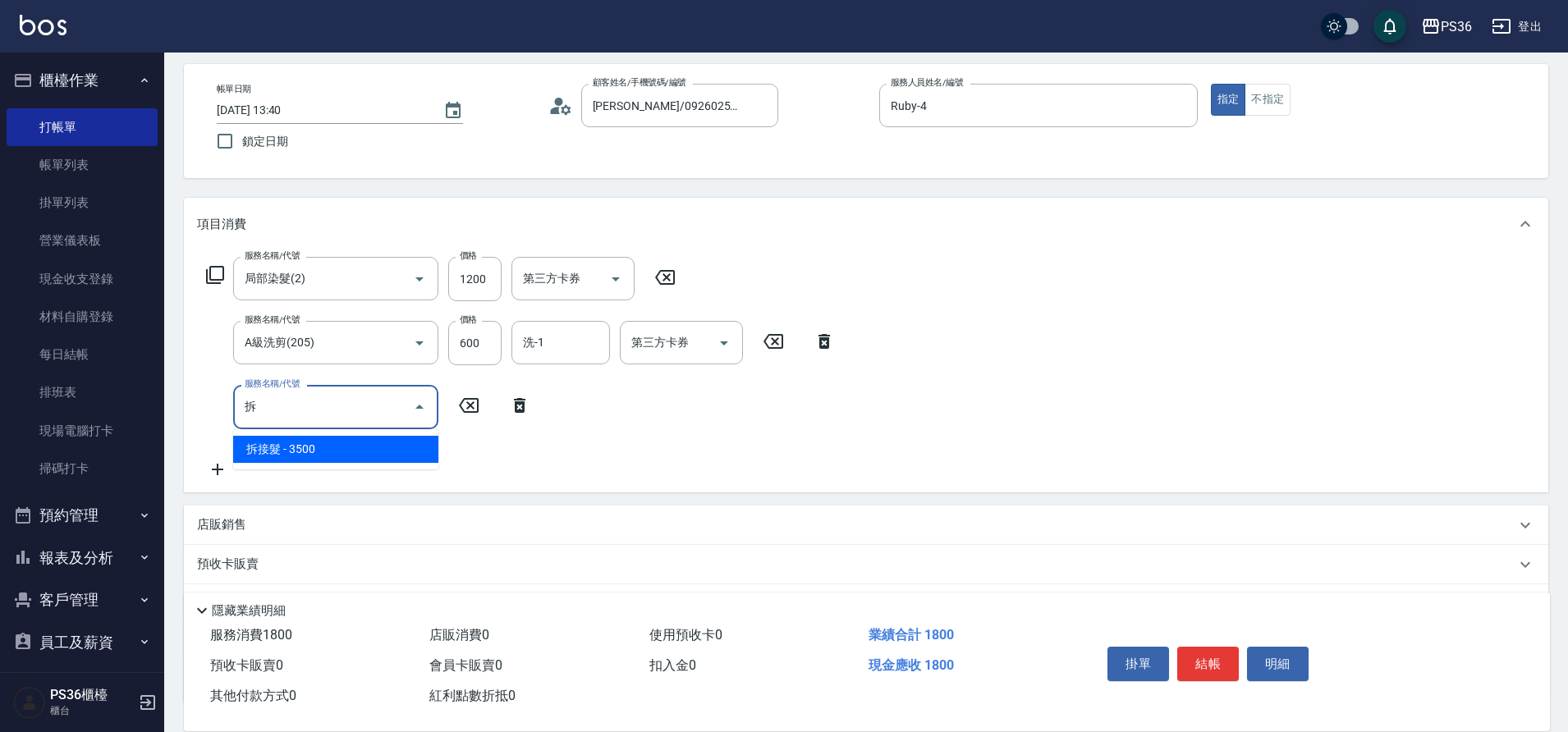
click at [356, 443] on span "拆接髮 - 3500" at bounding box center [335, 449] width 205 height 27
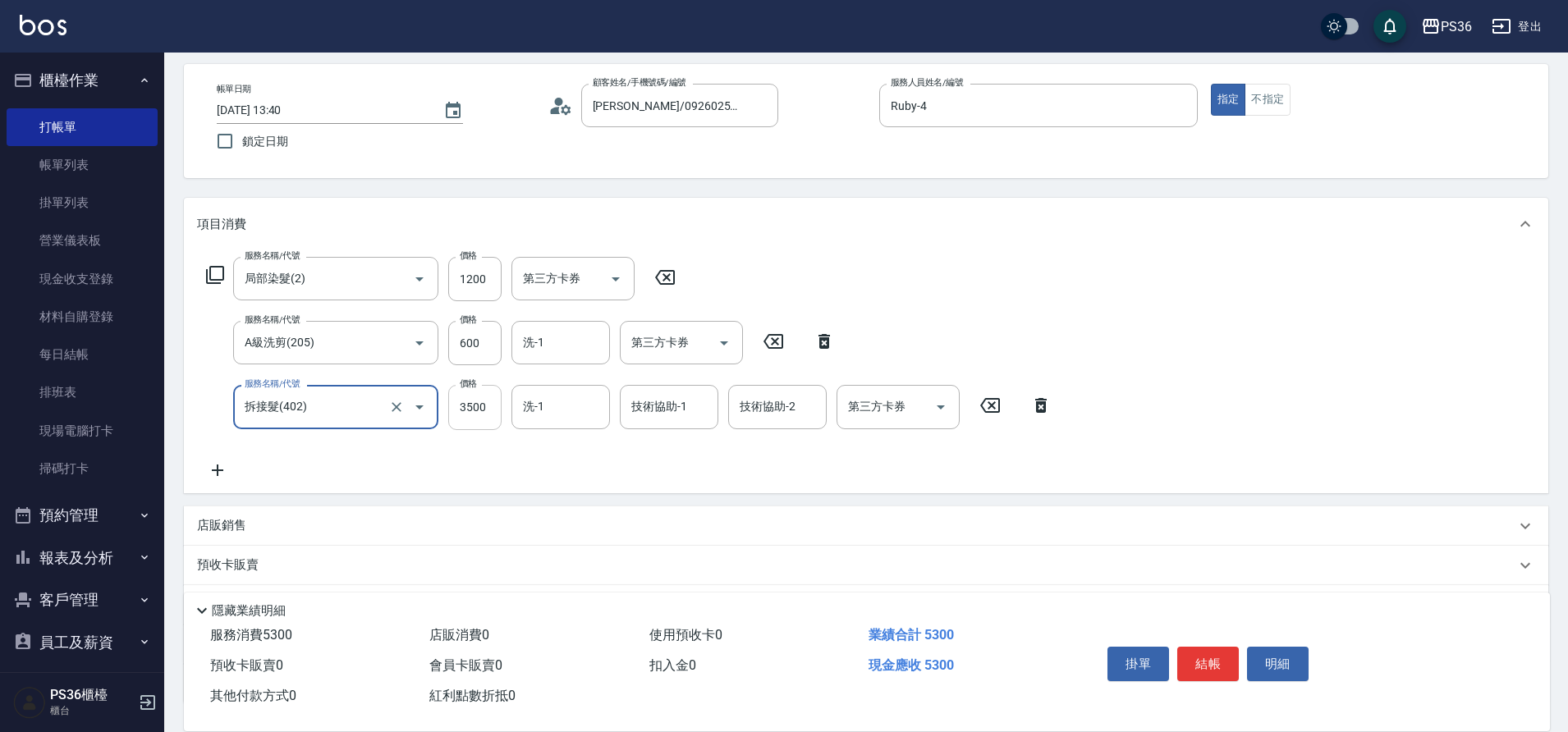
type input "拆接髮(402)"
click at [475, 401] on input "3500" at bounding box center [475, 407] width 54 height 44
type input "700"
click at [1200, 656] on button "結帳" at bounding box center [1207, 663] width 61 height 35
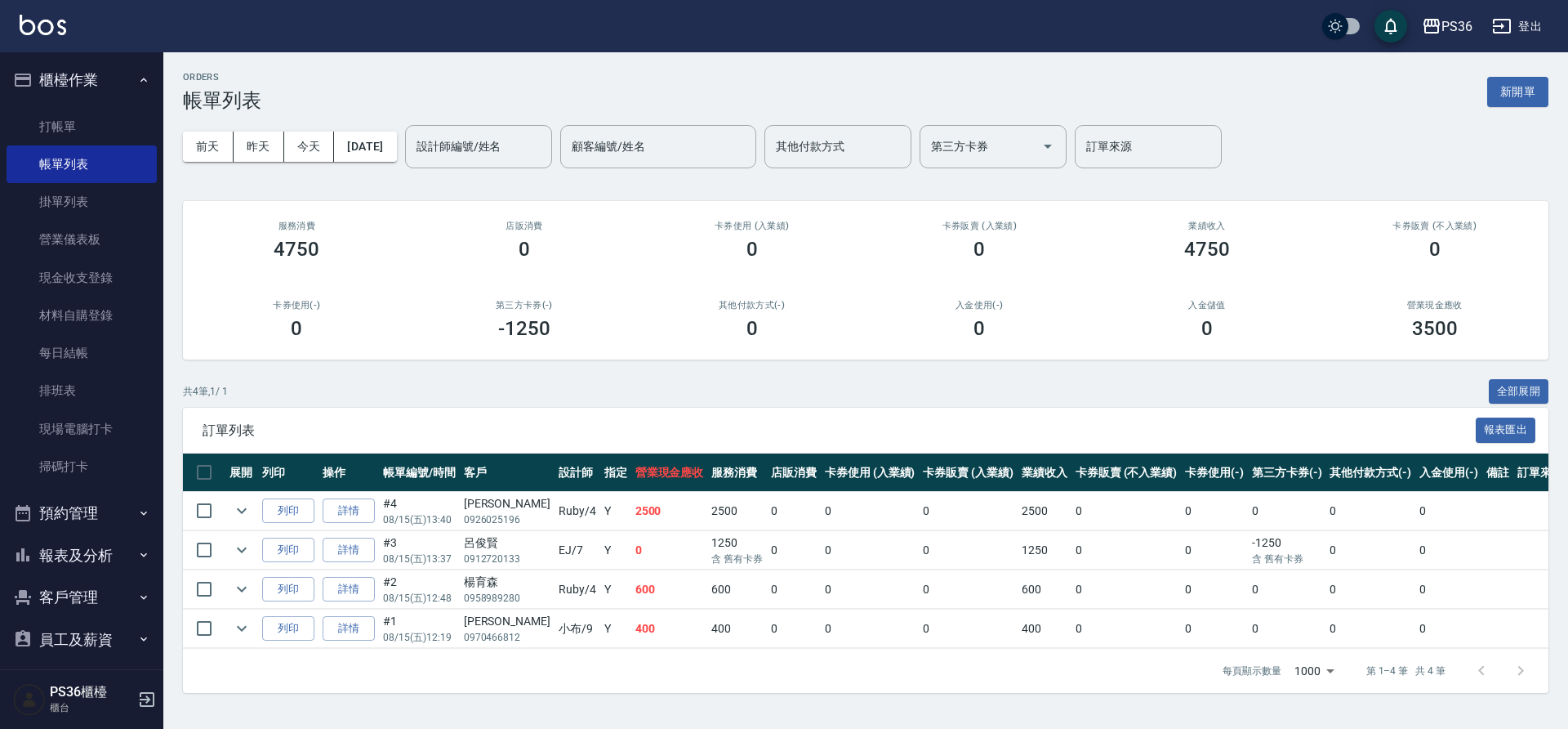
click at [0, 53] on nav "櫃檯作業 打帳單 帳單列表 掛單列表 營業儀表板 現金收支登錄 材料自購登錄 每日結帳 排班表 現場電腦打卡 掃碼打卡 預約管理 預約管理 單日預約紀錄 單週…" at bounding box center [82, 361] width 163 height 617
drag, startPoint x: 84, startPoint y: 126, endPoint x: 107, endPoint y: 125, distance: 23.0
click at [83, 126] on link "打帳單" at bounding box center [82, 127] width 150 height 38
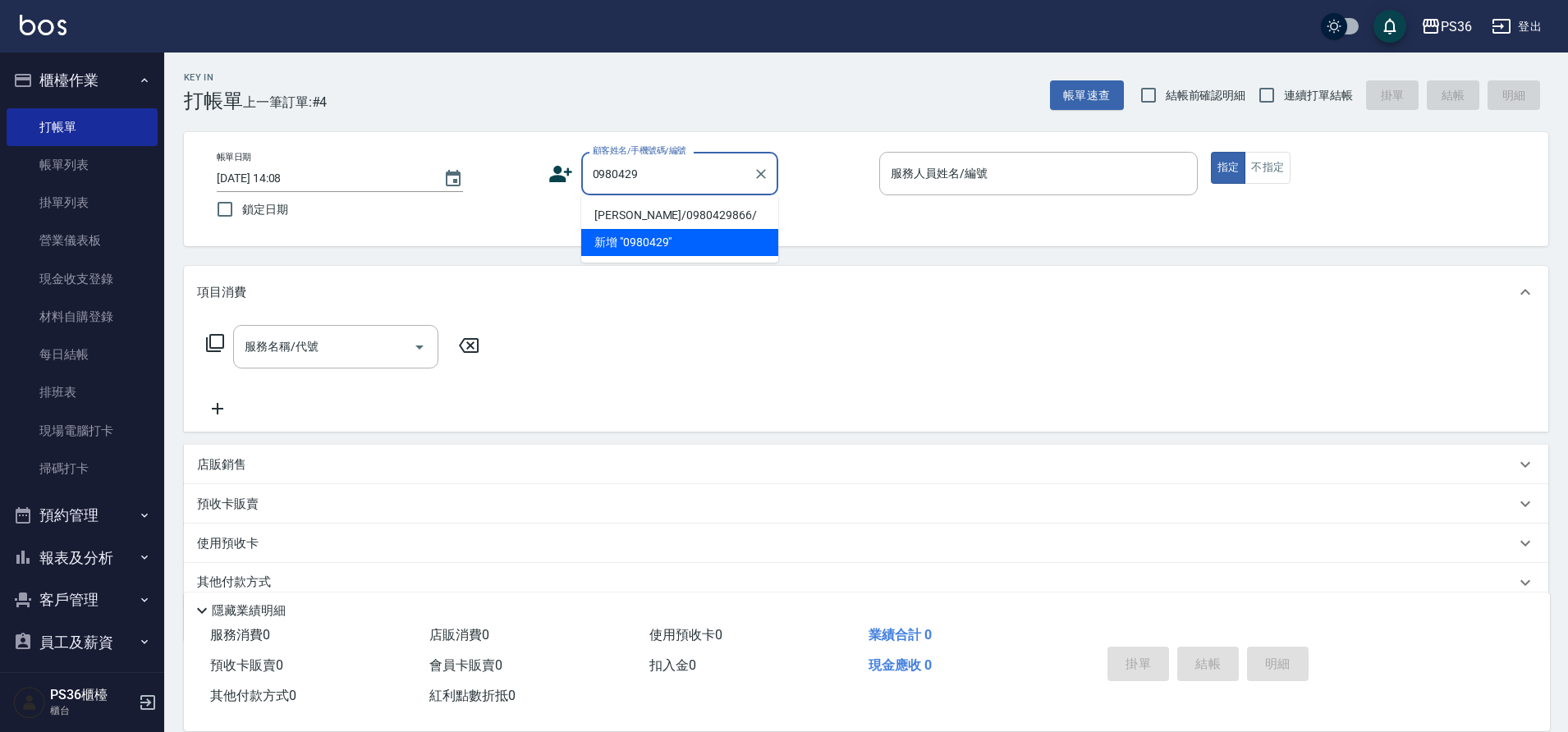
click at [621, 213] on li "[PERSON_NAME]/0980429866/" at bounding box center [679, 215] width 197 height 27
type input "[PERSON_NAME]/0980429866/"
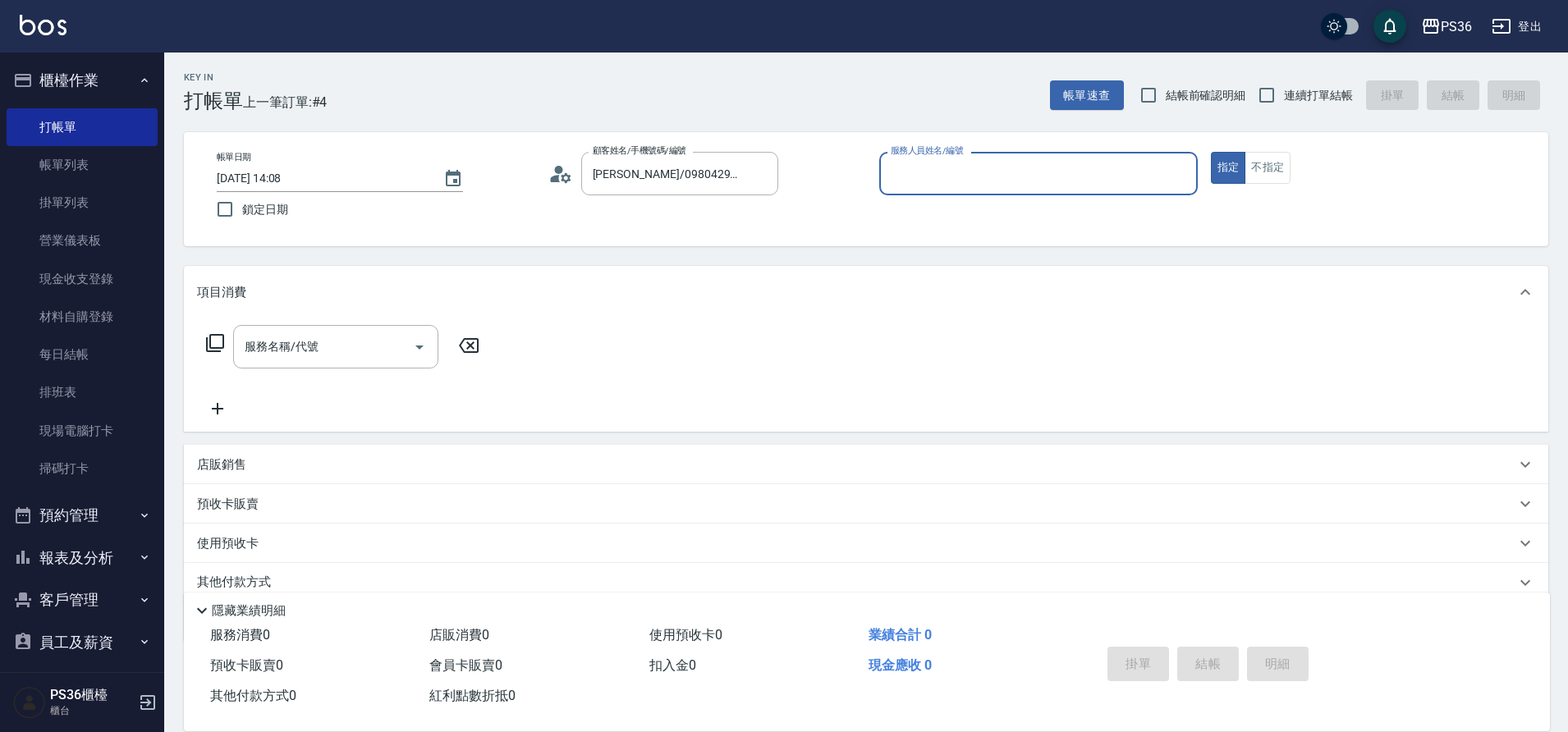
type input "[PERSON_NAME]-1"
click at [563, 175] on icon at bounding box center [565, 177] width 9 height 9
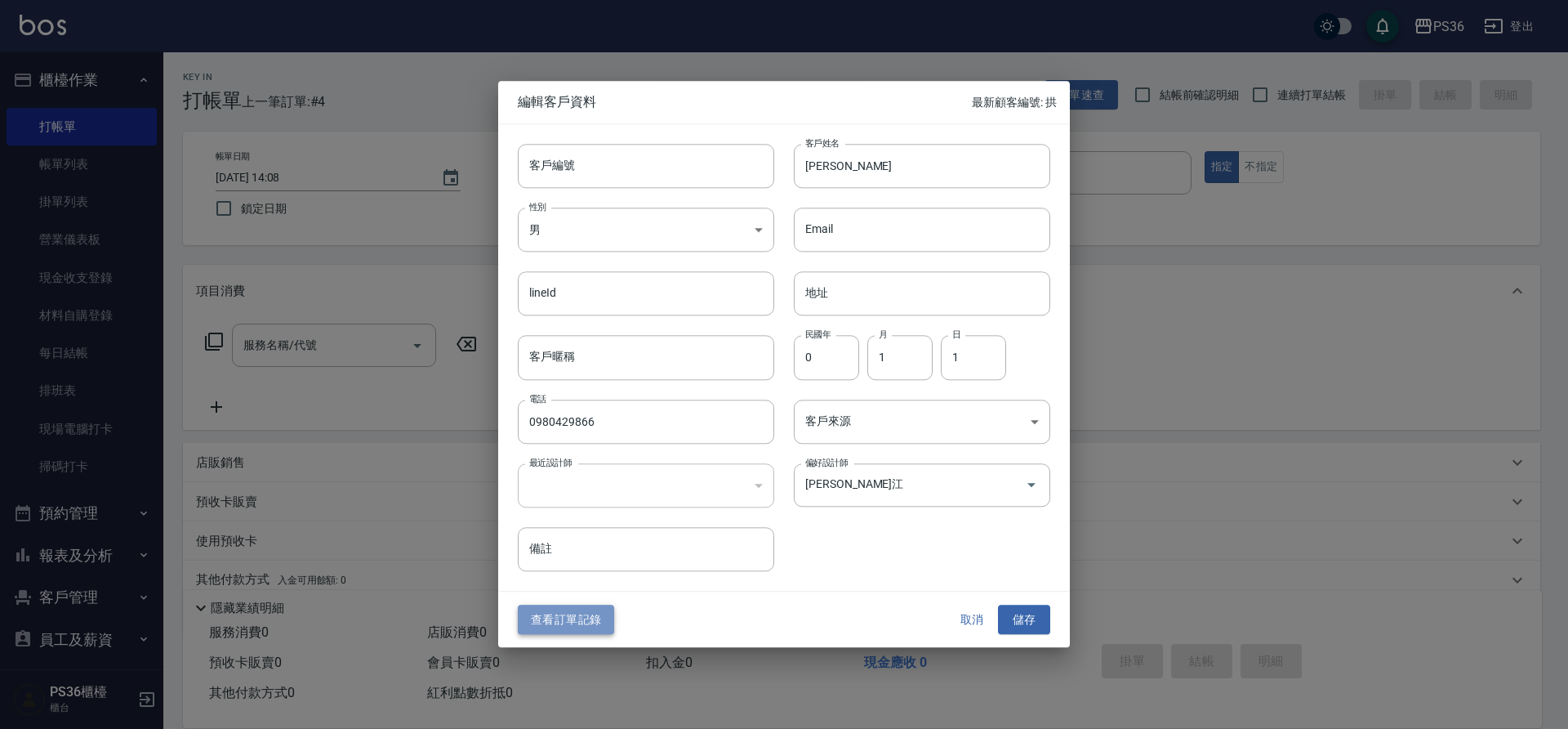
click at [574, 623] on button "查看訂單記錄" at bounding box center [565, 620] width 97 height 30
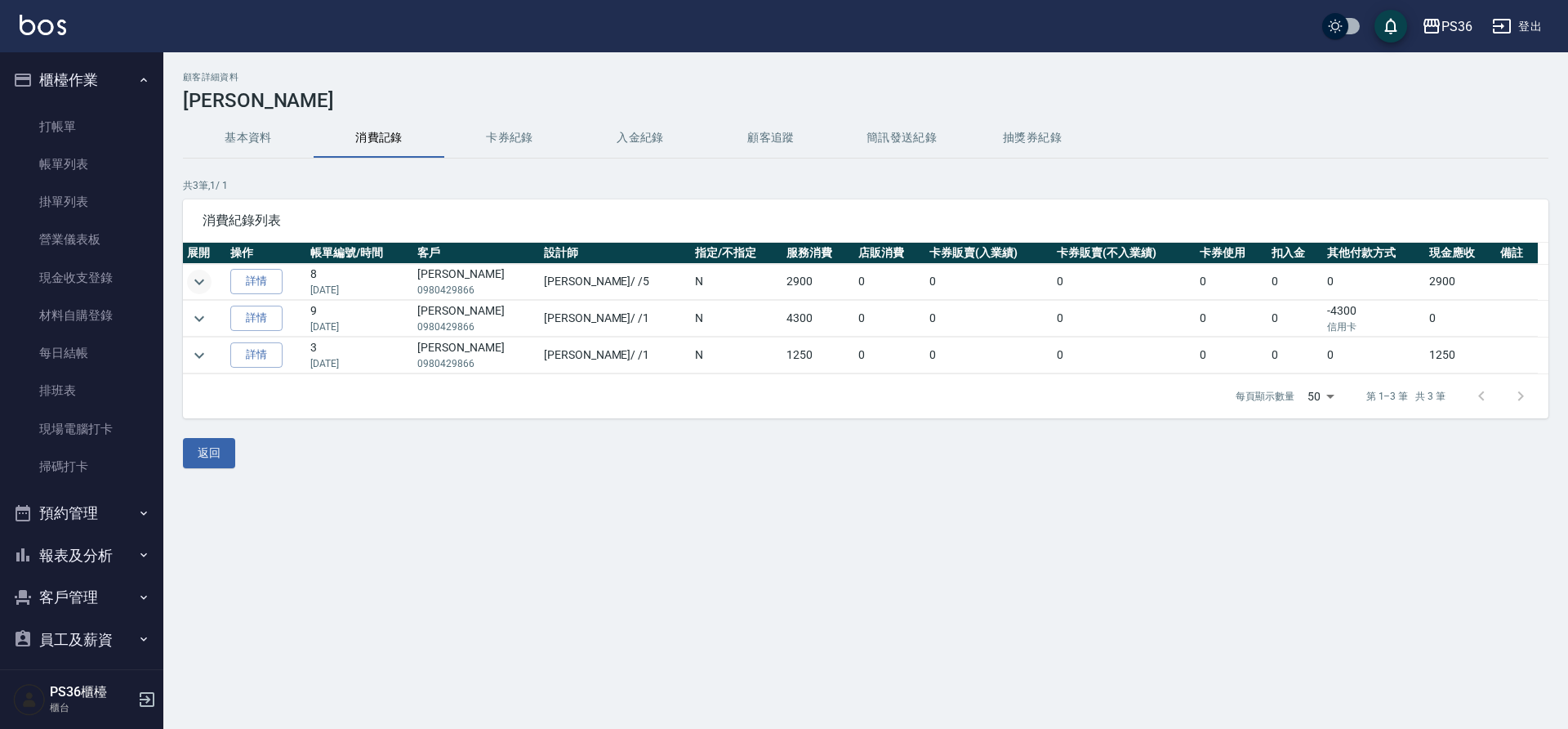
click at [204, 286] on icon "expand row" at bounding box center [199, 281] width 20 height 20
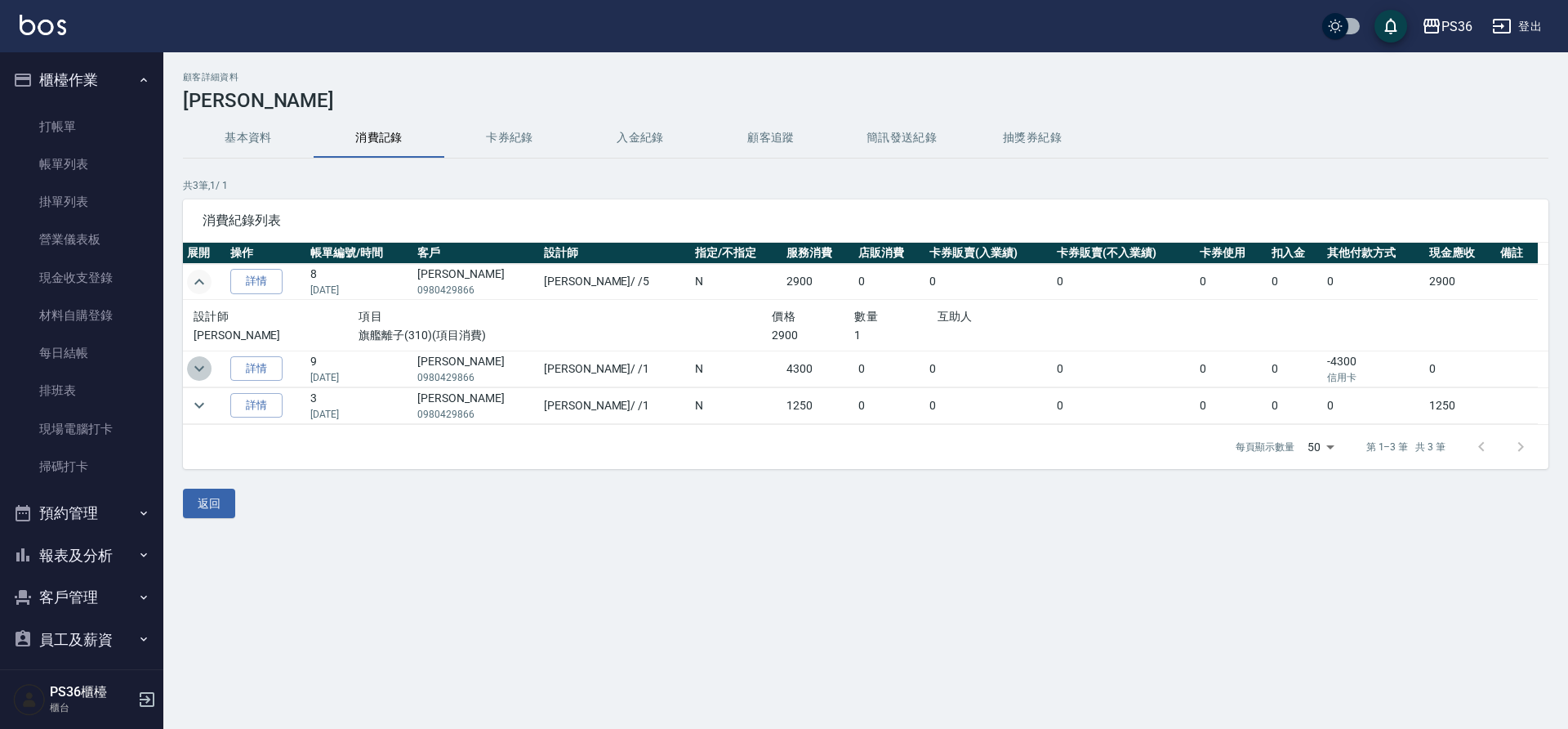
click at [200, 370] on icon "expand row" at bounding box center [199, 369] width 9 height 6
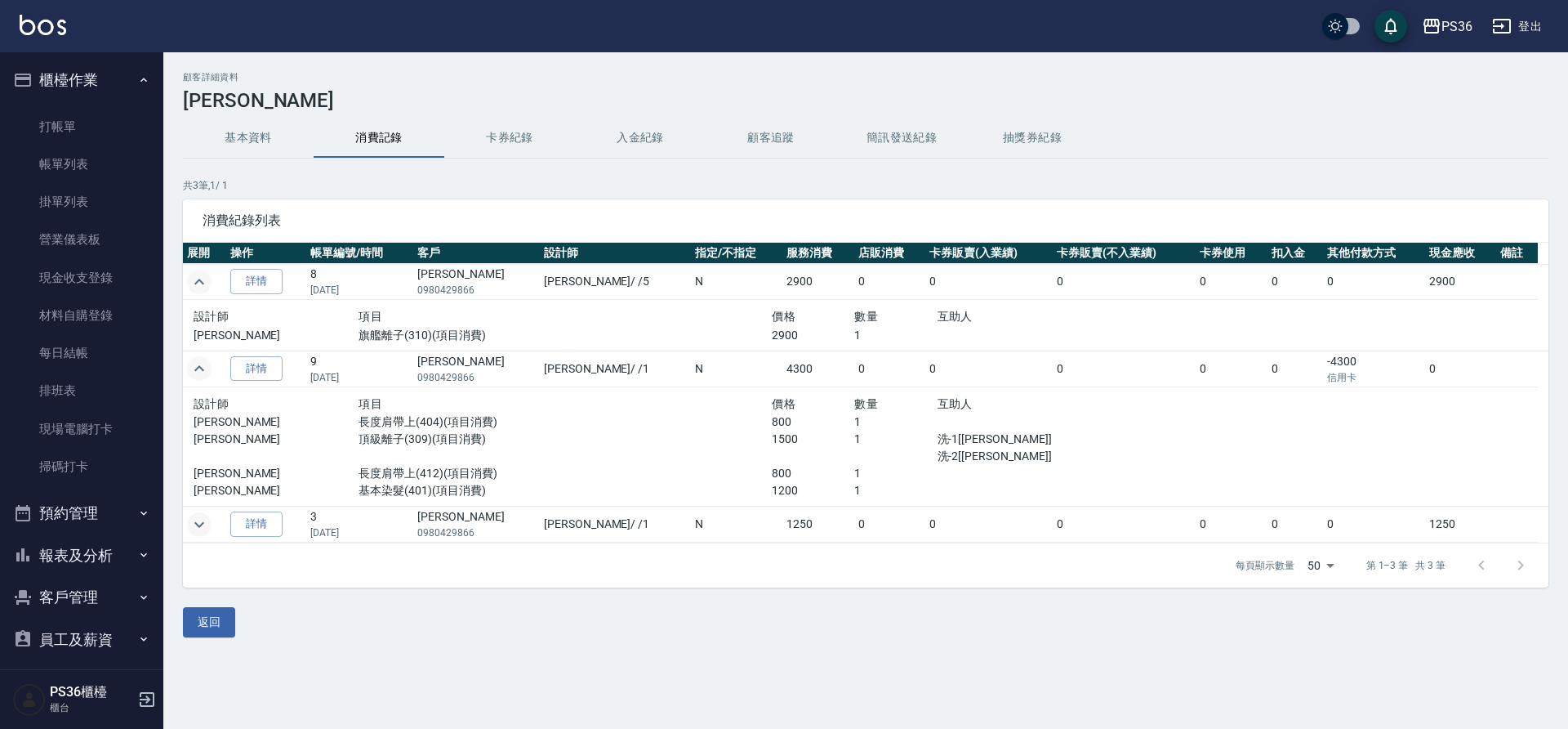
click at [195, 527] on icon "expand row" at bounding box center [199, 524] width 20 height 20
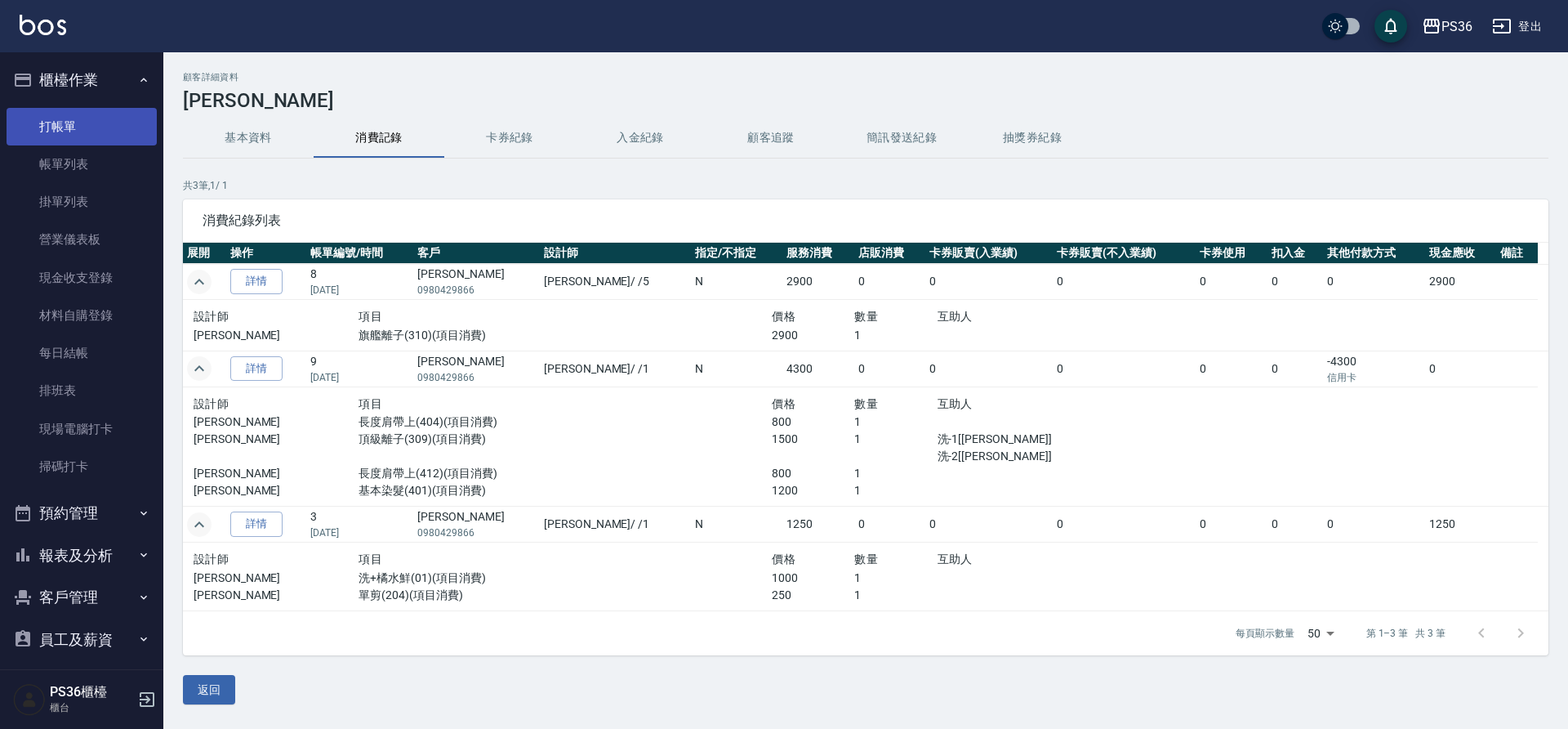
click at [72, 114] on link "打帳單" at bounding box center [82, 127] width 150 height 38
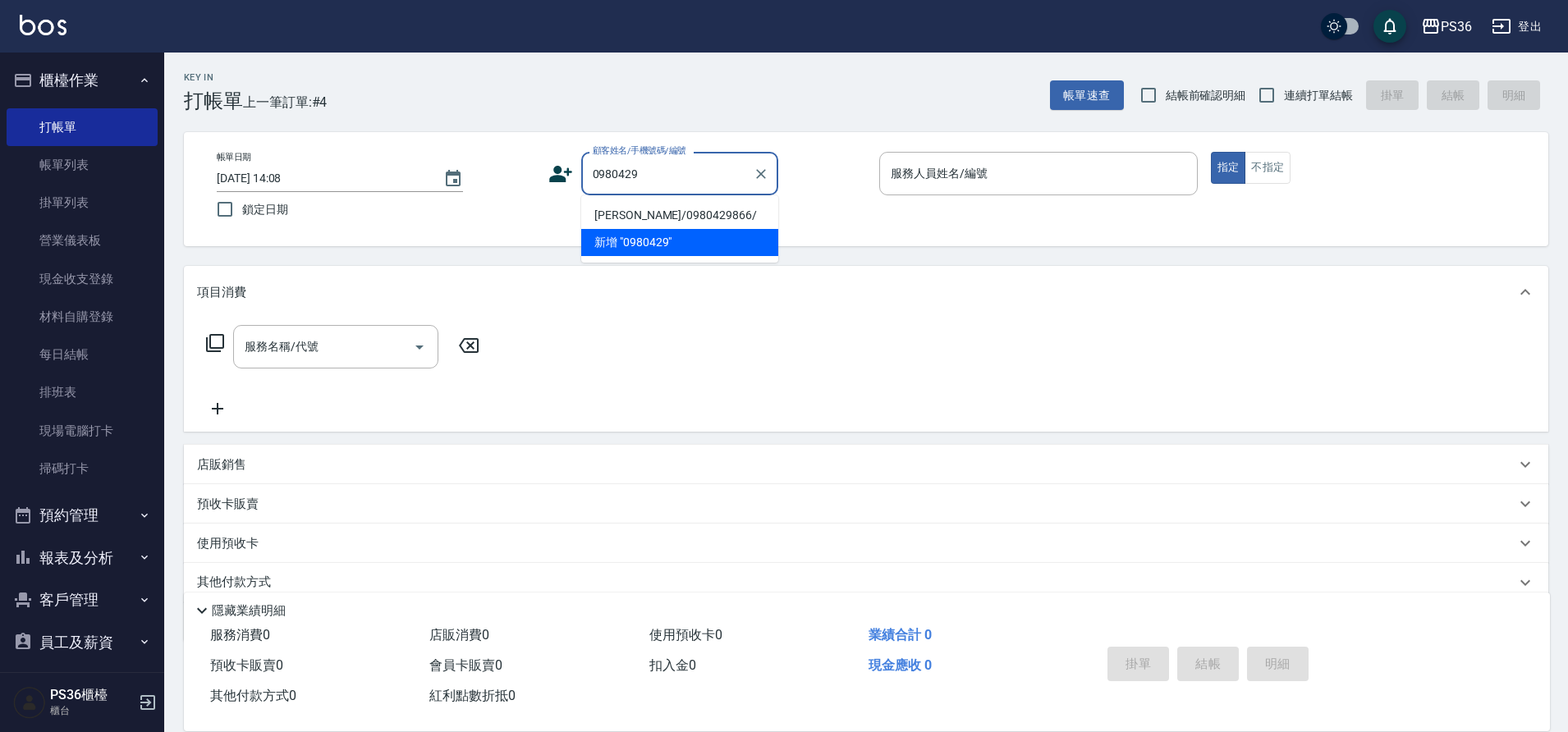
click at [639, 217] on li "[PERSON_NAME]/0980429866/" at bounding box center [679, 215] width 197 height 27
type input "[PERSON_NAME]/0980429866/"
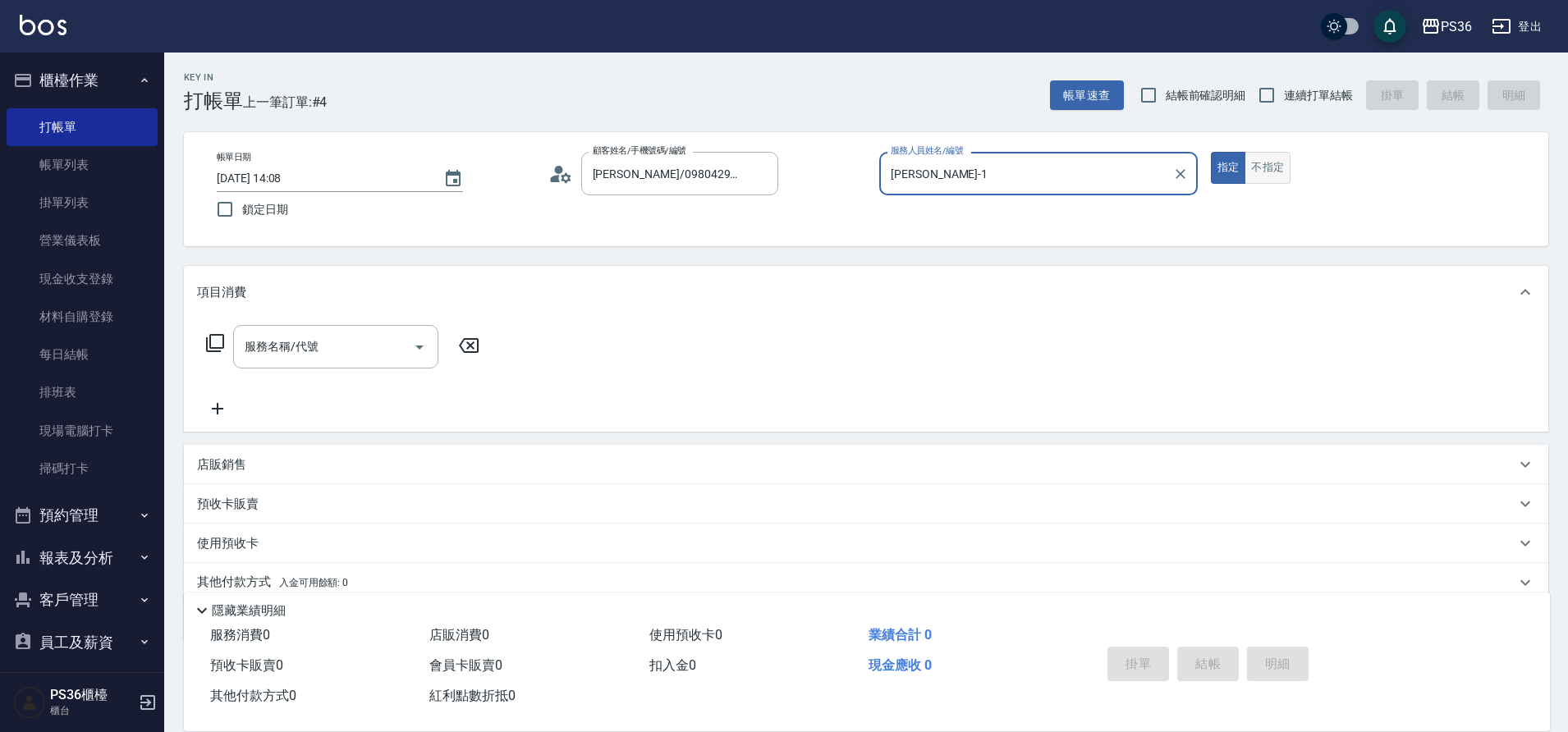
click at [1259, 165] on button "不指定" at bounding box center [1267, 168] width 46 height 32
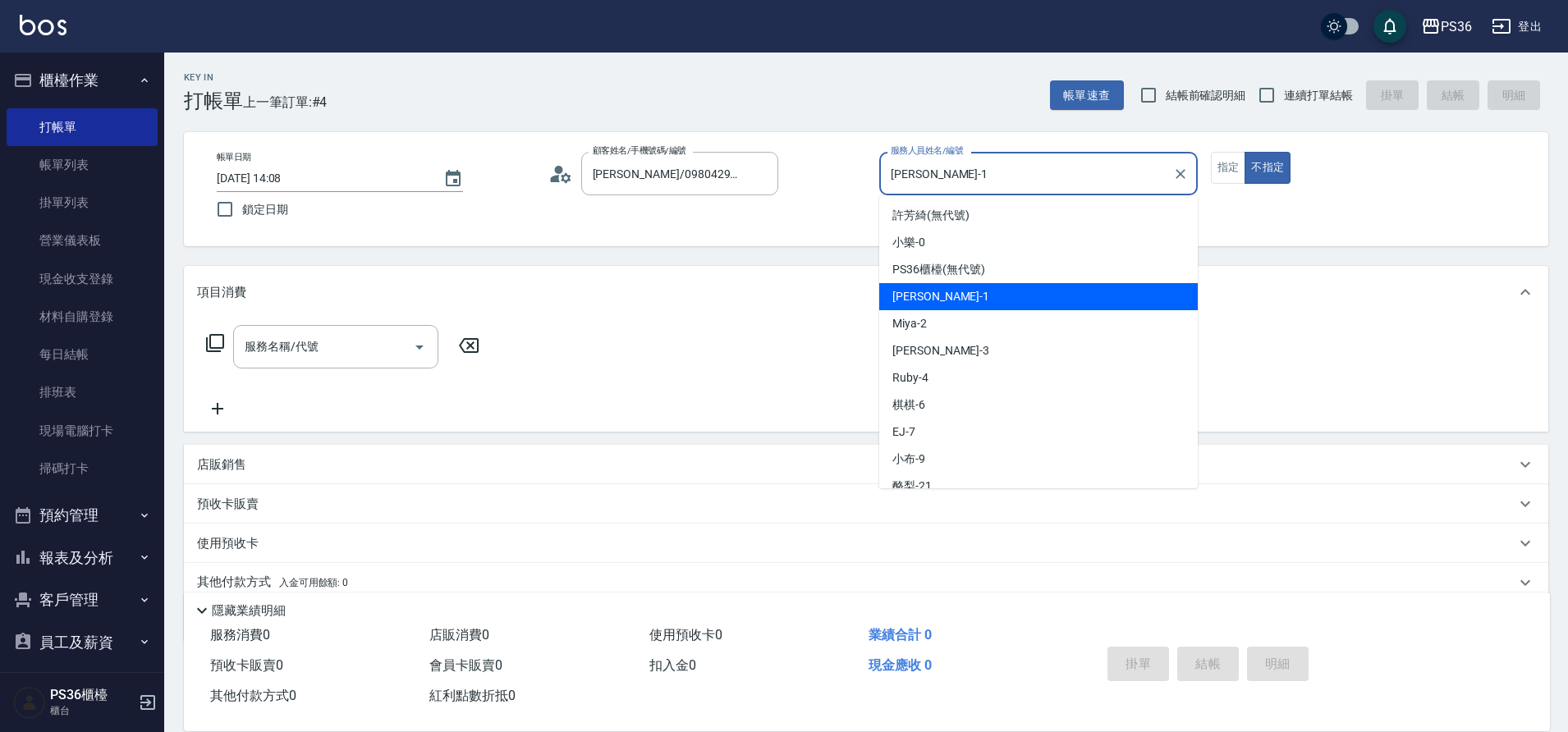
drag, startPoint x: 988, startPoint y: 181, endPoint x: 893, endPoint y: 170, distance: 95.6
click at [893, 170] on input "[PERSON_NAME]-1" at bounding box center [1026, 173] width 279 height 28
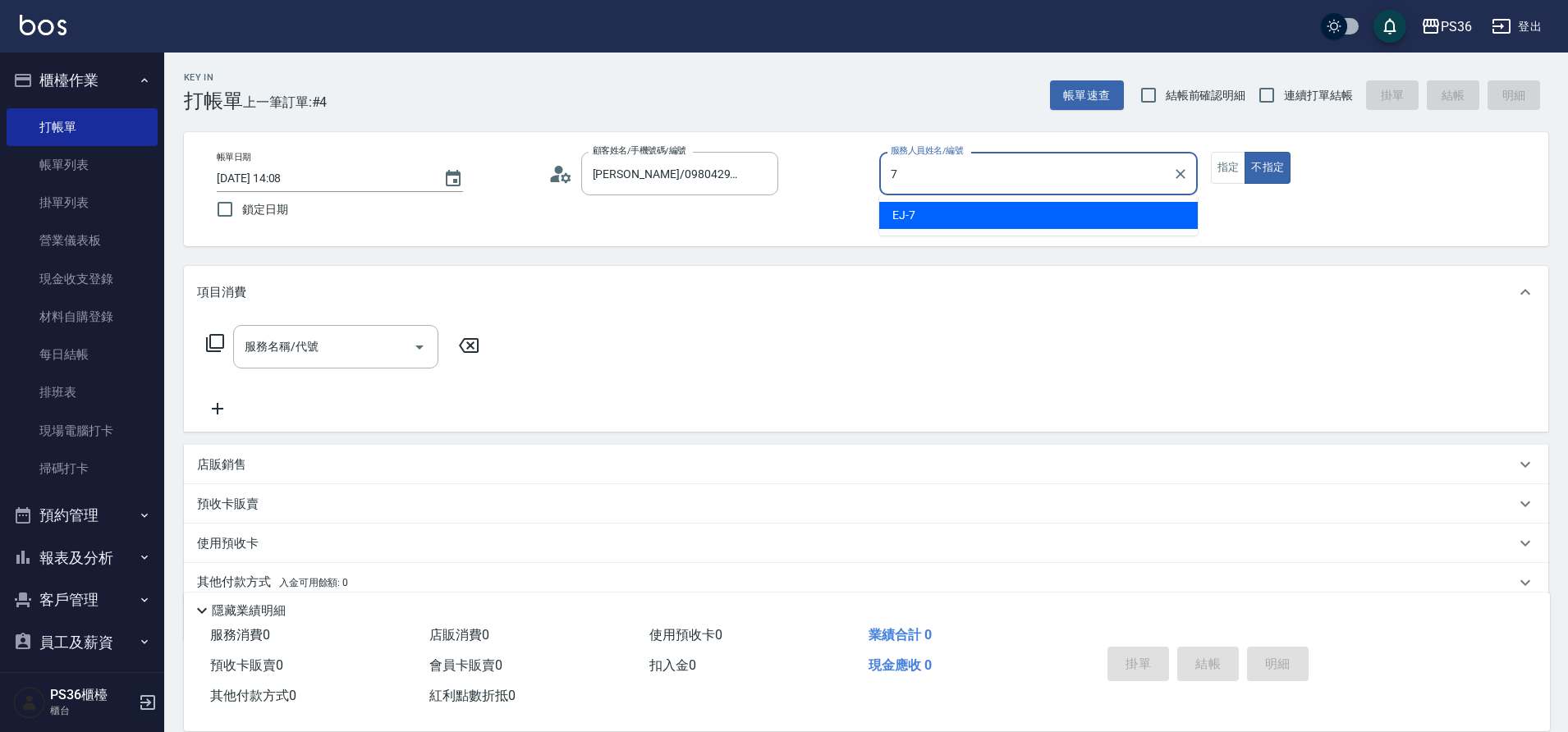
type input "7"
type button "false"
type input "EJ-7"
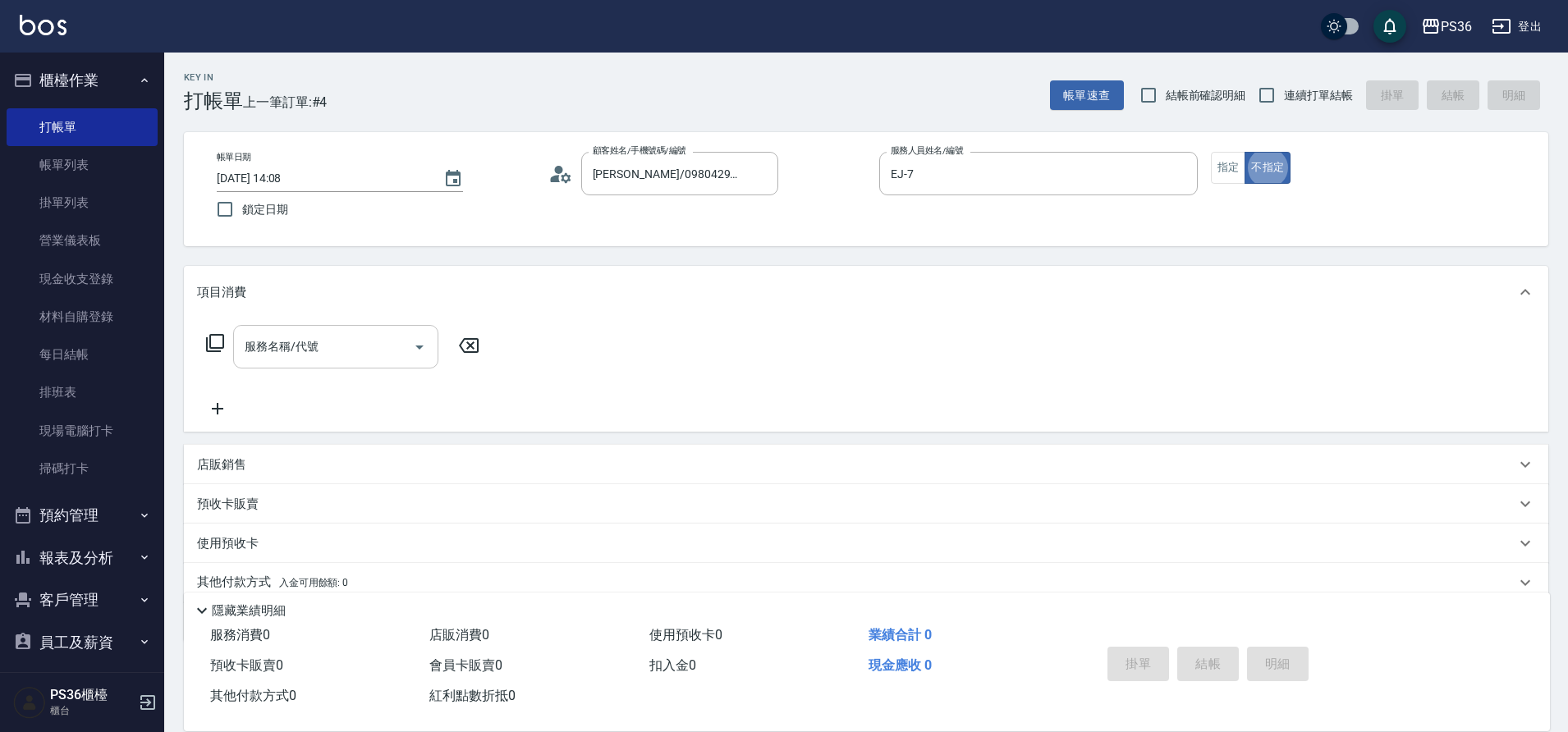
click at [284, 347] on div "服務名稱/代號 服務名稱/代號" at bounding box center [335, 347] width 205 height 43
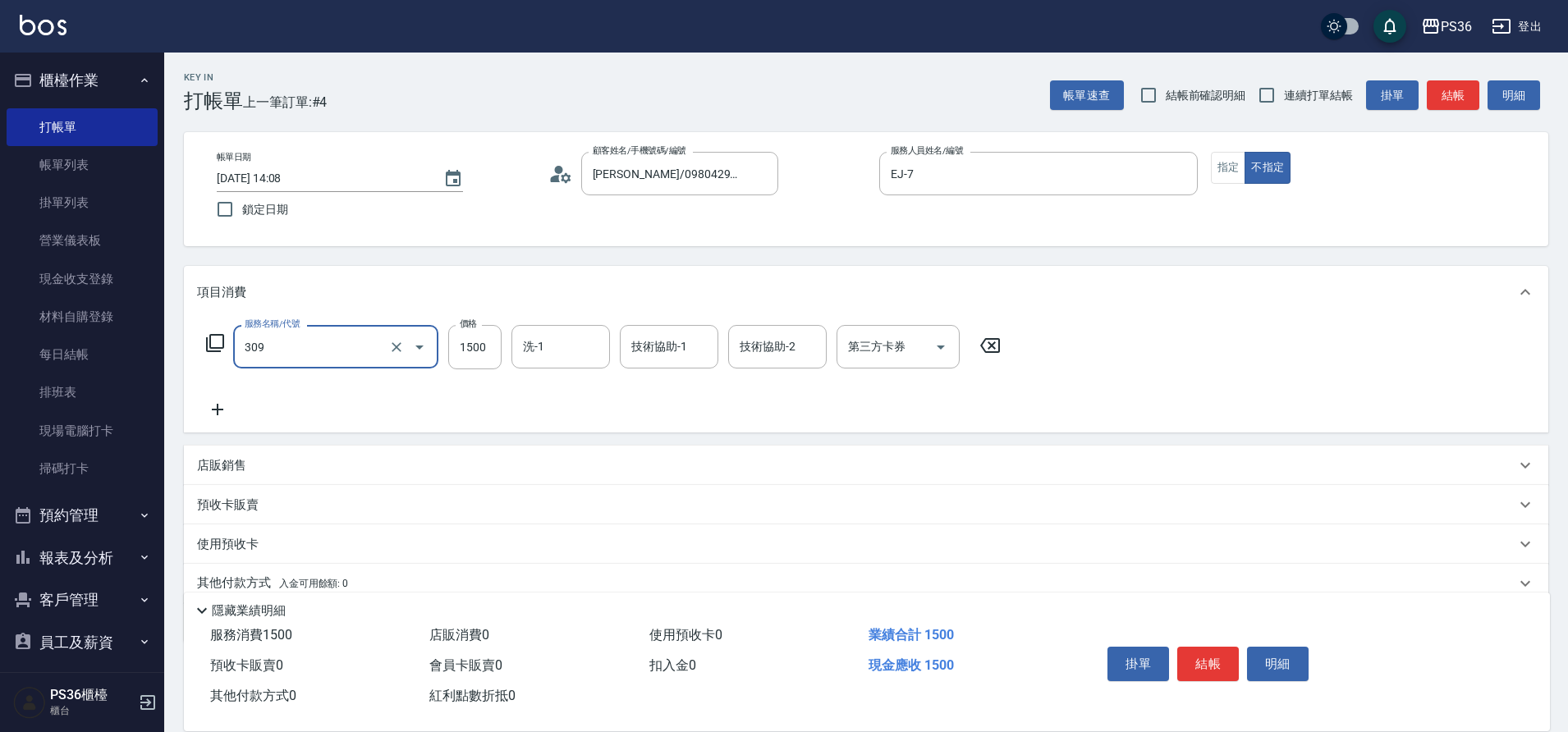
type input "頂級離子(309)"
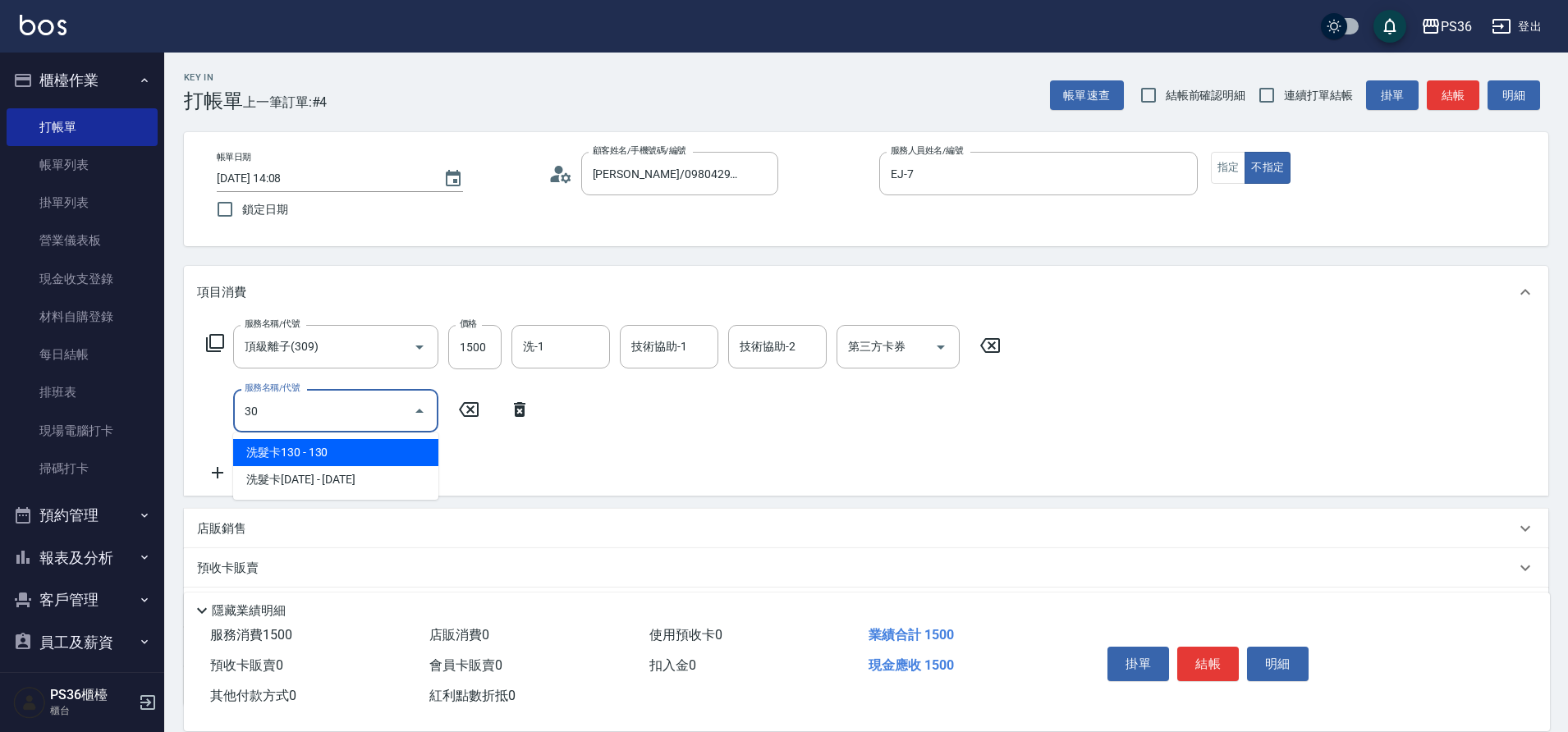
type input "3"
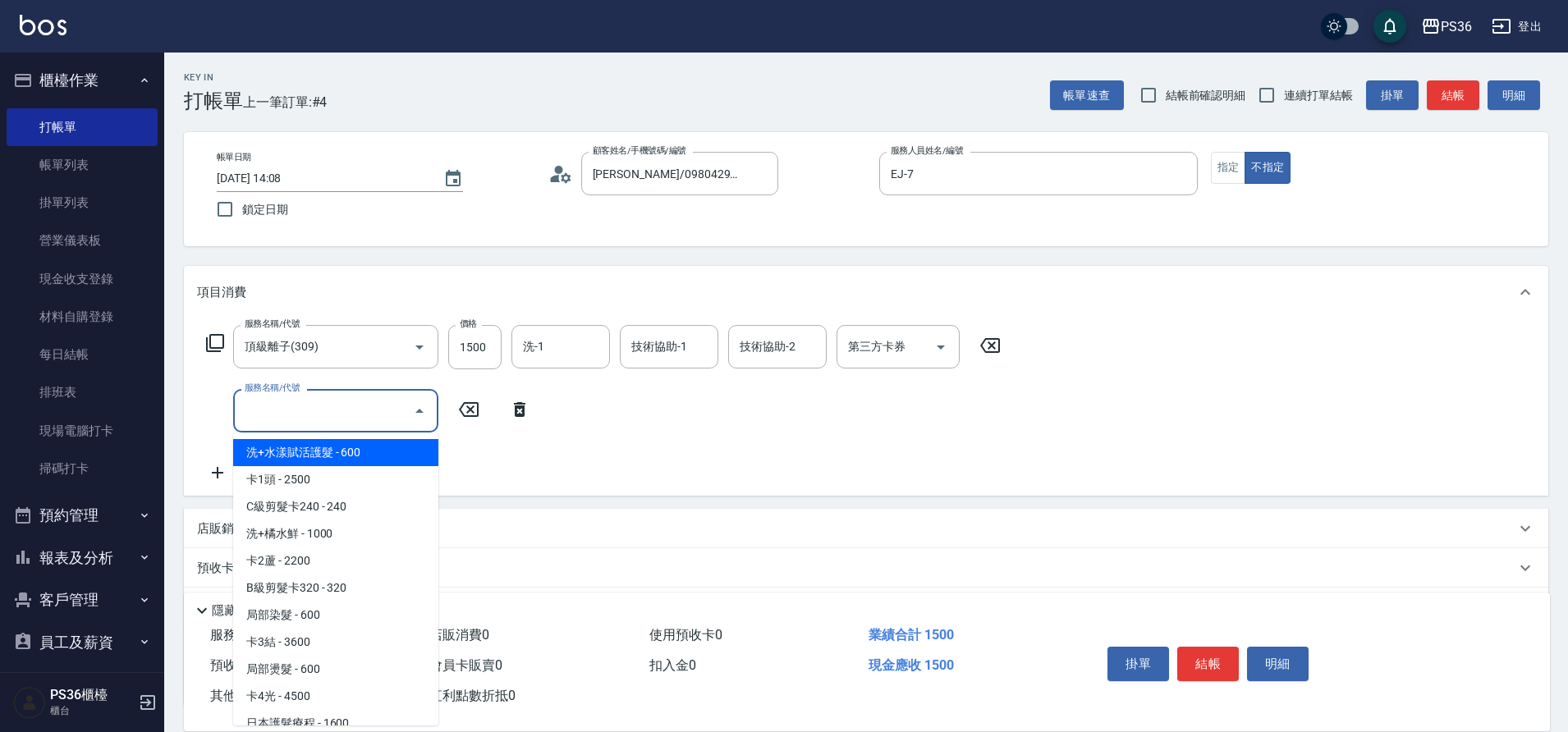
click at [214, 339] on icon at bounding box center [215, 343] width 20 height 20
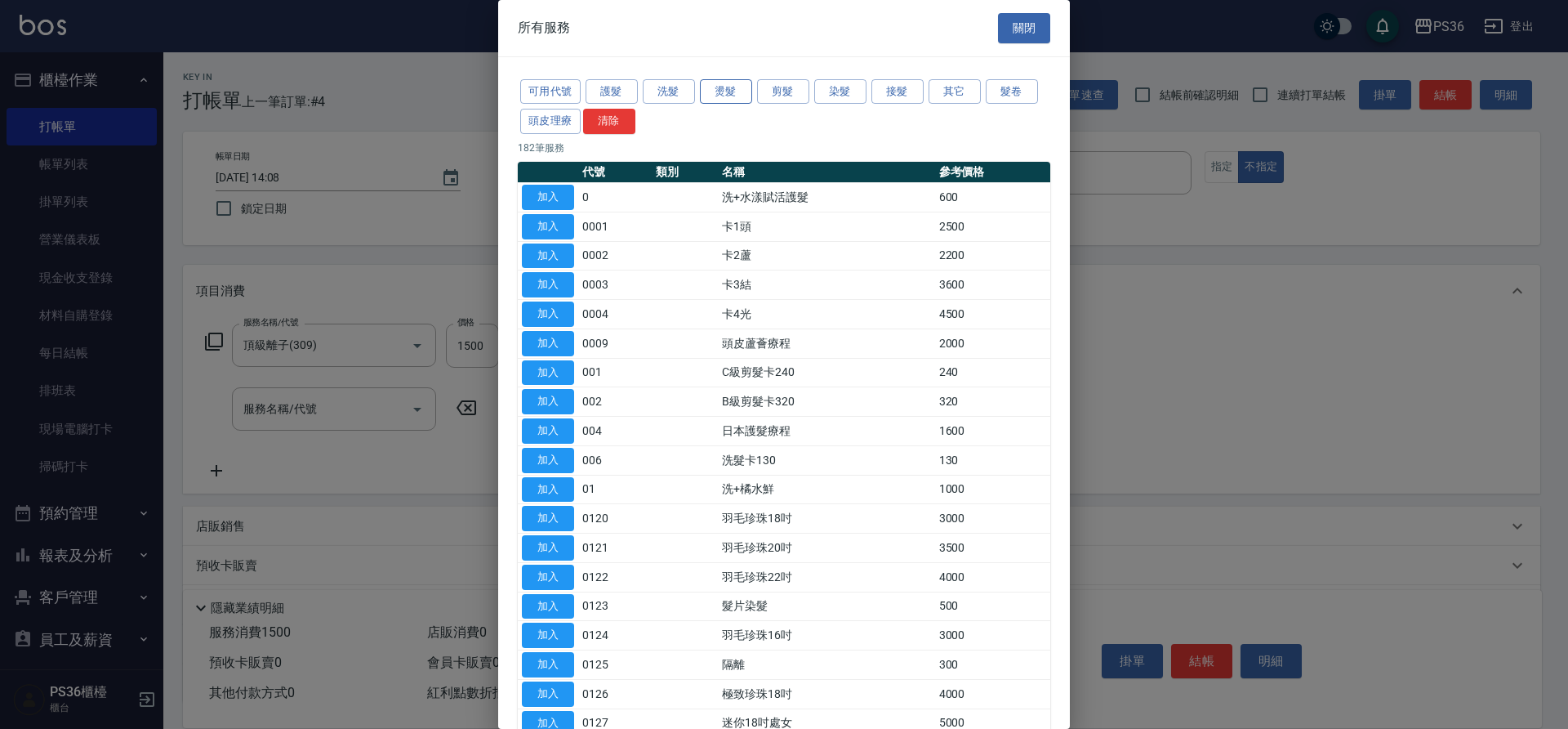
click at [717, 93] on button "燙髮" at bounding box center [727, 91] width 53 height 25
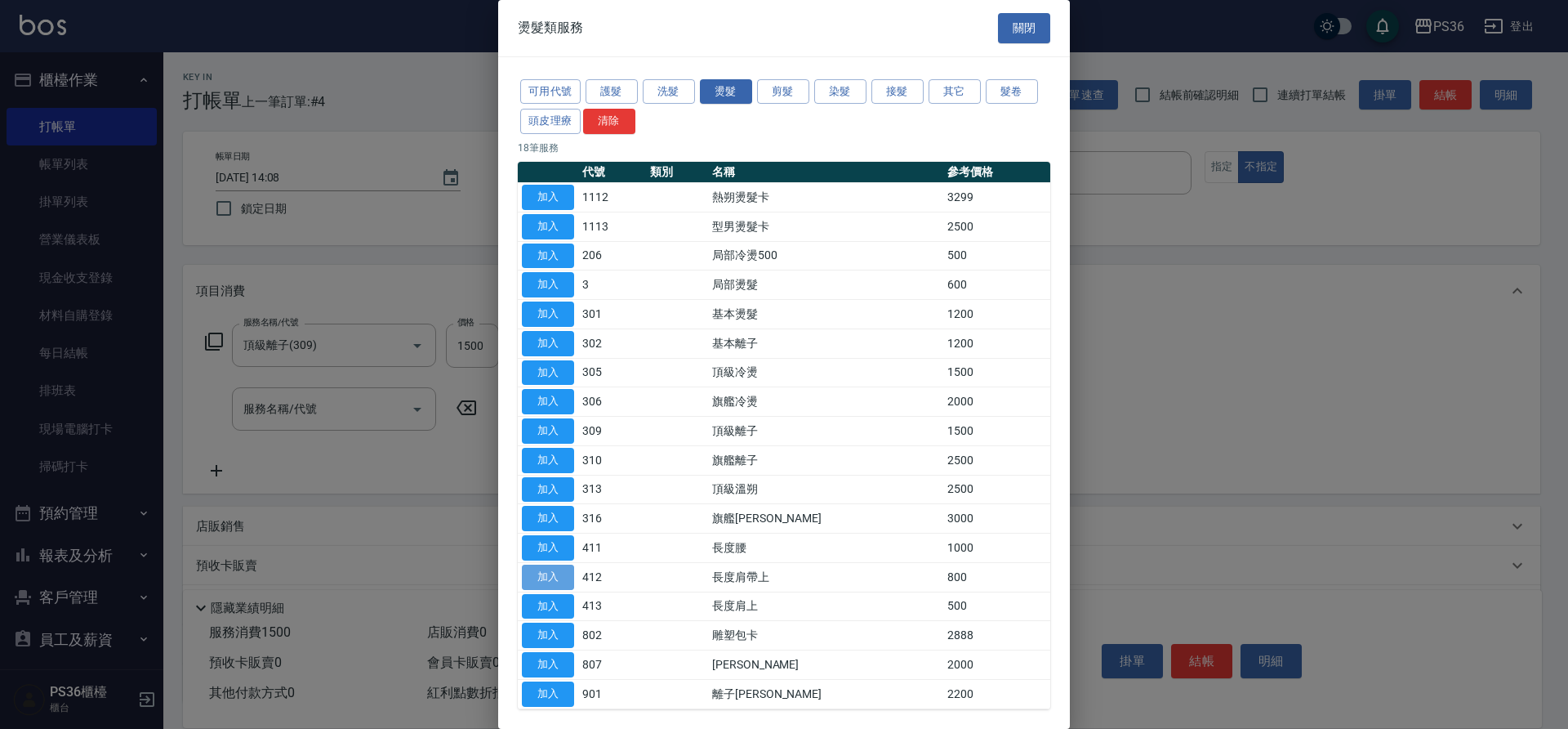
click at [554, 575] on button "加入" at bounding box center [549, 577] width 53 height 25
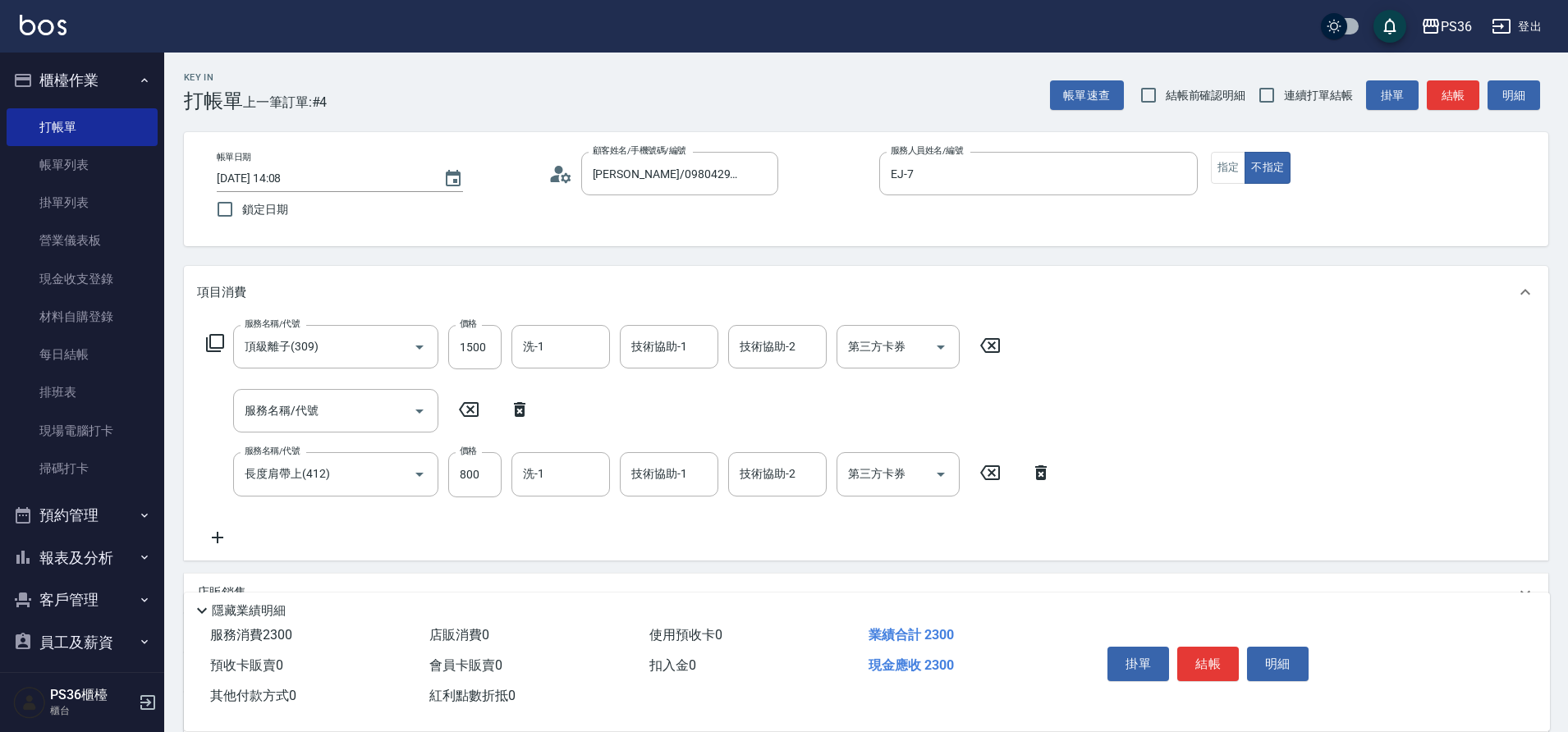
click at [513, 411] on icon at bounding box center [520, 409] width 41 height 20
type input "長度肩帶上(412)"
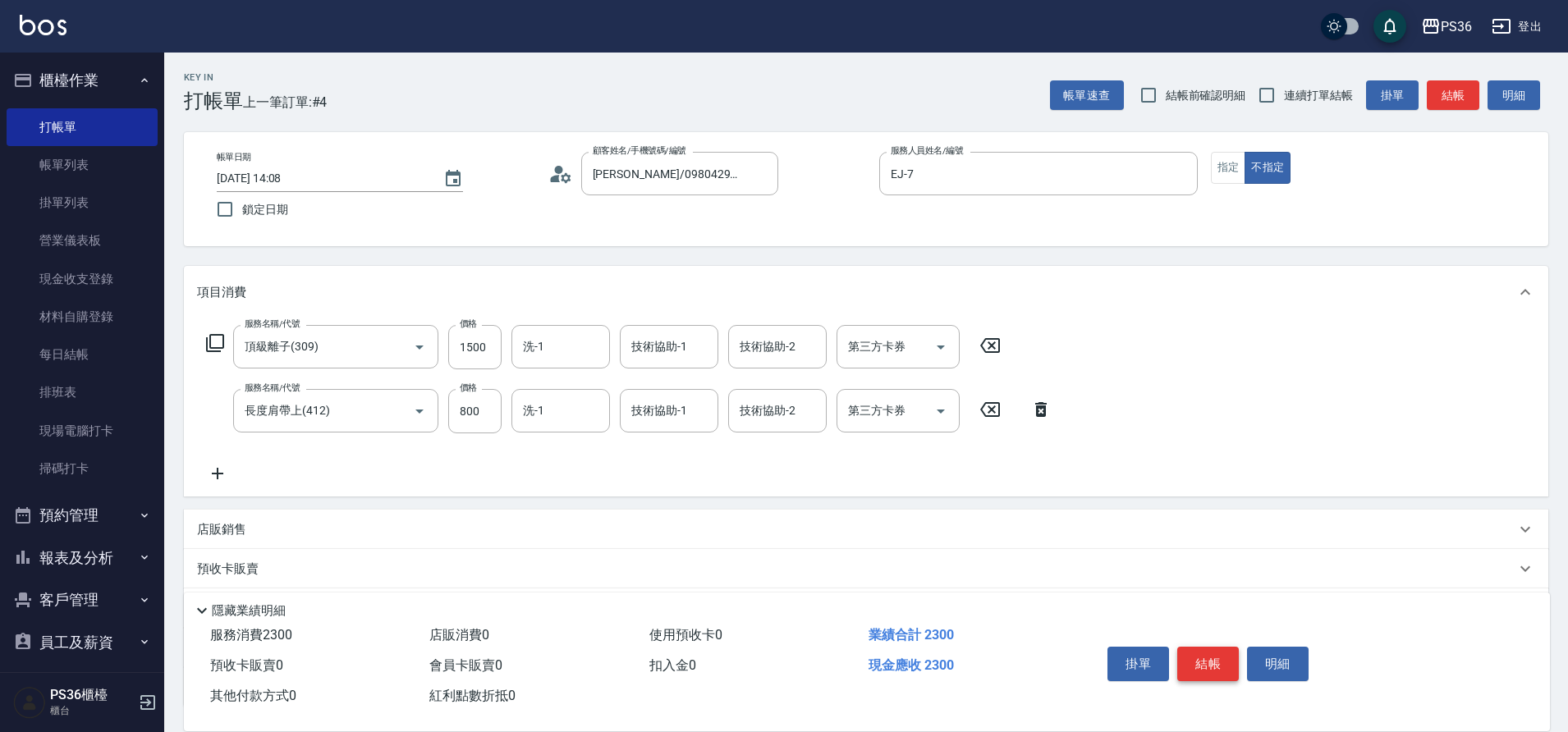
click at [1202, 646] on button "結帳" at bounding box center [1207, 663] width 61 height 35
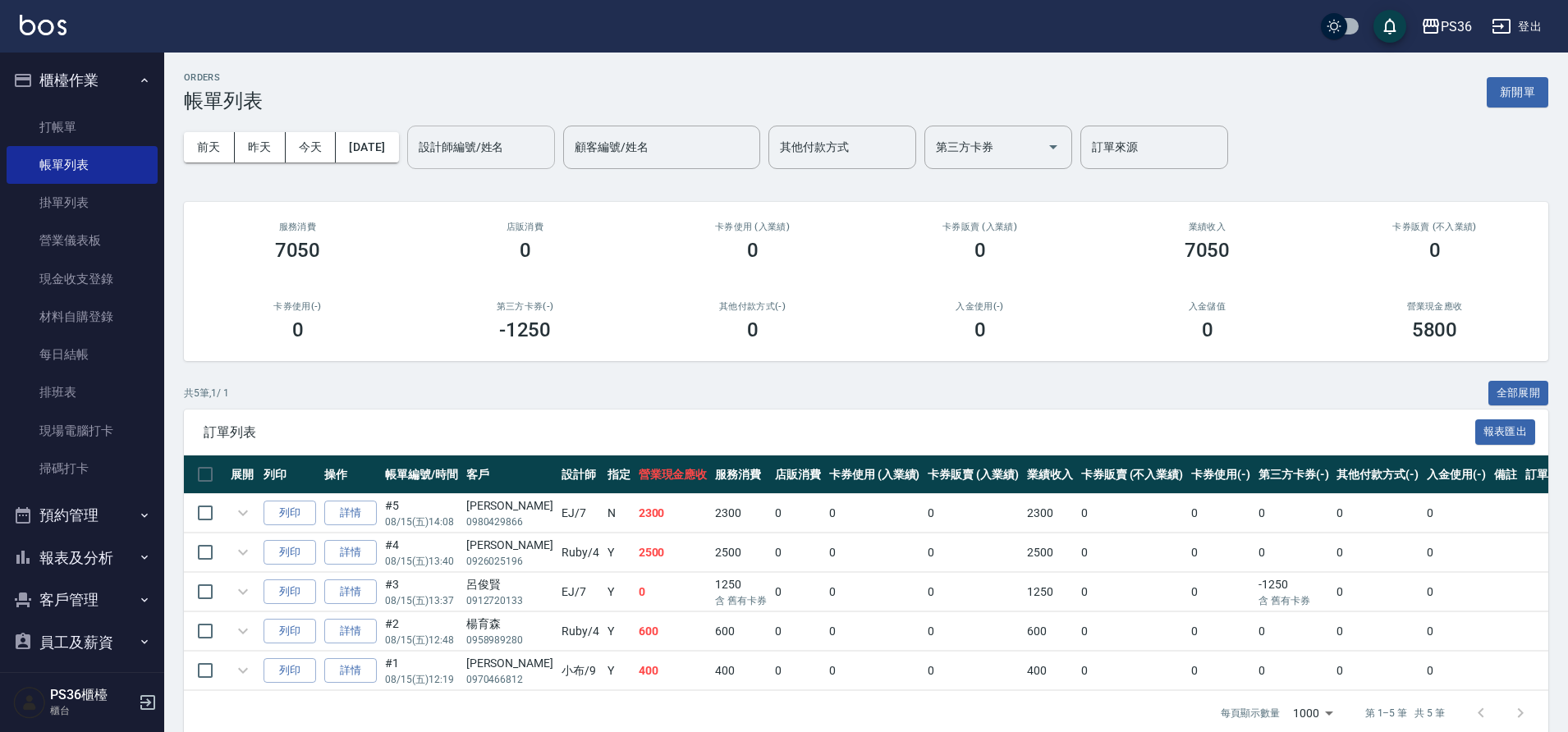
click at [496, 151] on input "設計師編號/姓名" at bounding box center [481, 147] width 133 height 28
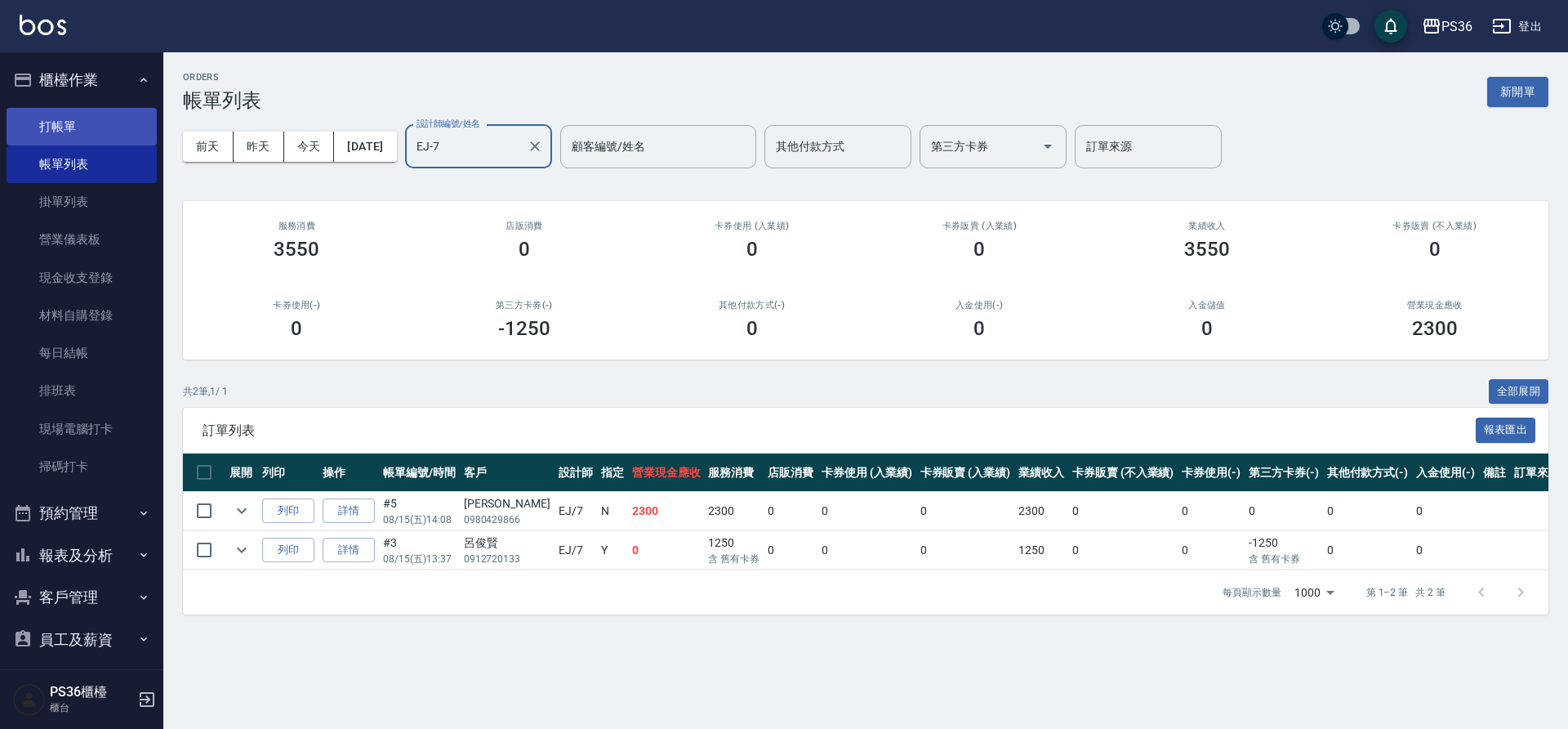
type input "EJ-7"
click at [94, 128] on link "打帳單" at bounding box center [82, 127] width 150 height 38
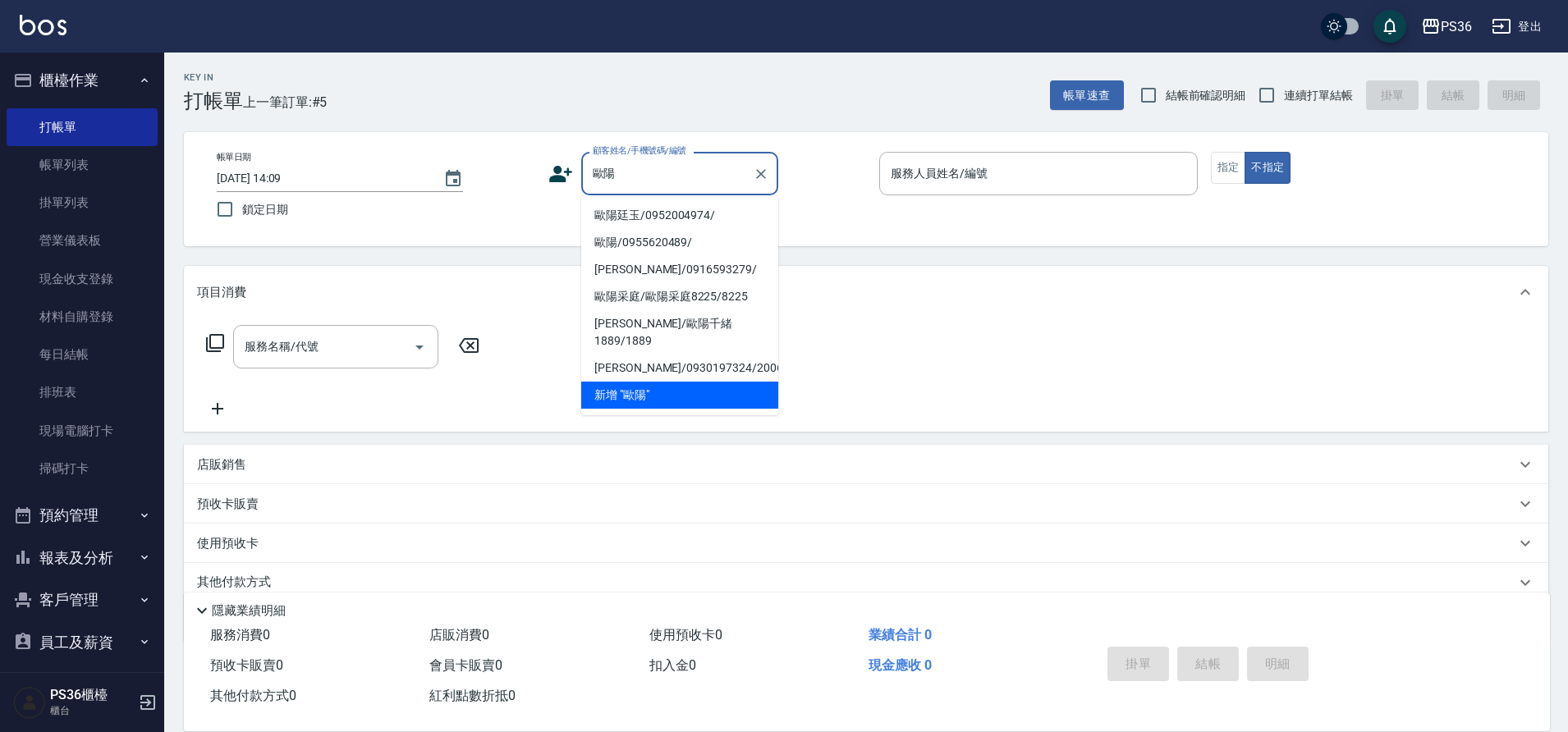
click at [612, 213] on li "歐陽廷玉/0952004974/" at bounding box center [679, 215] width 197 height 27
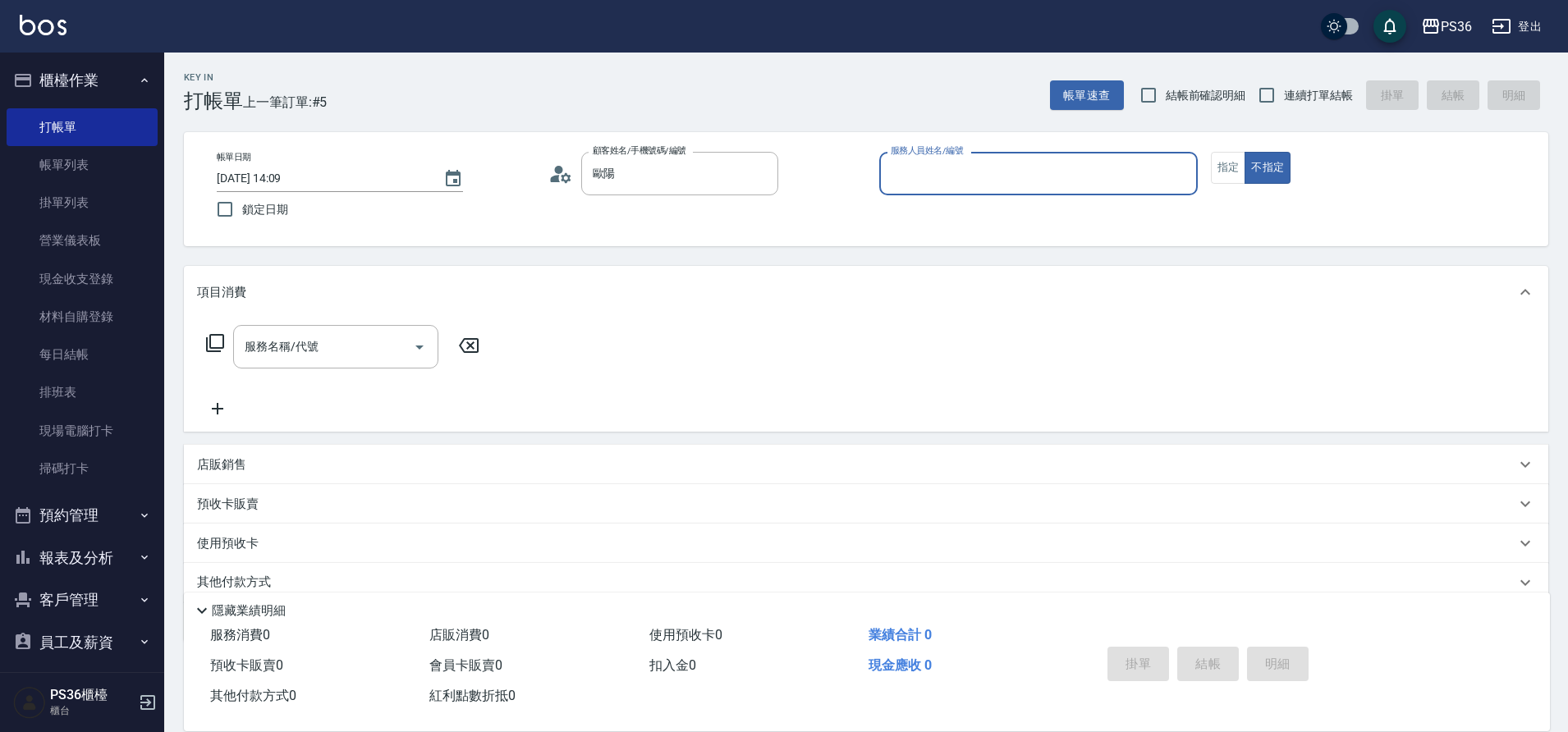
type input "歐陽廷玉/0952004974/"
type input "小樂-0"
click at [219, 347] on icon at bounding box center [215, 343] width 20 height 20
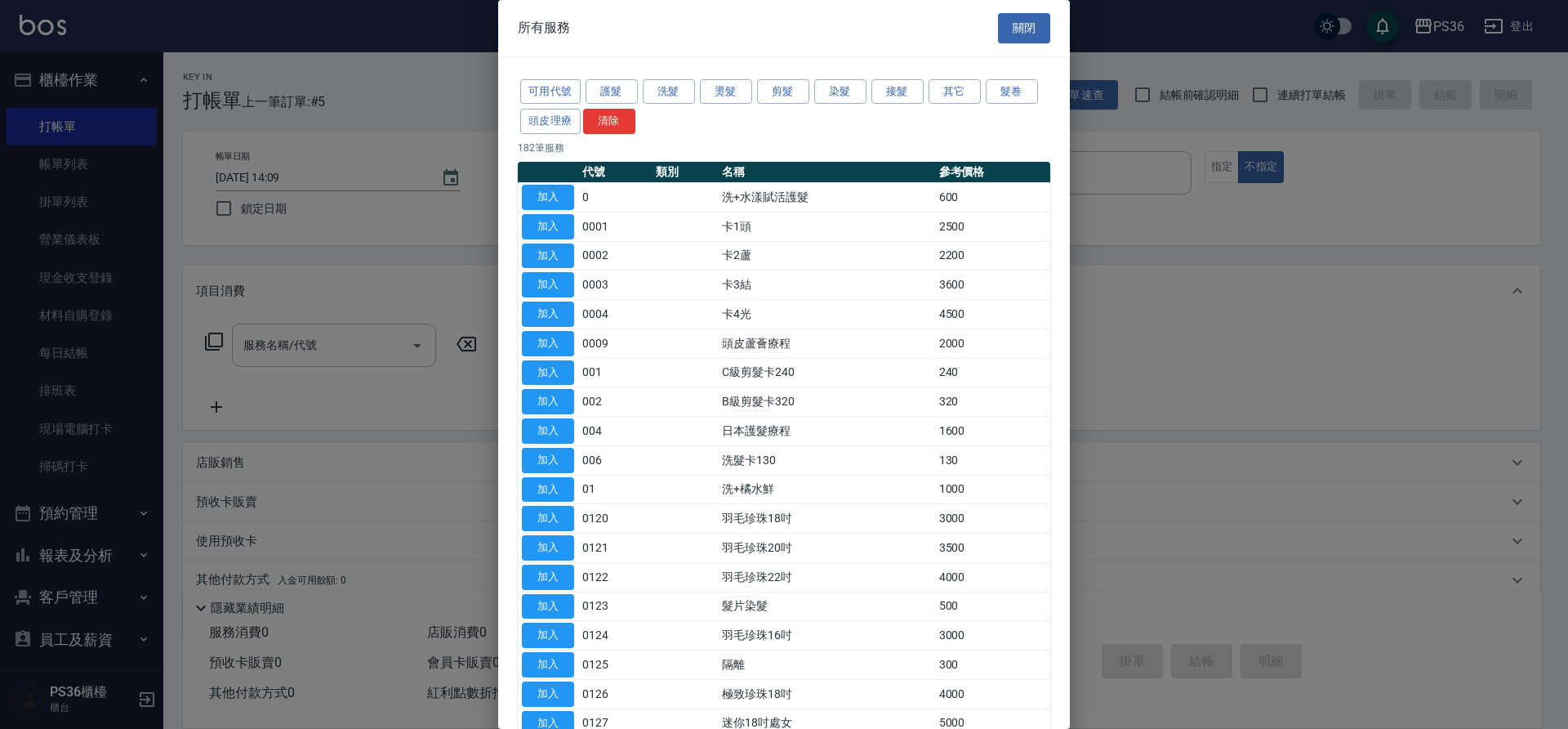
click at [912, 85] on button "接髮" at bounding box center [897, 91] width 53 height 25
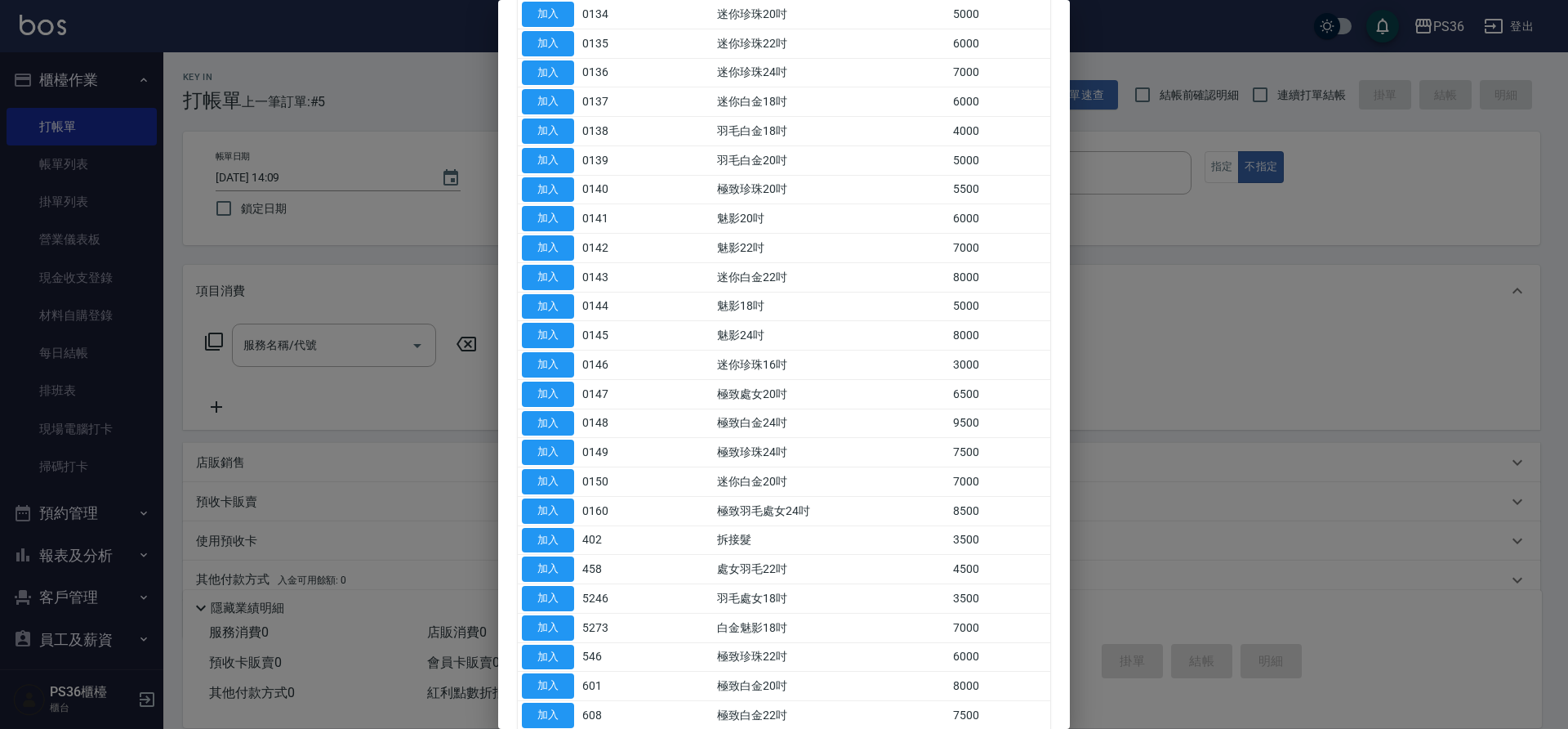
scroll to position [654, 0]
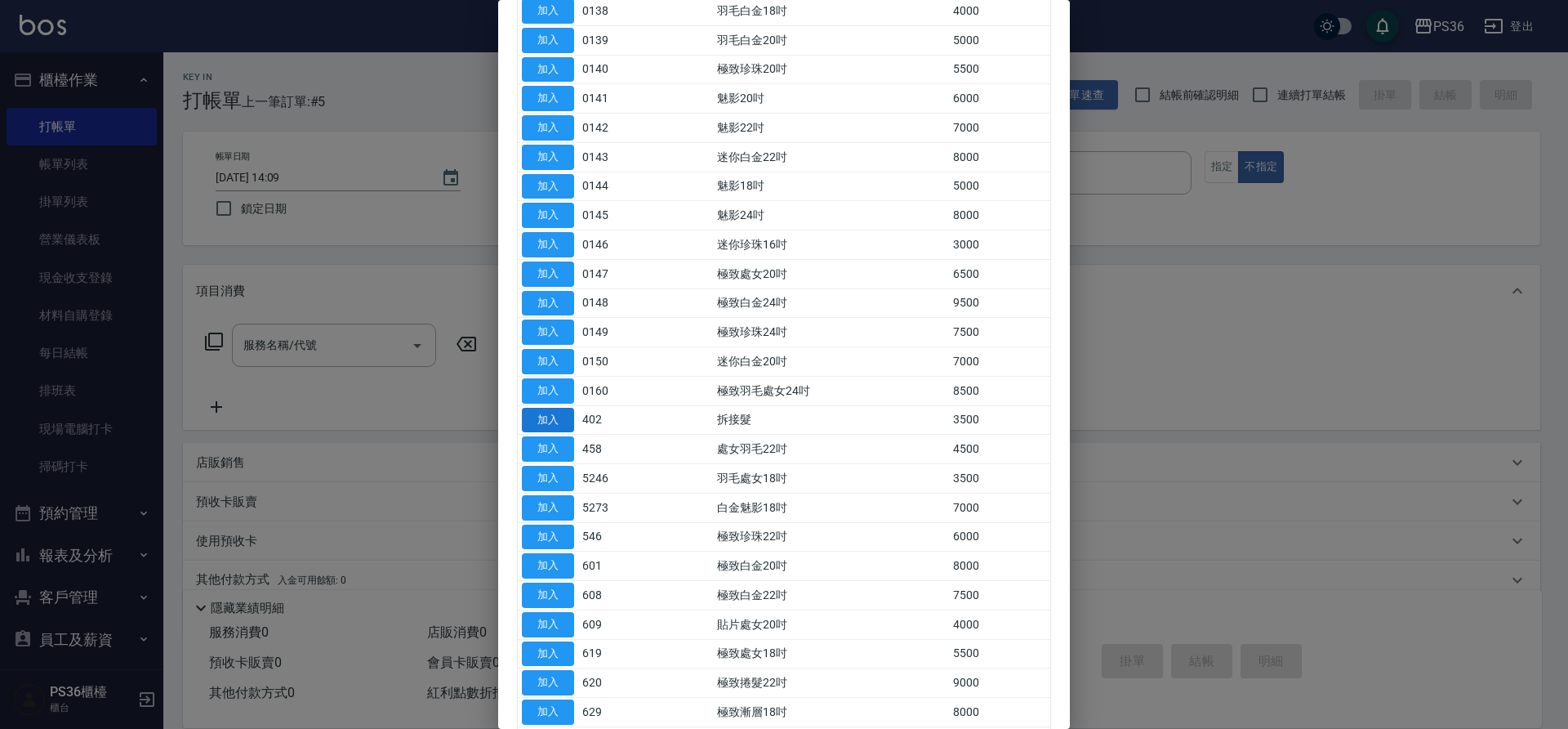
click at [546, 416] on button "加入" at bounding box center [549, 420] width 53 height 25
type input "拆接髮(402)"
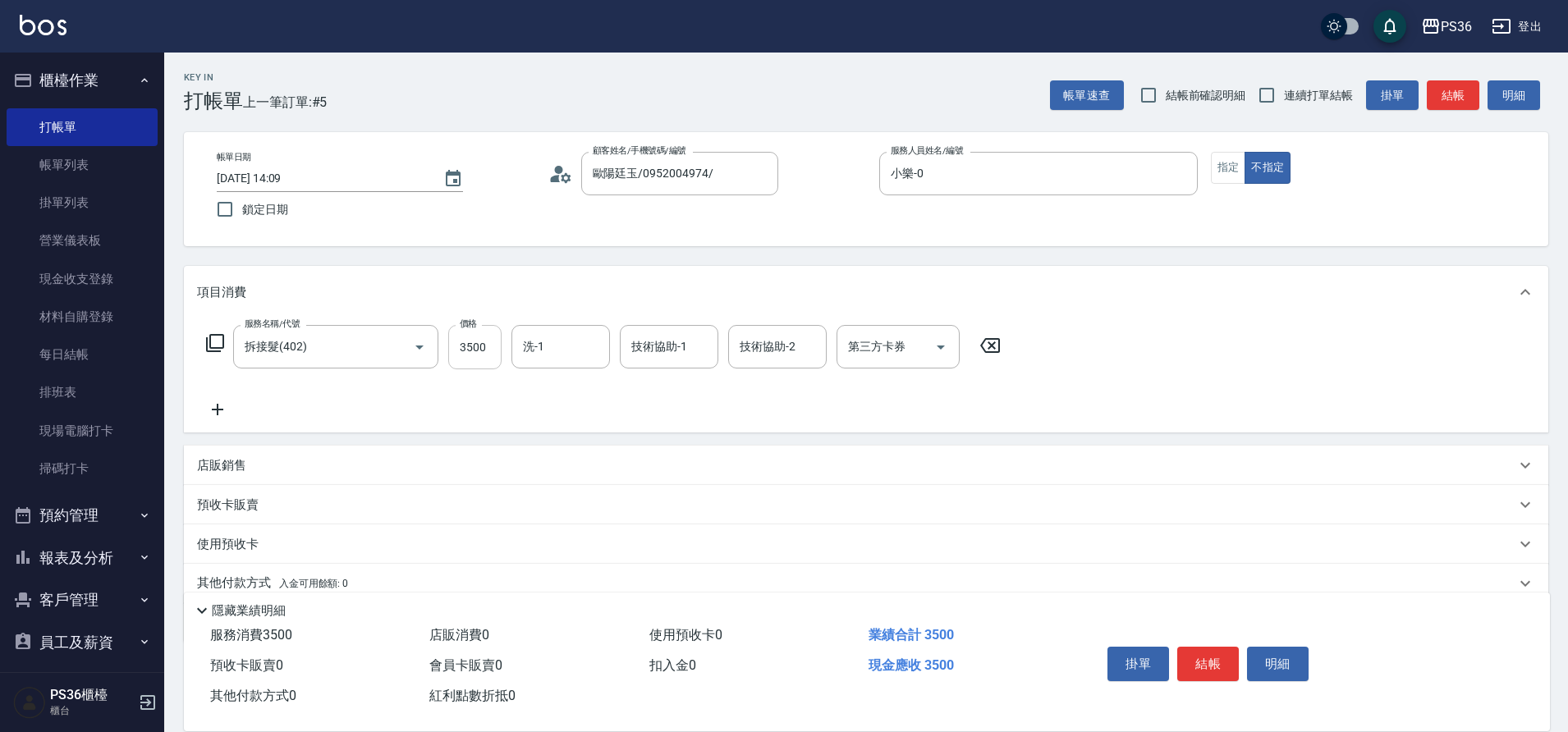
click at [493, 366] on input "3500" at bounding box center [475, 347] width 54 height 44
type input "4000"
click at [1226, 167] on button "指定" at bounding box center [1228, 168] width 35 height 32
click at [1222, 654] on button "結帳" at bounding box center [1207, 663] width 61 height 35
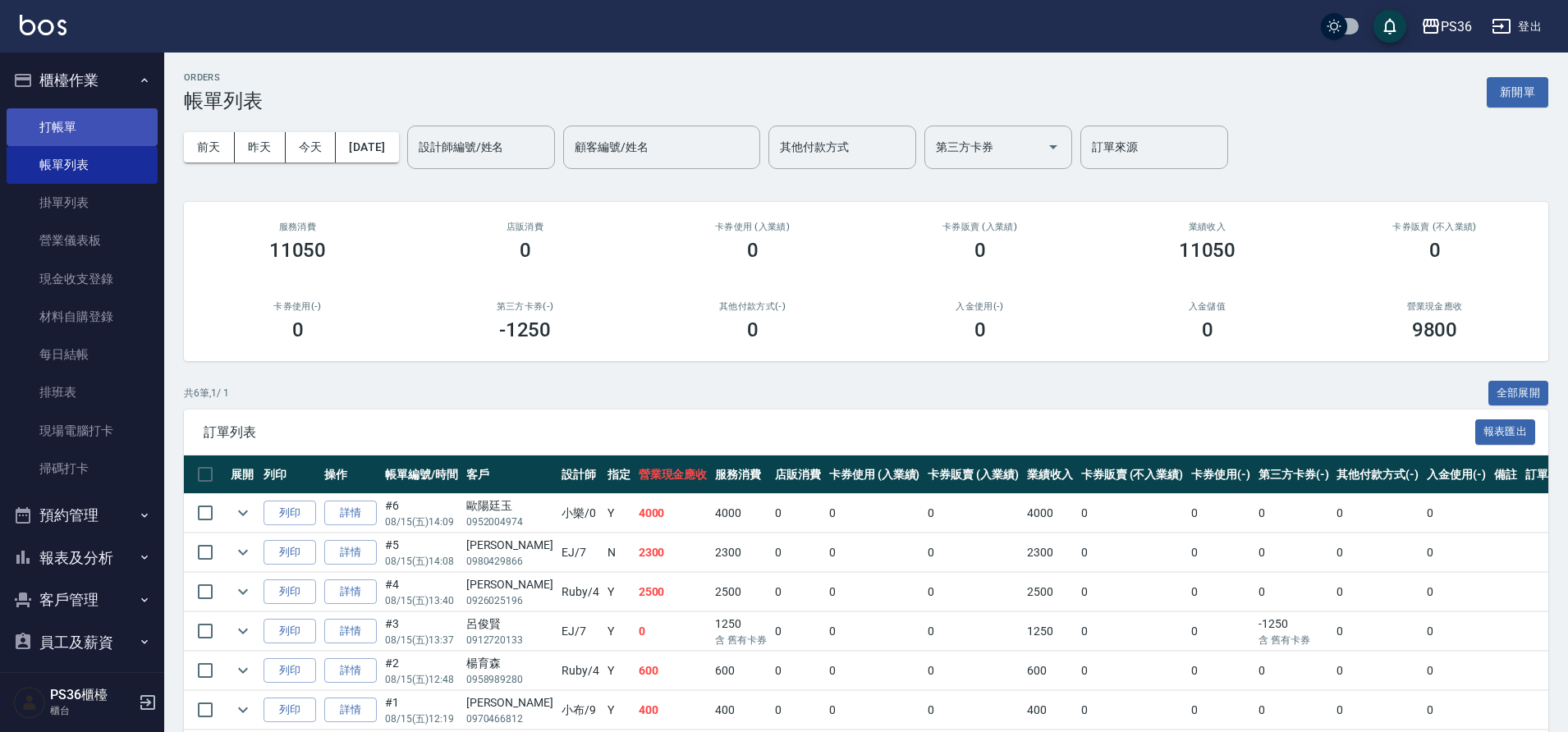
click at [69, 127] on link "打帳單" at bounding box center [82, 127] width 151 height 38
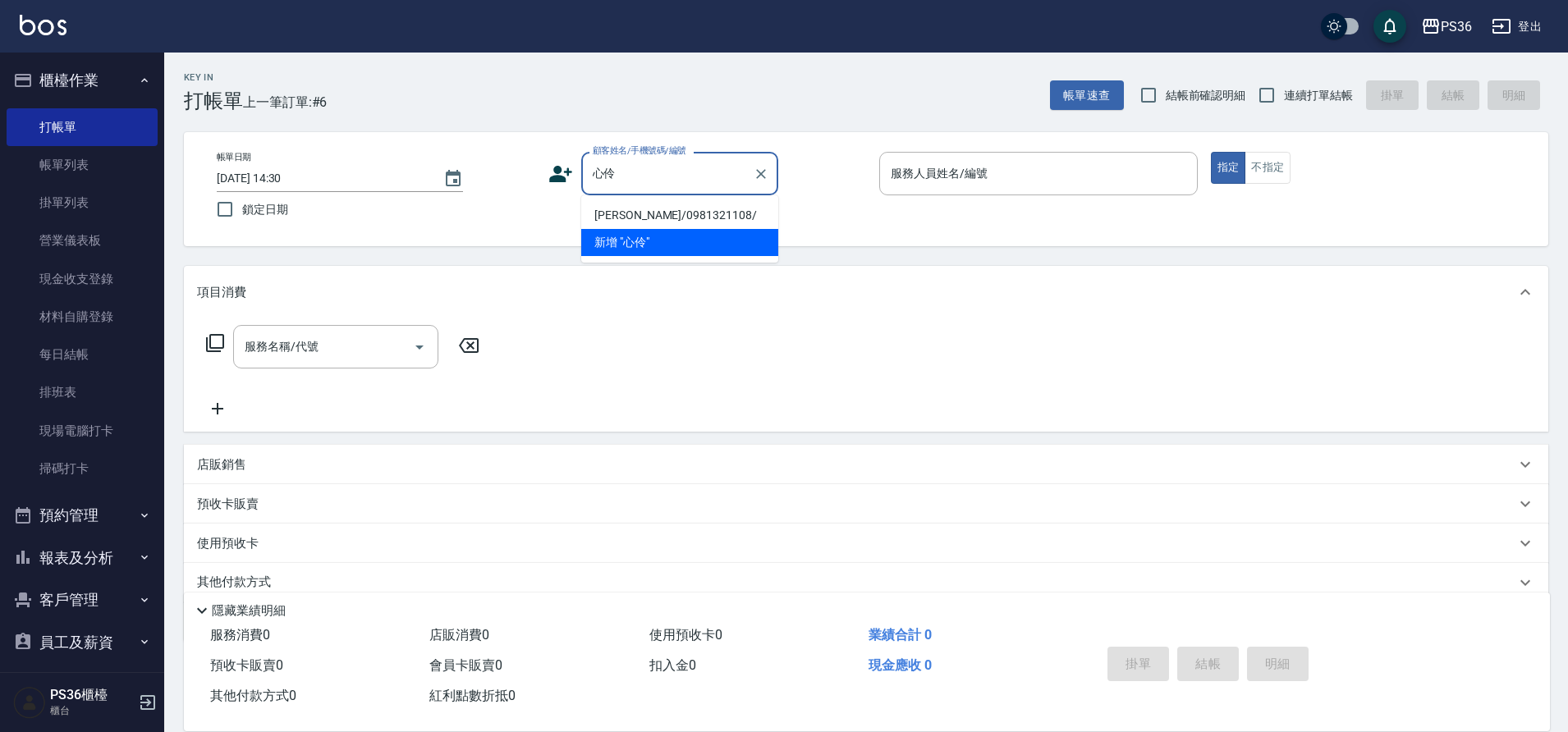
click at [678, 209] on li "[PERSON_NAME]/0981321108/" at bounding box center [679, 215] width 197 height 27
type input "[PERSON_NAME]/0981321108/"
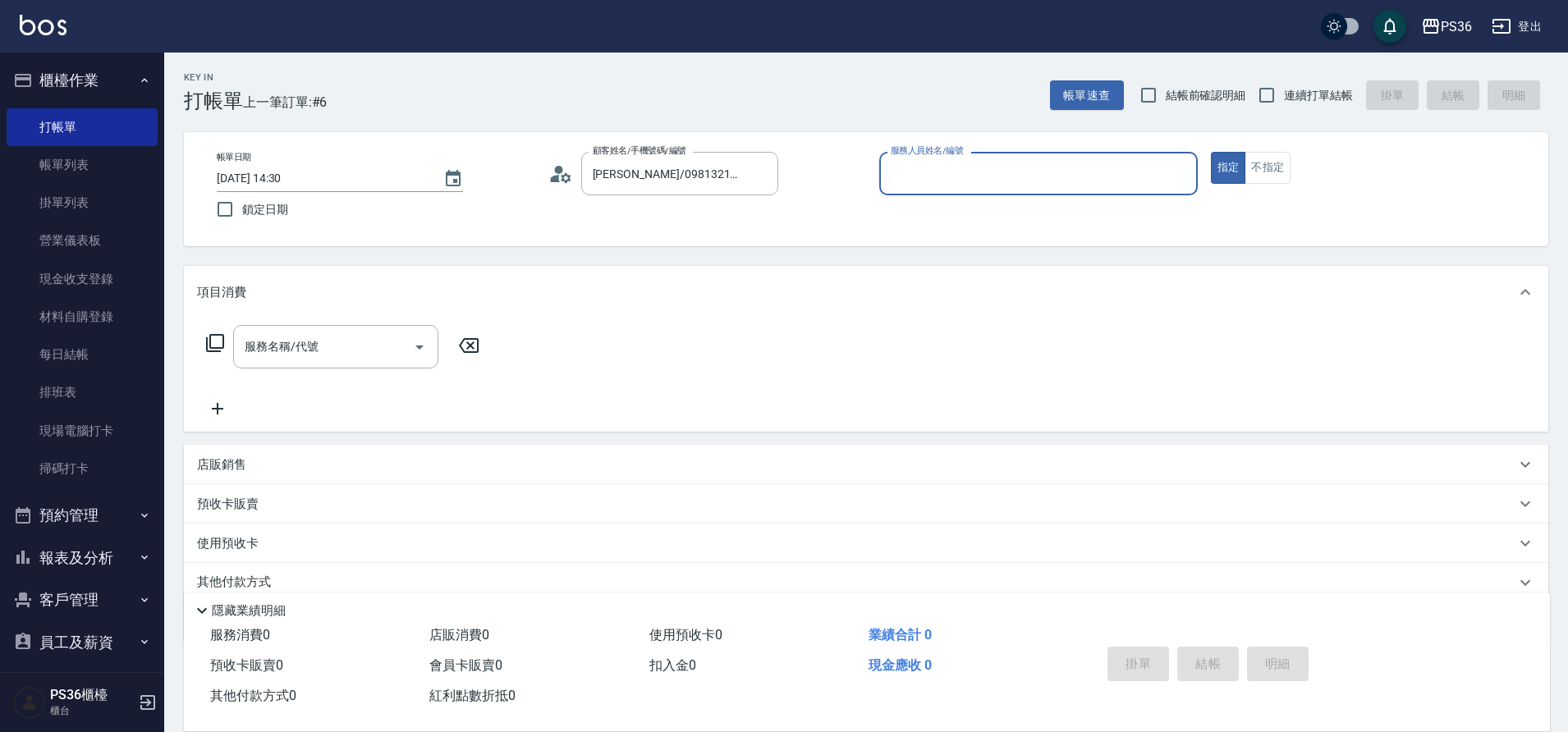
type input "小樂-0"
click at [219, 349] on icon at bounding box center [215, 343] width 18 height 18
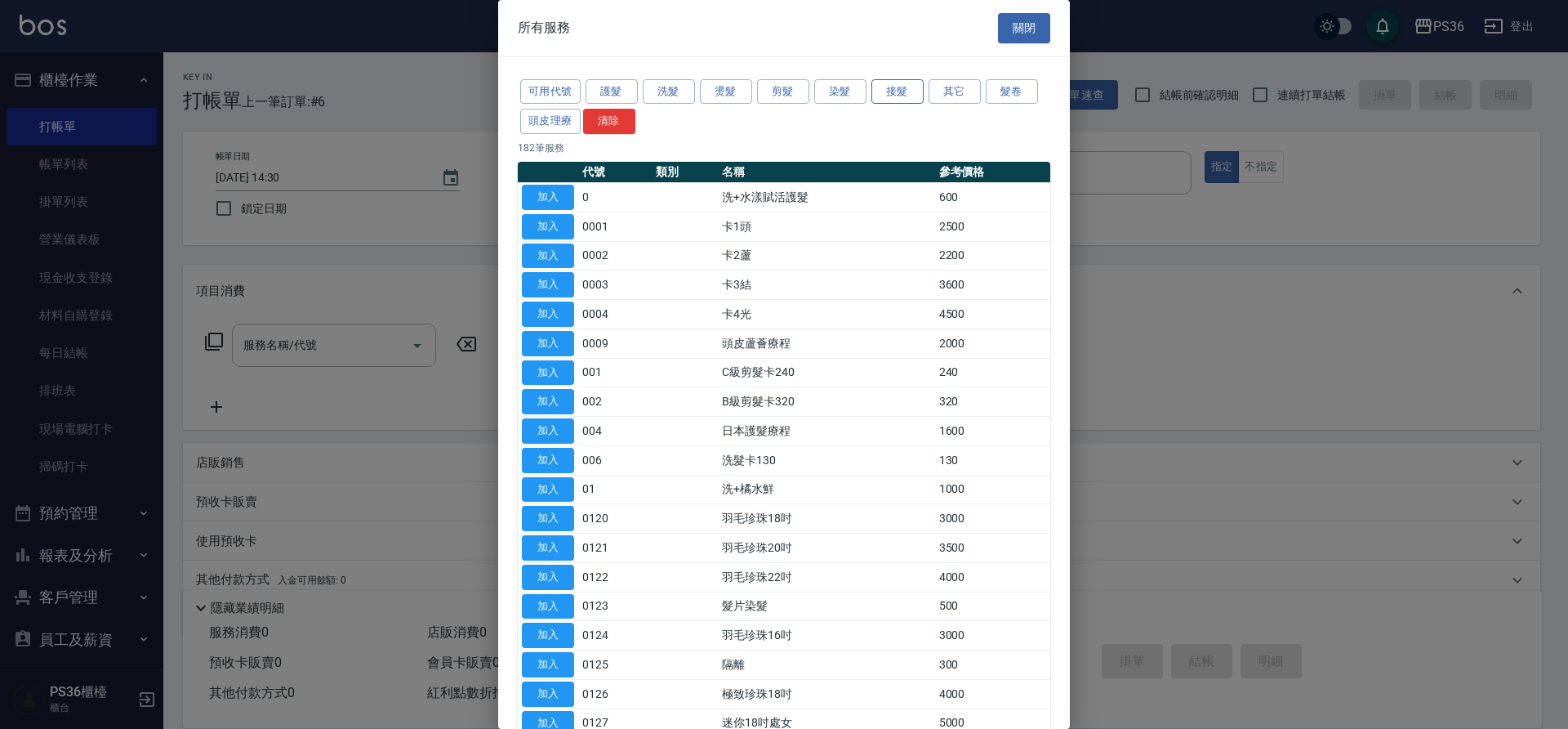
click at [915, 96] on button "接髮" at bounding box center [897, 91] width 53 height 25
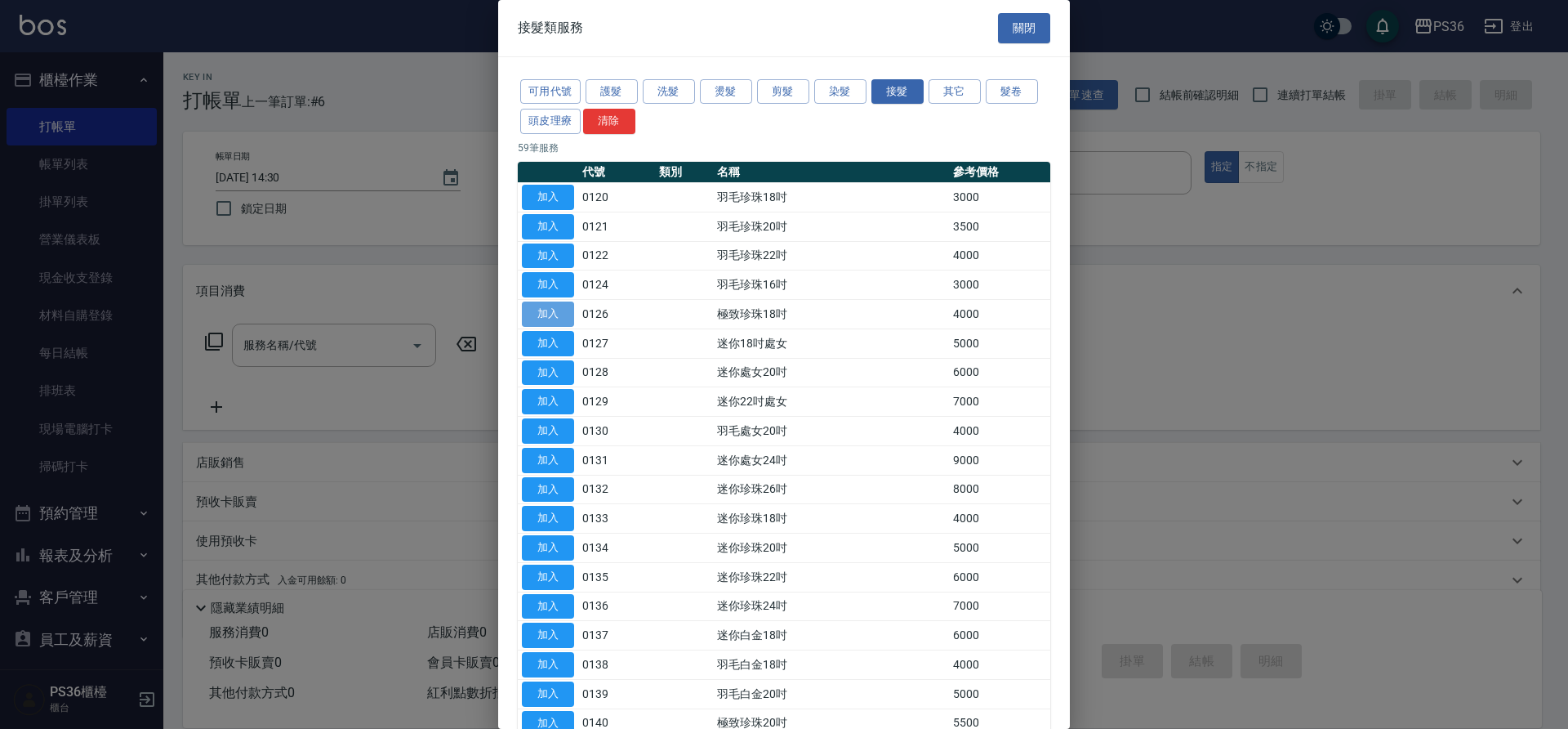
click at [549, 317] on button "加入" at bounding box center [549, 313] width 53 height 25
type input "極致珍珠18吋(0126)"
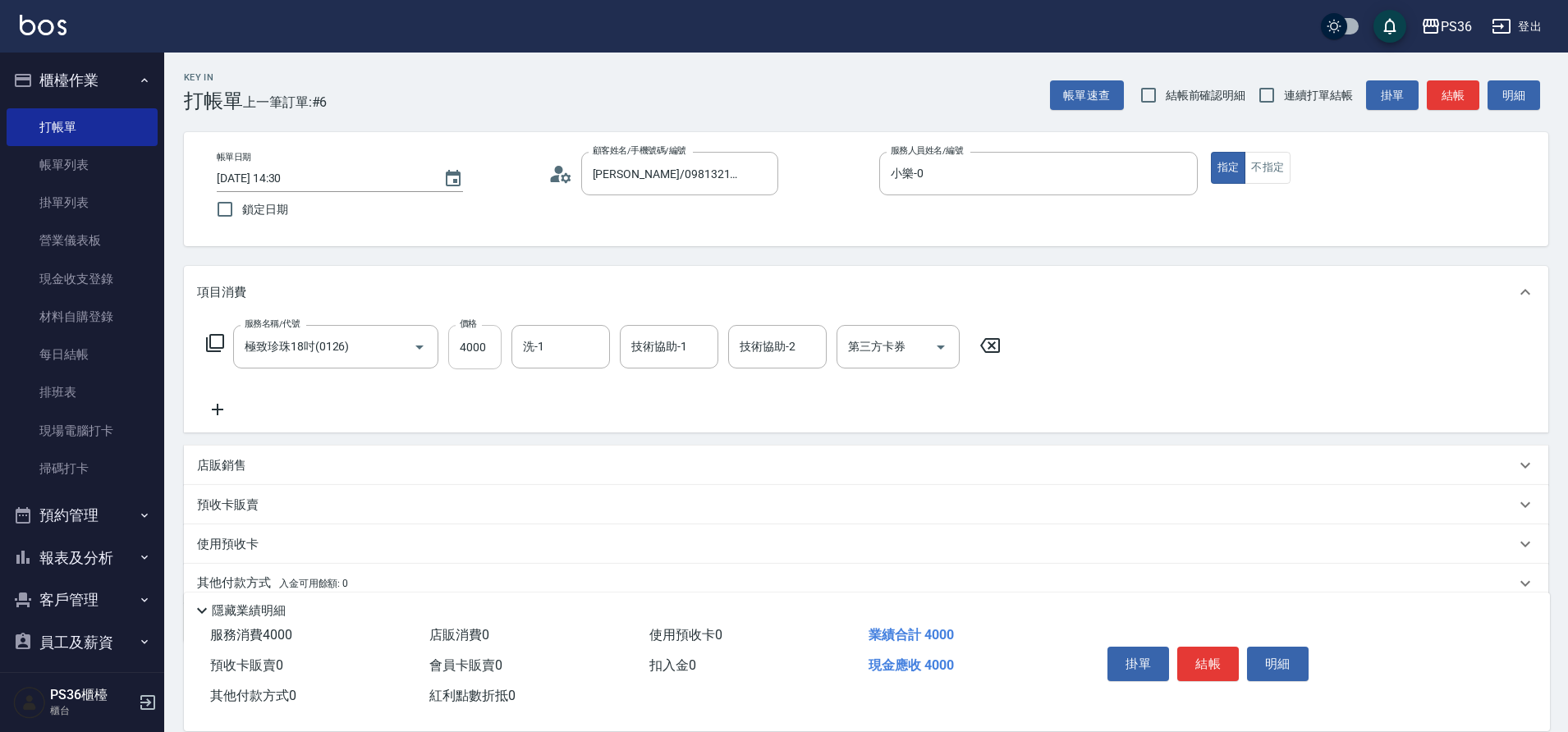
click at [465, 343] on input "4000" at bounding box center [475, 347] width 54 height 44
type input "6000"
click at [215, 342] on icon at bounding box center [215, 343] width 20 height 20
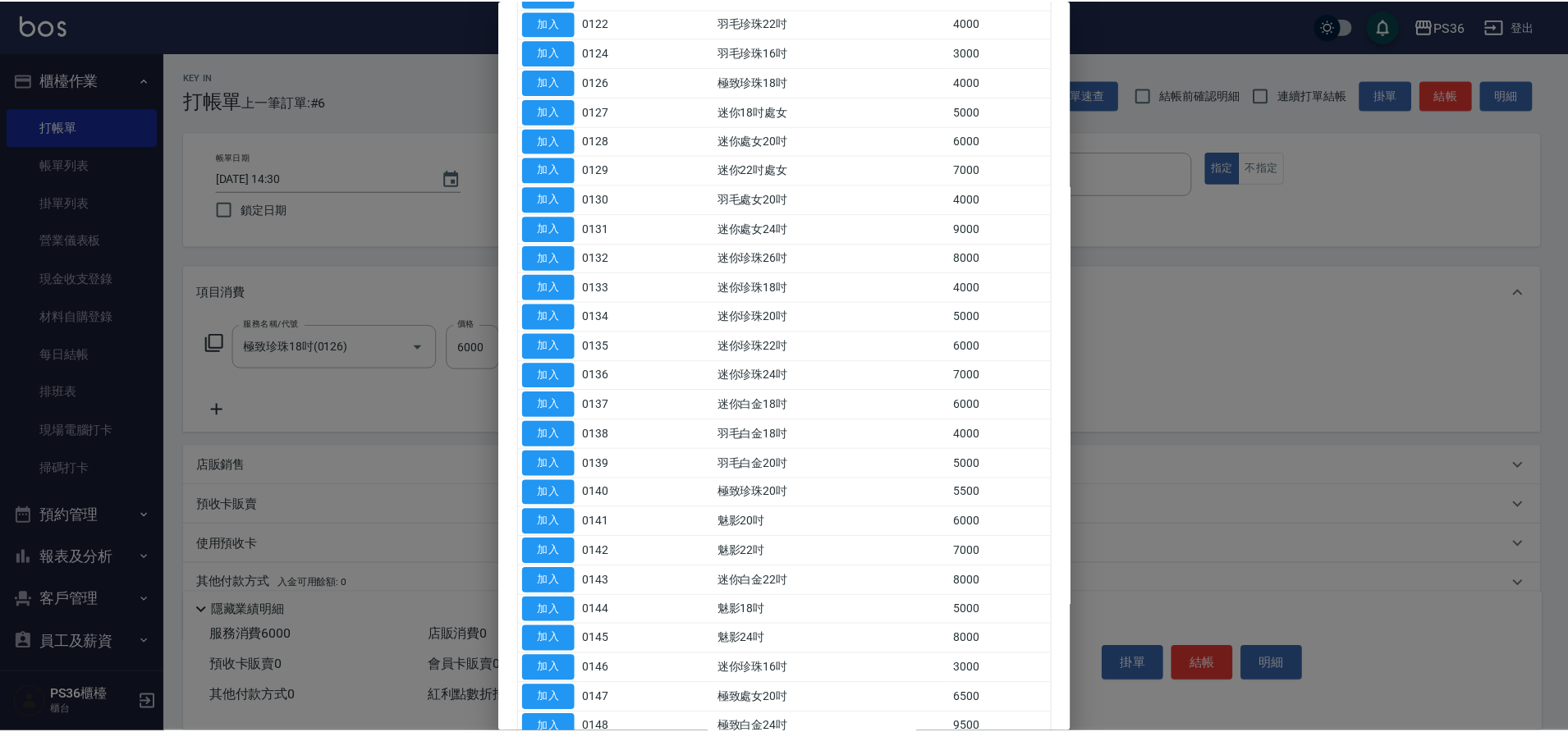
scroll to position [411, 0]
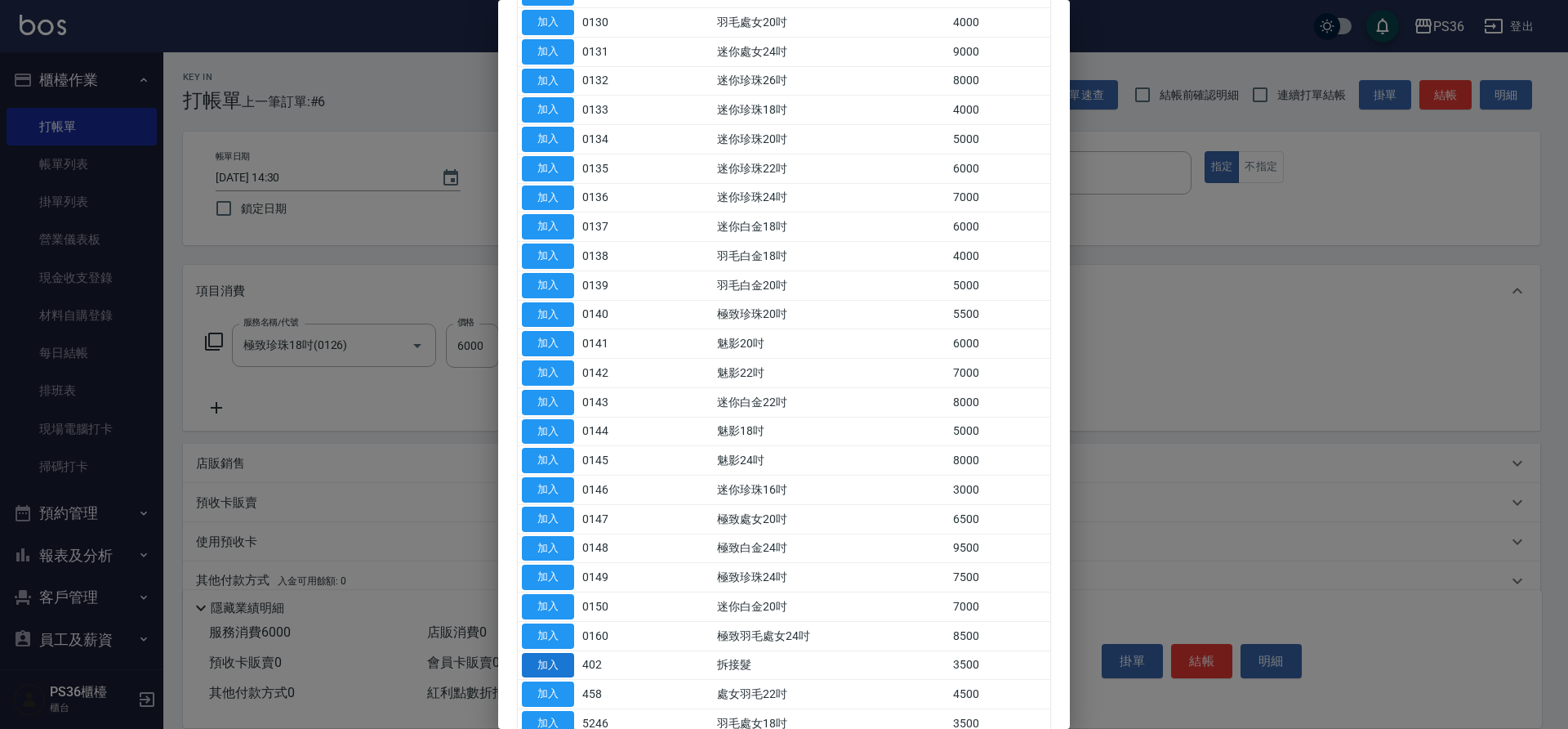
click at [543, 675] on button "加入" at bounding box center [549, 665] width 53 height 25
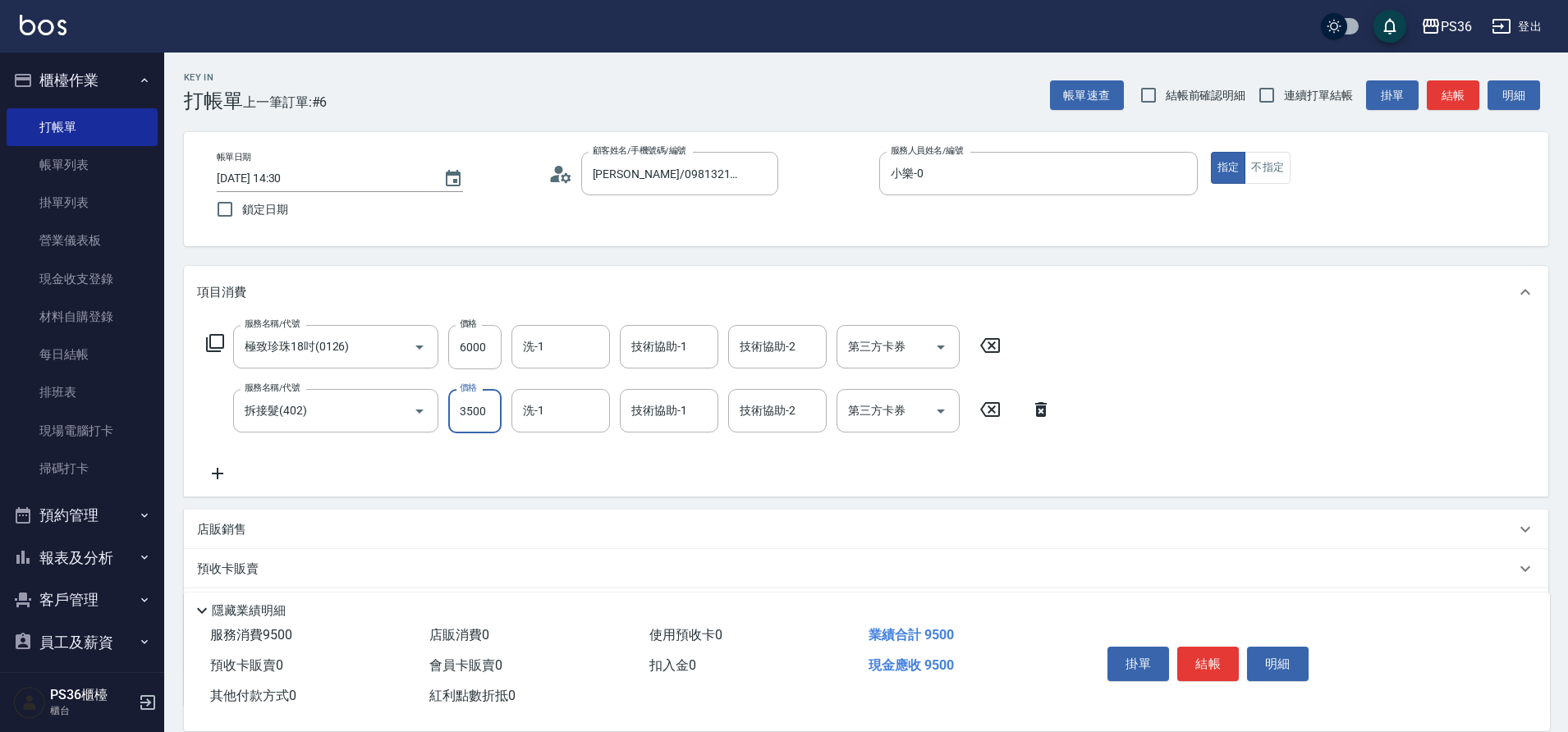
click at [471, 425] on input "3500" at bounding box center [475, 411] width 54 height 44
drag, startPoint x: 480, startPoint y: 419, endPoint x: 442, endPoint y: 434, distance: 40.9
click at [442, 434] on div "服務名稱/代號 極致珍珠18吋(0126) 服務名稱/代號 價格 6000 價格 洗-1 洗-1 技術協助-1 技術協助-1 技術協助-2 技術協助-2 第三…" at bounding box center [629, 404] width 864 height 158
type input "4000"
click at [216, 341] on icon at bounding box center [215, 343] width 20 height 20
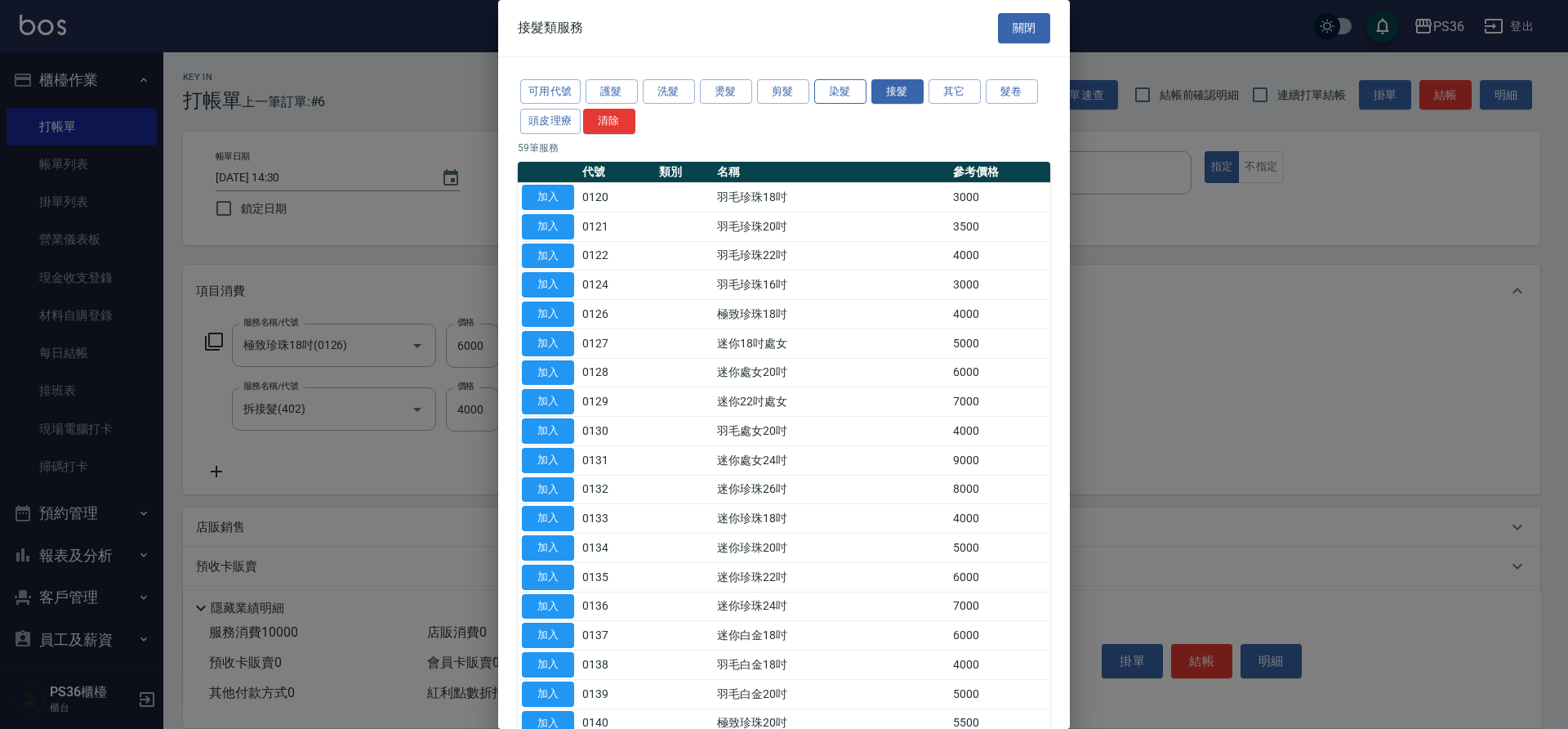
click at [829, 89] on button "染髮" at bounding box center [840, 91] width 53 height 25
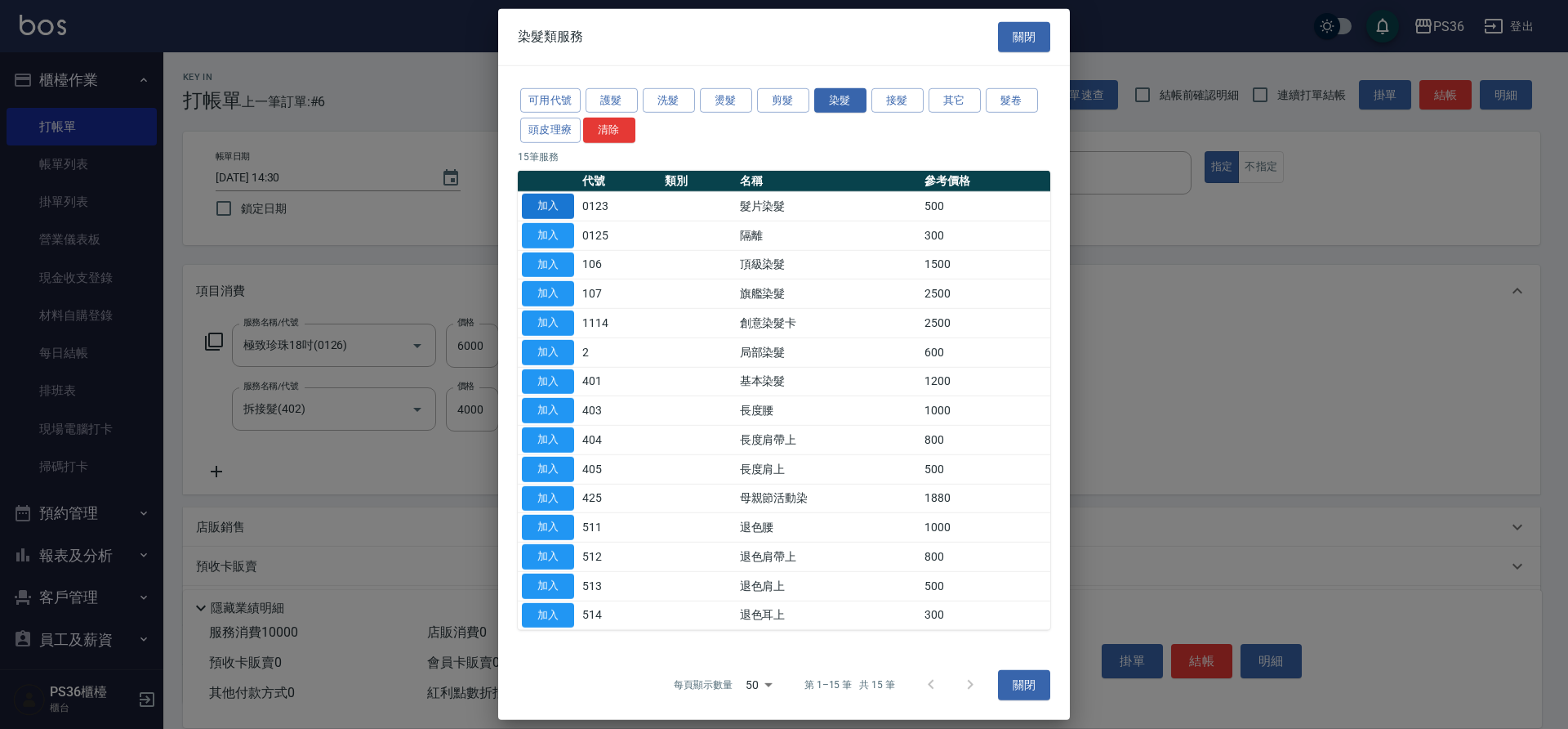
click at [565, 212] on button "加入" at bounding box center [549, 205] width 53 height 25
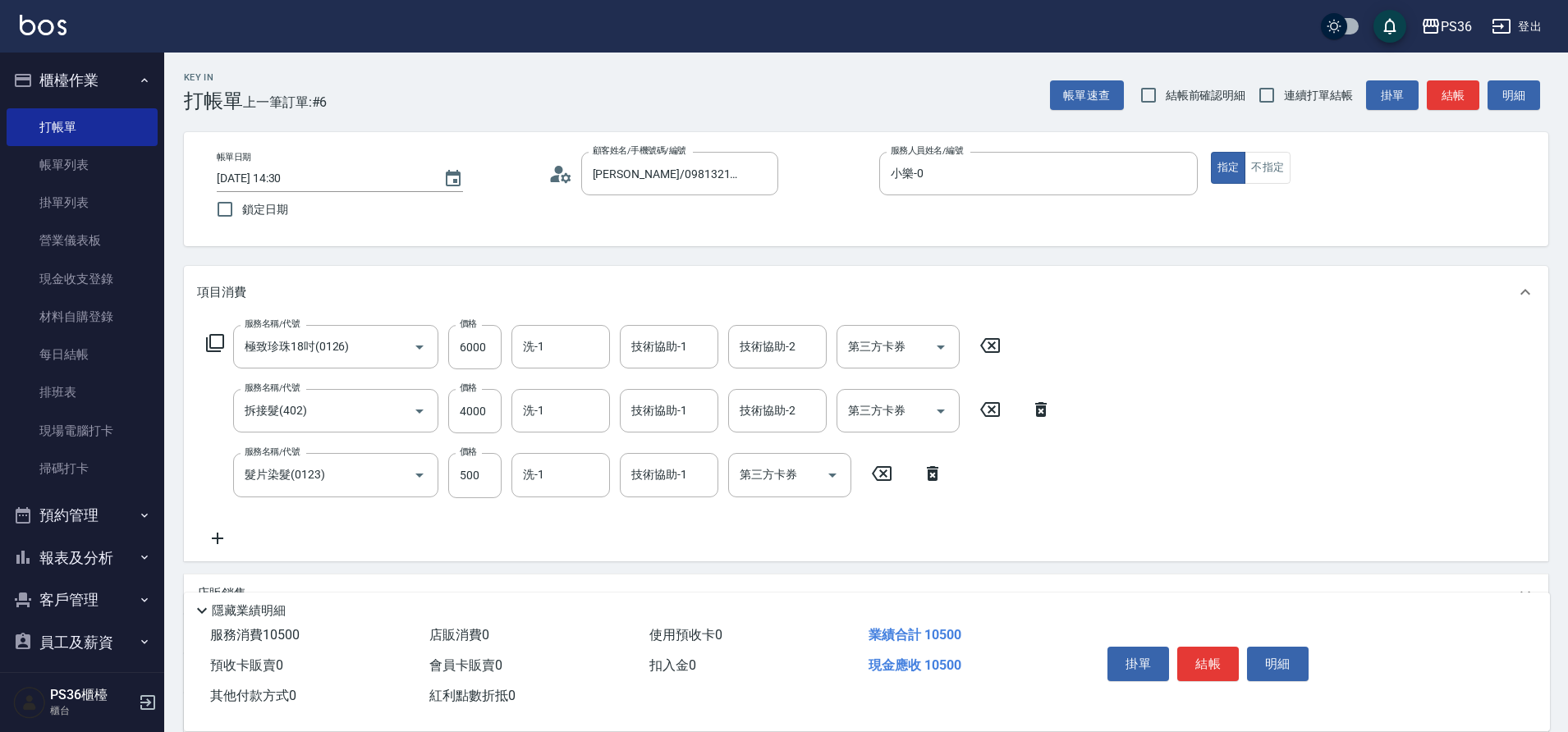
click at [214, 345] on icon at bounding box center [215, 343] width 20 height 20
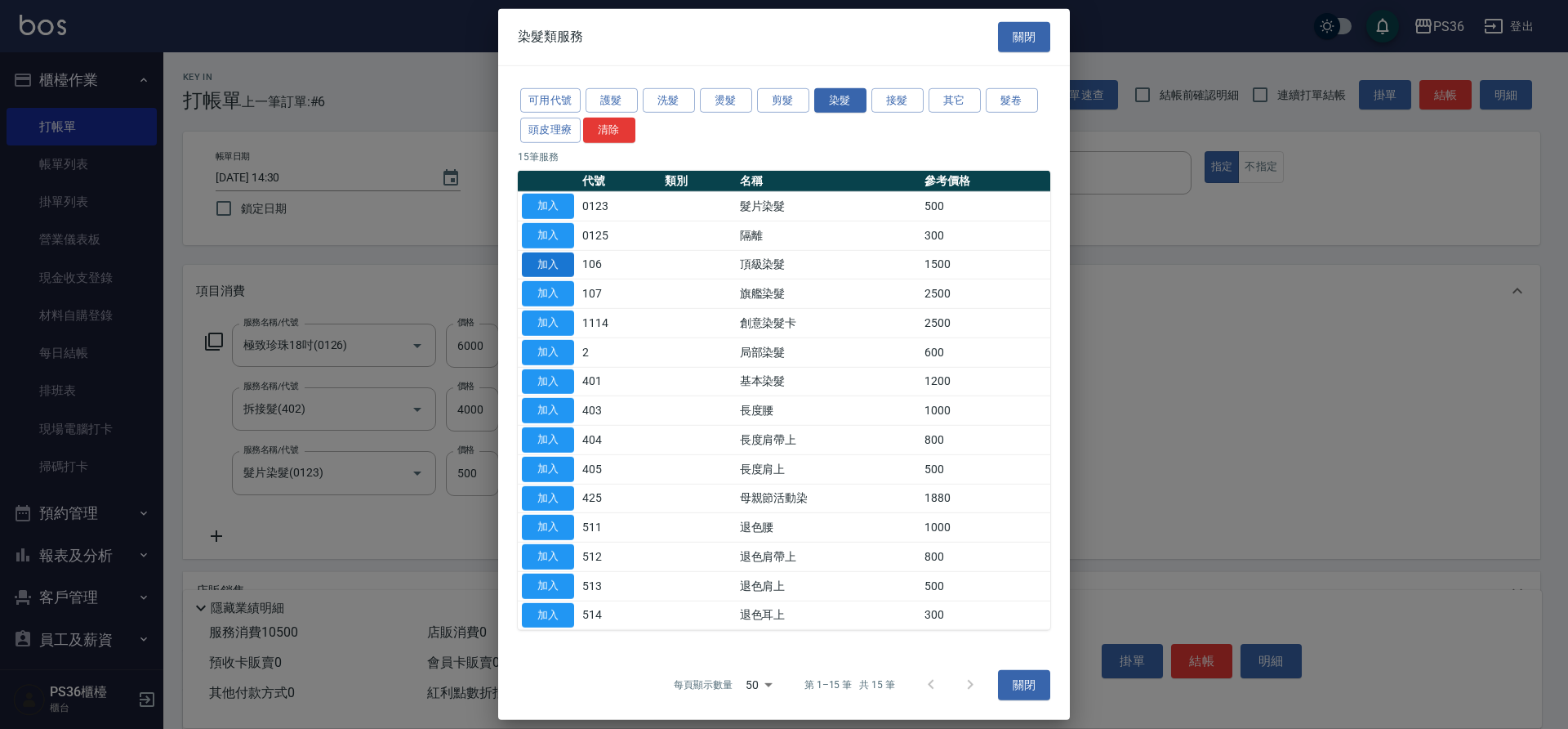
click at [565, 267] on button "加入" at bounding box center [549, 264] width 53 height 25
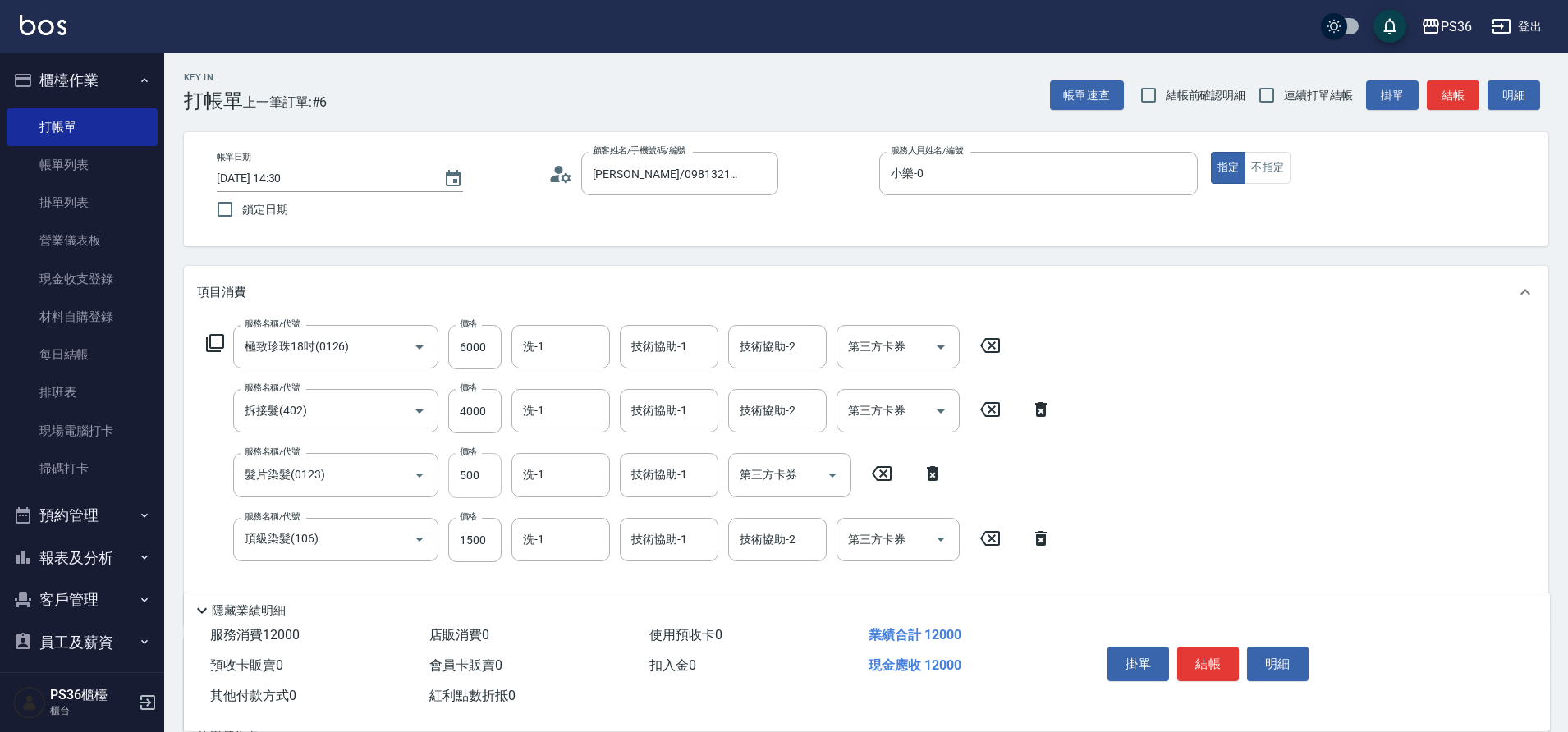
click at [483, 464] on input "500" at bounding box center [475, 475] width 54 height 44
type input "1800"
click at [485, 539] on input "1500" at bounding box center [475, 540] width 54 height 44
type input "2000"
click at [490, 480] on input "1800" at bounding box center [475, 475] width 54 height 44
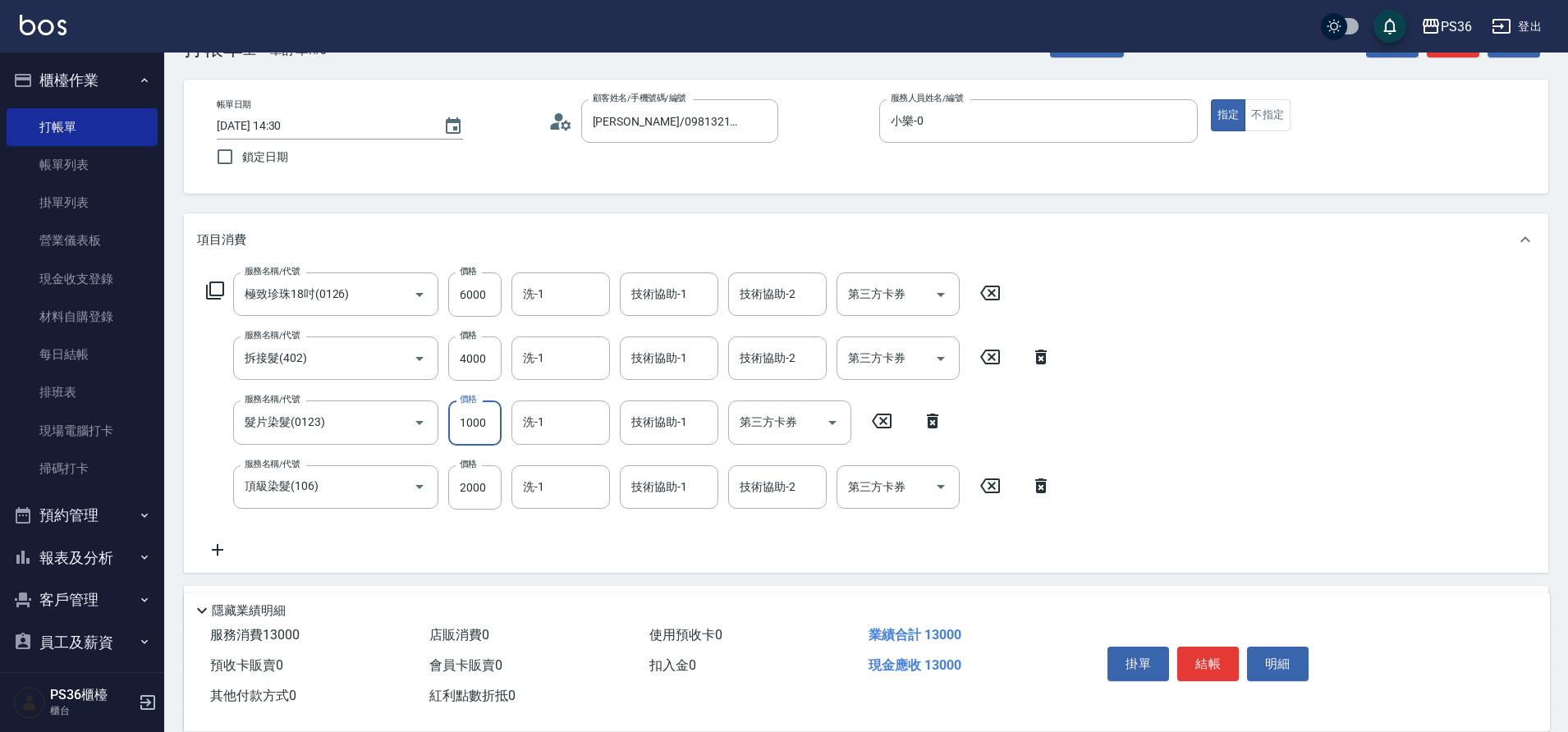
scroll to position [82, 0]
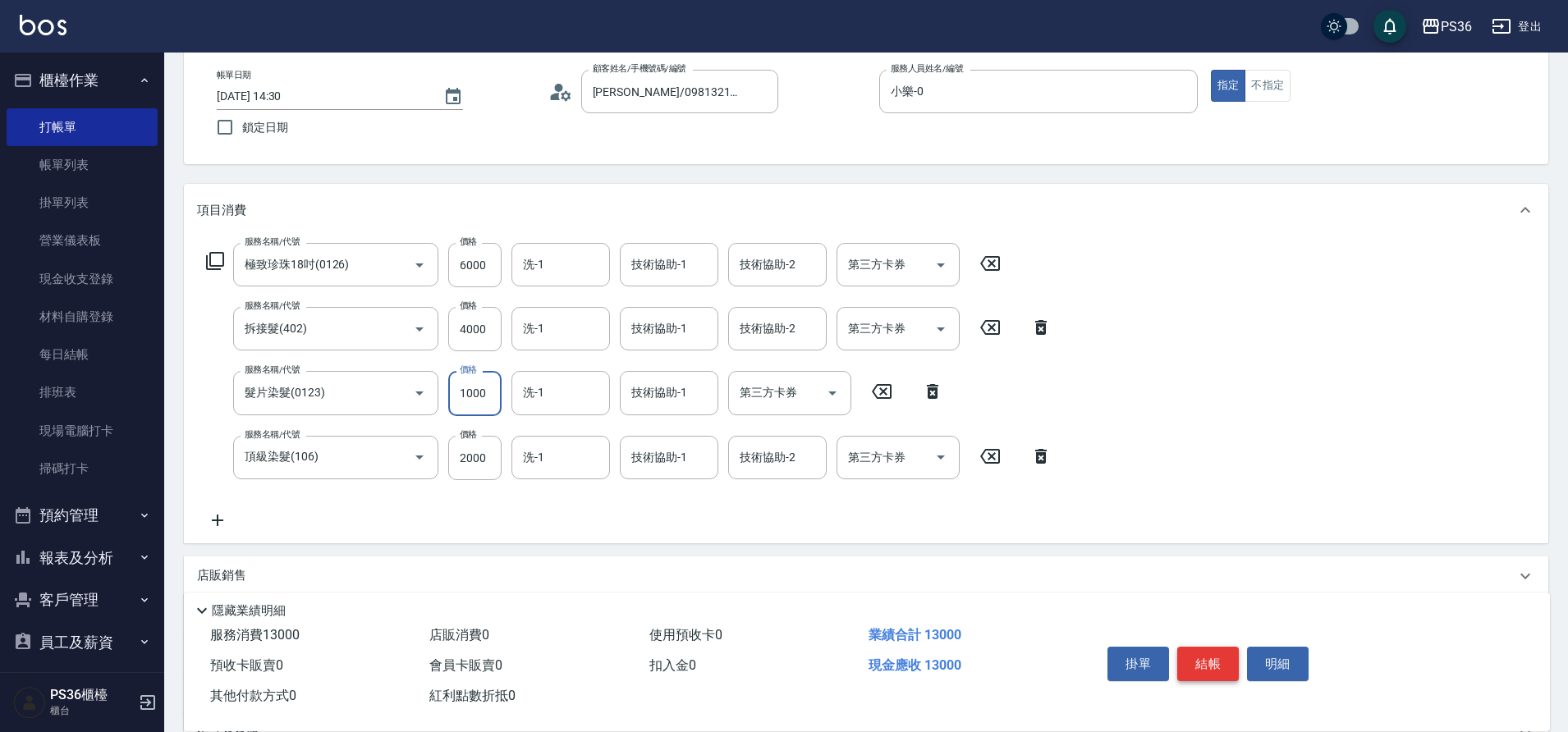
type input "1000"
click at [1197, 653] on button "結帳" at bounding box center [1207, 663] width 61 height 35
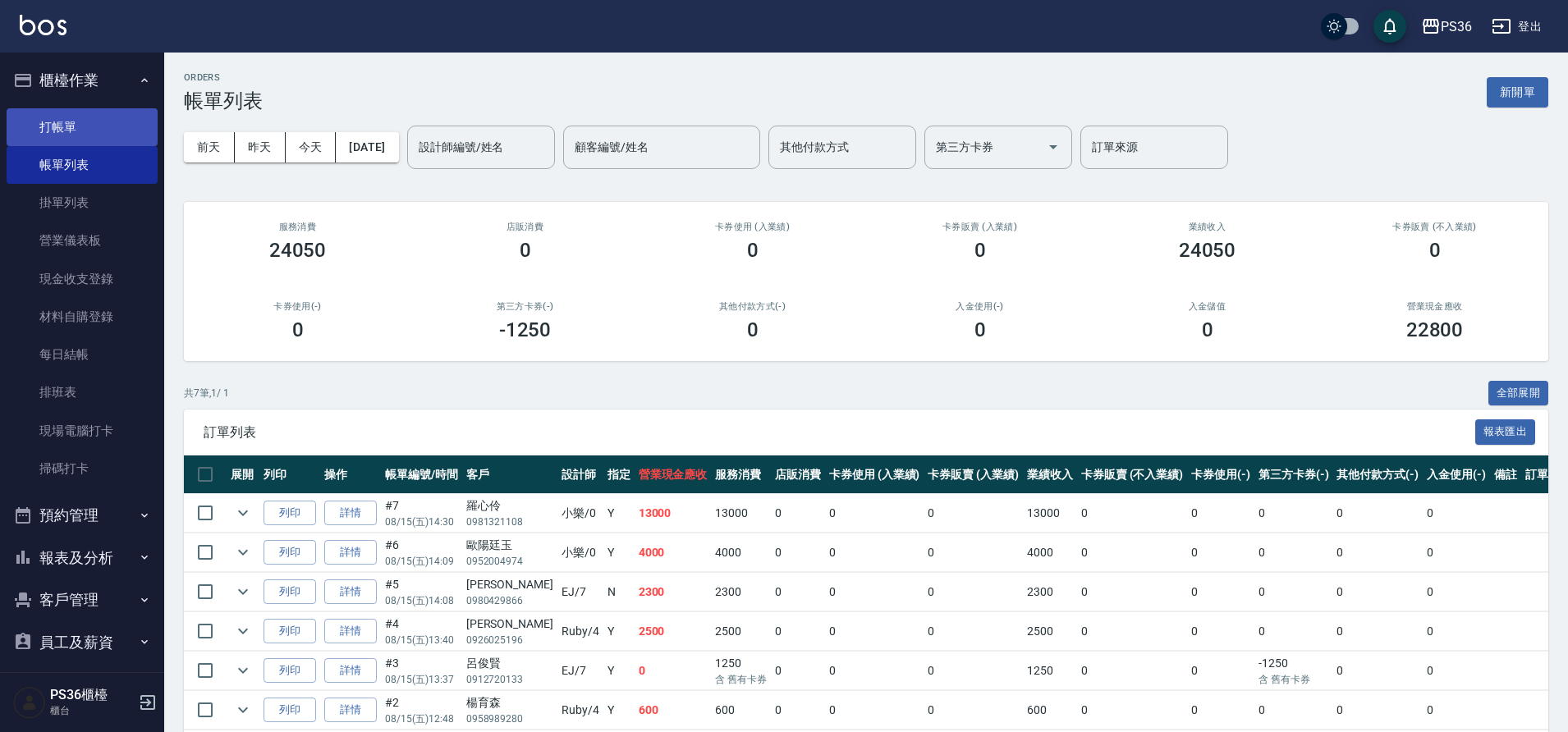
click at [51, 136] on link "打帳單" at bounding box center [82, 127] width 151 height 38
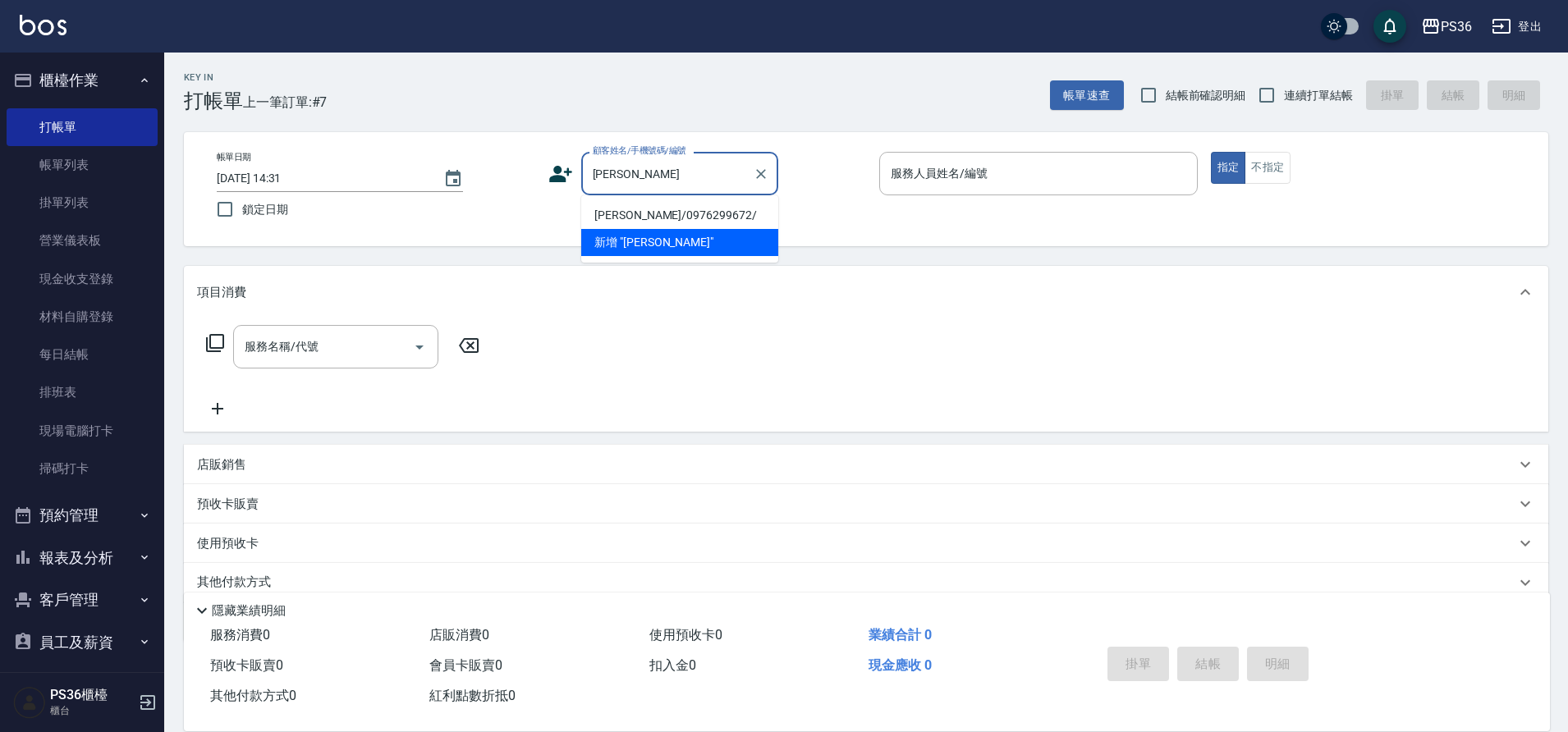
click at [717, 210] on li "[PERSON_NAME]/0976299672/" at bounding box center [679, 215] width 197 height 27
type input "[PERSON_NAME]/0976299672/"
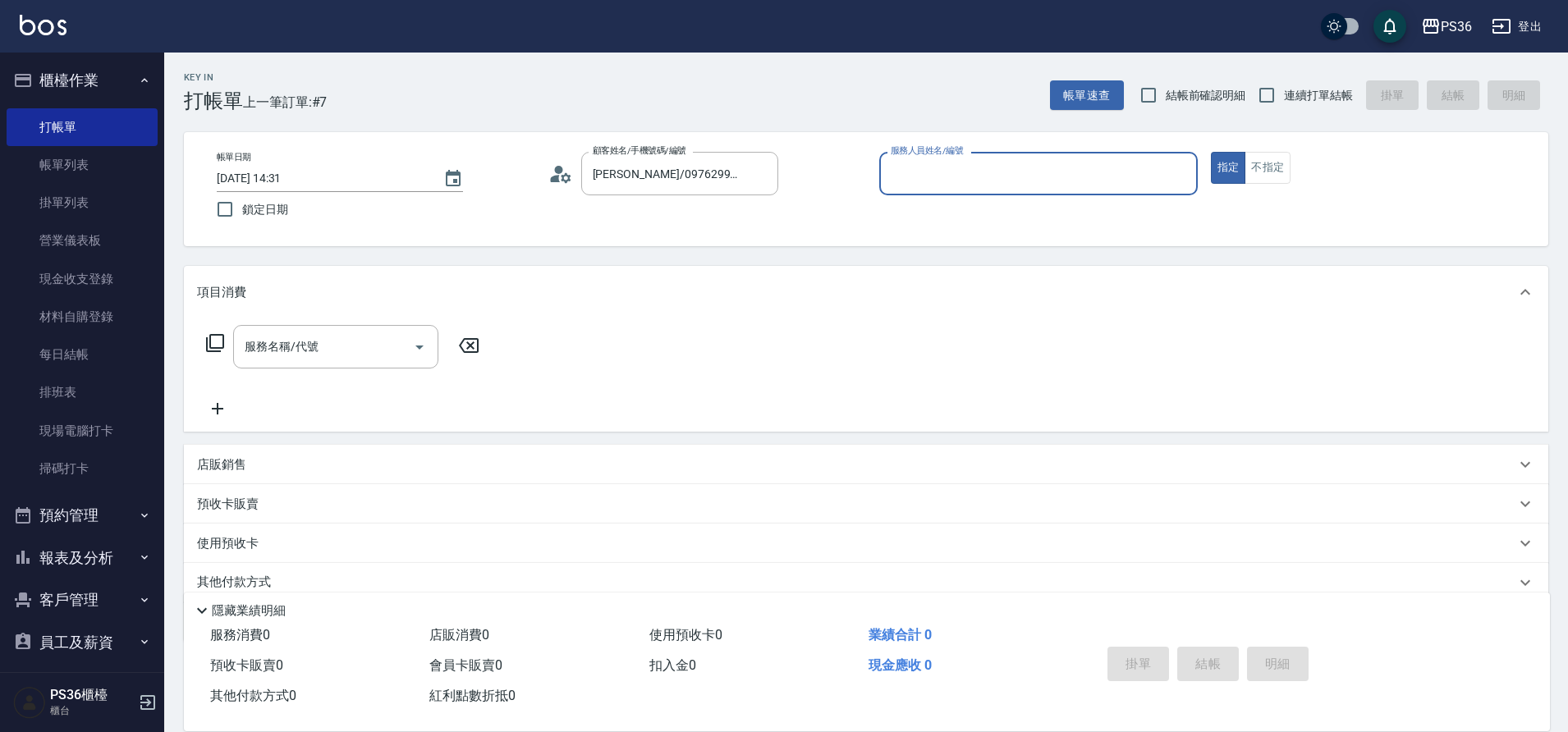
type input "小樂-0"
click at [216, 336] on icon at bounding box center [215, 343] width 20 height 20
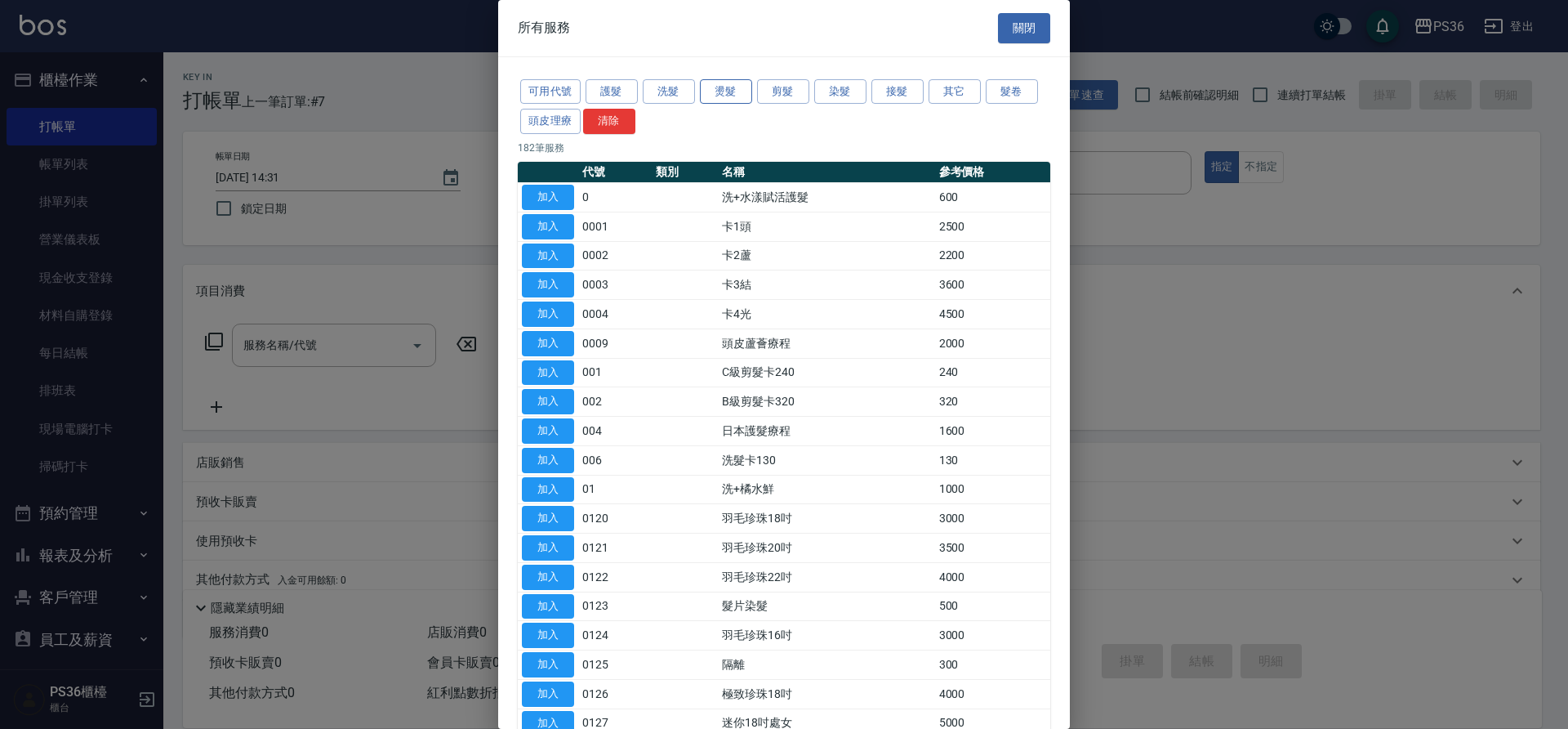
click at [707, 96] on button "燙髮" at bounding box center [727, 91] width 53 height 25
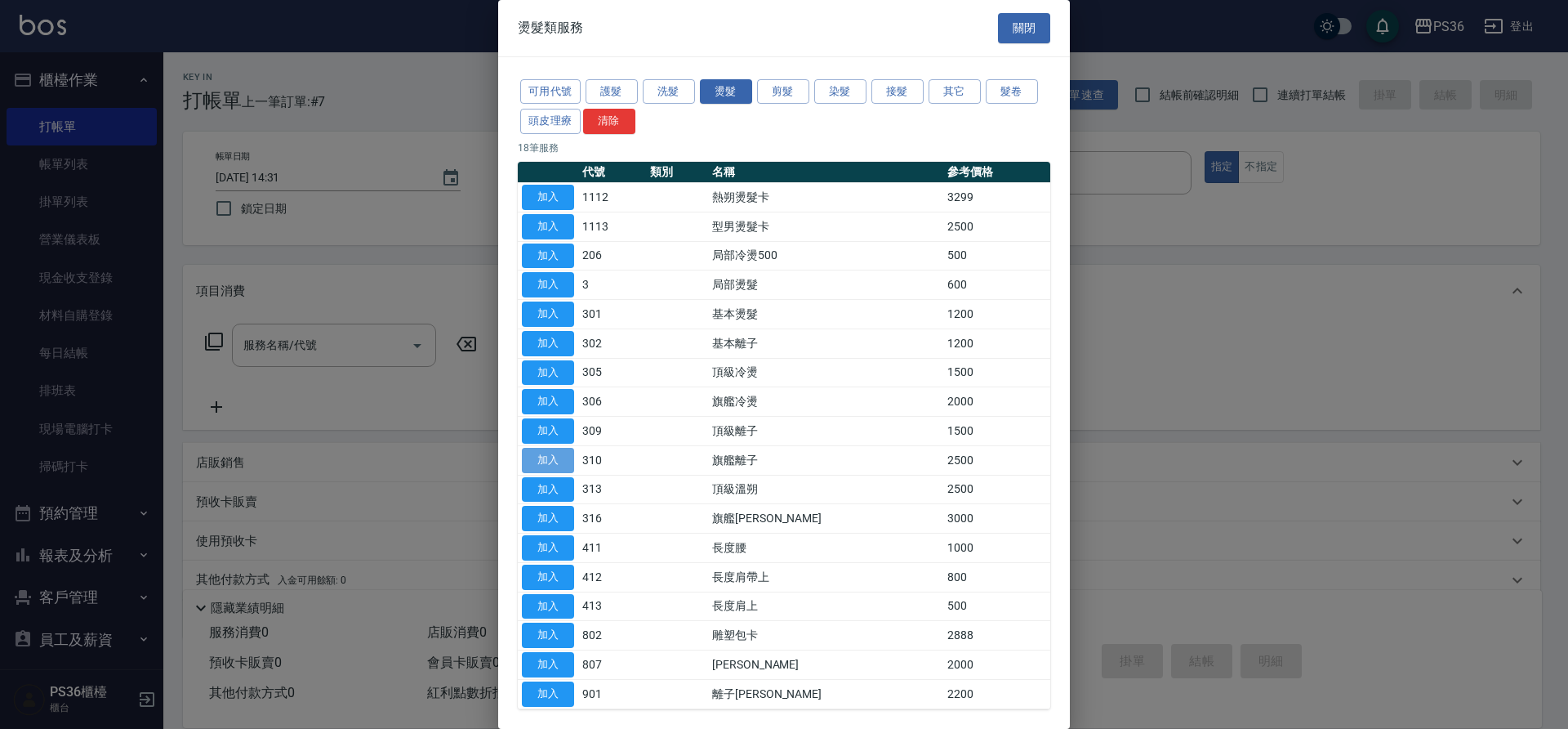
click at [548, 471] on button "加入" at bounding box center [549, 460] width 53 height 25
type input "旗艦離子(310)"
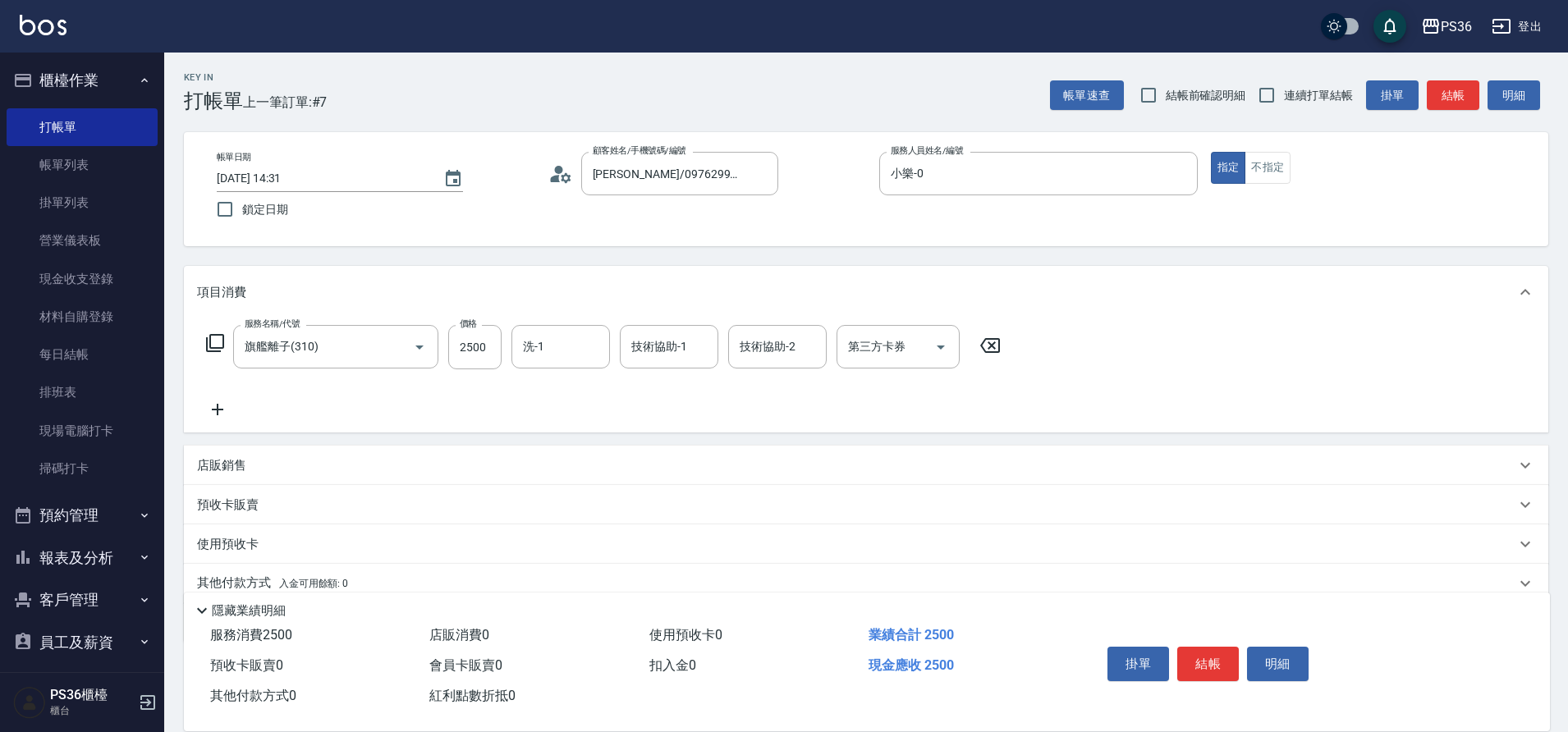
click at [1007, 355] on icon at bounding box center [990, 345] width 41 height 20
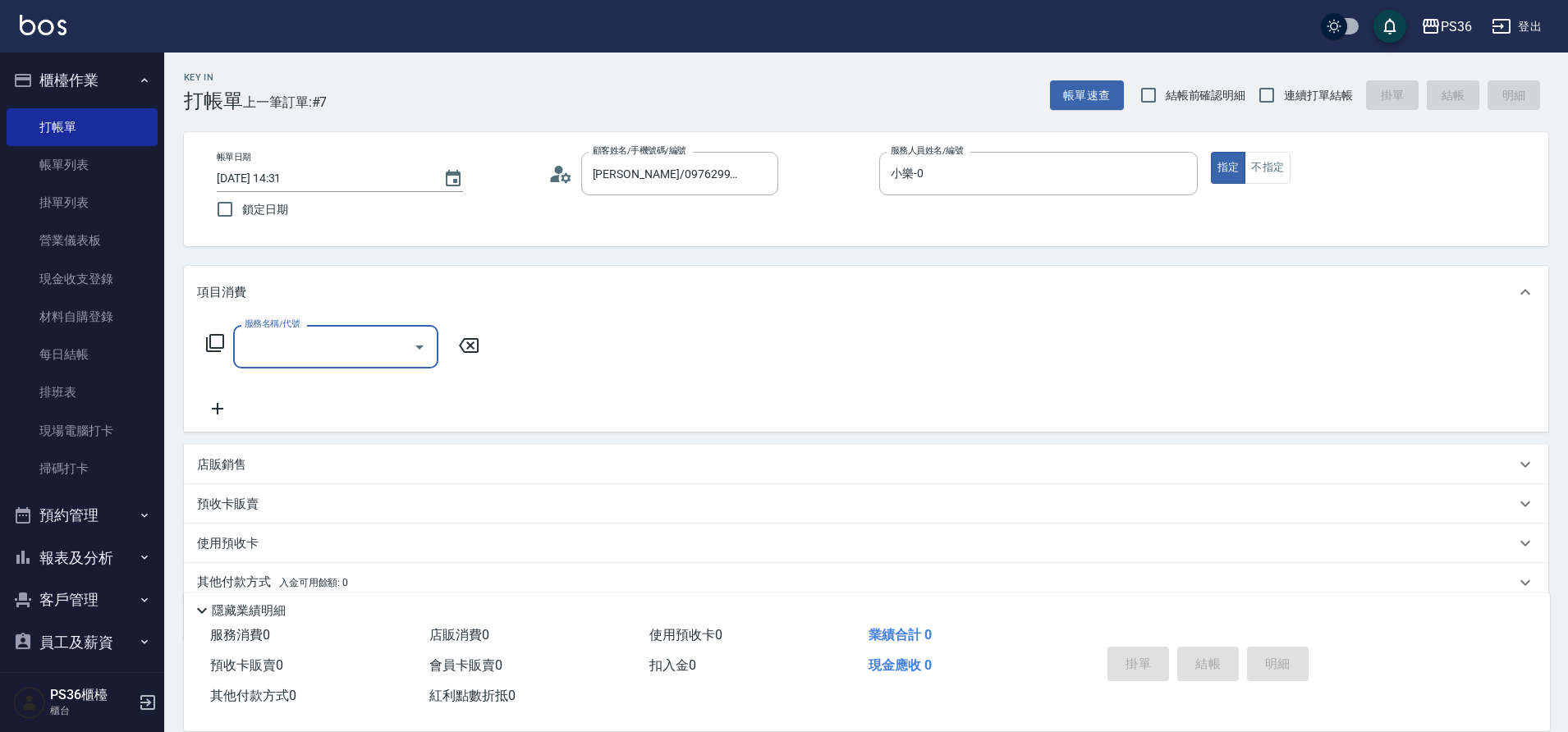
click at [215, 341] on icon at bounding box center [215, 343] width 20 height 20
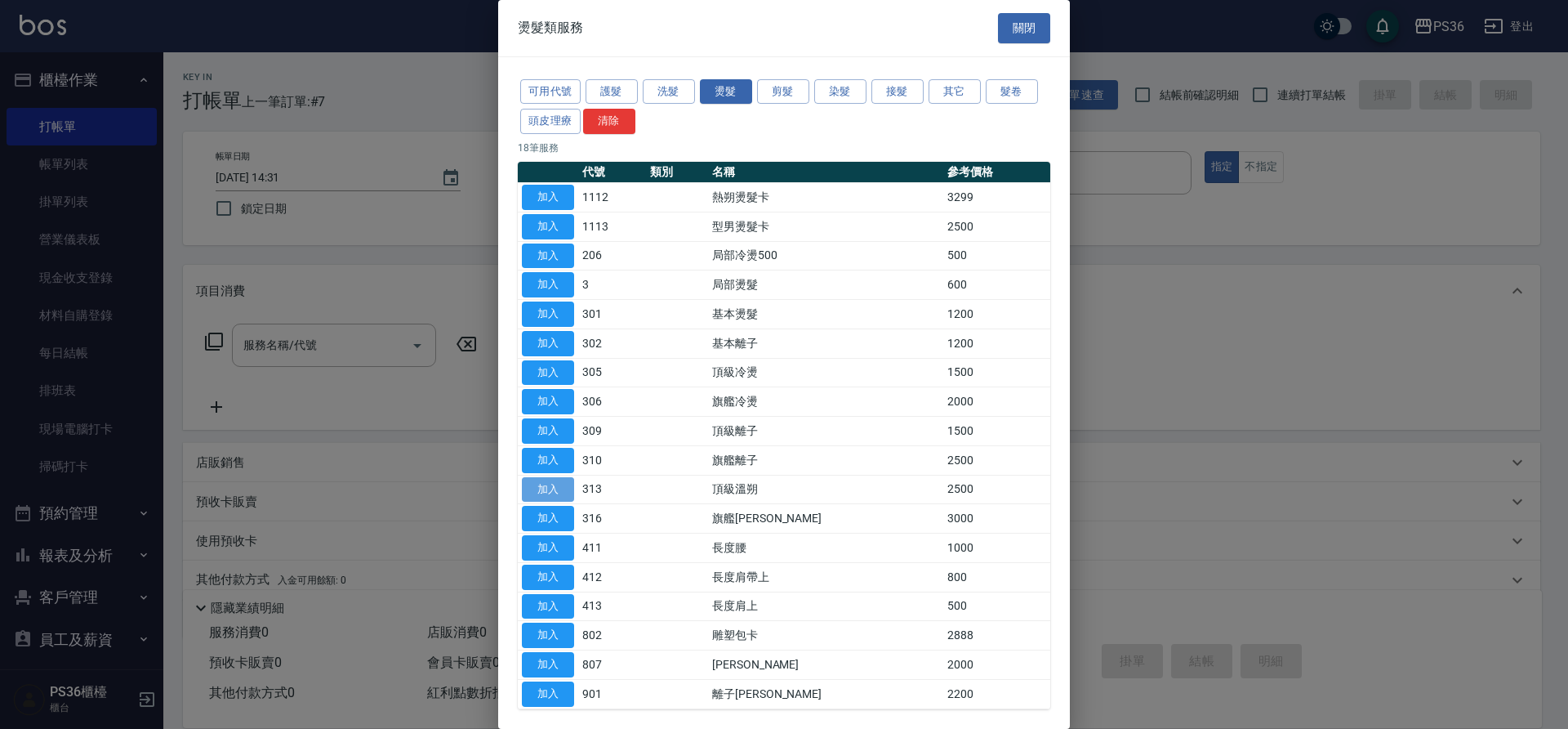
click at [545, 488] on button "加入" at bounding box center [549, 490] width 53 height 25
type input "頂級溫朔(313)"
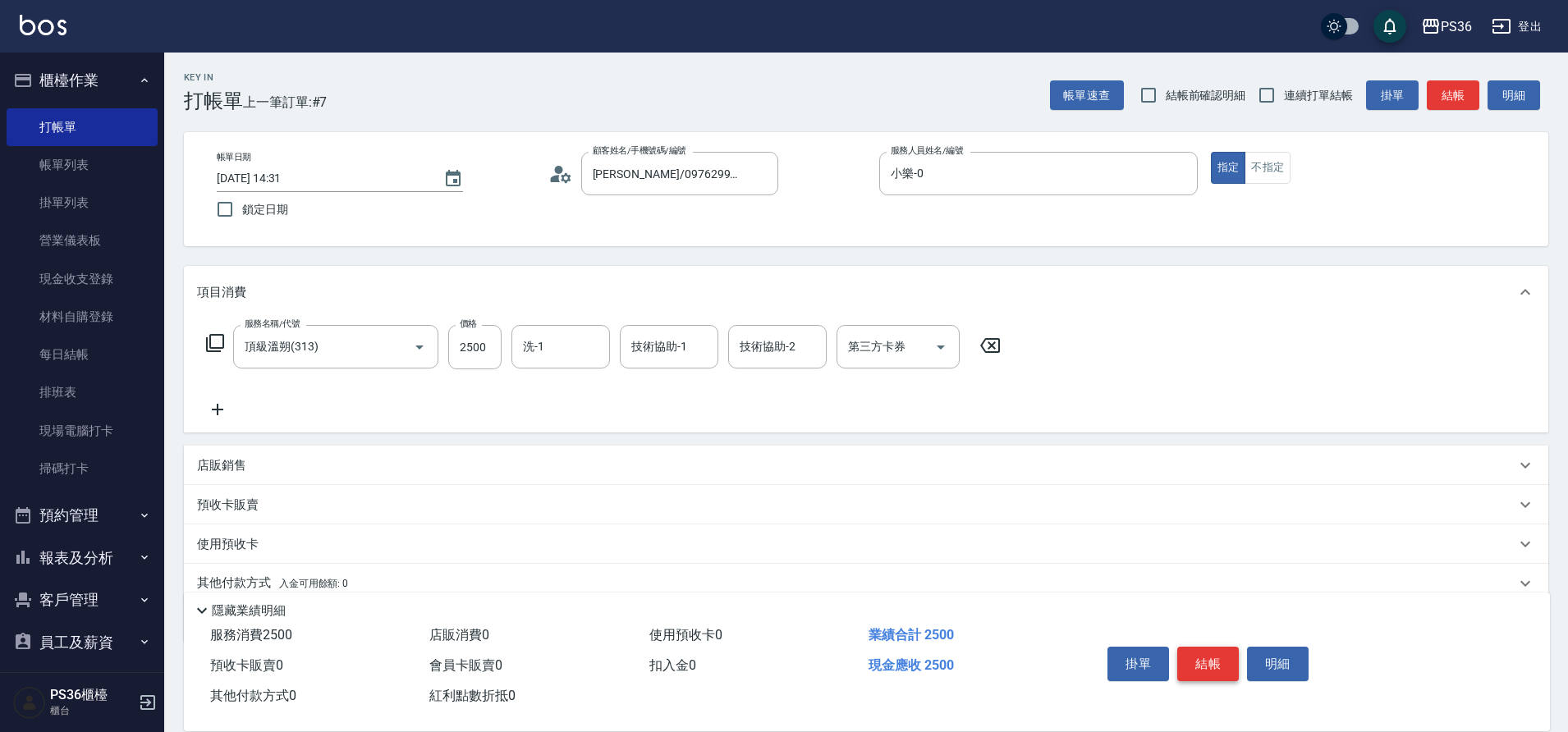
click at [1226, 662] on button "結帳" at bounding box center [1207, 663] width 61 height 35
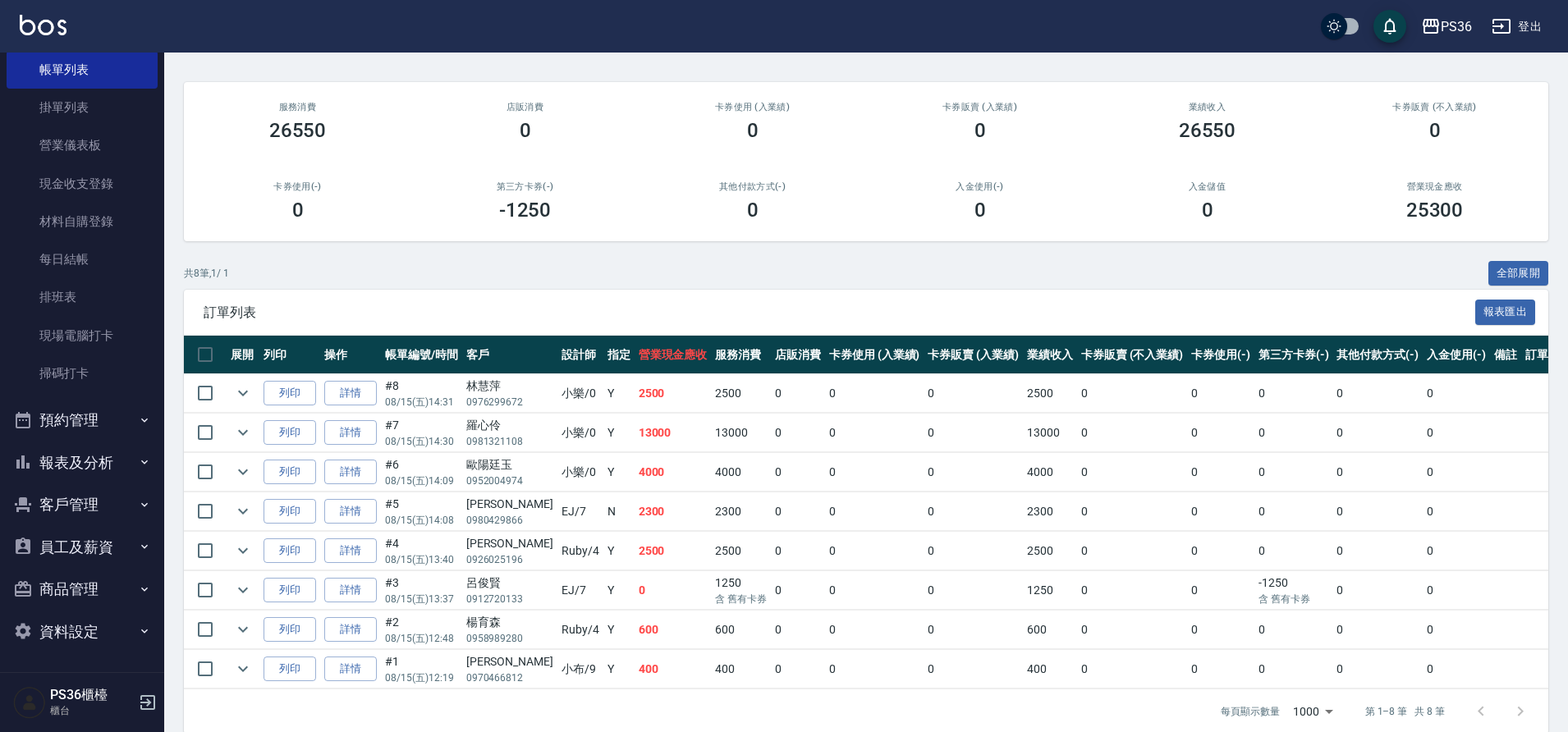
scroll to position [141, 0]
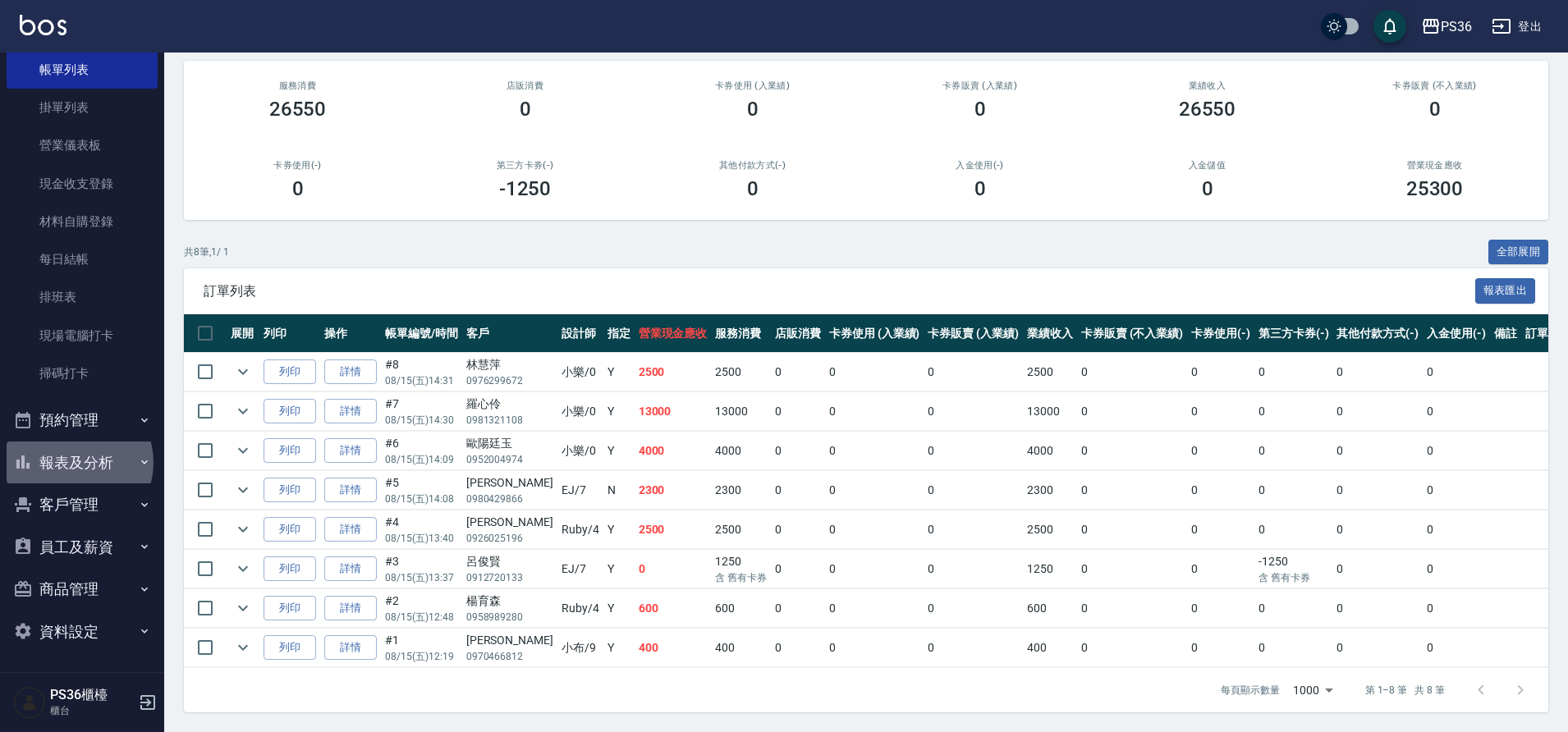
click at [74, 462] on button "報表及分析" at bounding box center [82, 463] width 151 height 42
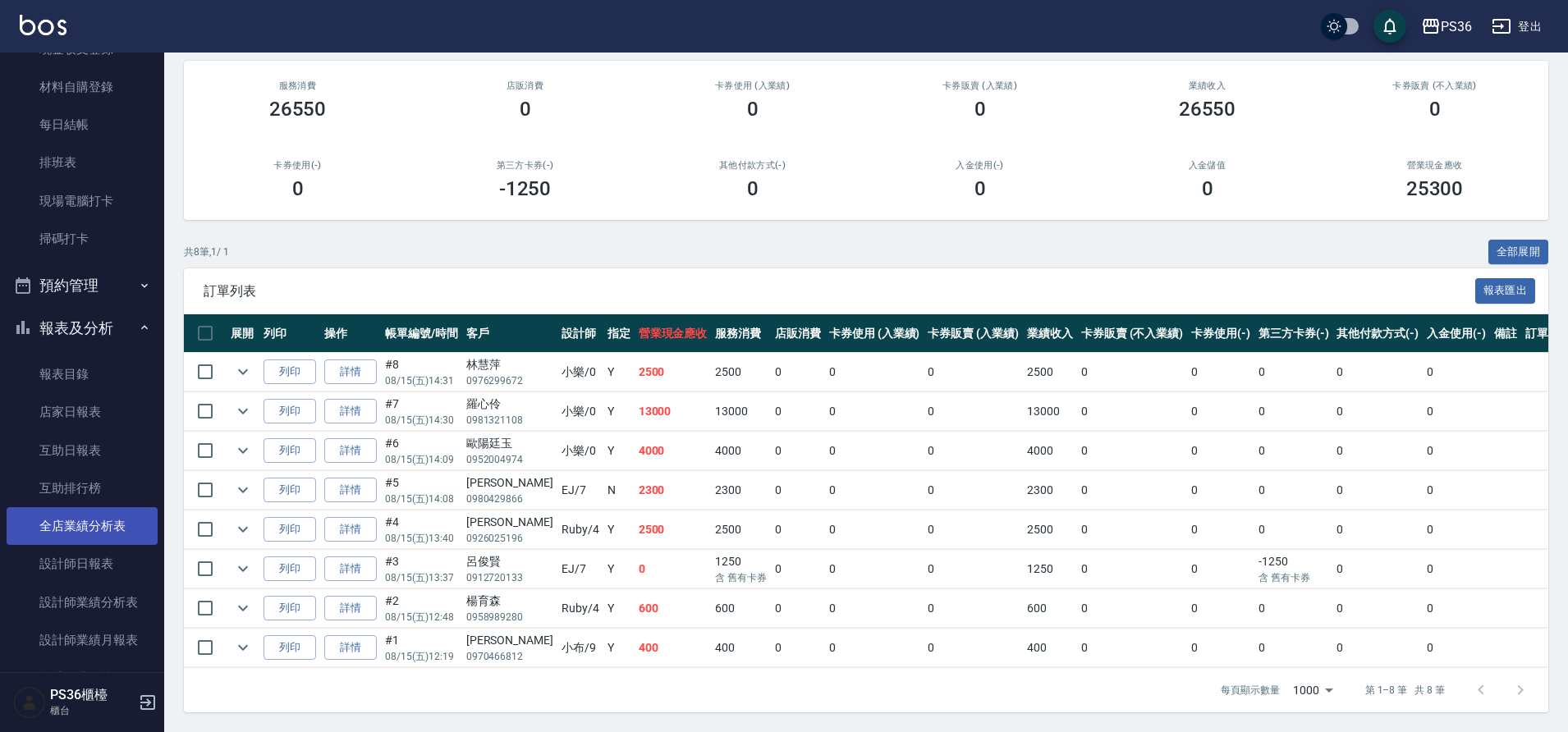
scroll to position [259, 0]
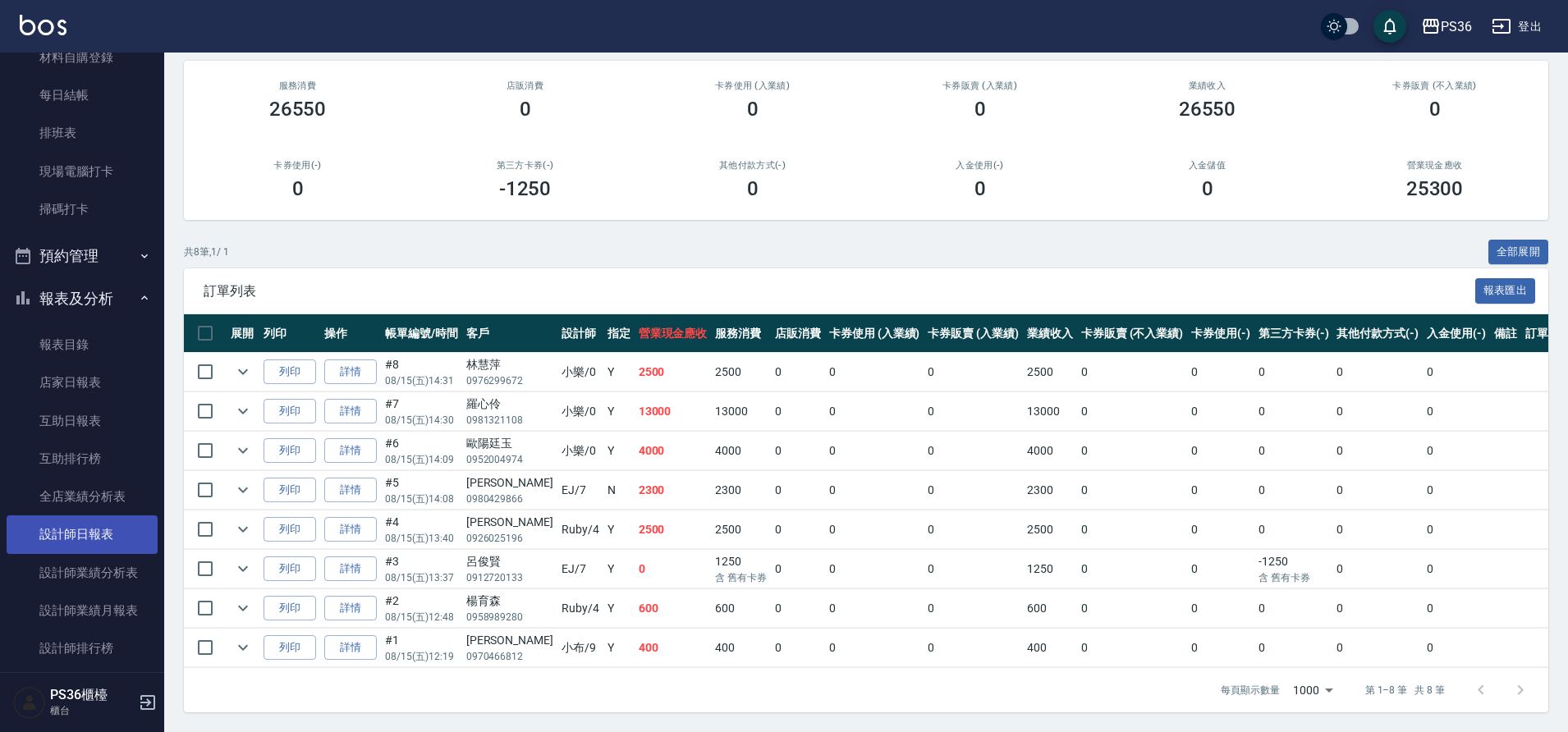
click at [86, 519] on link "設計師日報表" at bounding box center [82, 534] width 151 height 38
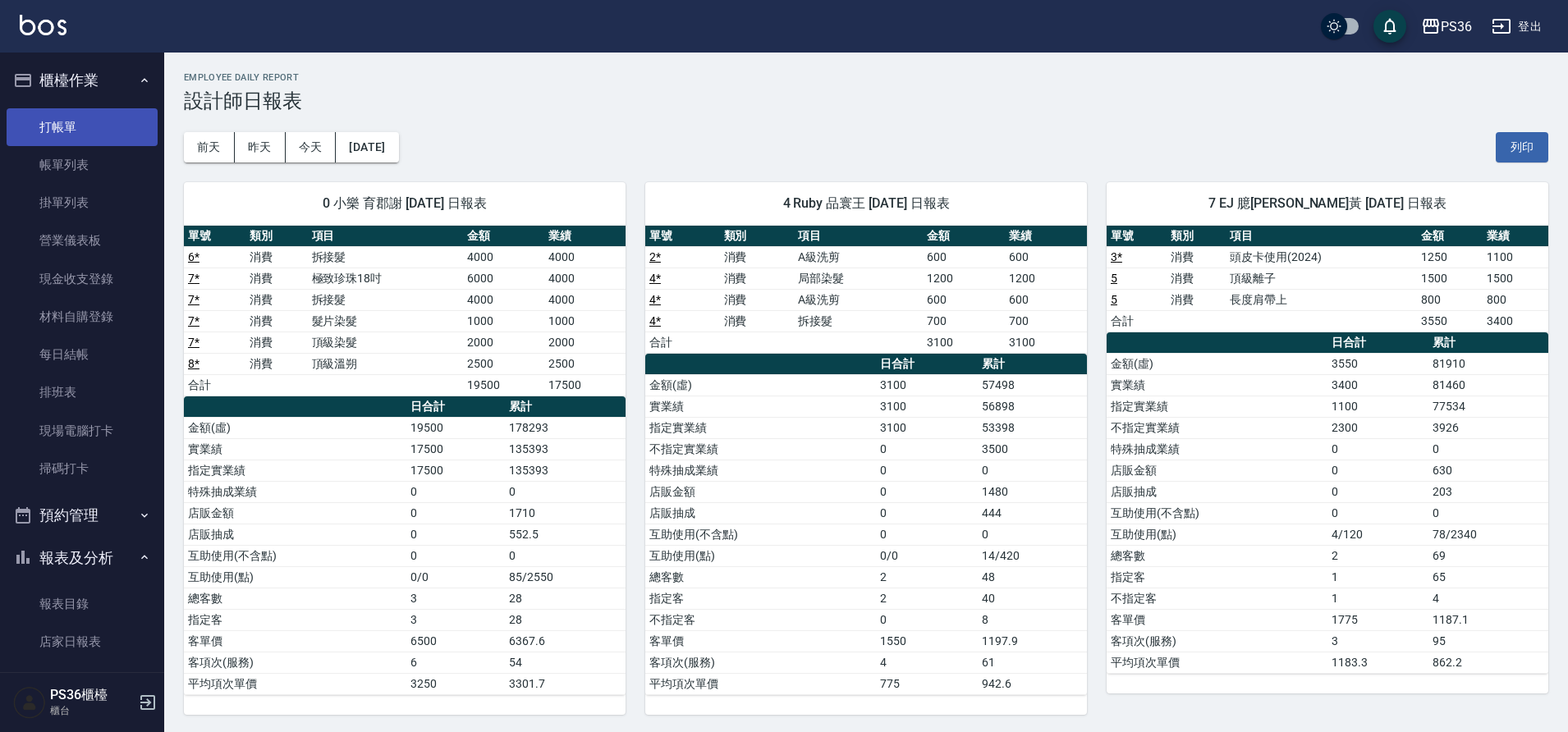
click at [105, 118] on link "打帳單" at bounding box center [82, 127] width 151 height 38
